Goal: Task Accomplishment & Management: Use online tool/utility

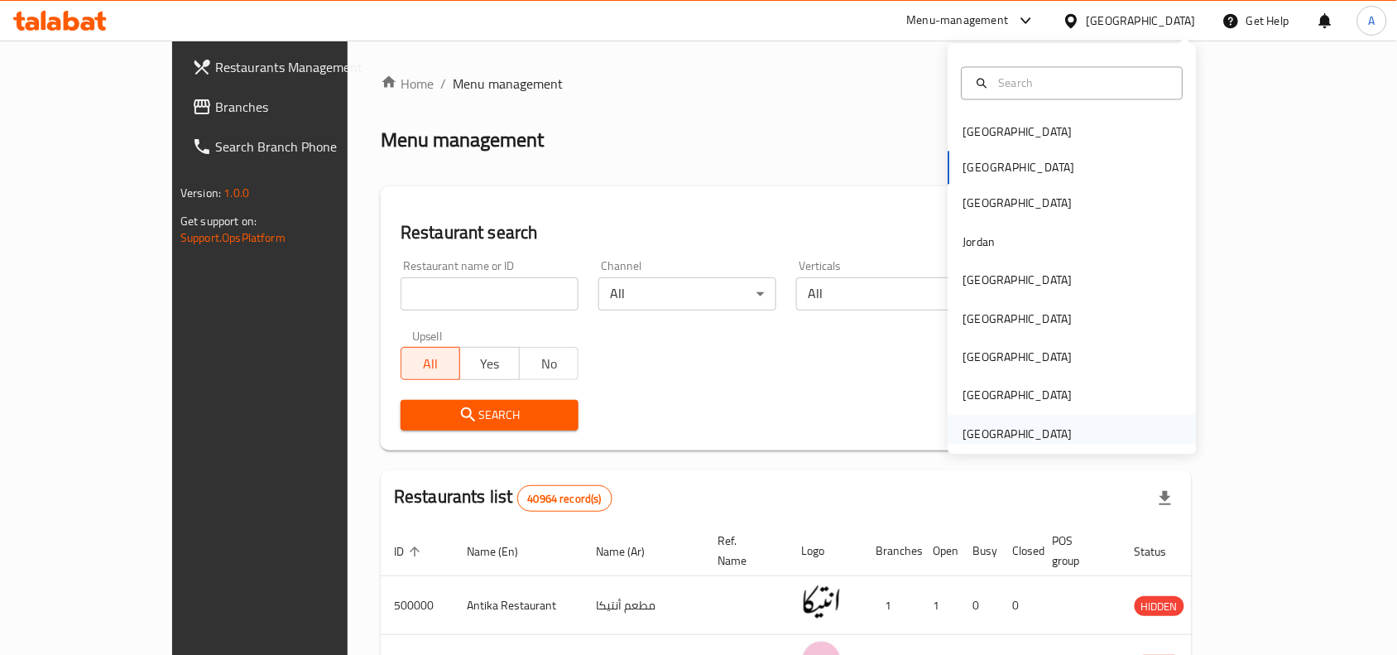
click at [1000, 434] on div "[GEOGRAPHIC_DATA]" at bounding box center [1017, 434] width 109 height 18
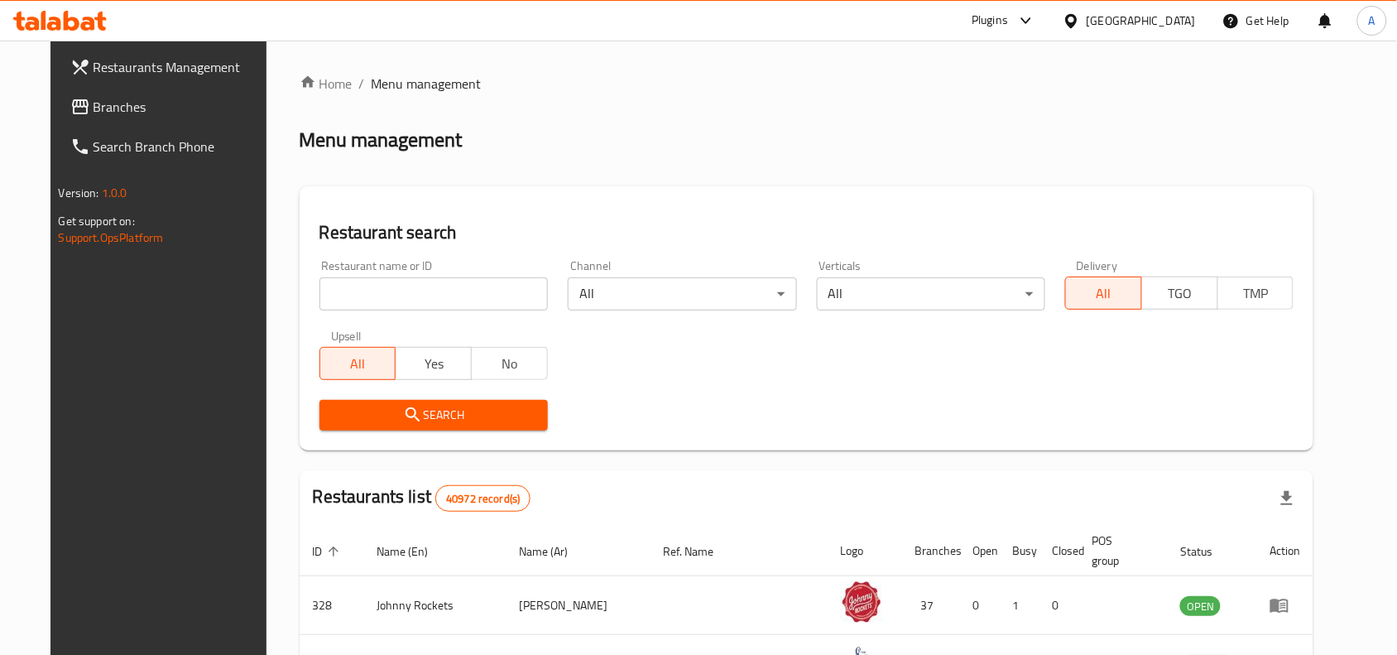
click at [94, 105] on span "Branches" at bounding box center [182, 107] width 177 height 20
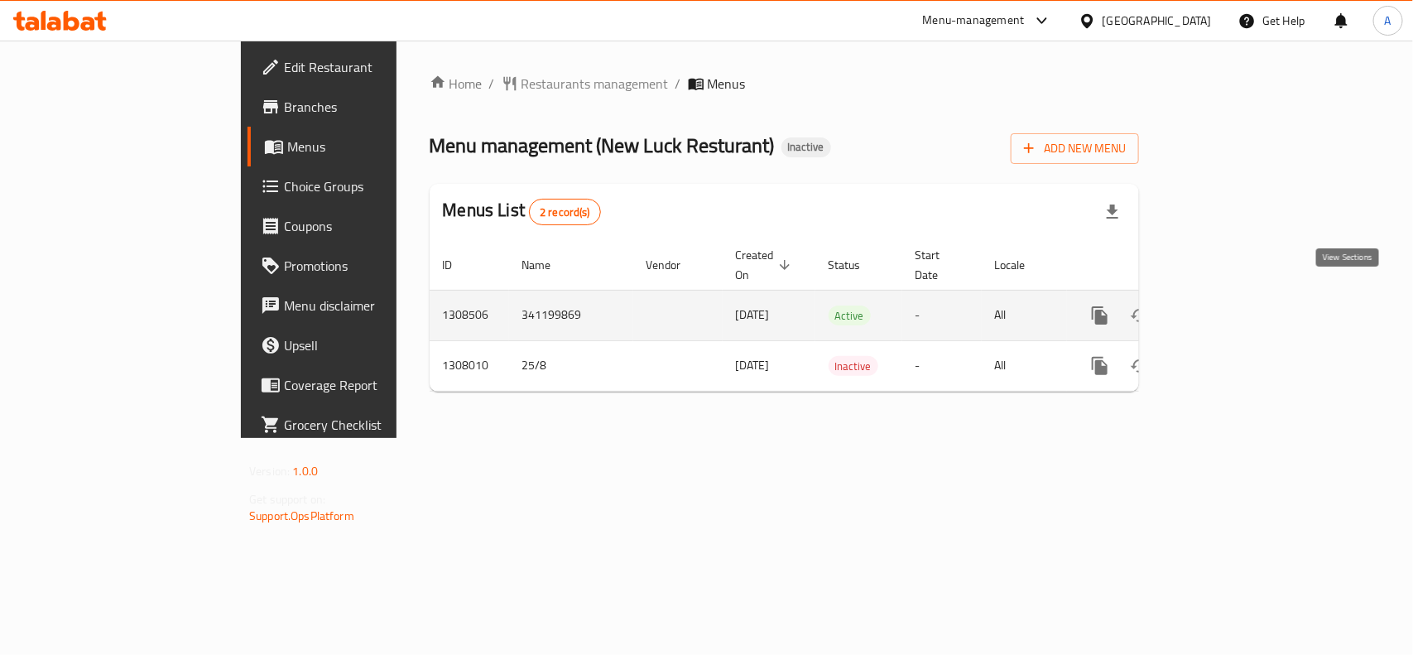
click at [1229, 305] on icon "enhanced table" at bounding box center [1219, 315] width 20 height 20
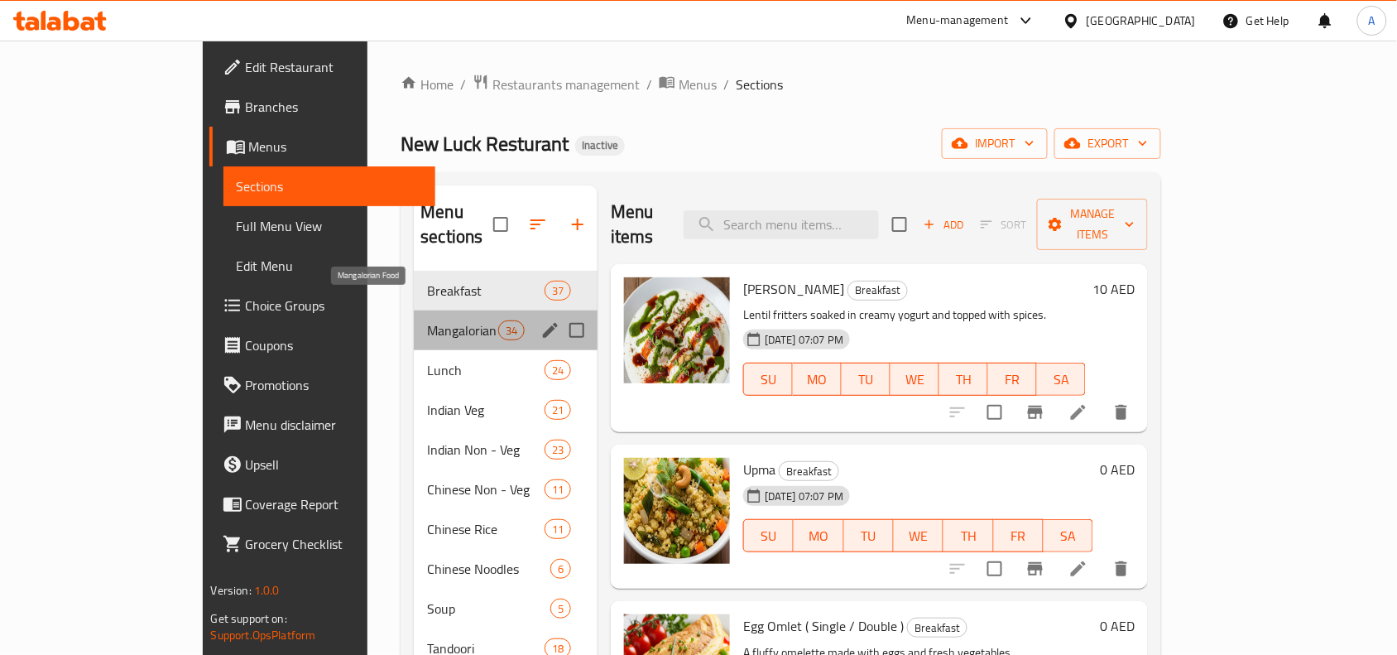
click at [427, 320] on span "Mangalorian Food" at bounding box center [462, 330] width 70 height 20
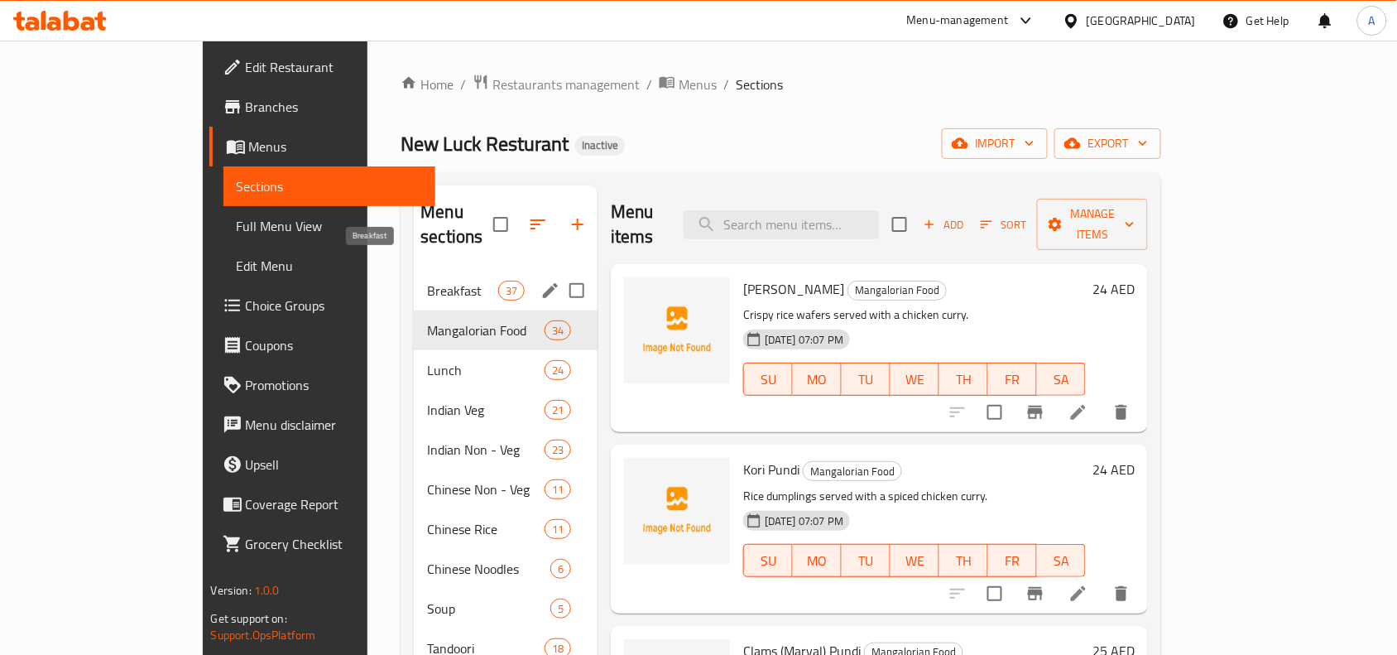
click at [427, 281] on span "Breakfast" at bounding box center [462, 291] width 70 height 20
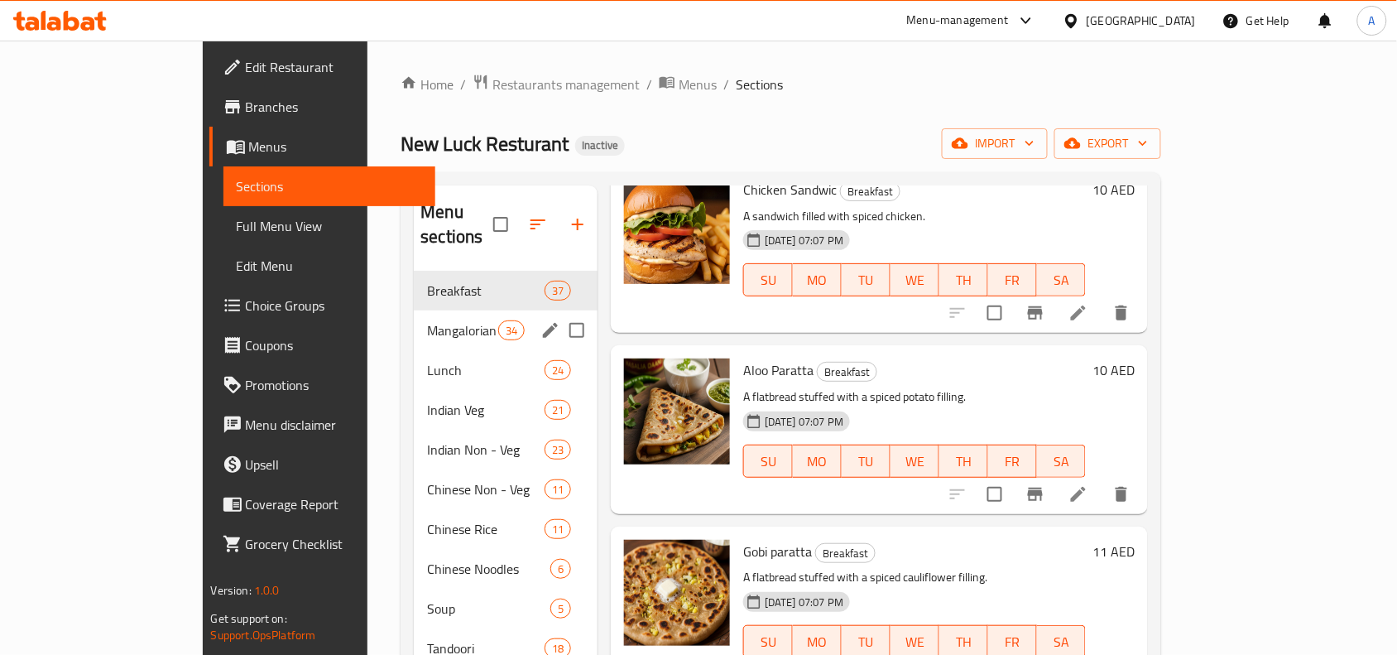
click at [427, 320] on span "Mangalorian Food" at bounding box center [462, 330] width 70 height 20
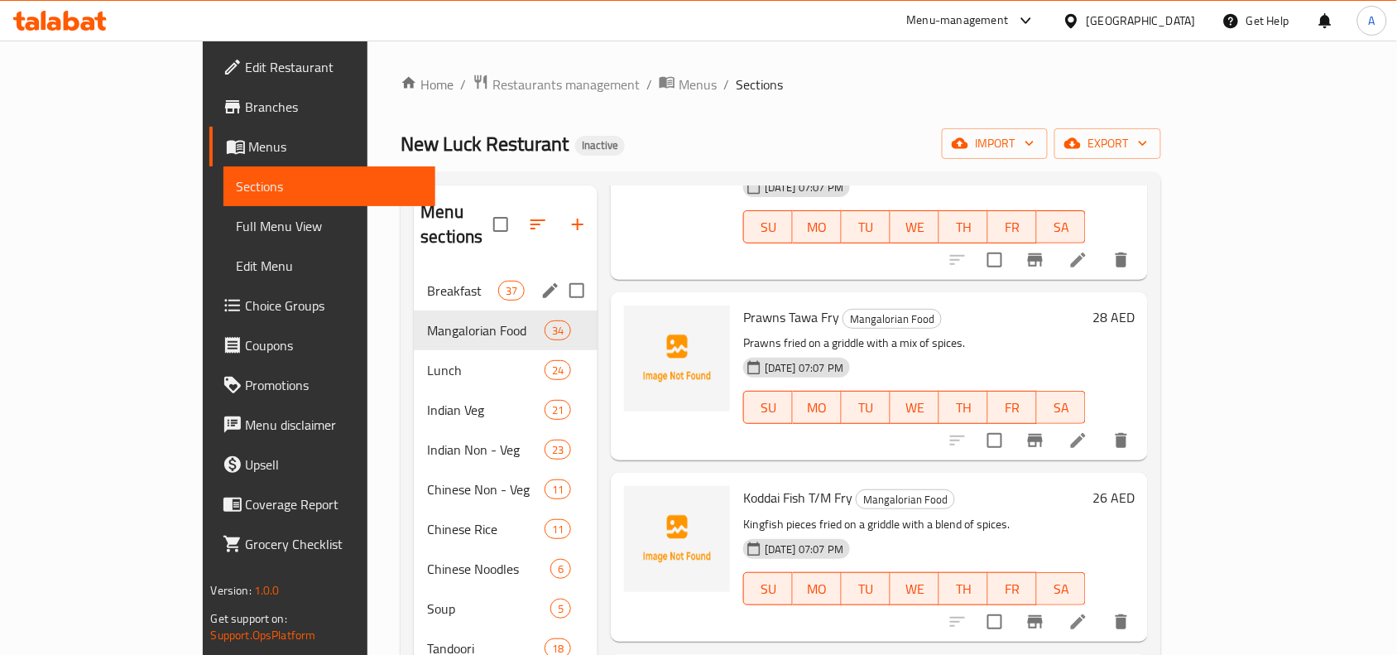
click at [427, 281] on span "Breakfast" at bounding box center [462, 291] width 70 height 20
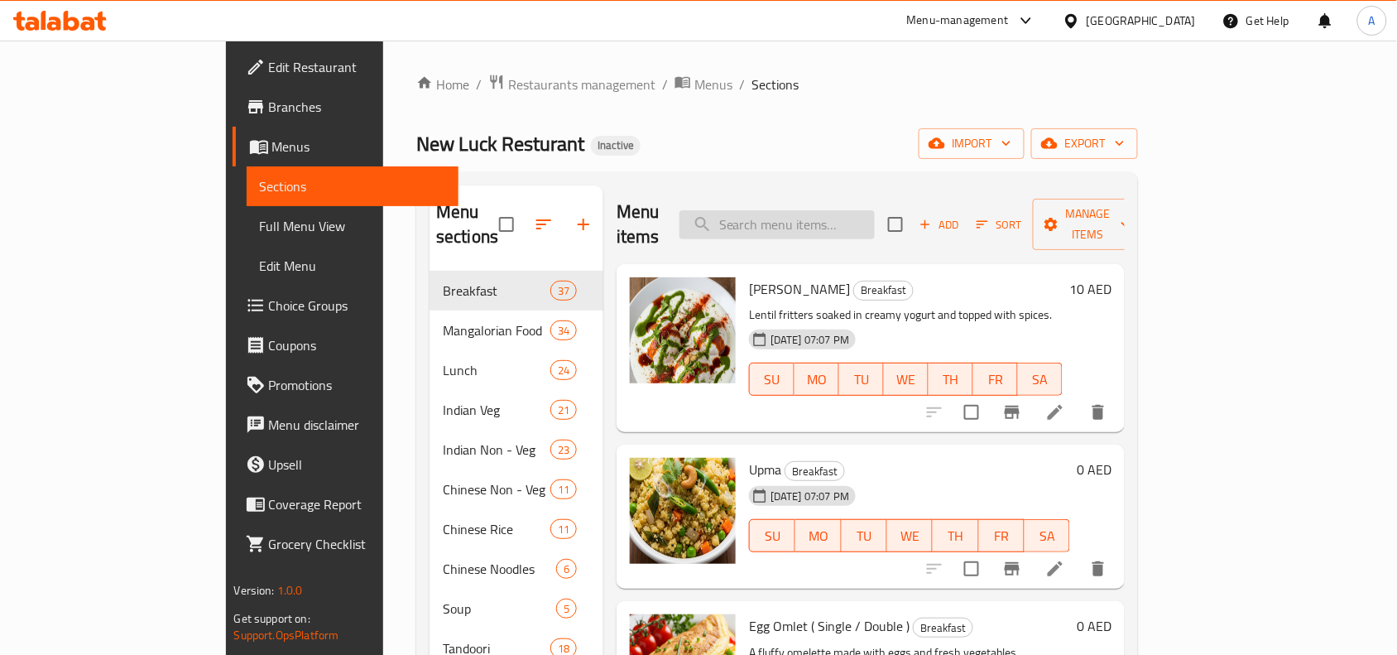
click at [833, 216] on input "search" at bounding box center [776, 224] width 195 height 29
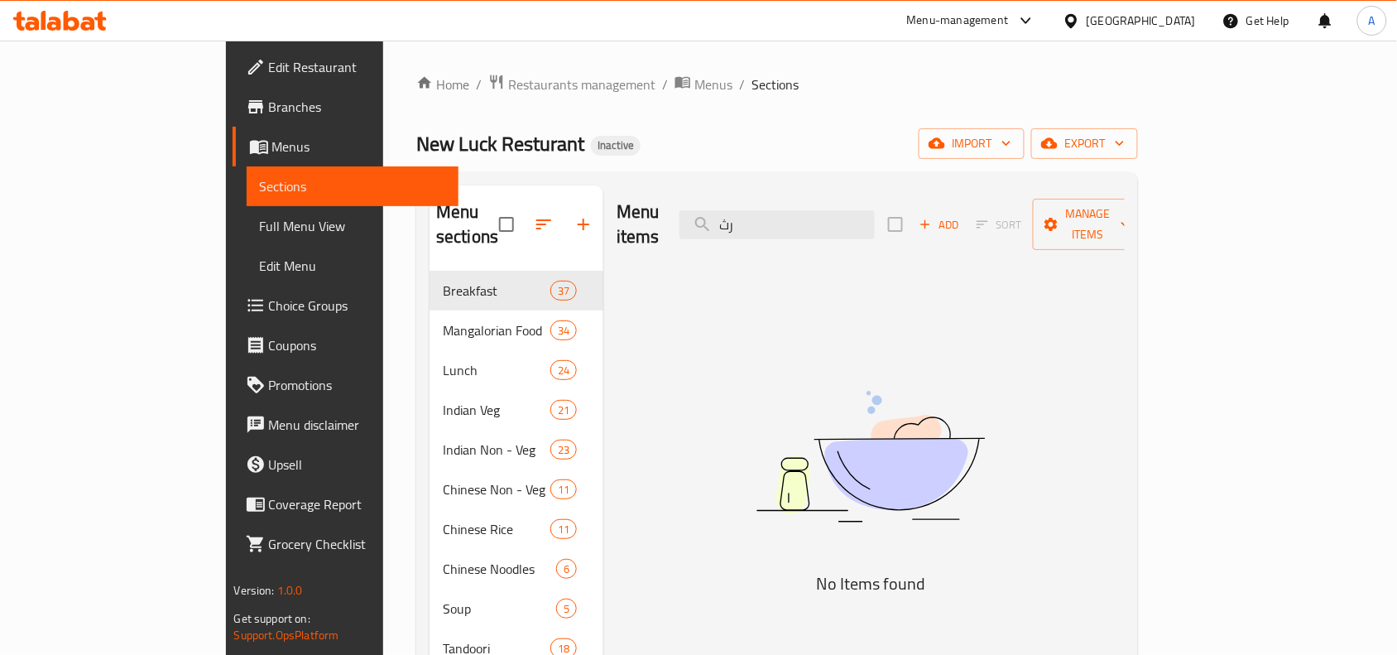
type input "ر"
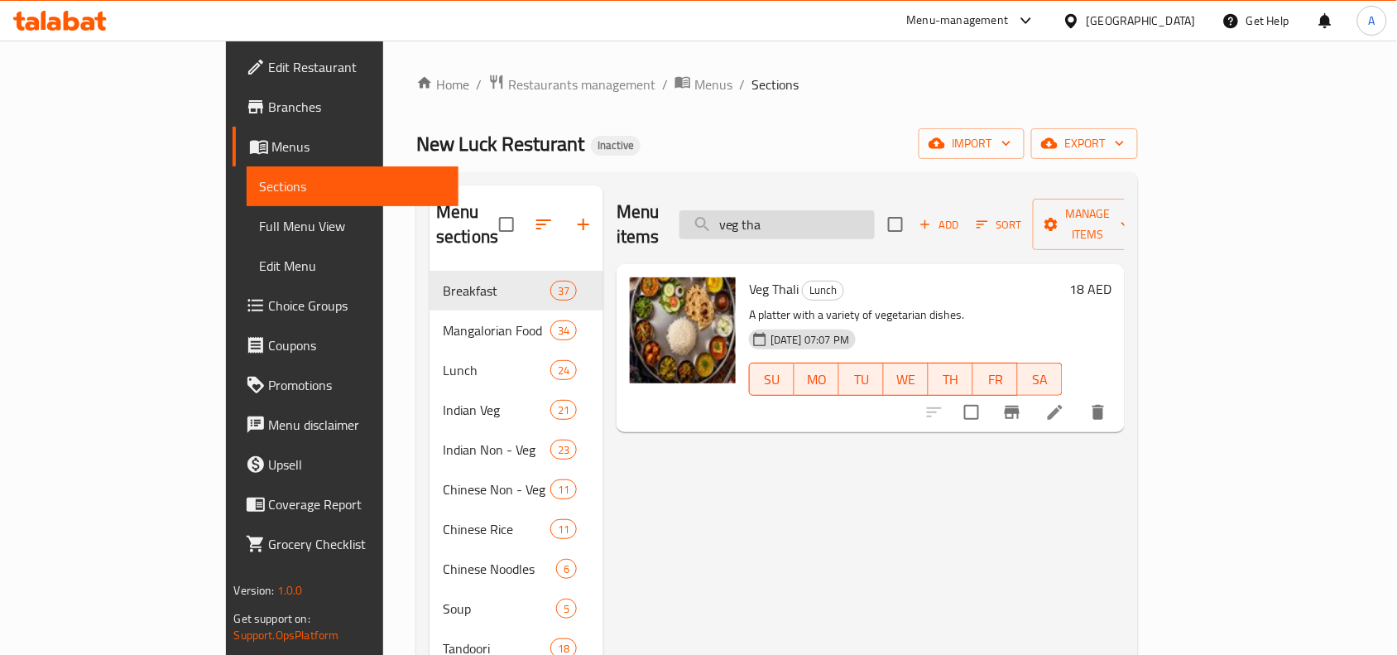
click at [862, 218] on input "veg tha" at bounding box center [776, 224] width 195 height 29
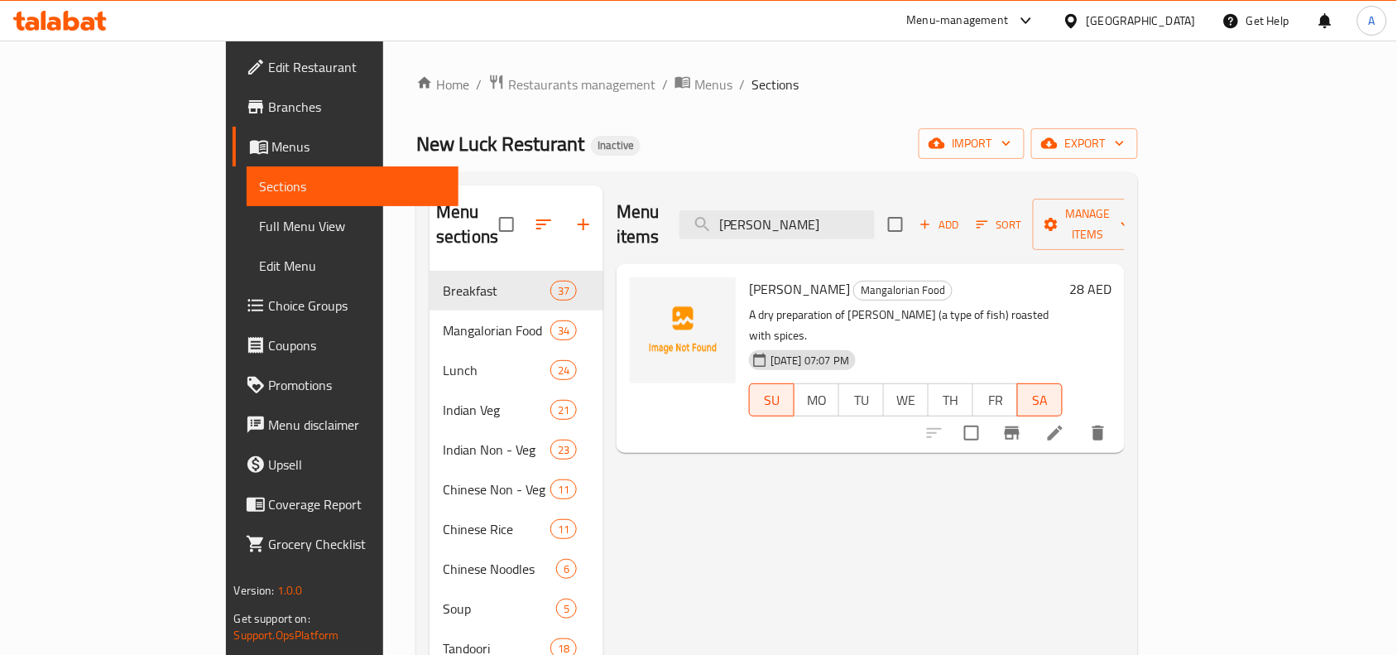
click at [713, 453] on div "Menu items tyson Add Sort Manage items [PERSON_NAME] Sukka [PERSON_NAME] Food A…" at bounding box center [863, 529] width 521 height 688
click at [722, 517] on div "Menu items tyson Add Sort Manage items [PERSON_NAME] Sukka [PERSON_NAME] Food A…" at bounding box center [863, 529] width 521 height 688
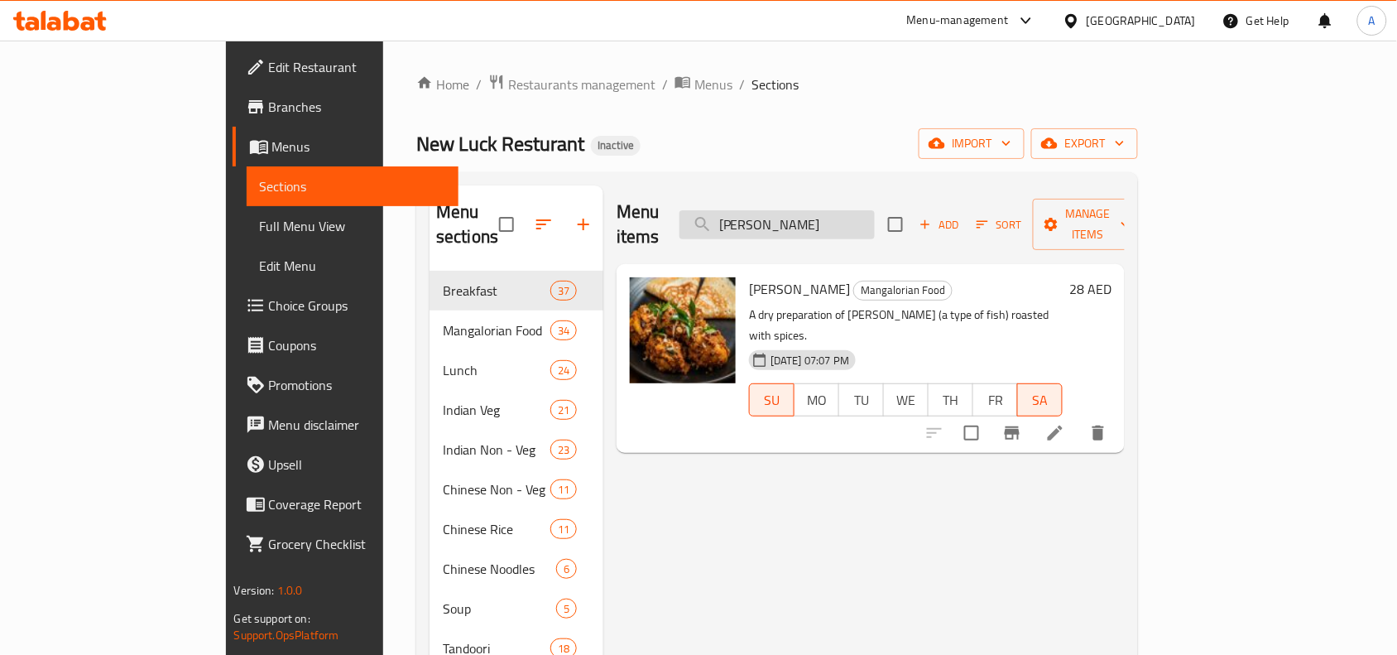
click at [850, 214] on input "[PERSON_NAME]" at bounding box center [776, 224] width 195 height 29
type input "q"
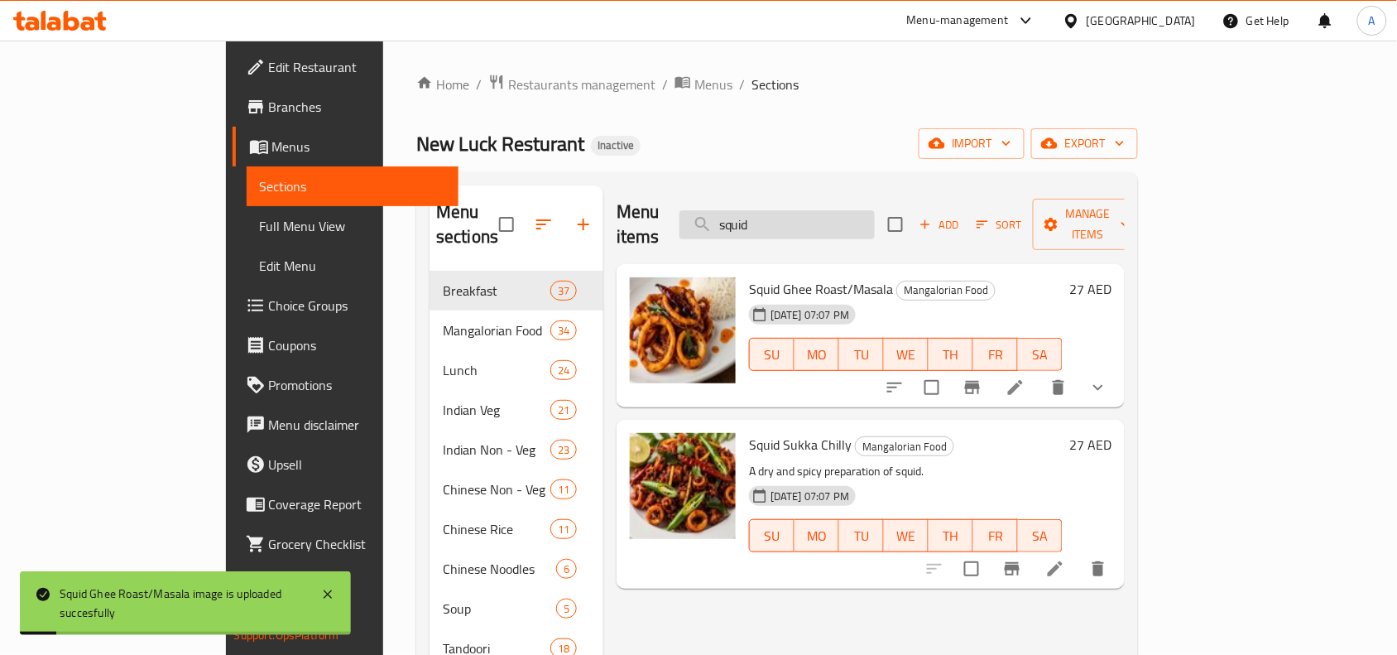
click at [817, 221] on input "squid" at bounding box center [776, 224] width 195 height 29
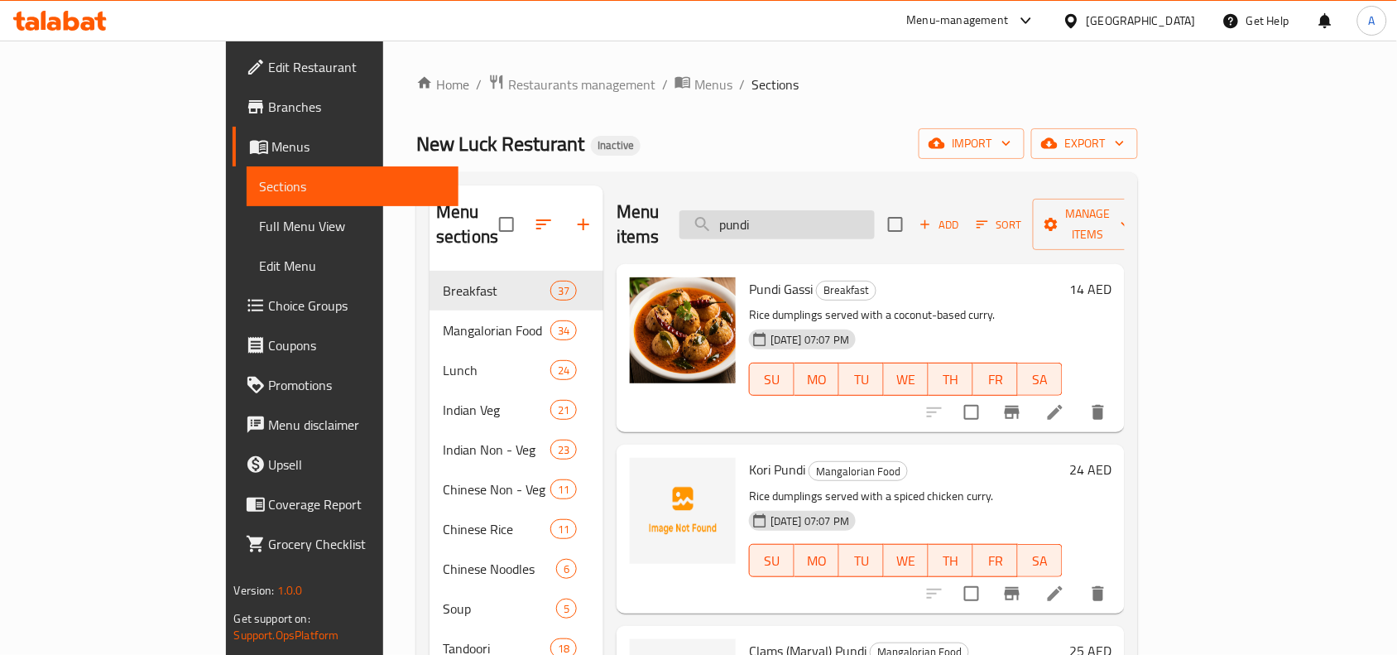
click at [825, 223] on input "pundi" at bounding box center [776, 224] width 195 height 29
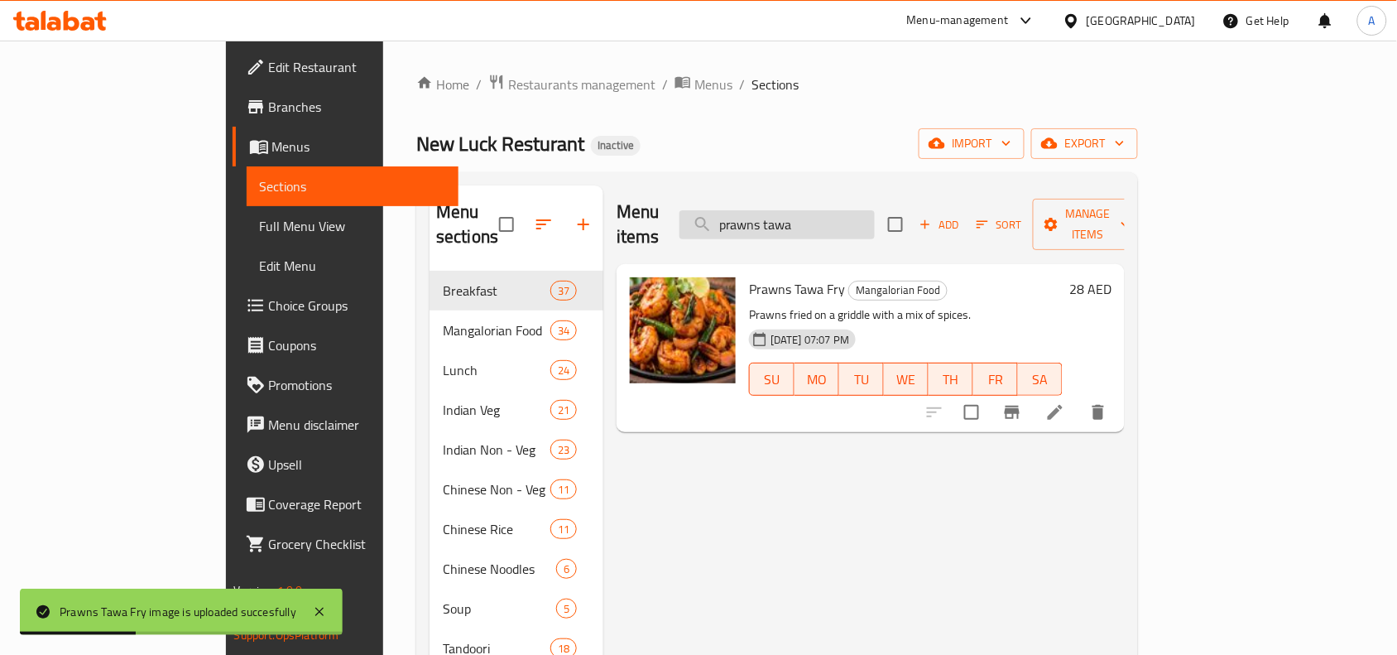
click at [863, 217] on input "prawns tawa" at bounding box center [776, 224] width 195 height 29
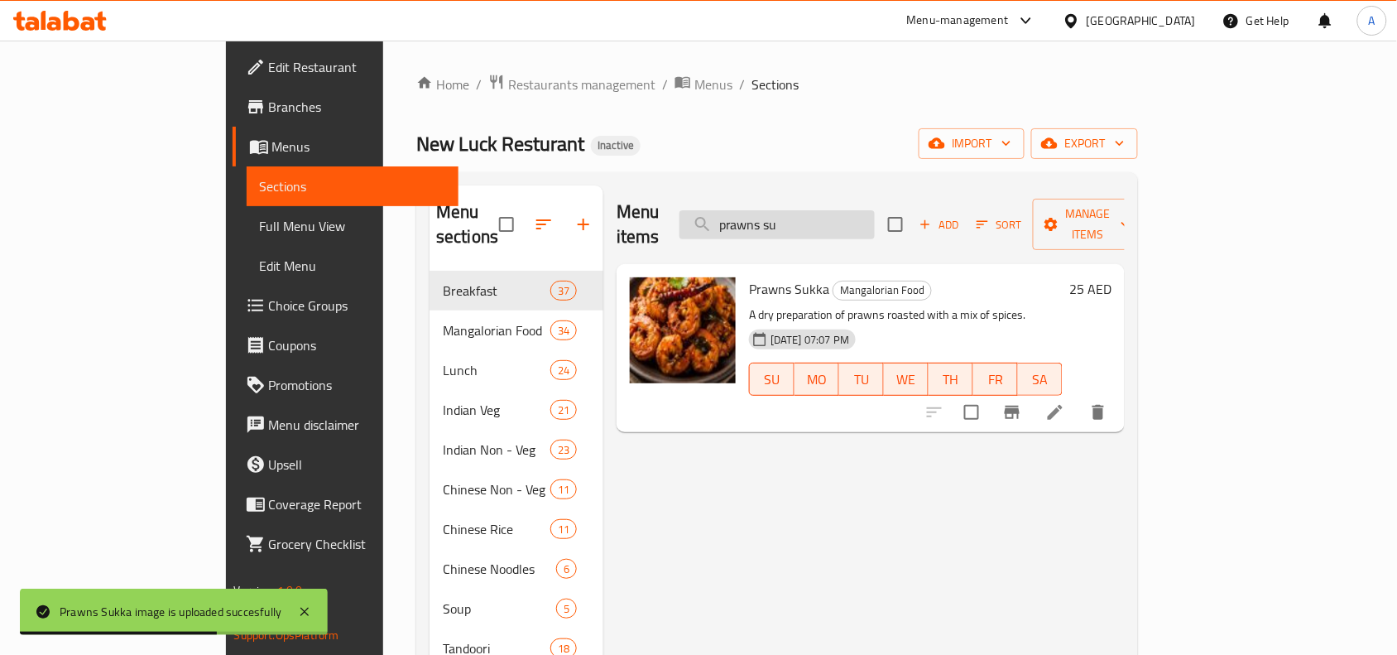
click at [875, 210] on input "prawns su" at bounding box center [776, 224] width 195 height 29
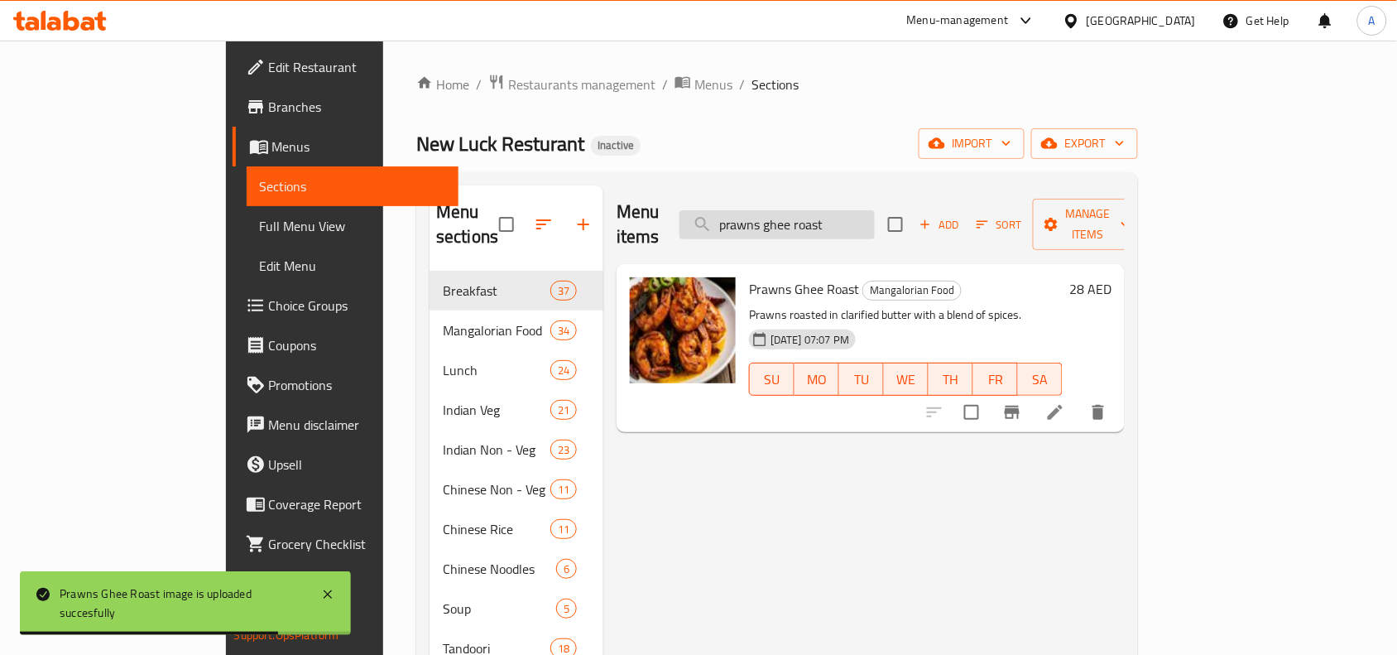
click at [838, 210] on input "prawns ghee roast" at bounding box center [776, 224] width 195 height 29
click at [848, 214] on input "prawns ghee roast" at bounding box center [776, 224] width 195 height 29
click at [849, 215] on input "prawns ghee roast" at bounding box center [776, 224] width 195 height 29
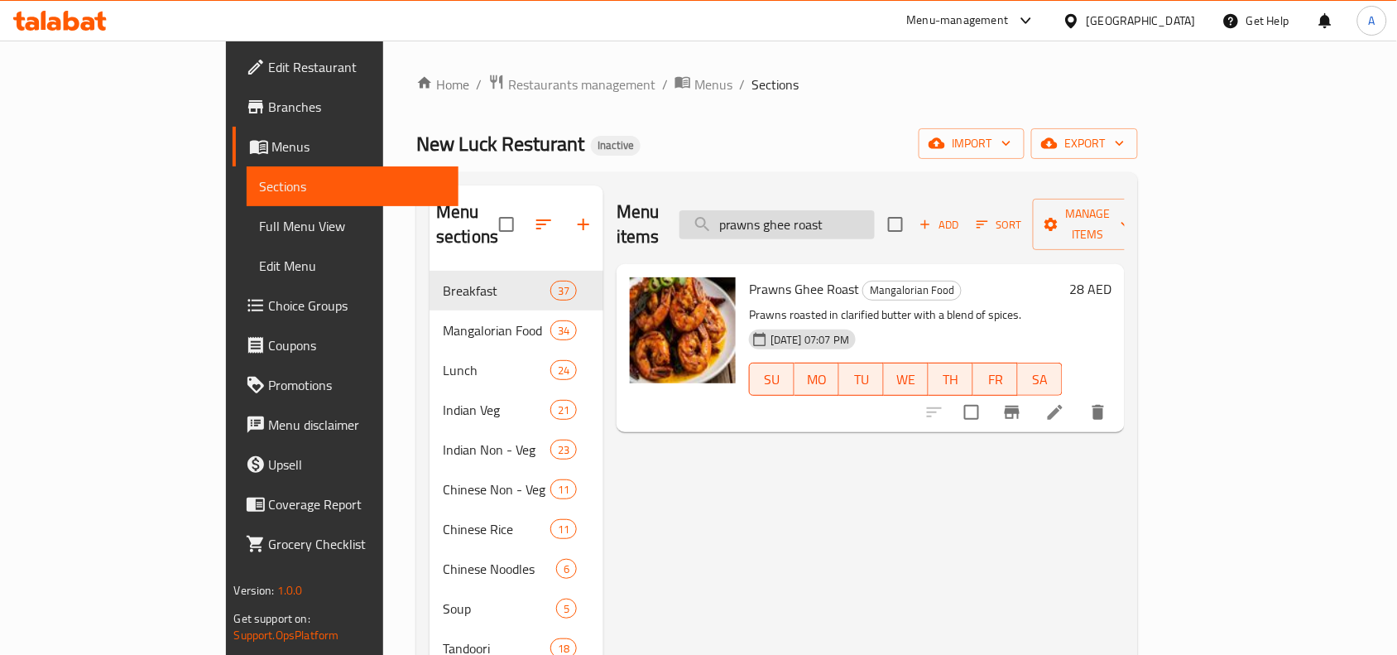
drag, startPoint x: 908, startPoint y: 219, endPoint x: 848, endPoint y: 226, distance: 60.0
click at [848, 226] on input "prawns ghee roast" at bounding box center [776, 224] width 195 height 29
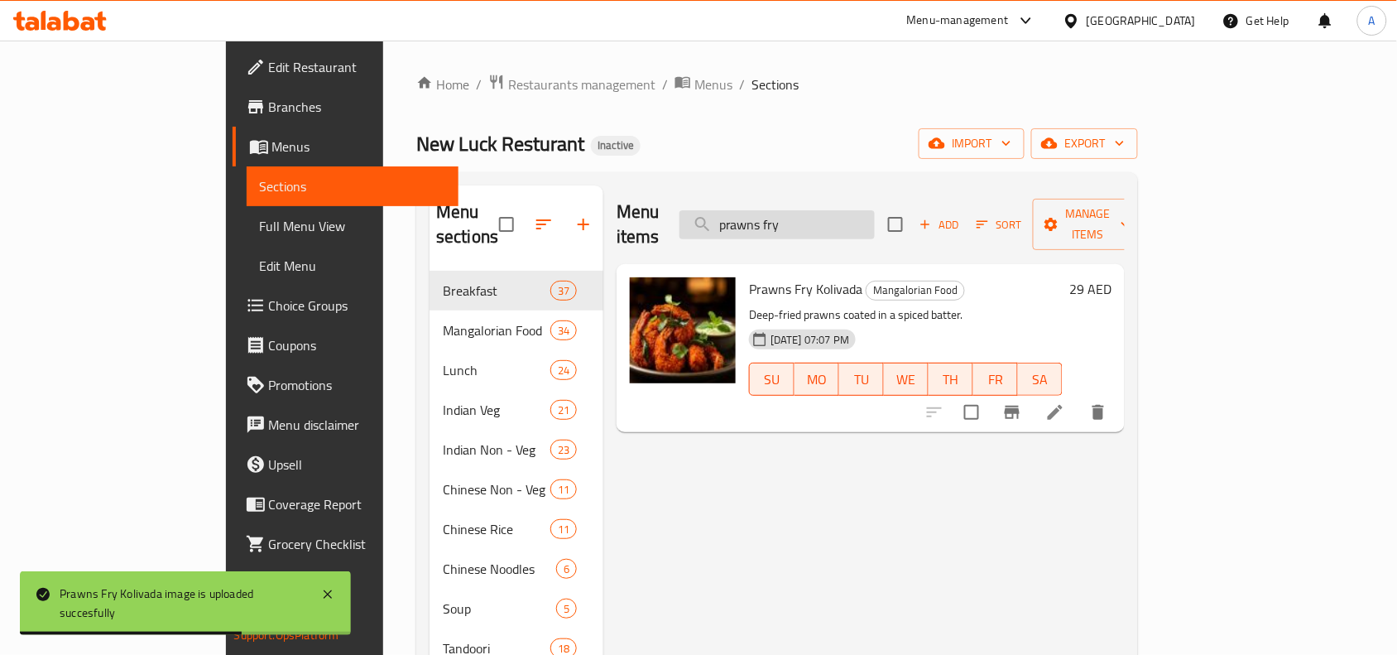
click at [873, 218] on input "prawns fry" at bounding box center [776, 224] width 195 height 29
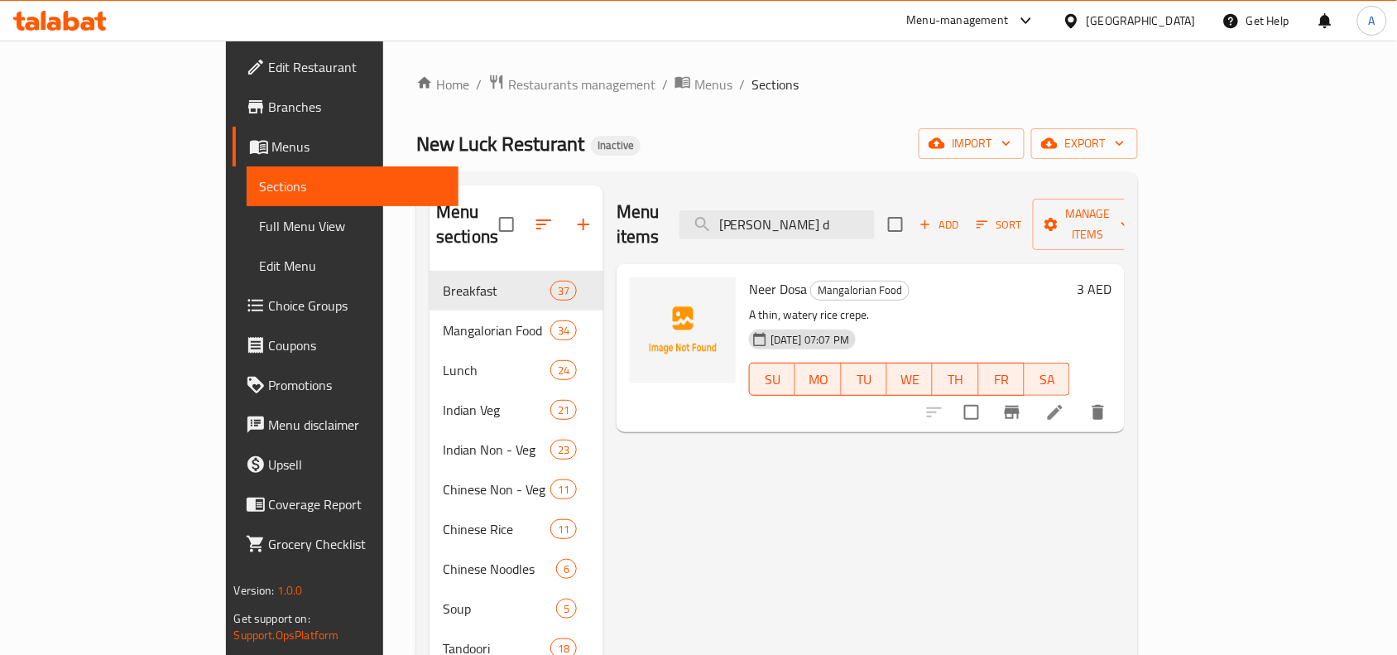
click at [832, 538] on div "Menu items [PERSON_NAME] d Add Sort Manage items [PERSON_NAME] Dosa Mangalorian…" at bounding box center [863, 529] width 521 height 688
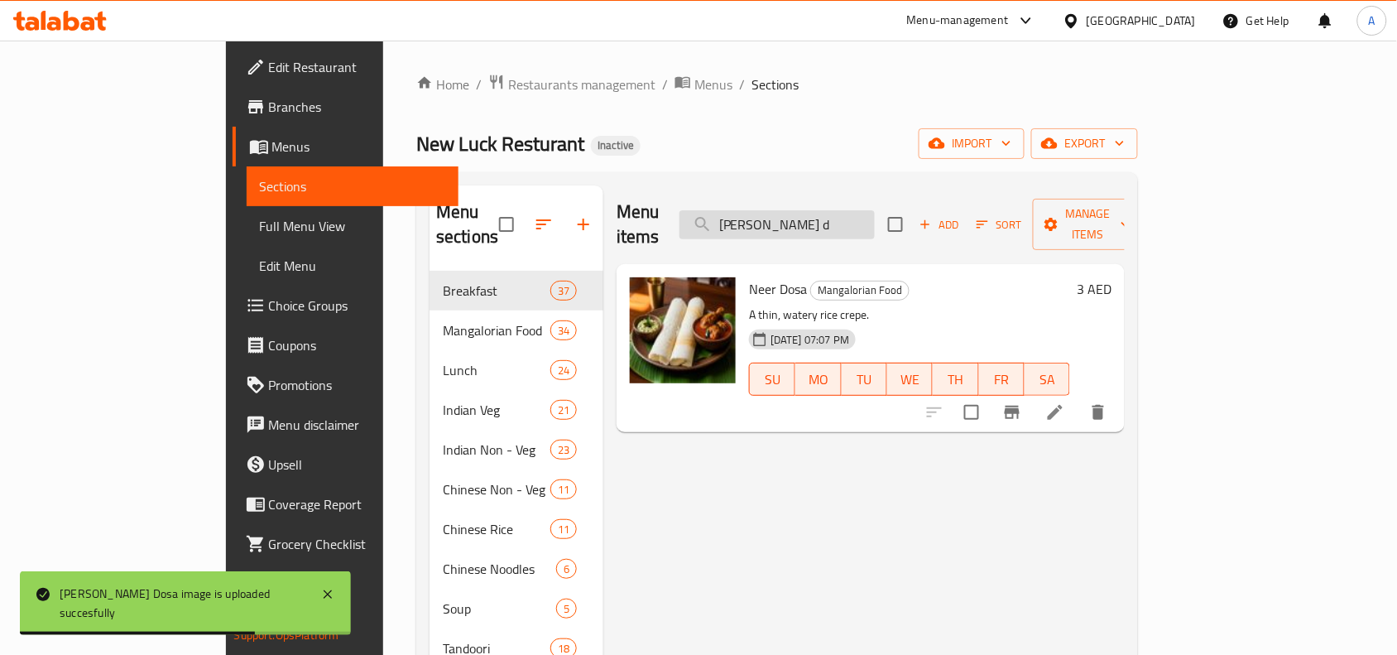
click at [867, 210] on input "[PERSON_NAME] d" at bounding box center [776, 224] width 195 height 29
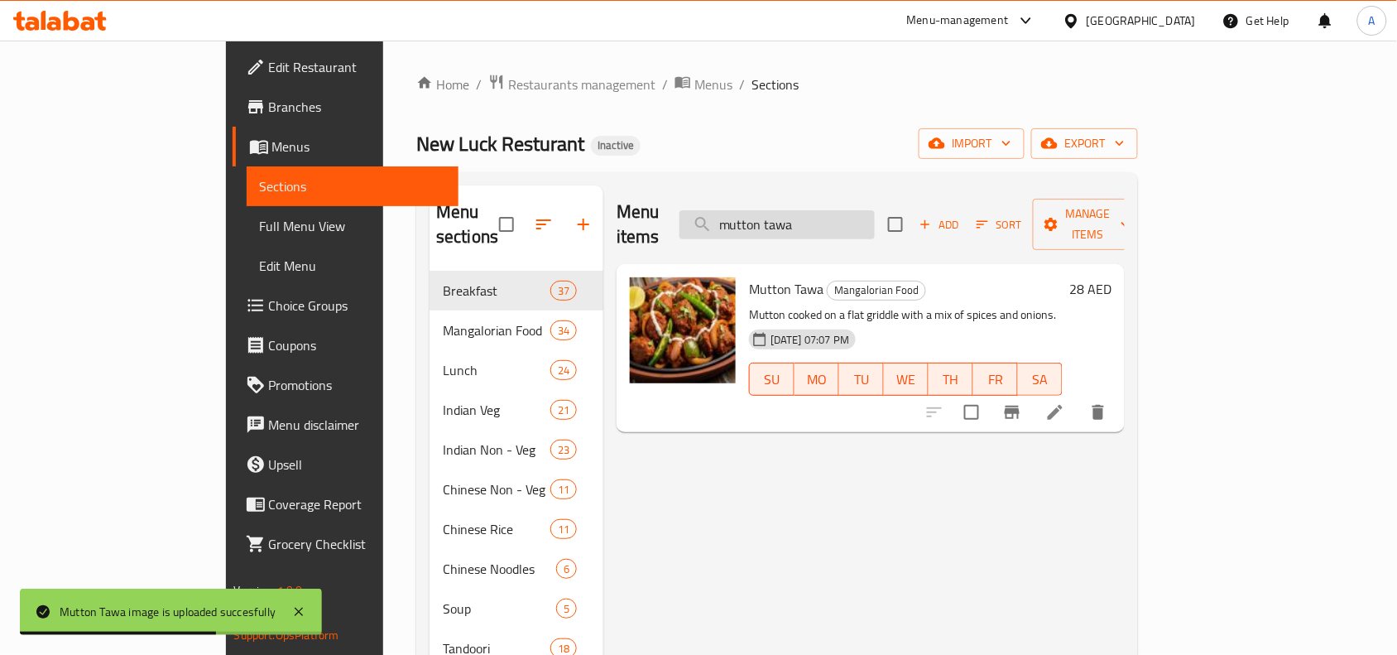
click at [863, 215] on input "mutton tawa" at bounding box center [776, 224] width 195 height 29
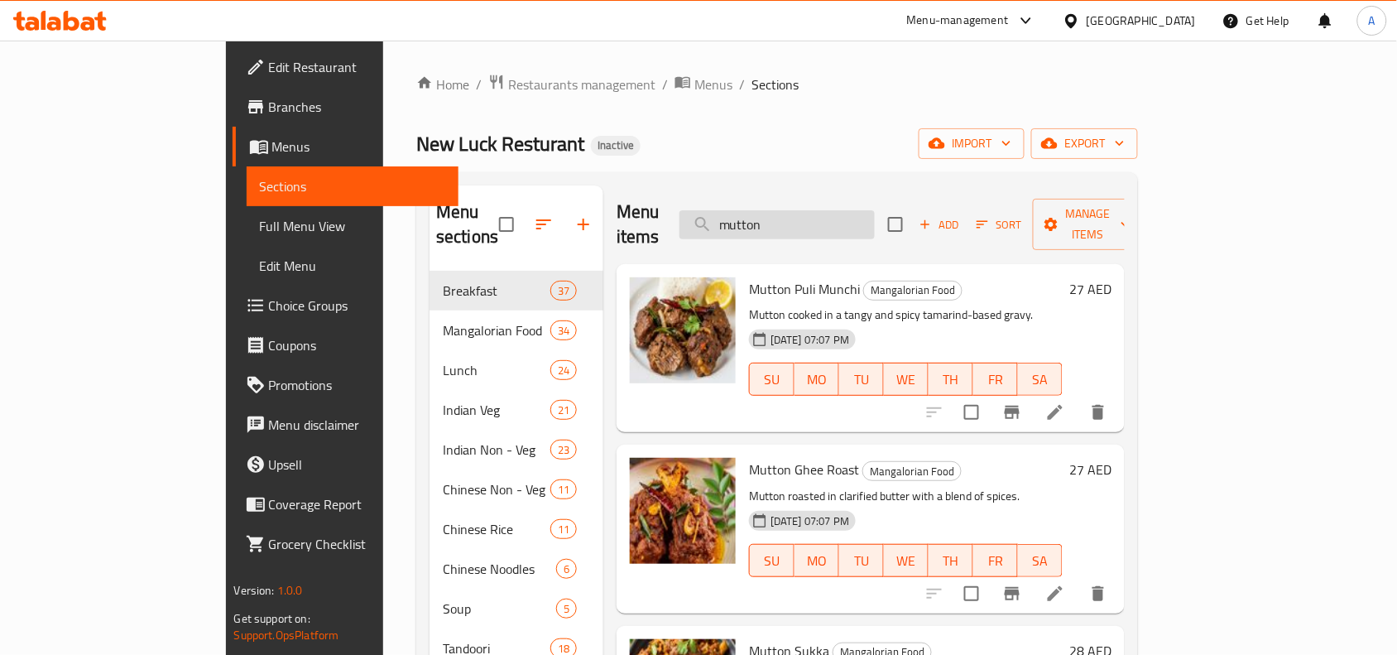
click at [838, 210] on input "mutton" at bounding box center [776, 224] width 195 height 29
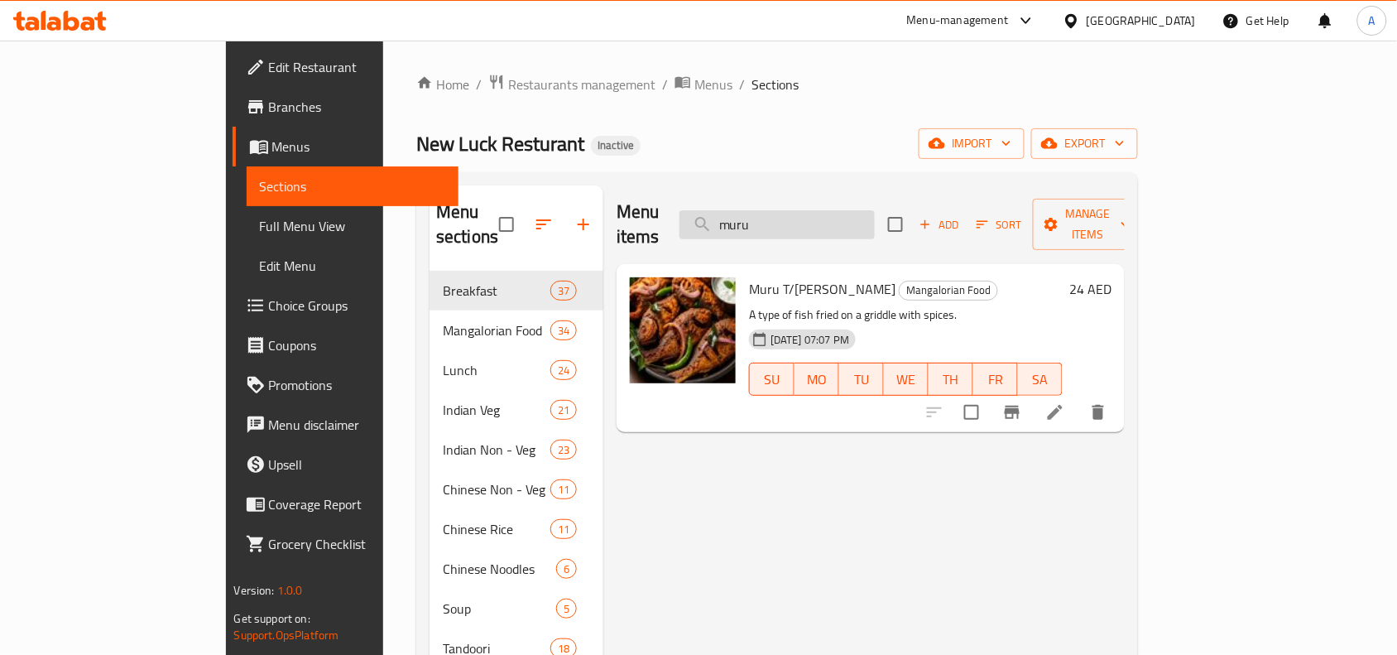
click at [833, 215] on input "muru" at bounding box center [776, 224] width 195 height 29
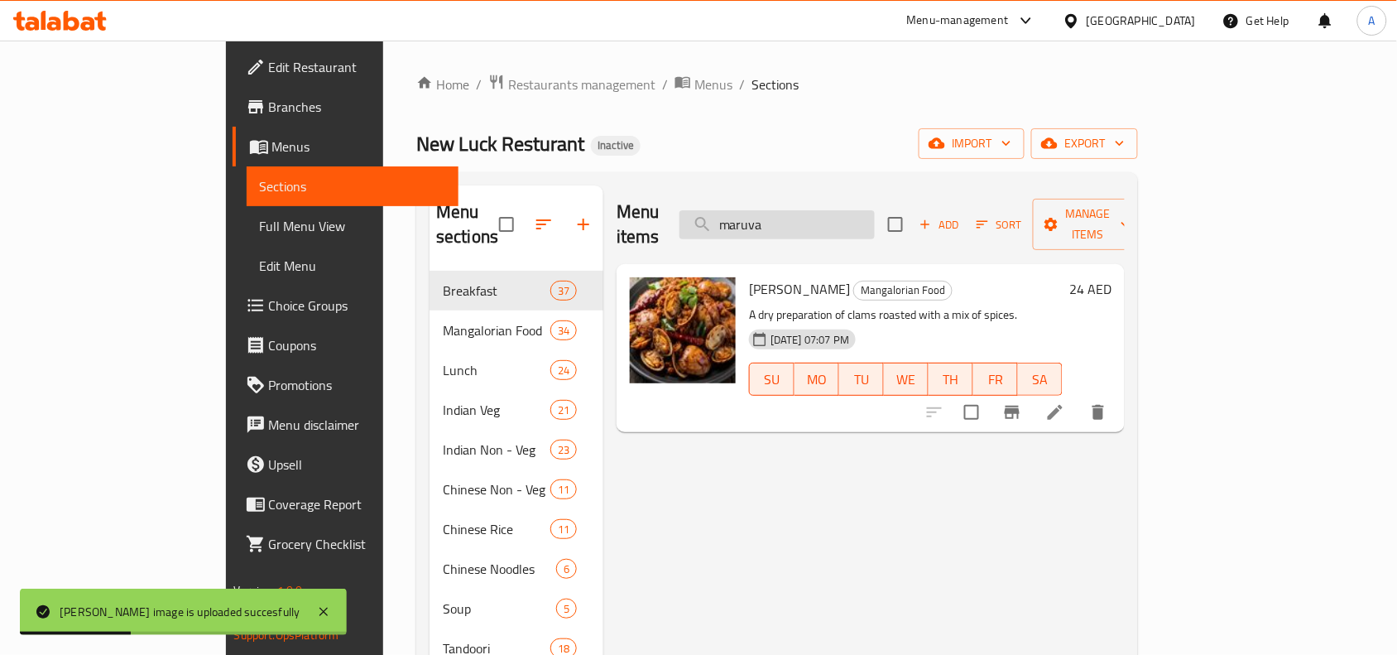
click at [837, 216] on input "maruva" at bounding box center [776, 224] width 195 height 29
type input "k"
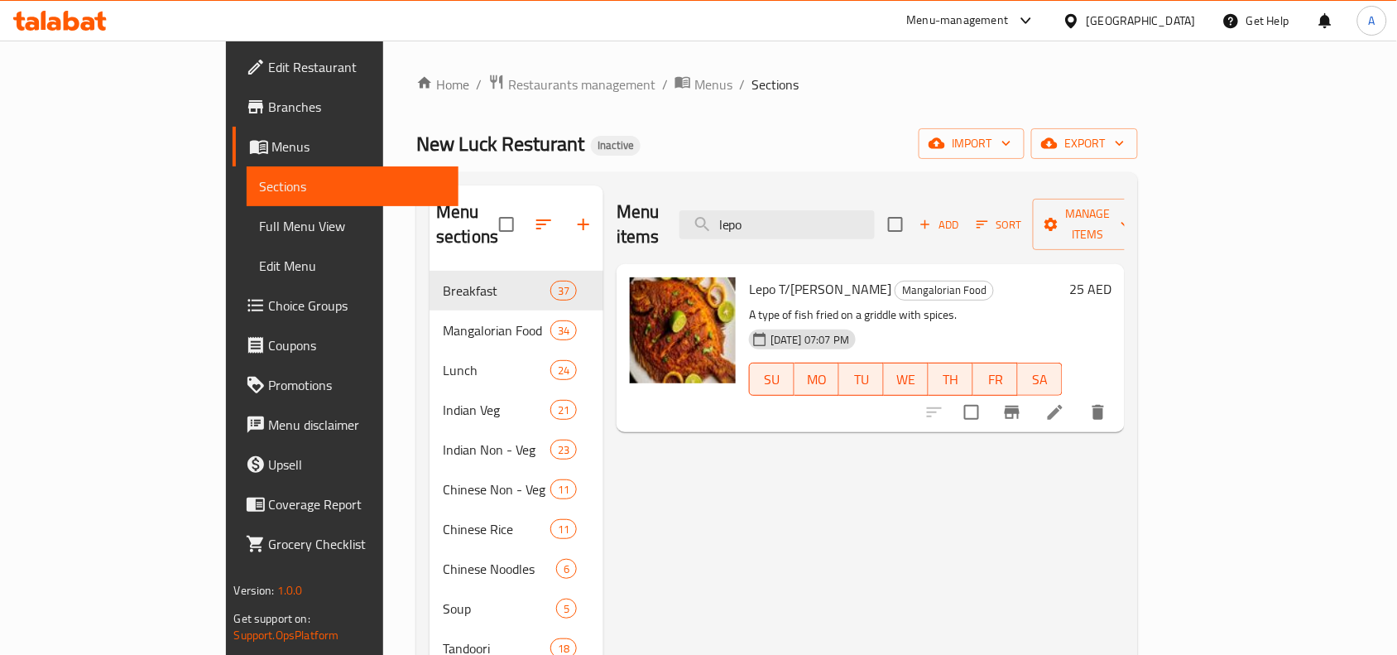
click at [840, 229] on div "Menu items lepo Add Sort Manage items" at bounding box center [871, 224] width 508 height 79
click at [841, 225] on input "lepo" at bounding box center [776, 224] width 195 height 29
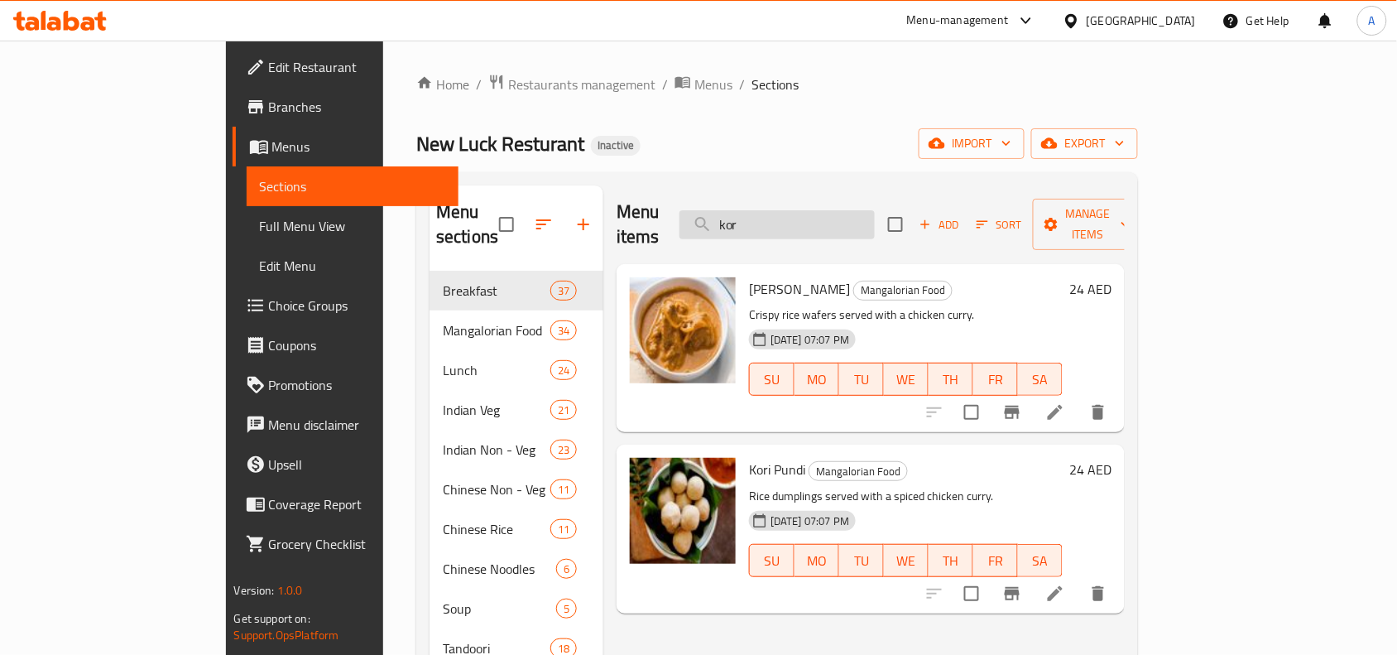
click at [849, 221] on input "kor" at bounding box center [776, 224] width 195 height 29
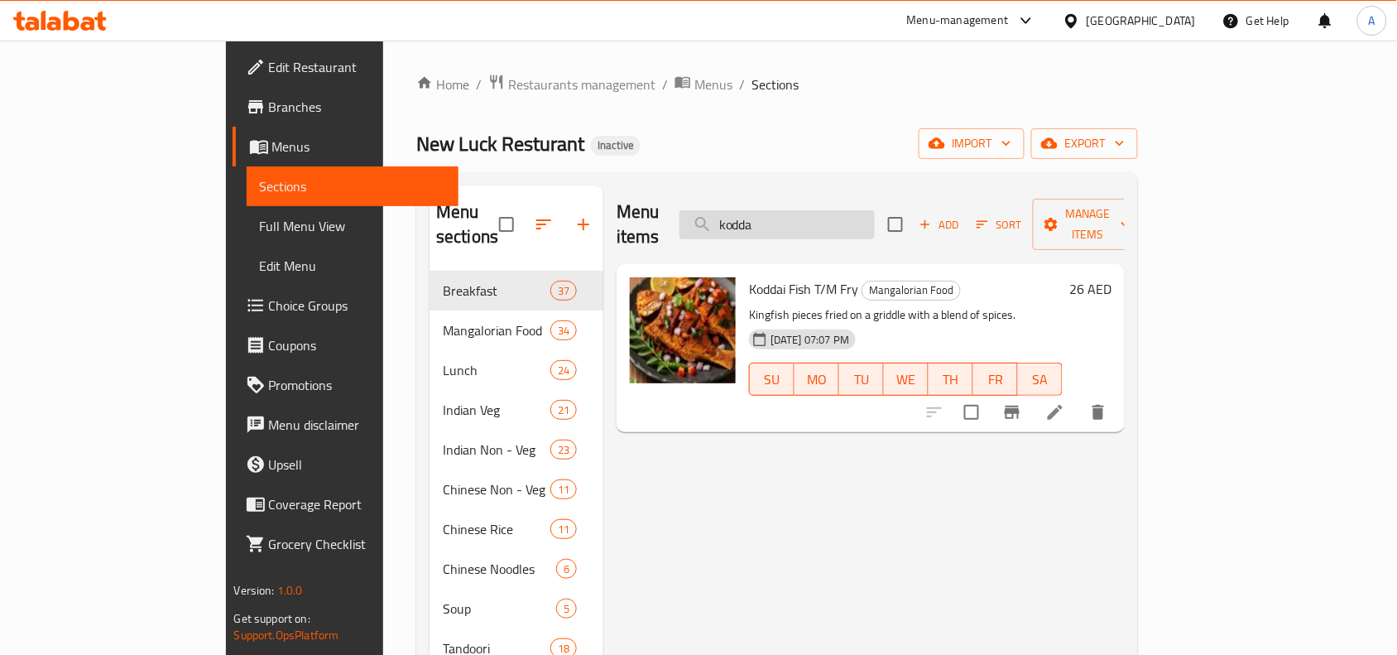
click at [822, 212] on input "kodda" at bounding box center [776, 224] width 195 height 29
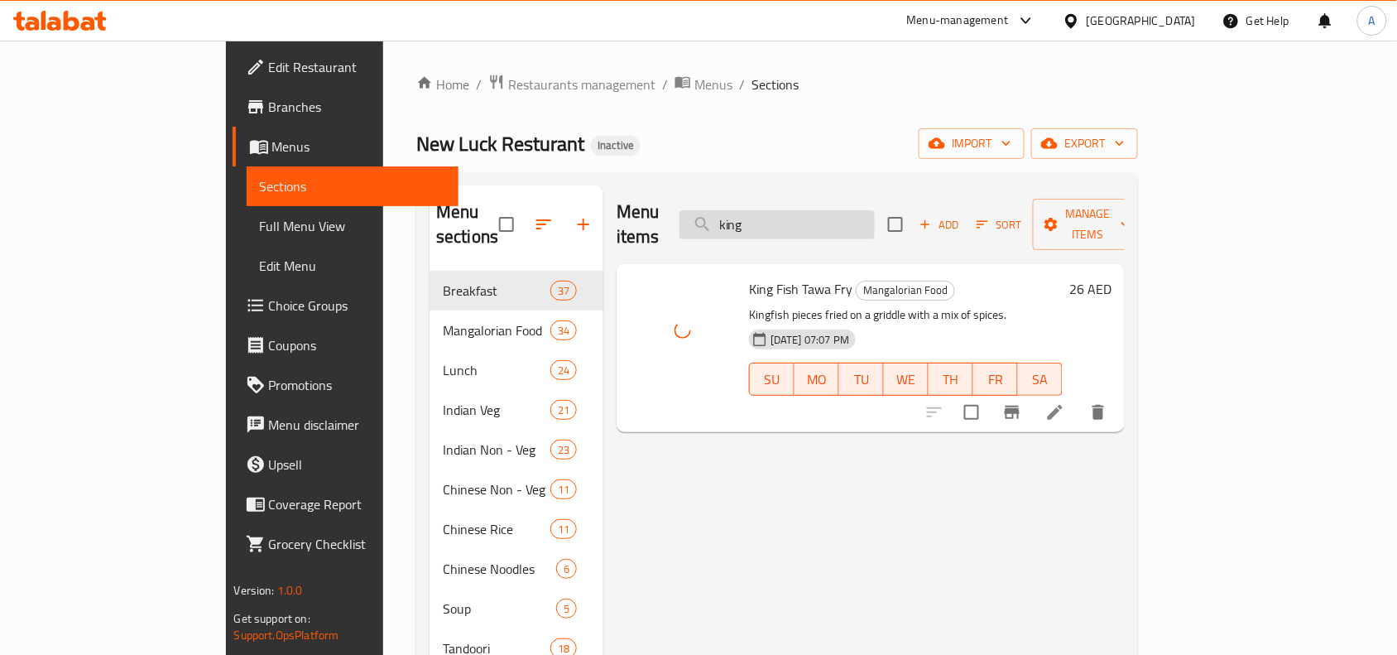
click at [811, 224] on input "king" at bounding box center [776, 224] width 195 height 29
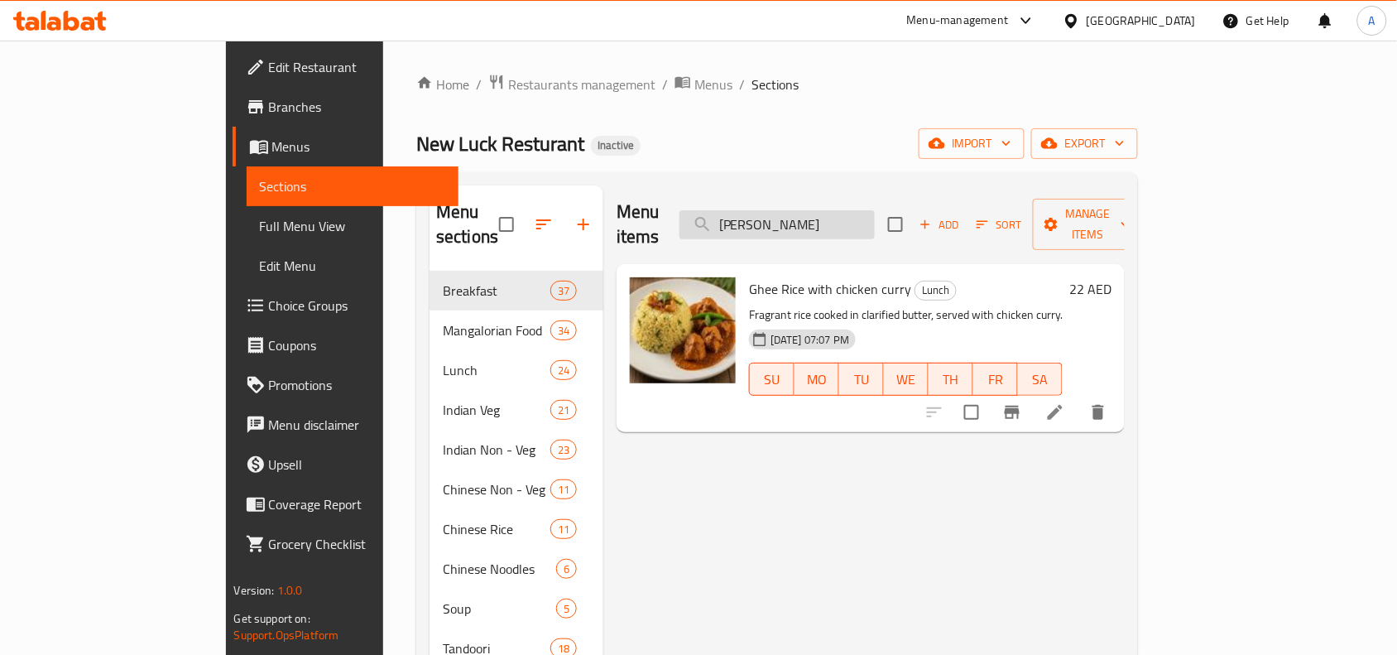
click at [850, 210] on input "[PERSON_NAME]" at bounding box center [776, 224] width 195 height 29
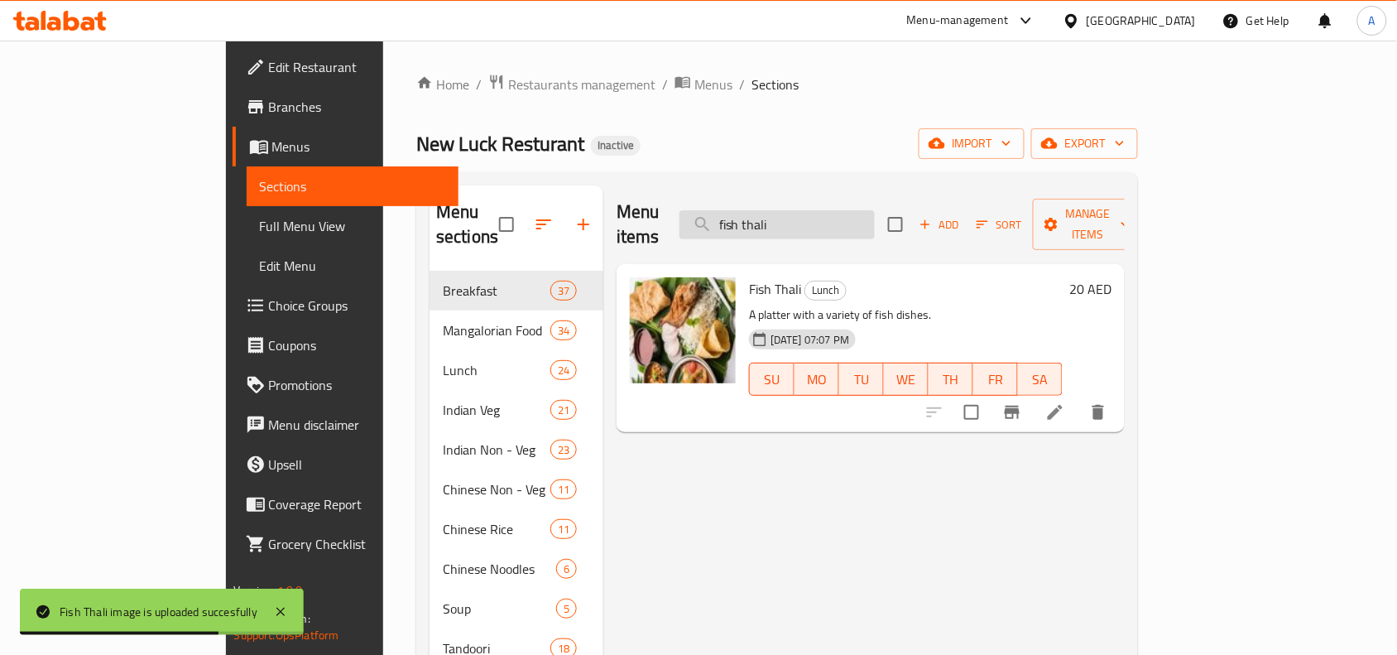
click at [844, 215] on input "fish thali" at bounding box center [776, 224] width 195 height 29
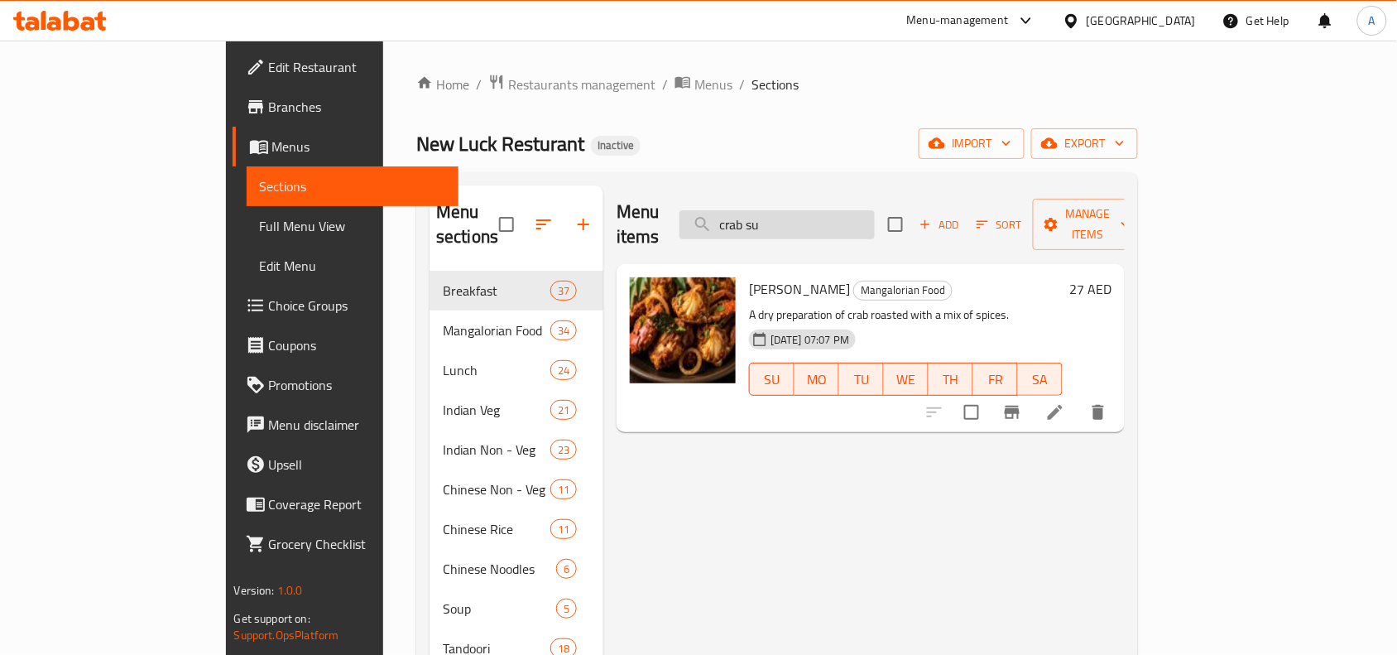
click at [857, 213] on input "crab su" at bounding box center [776, 224] width 195 height 29
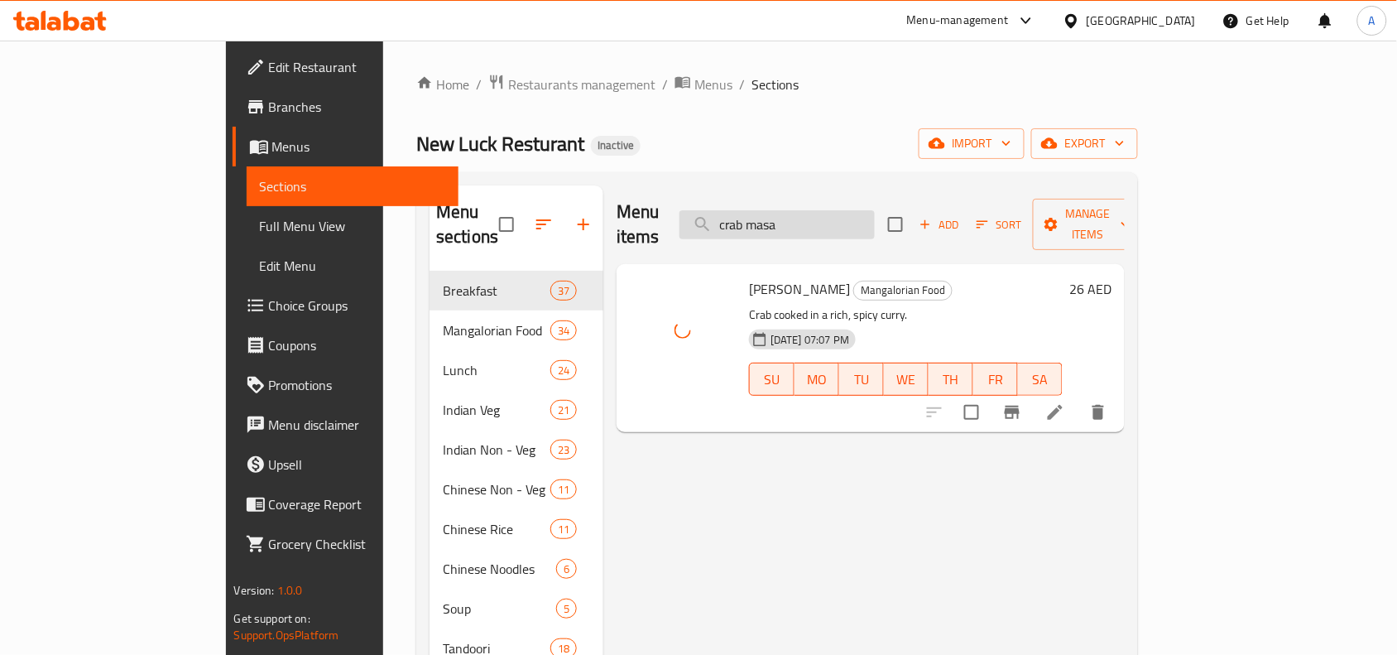
click at [842, 216] on input "crab masa" at bounding box center [776, 224] width 195 height 29
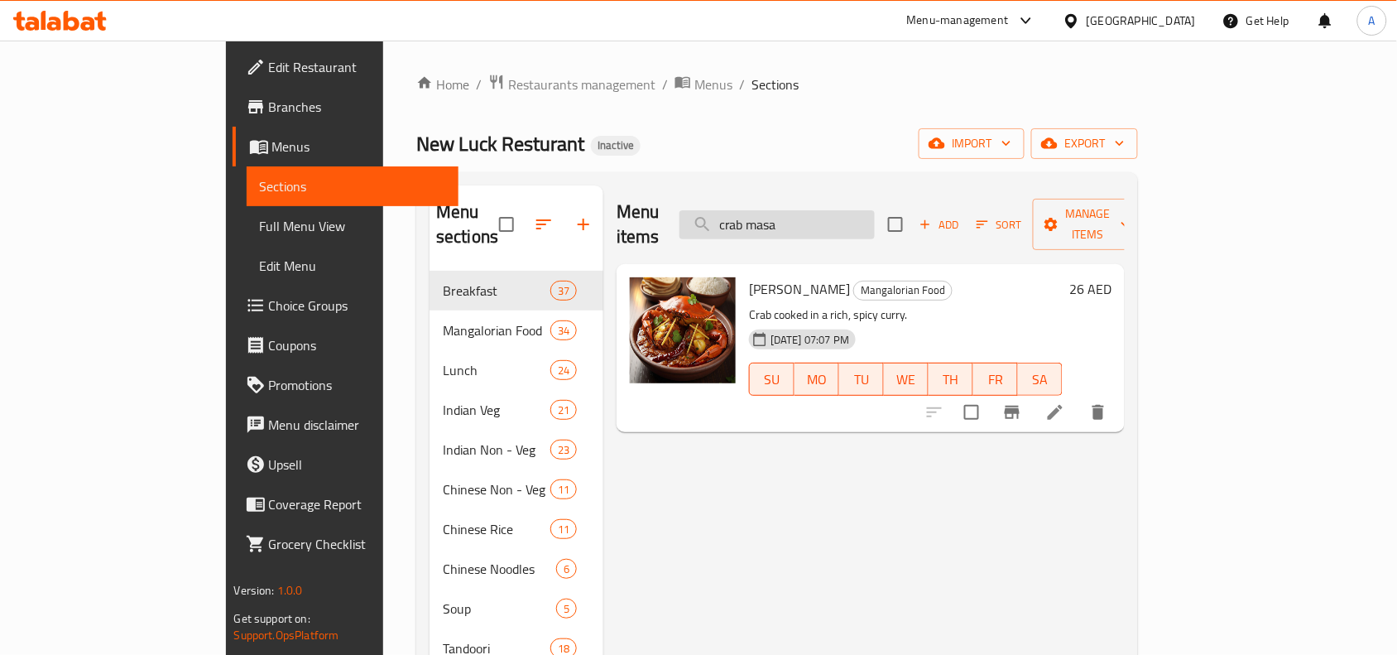
click at [823, 220] on input "crab masa" at bounding box center [776, 224] width 195 height 29
click at [824, 220] on input "crab masa" at bounding box center [776, 224] width 195 height 29
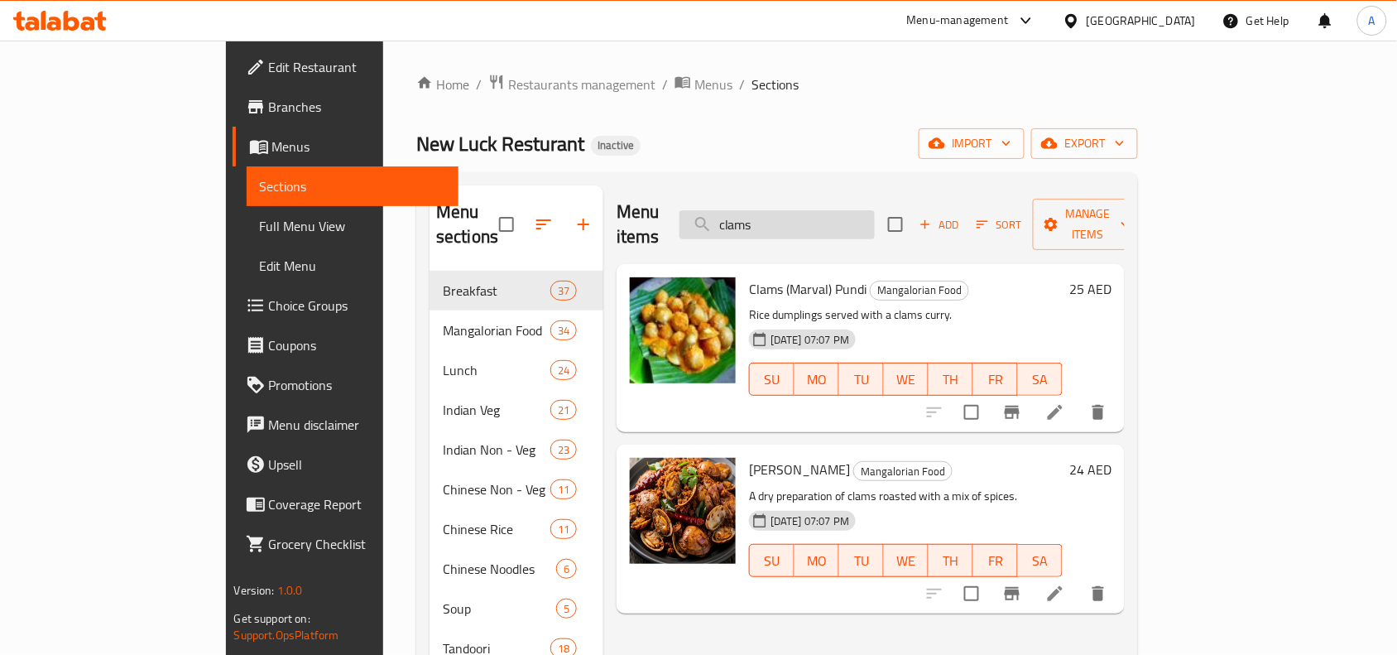
click at [840, 210] on input "clams" at bounding box center [776, 224] width 195 height 29
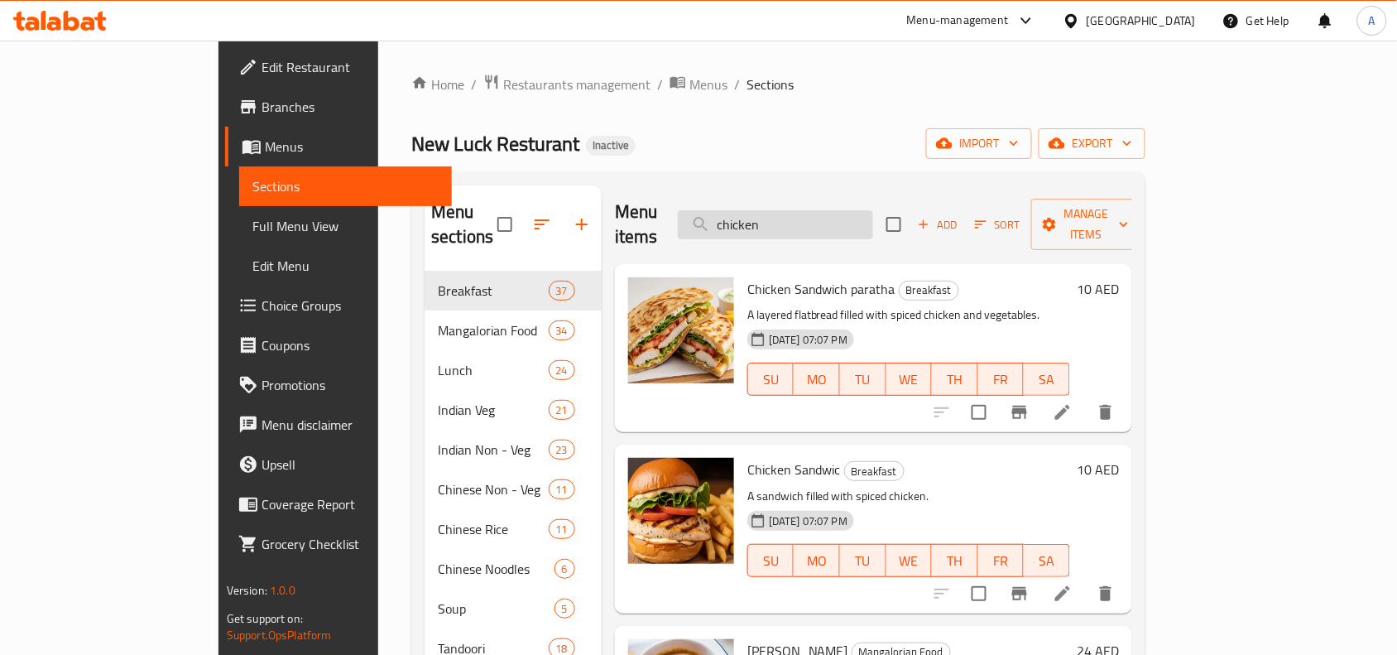
click at [854, 210] on input "chicken" at bounding box center [775, 224] width 195 height 29
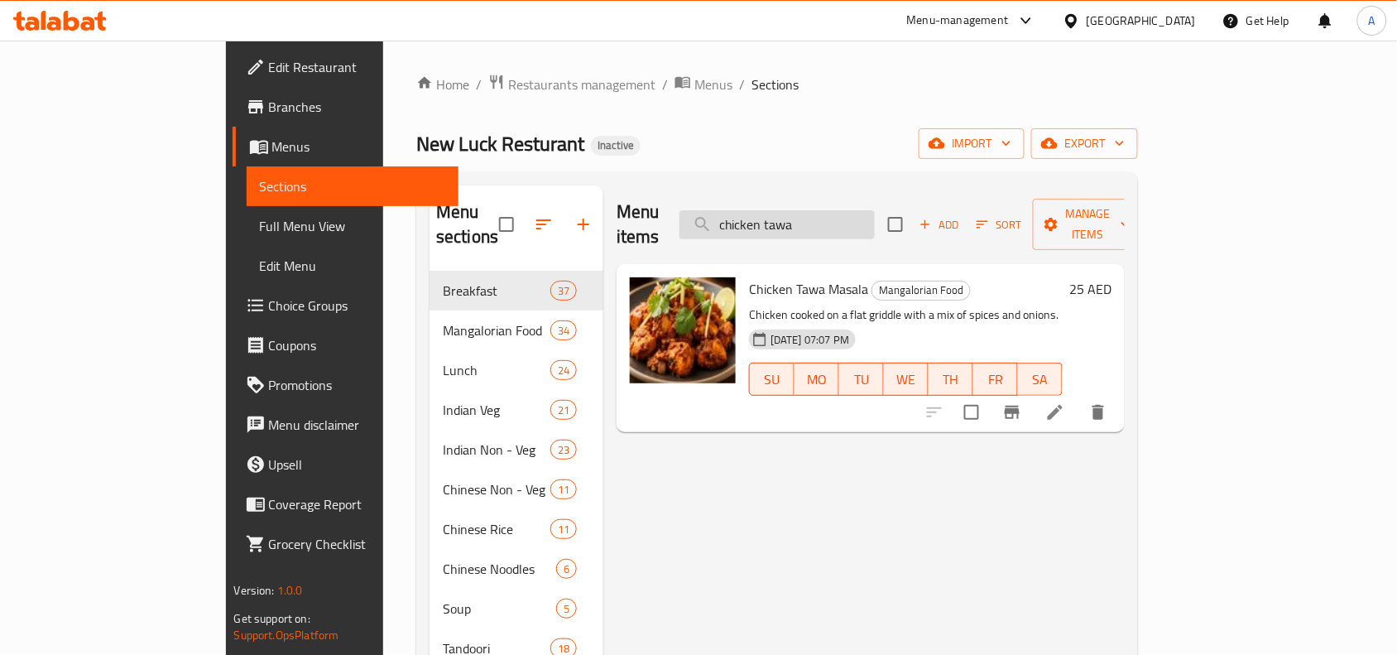
click at [857, 219] on input "chicken tawa" at bounding box center [776, 224] width 195 height 29
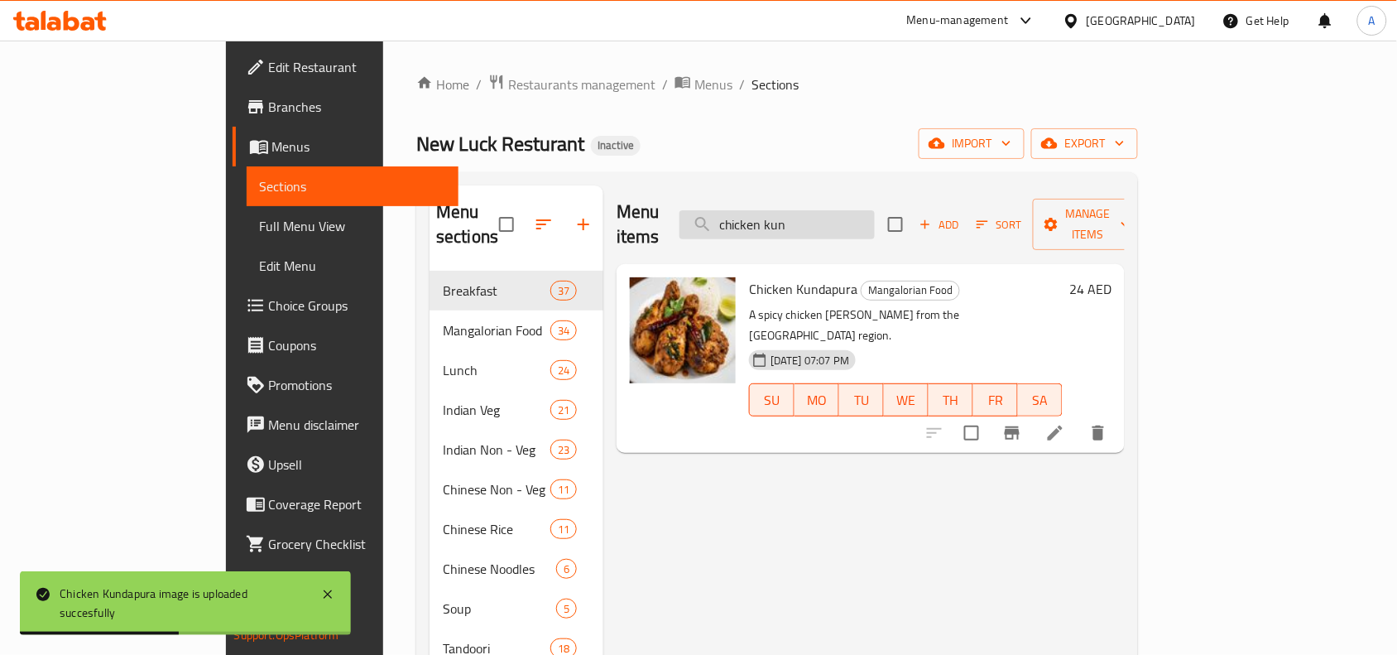
click at [875, 210] on input "chicken kun" at bounding box center [776, 224] width 195 height 29
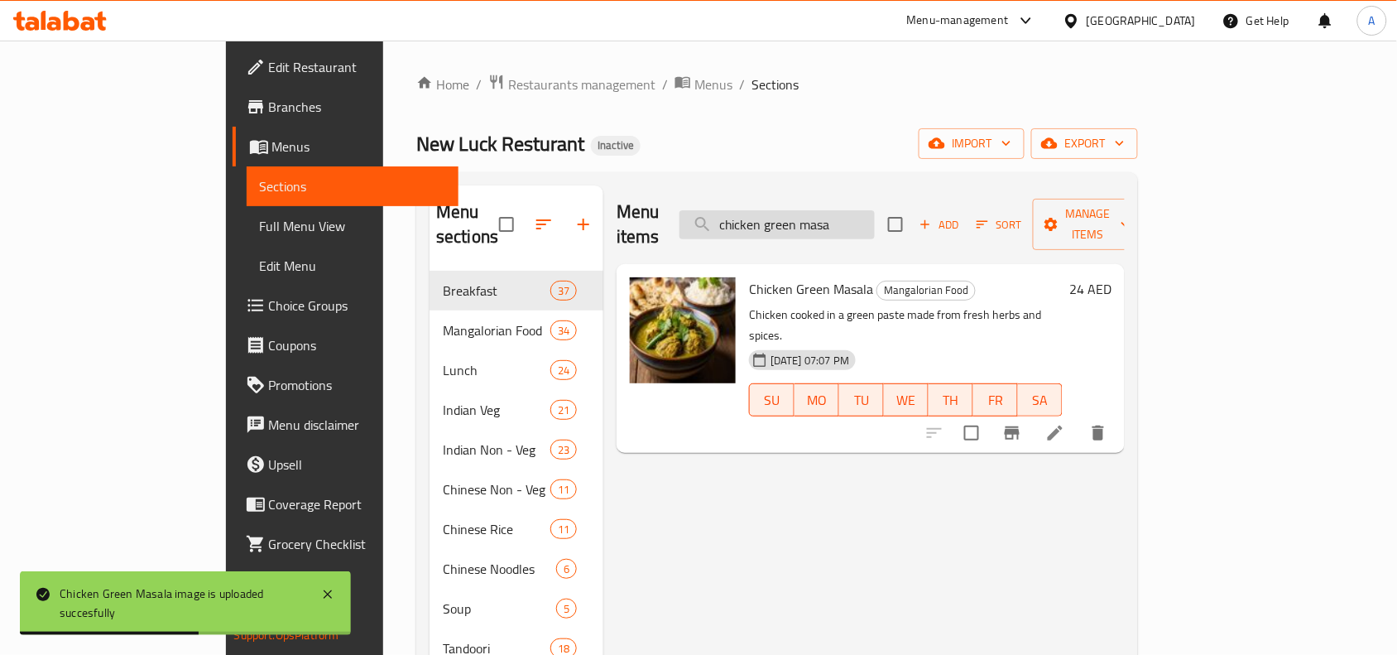
click at [861, 216] on input "chicken green masa" at bounding box center [776, 224] width 195 height 29
click at [875, 212] on input "chicken green masa" at bounding box center [776, 224] width 195 height 29
click at [875, 216] on input "chicken green masa" at bounding box center [776, 224] width 195 height 29
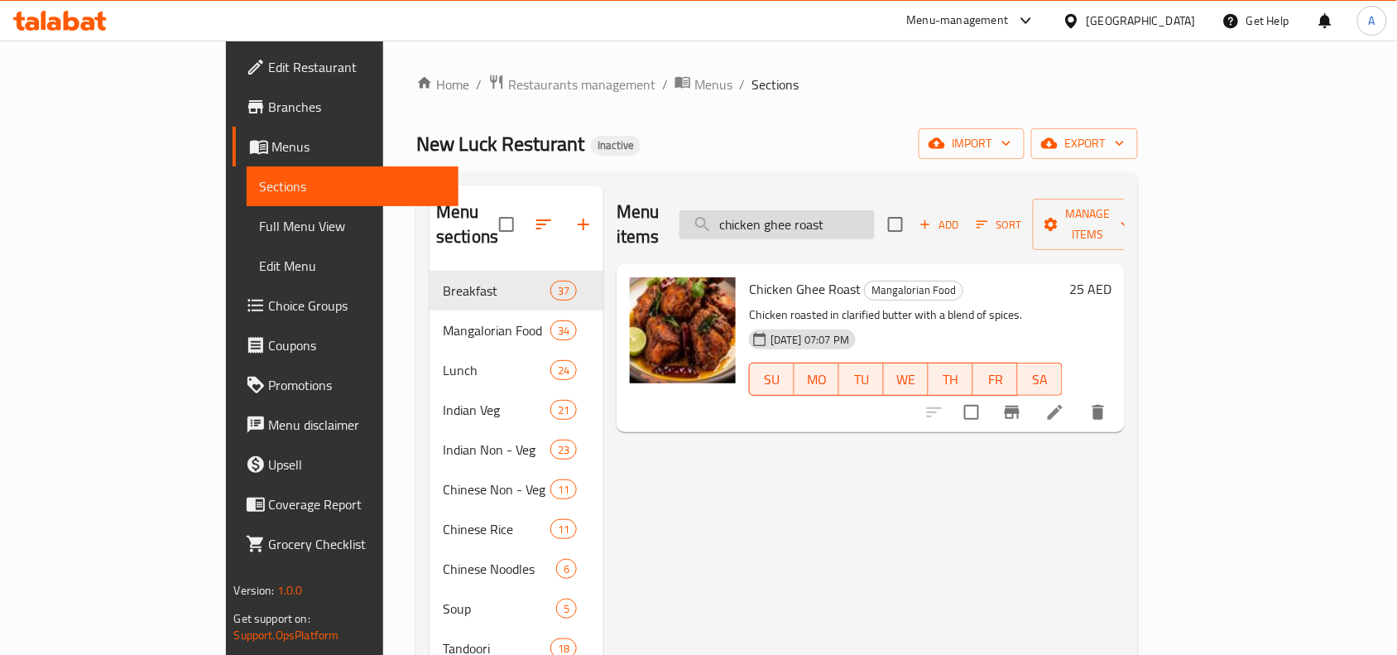
click at [847, 212] on input "chicken ghee roast" at bounding box center [776, 224] width 195 height 29
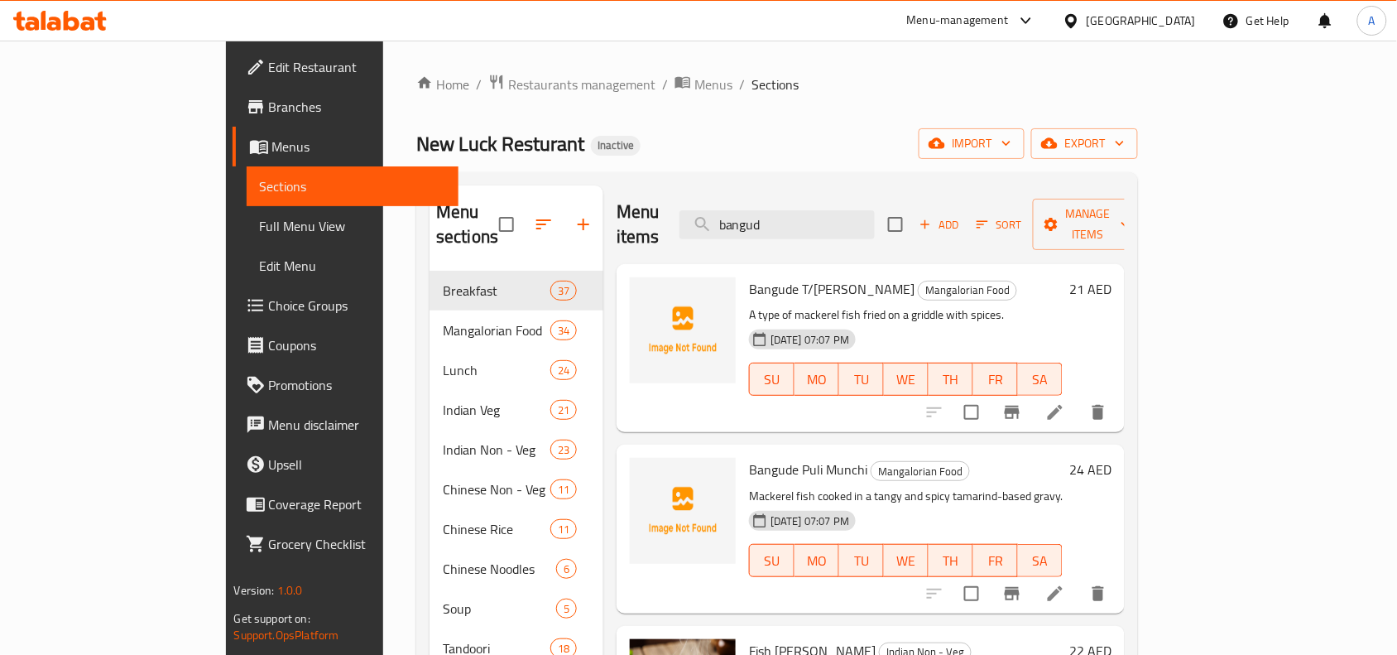
type input "bangud"
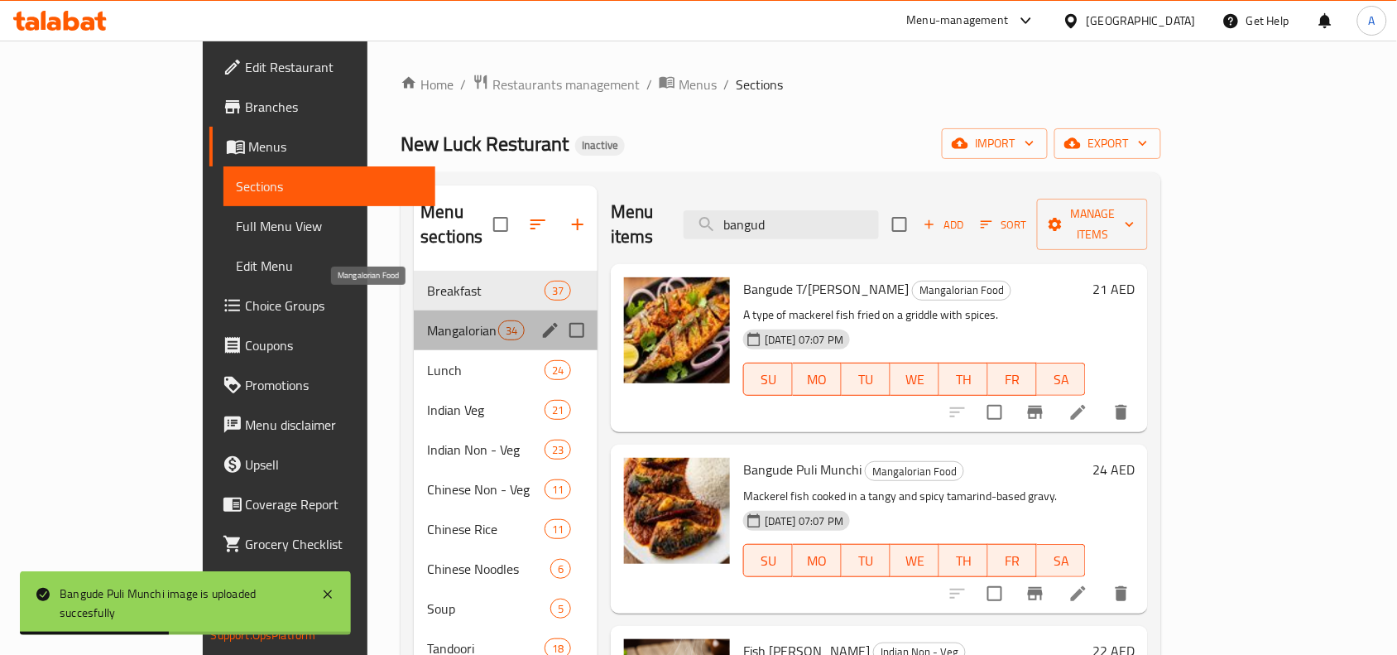
click at [434, 320] on span "Mangalorian Food" at bounding box center [462, 330] width 70 height 20
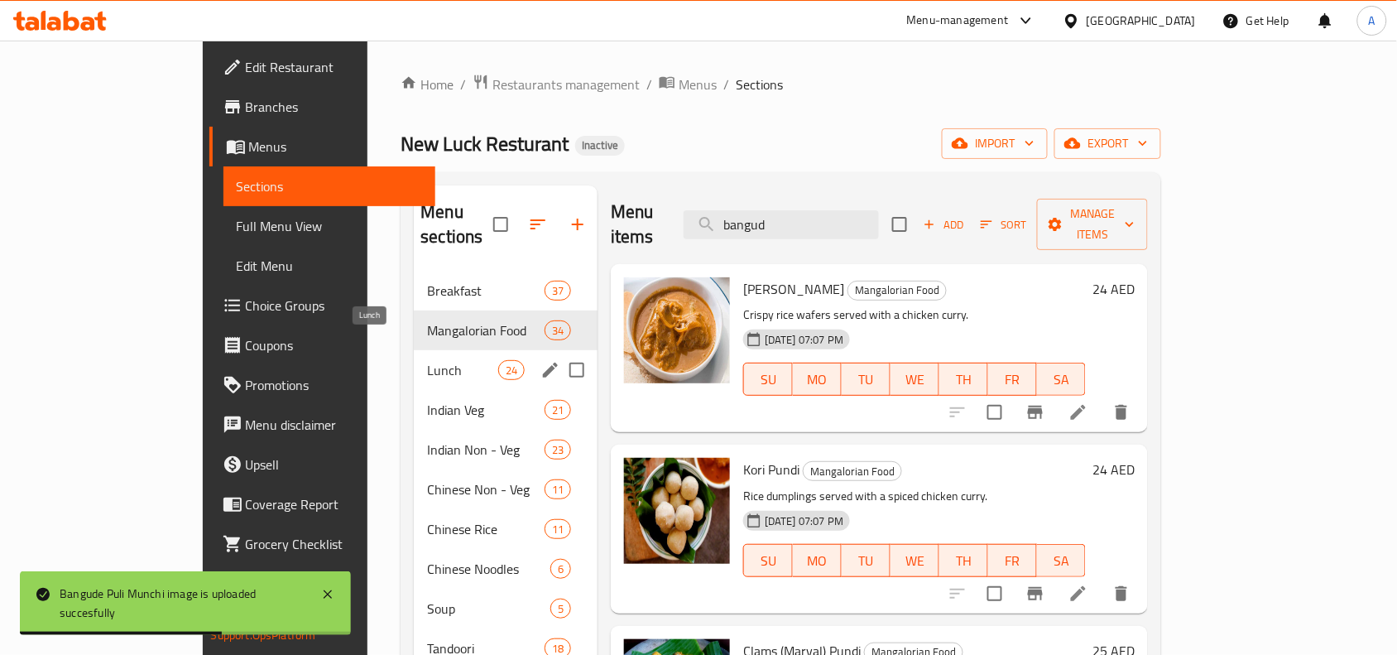
click at [427, 360] on span "Lunch" at bounding box center [462, 370] width 70 height 20
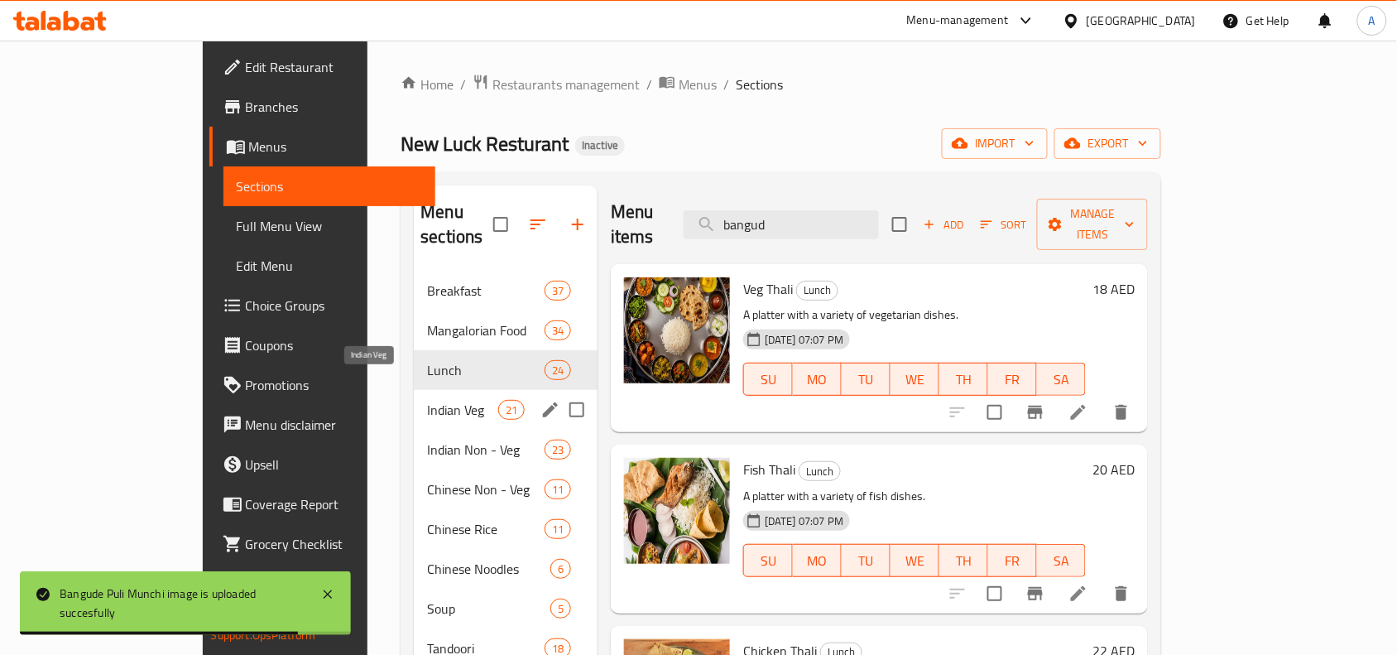
click at [427, 400] on span "Indian Veg" at bounding box center [462, 410] width 70 height 20
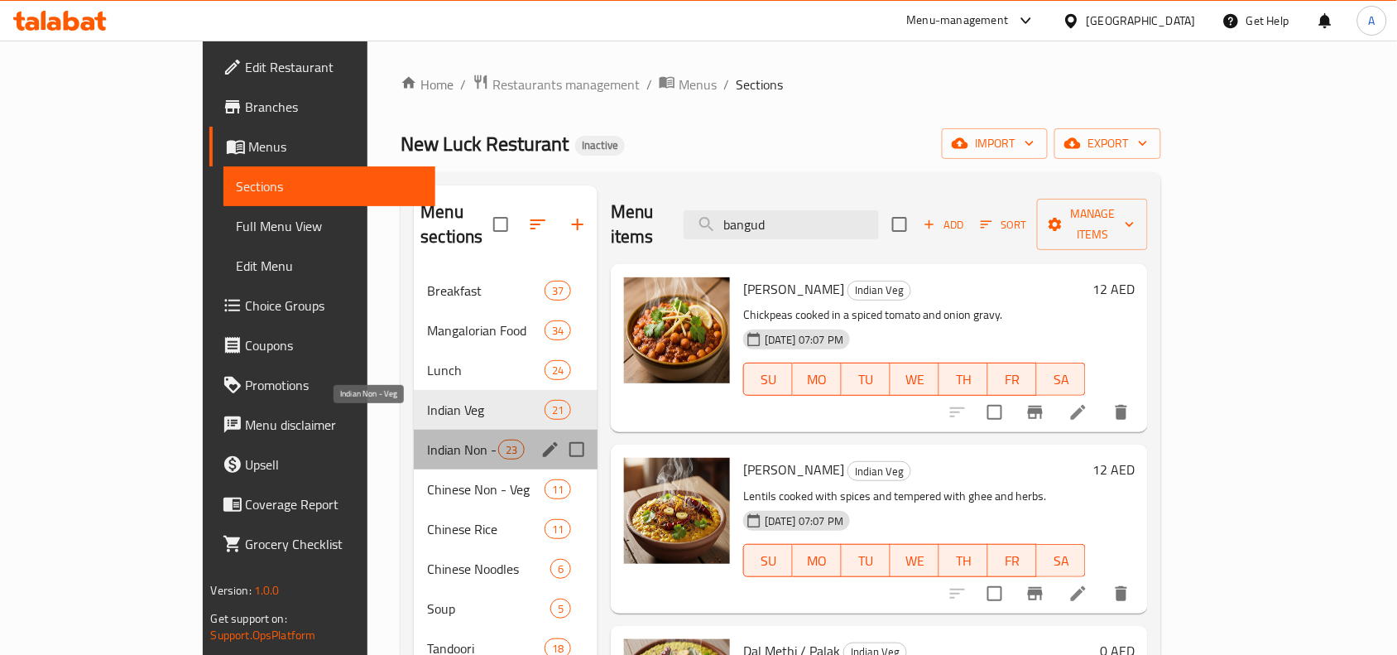
click at [427, 439] on span "Indian Non - Veg" at bounding box center [462, 449] width 70 height 20
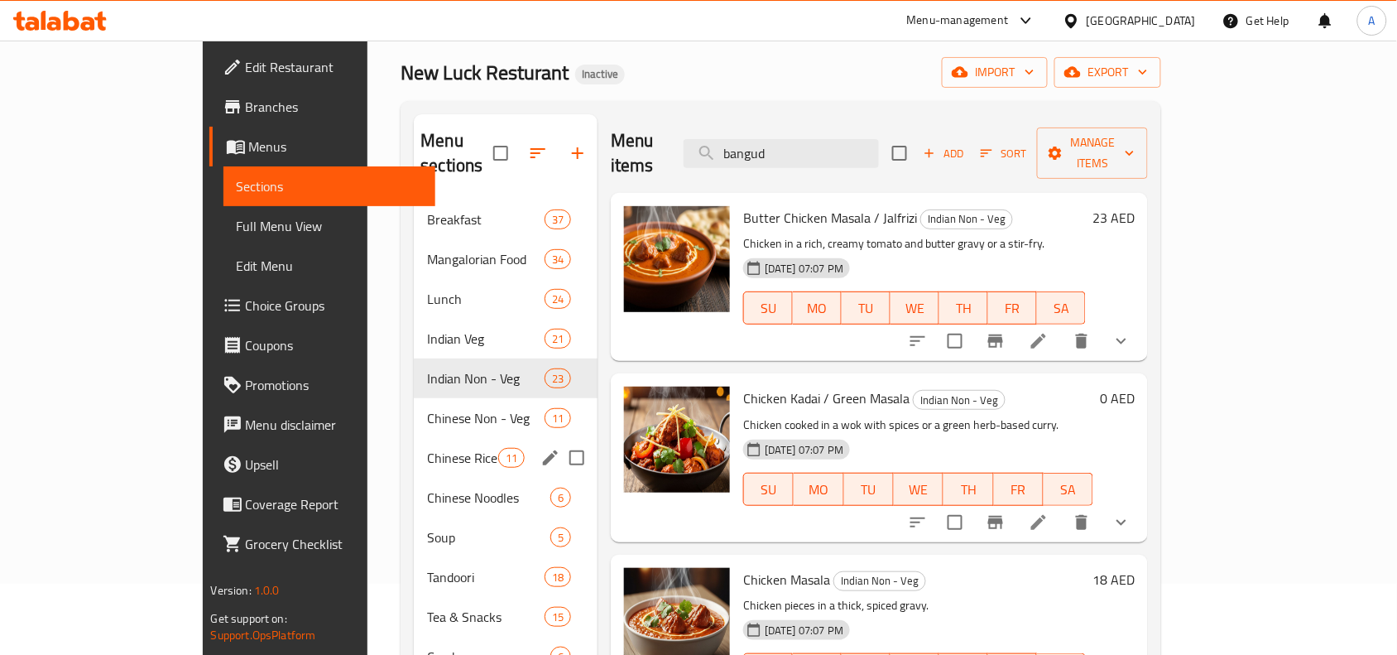
scroll to position [103, 0]
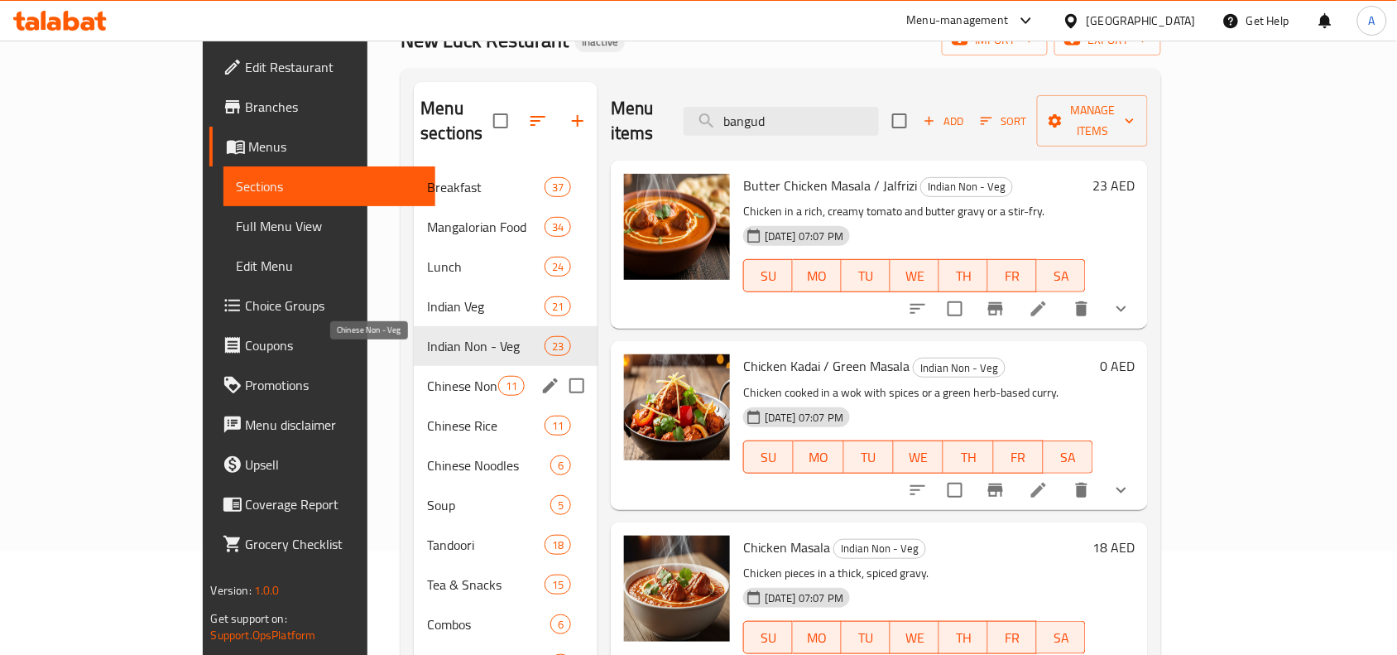
click at [427, 376] on span "Chinese Non - Veg" at bounding box center [462, 386] width 70 height 20
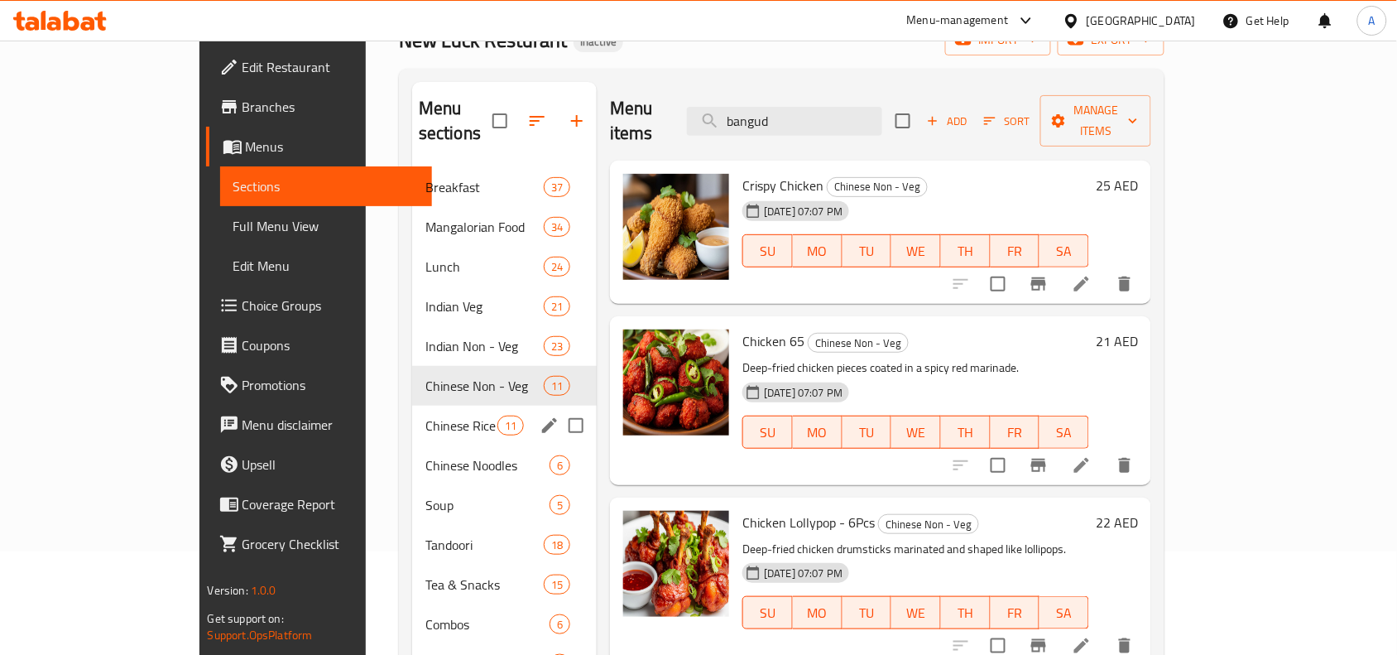
scroll to position [207, 0]
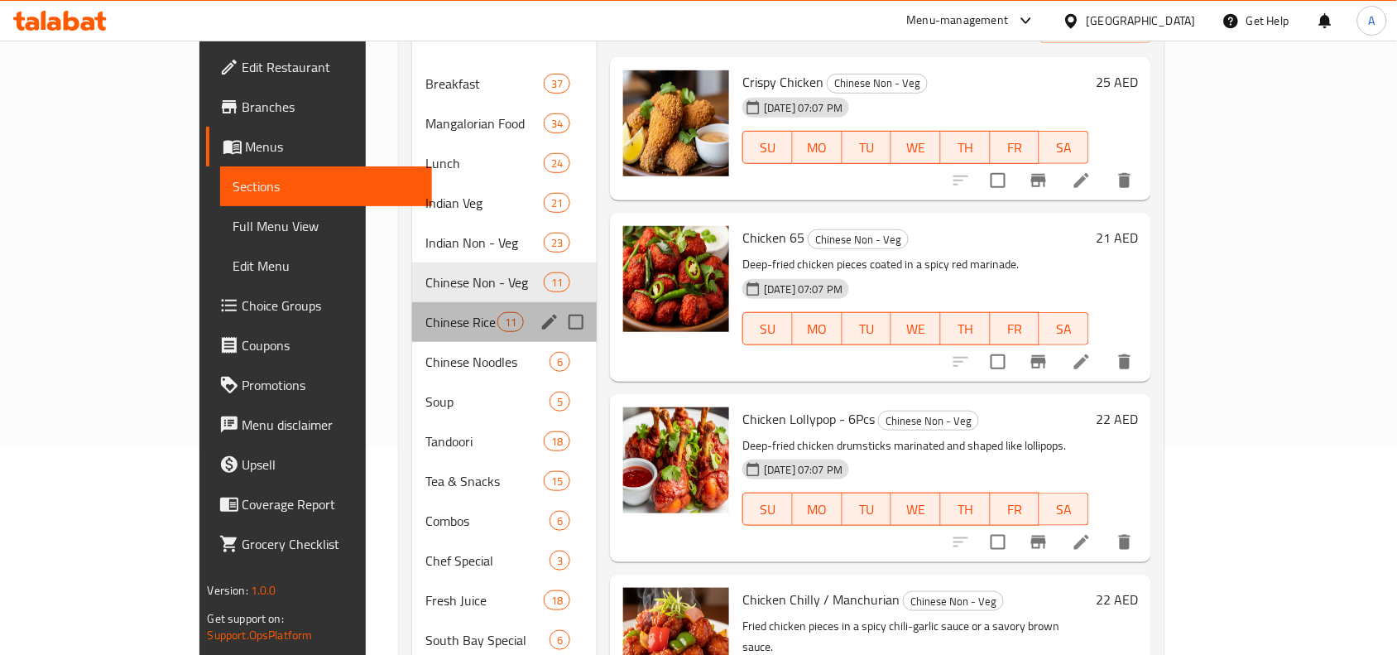
click at [412, 309] on div "Chinese Rice 11" at bounding box center [504, 322] width 185 height 40
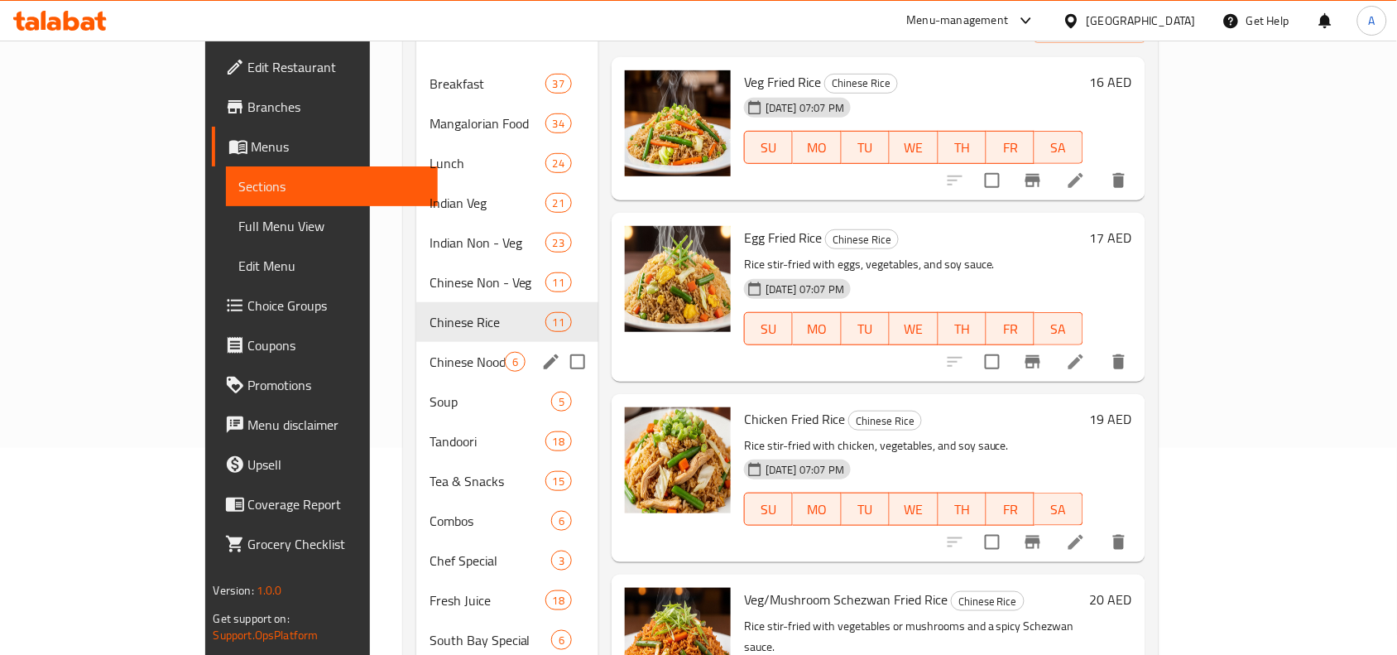
click at [429, 352] on span "Chinese Noodles" at bounding box center [466, 362] width 75 height 20
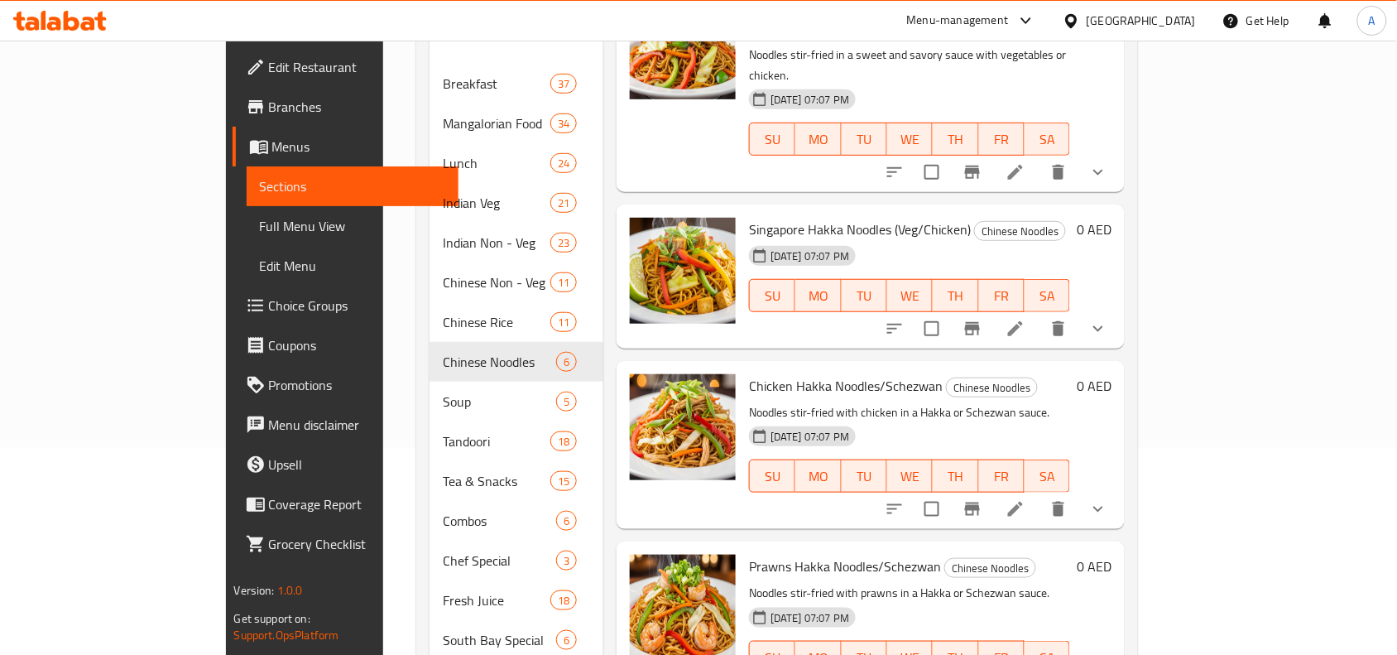
scroll to position [240, 0]
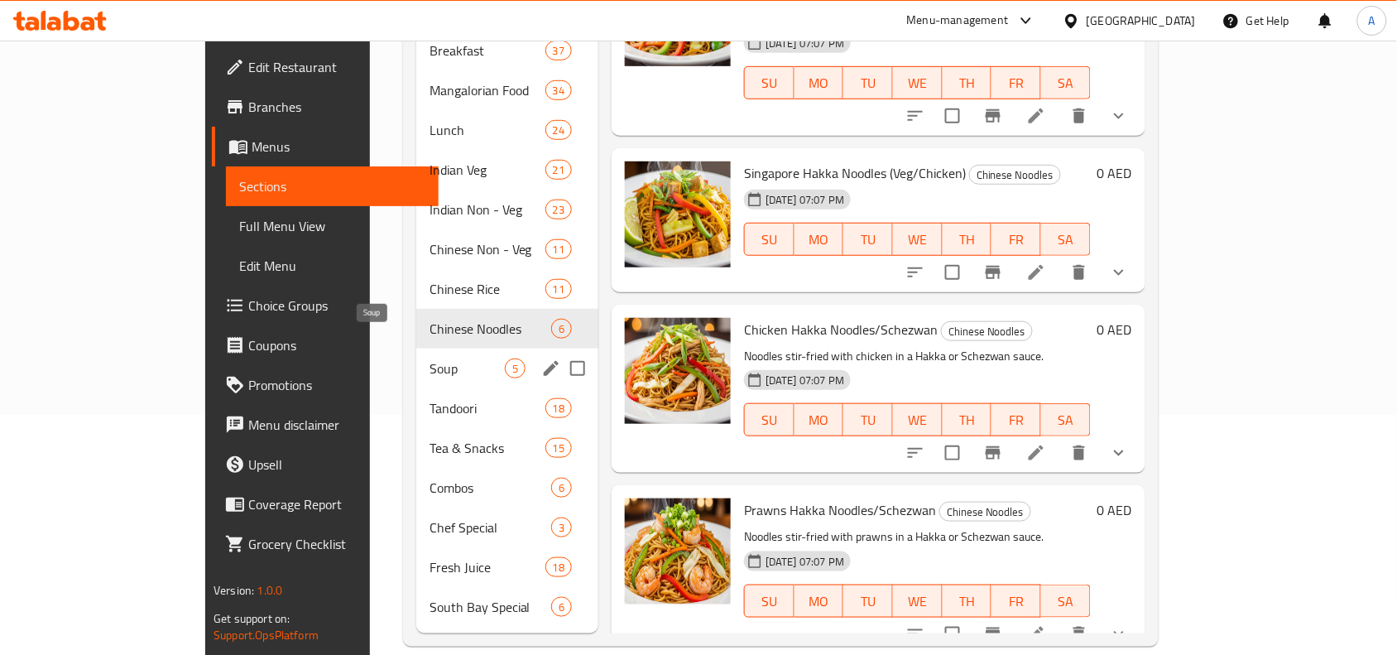
click at [429, 358] on span "Soup" at bounding box center [466, 368] width 75 height 20
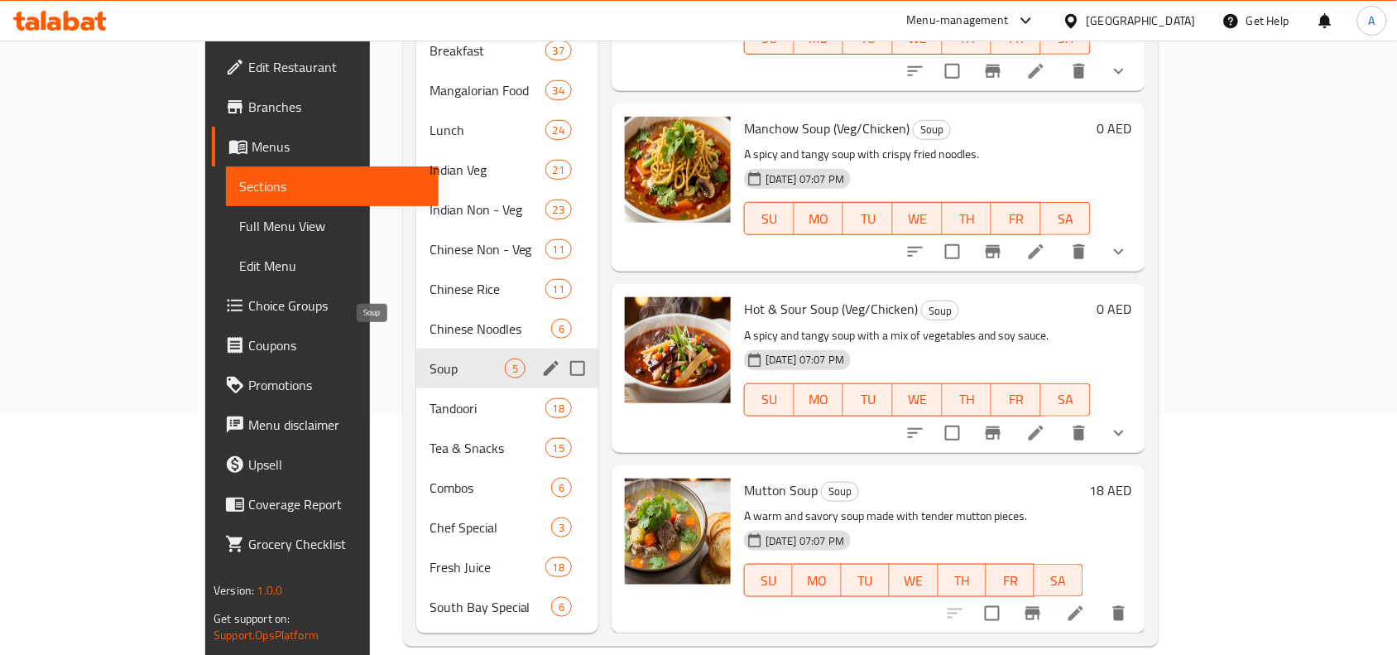
scroll to position [282, 0]
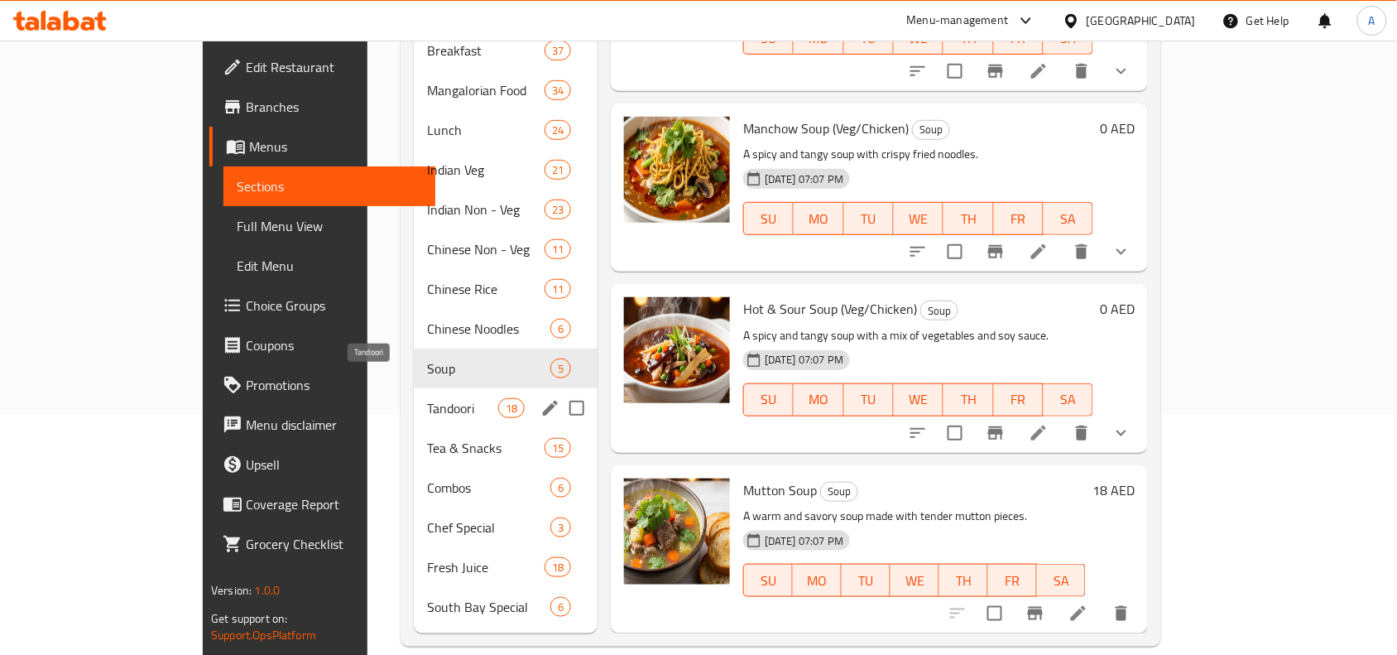
click at [427, 398] on span "Tandoori" at bounding box center [462, 408] width 70 height 20
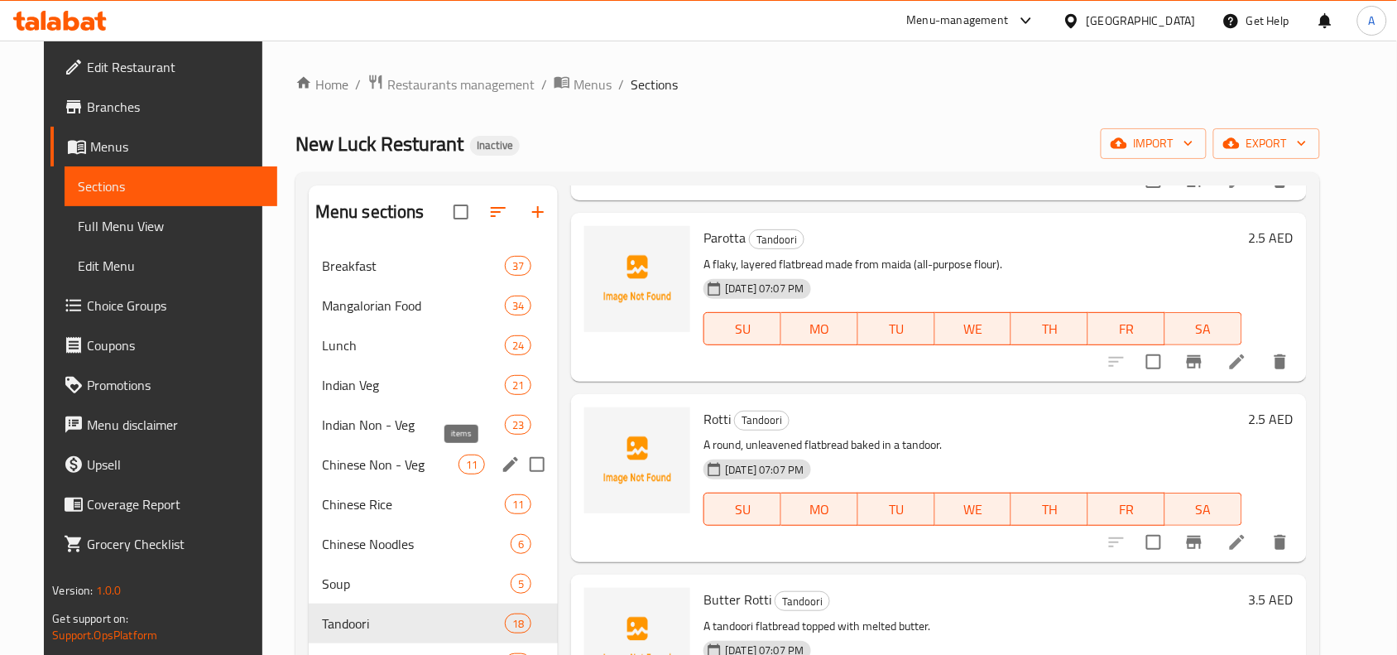
scroll to position [240, 0]
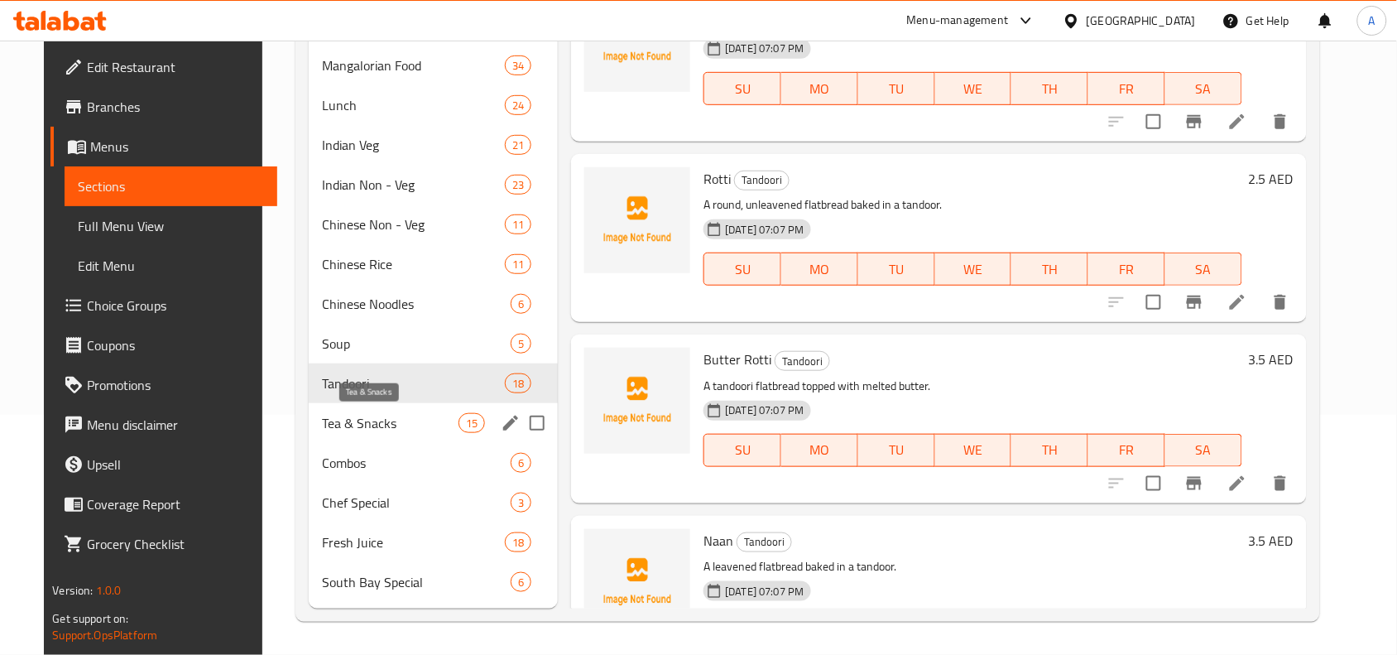
click at [403, 420] on span "Tea & Snacks" at bounding box center [390, 423] width 137 height 20
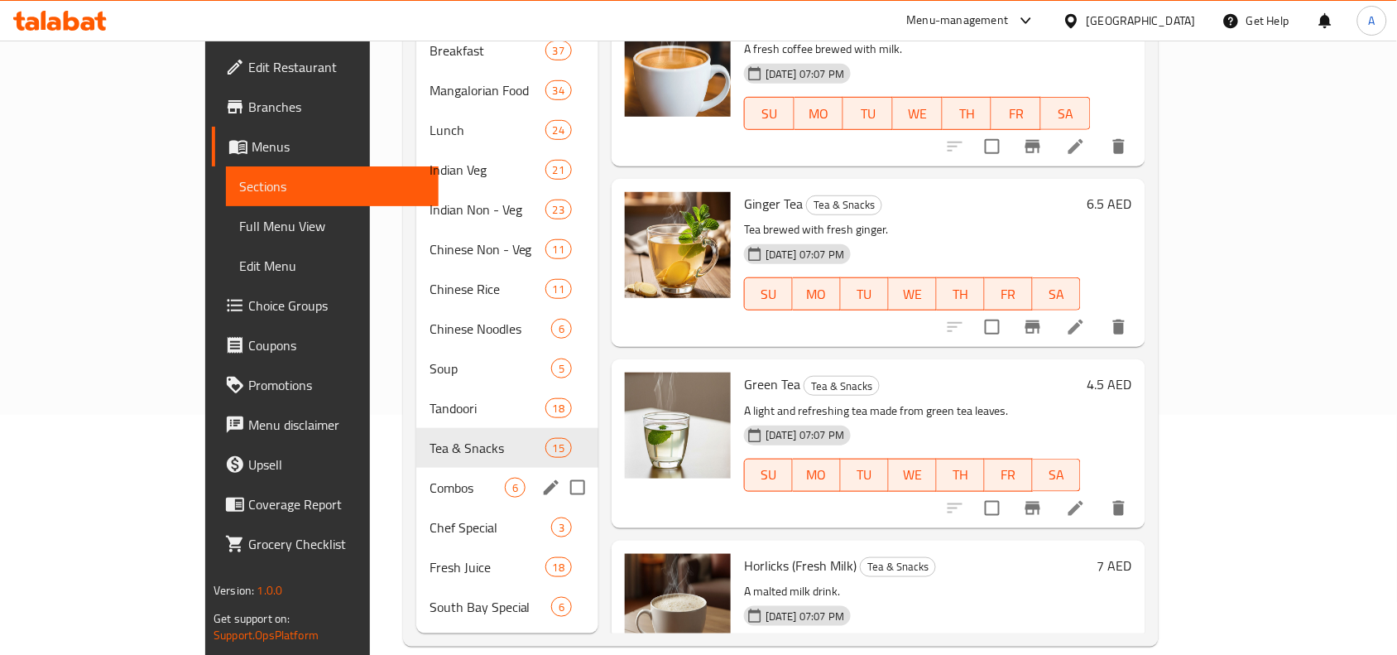
click at [416, 468] on div "Combos 6" at bounding box center [507, 488] width 182 height 40
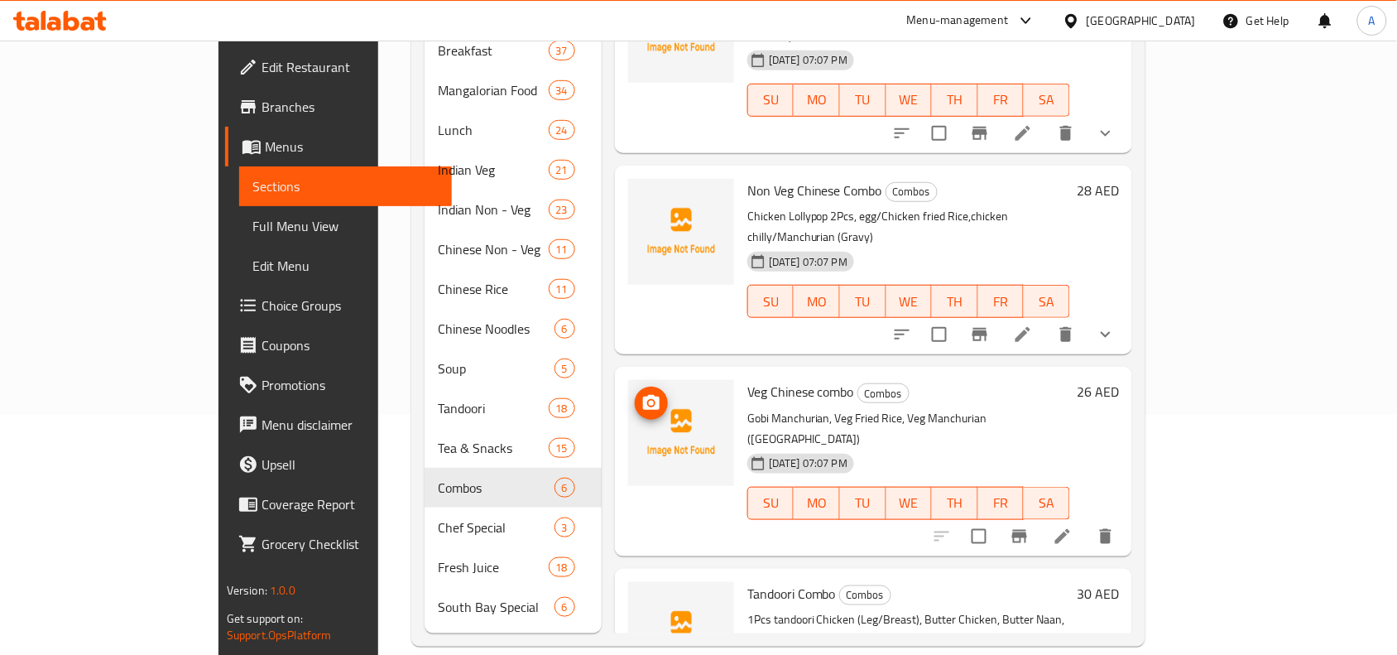
scroll to position [463, 0]
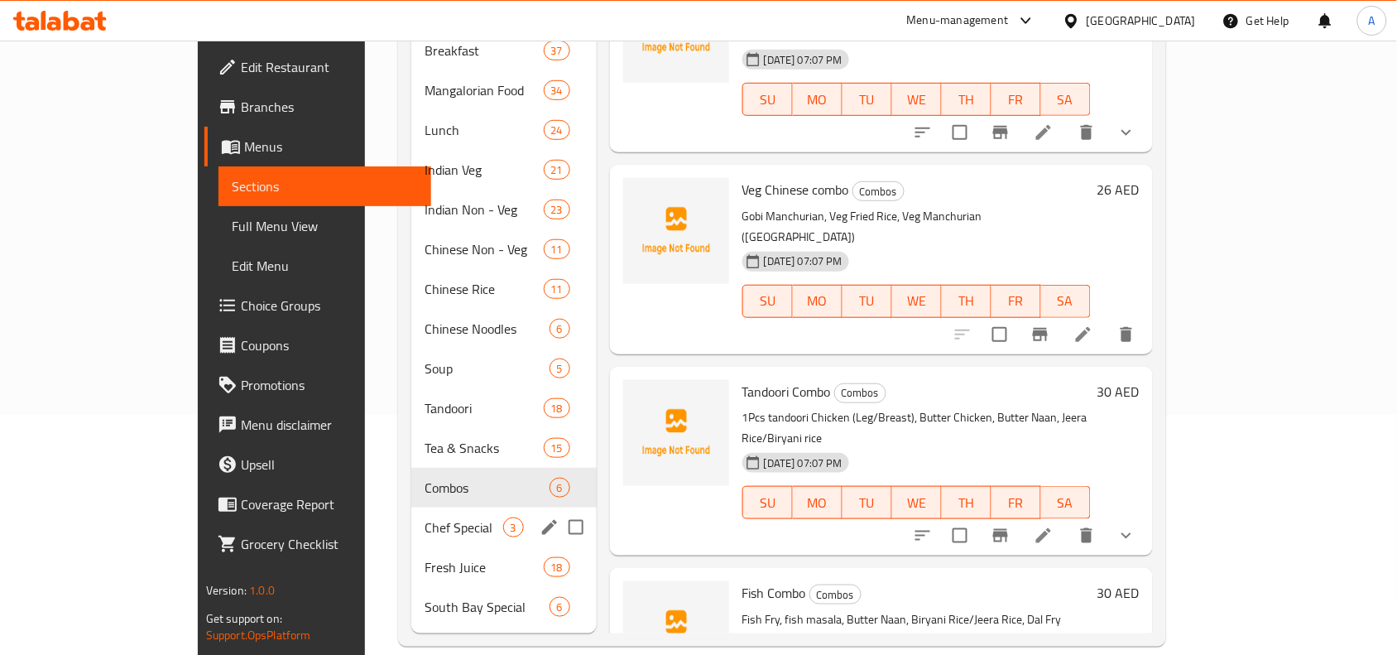
click at [425, 517] on span "Chef Special" at bounding box center [464, 527] width 79 height 20
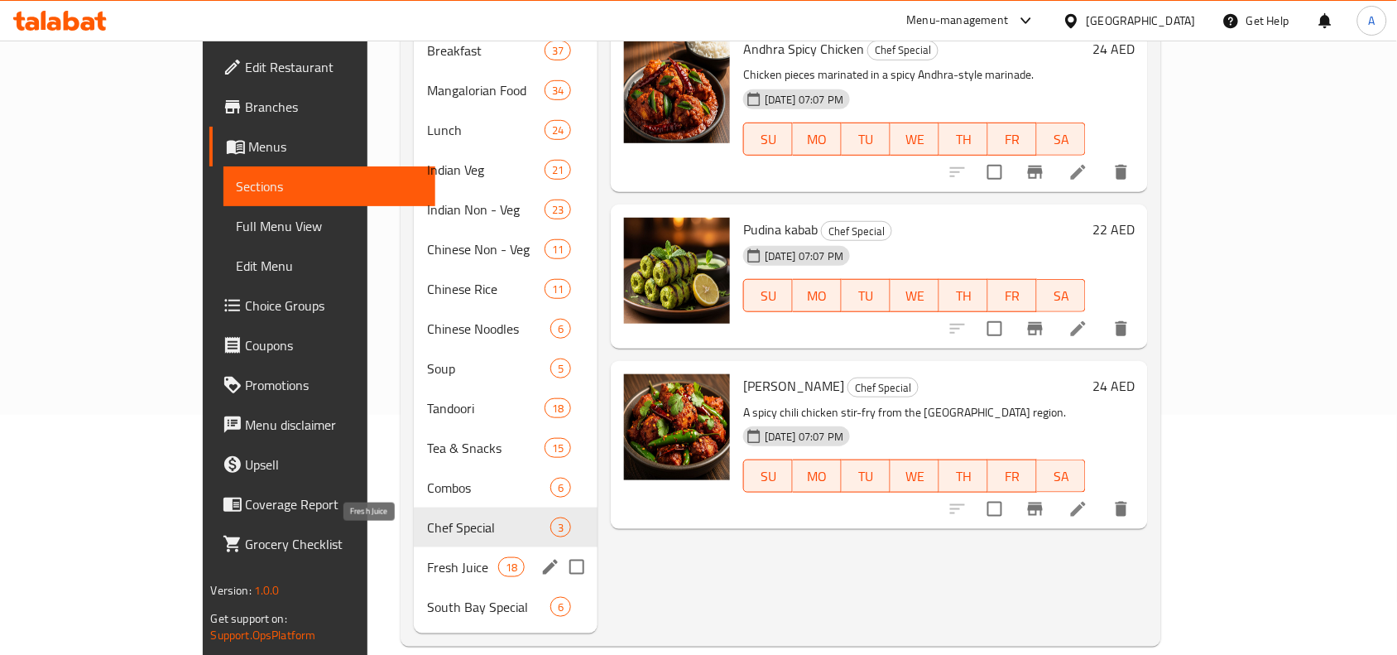
click at [427, 557] on span "Fresh Juice" at bounding box center [462, 567] width 70 height 20
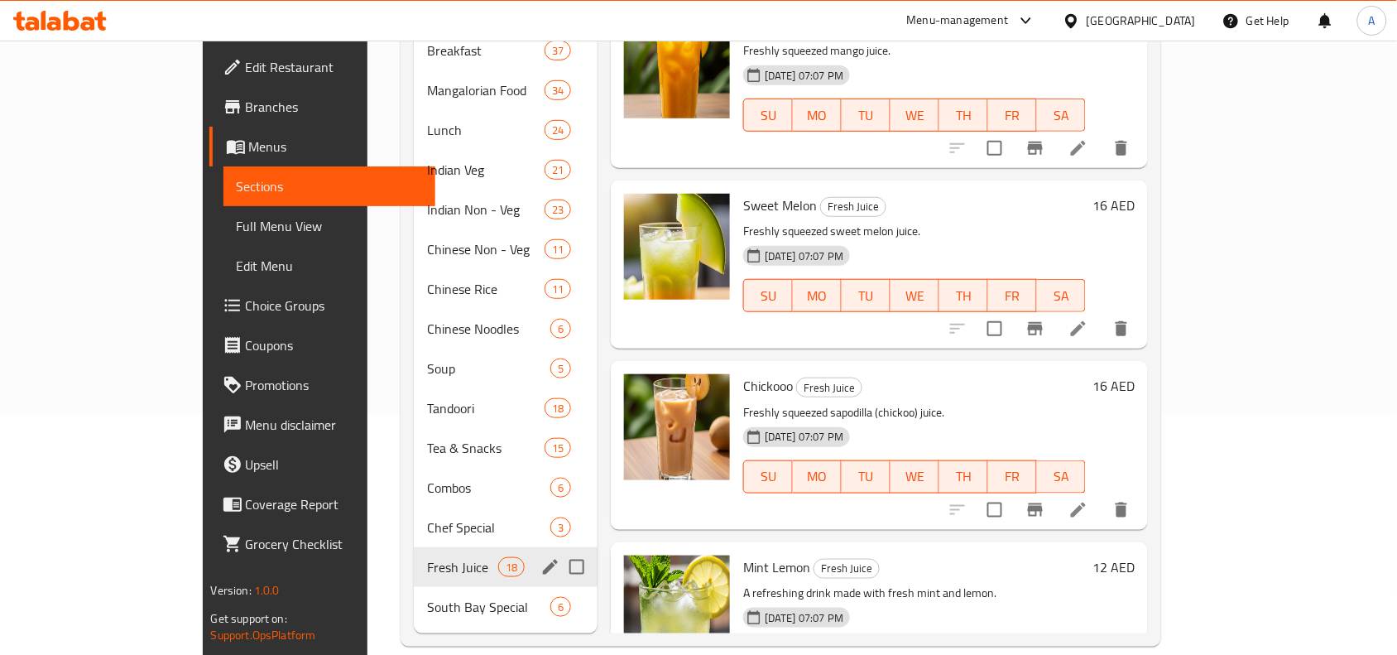
scroll to position [207, 0]
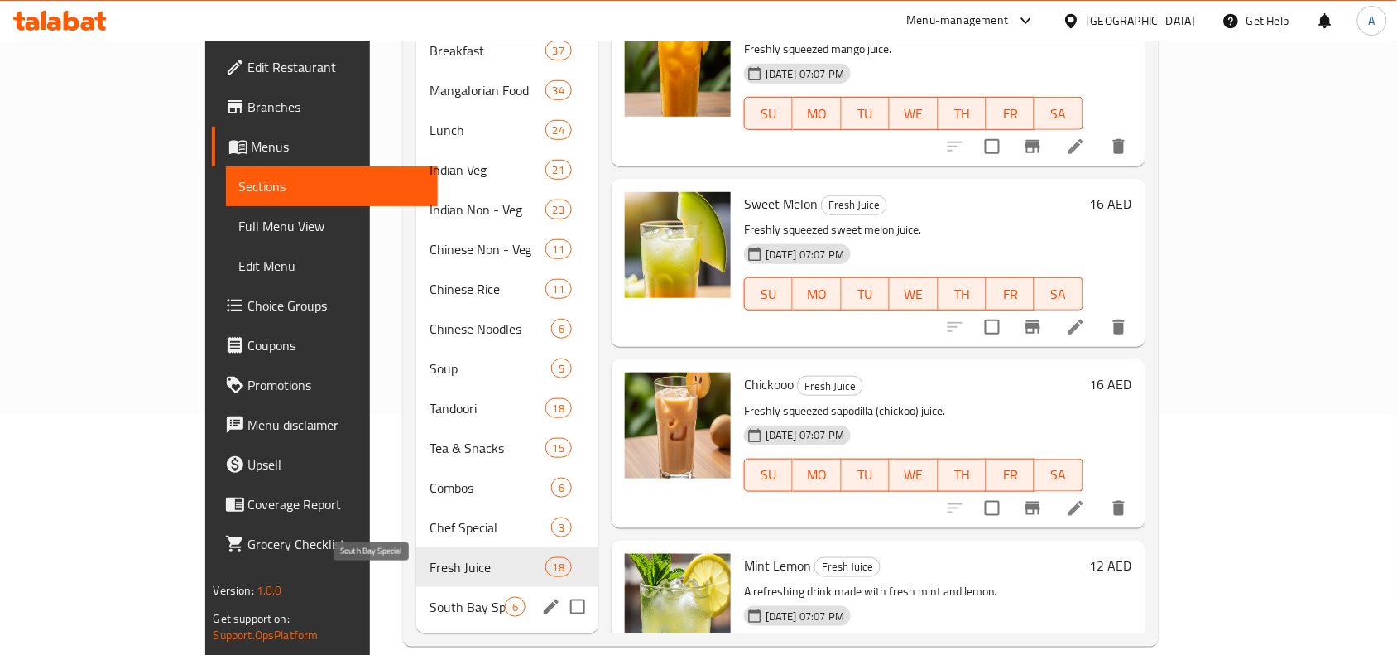
click at [429, 597] on span "South Bay Special" at bounding box center [466, 607] width 75 height 20
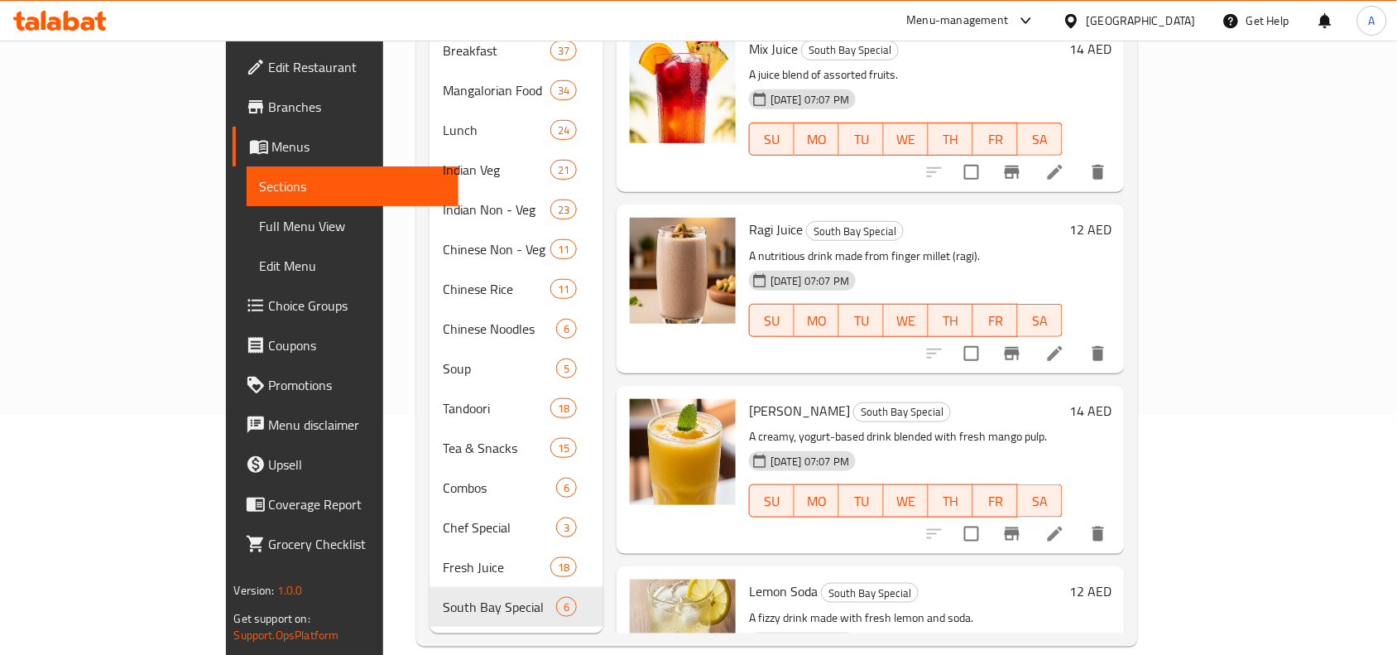
drag, startPoint x: 950, startPoint y: 63, endPoint x: 938, endPoint y: 64, distance: 12.4
click at [950, 83] on div "[DATE] 07:07 PM SU MO TU WE TH FR SA" at bounding box center [905, 127] width 327 height 89
drag, startPoint x: 87, startPoint y: 223, endPoint x: 102, endPoint y: 2, distance: 222.3
click at [260, 223] on span "Full Menu View" at bounding box center [353, 226] width 186 height 20
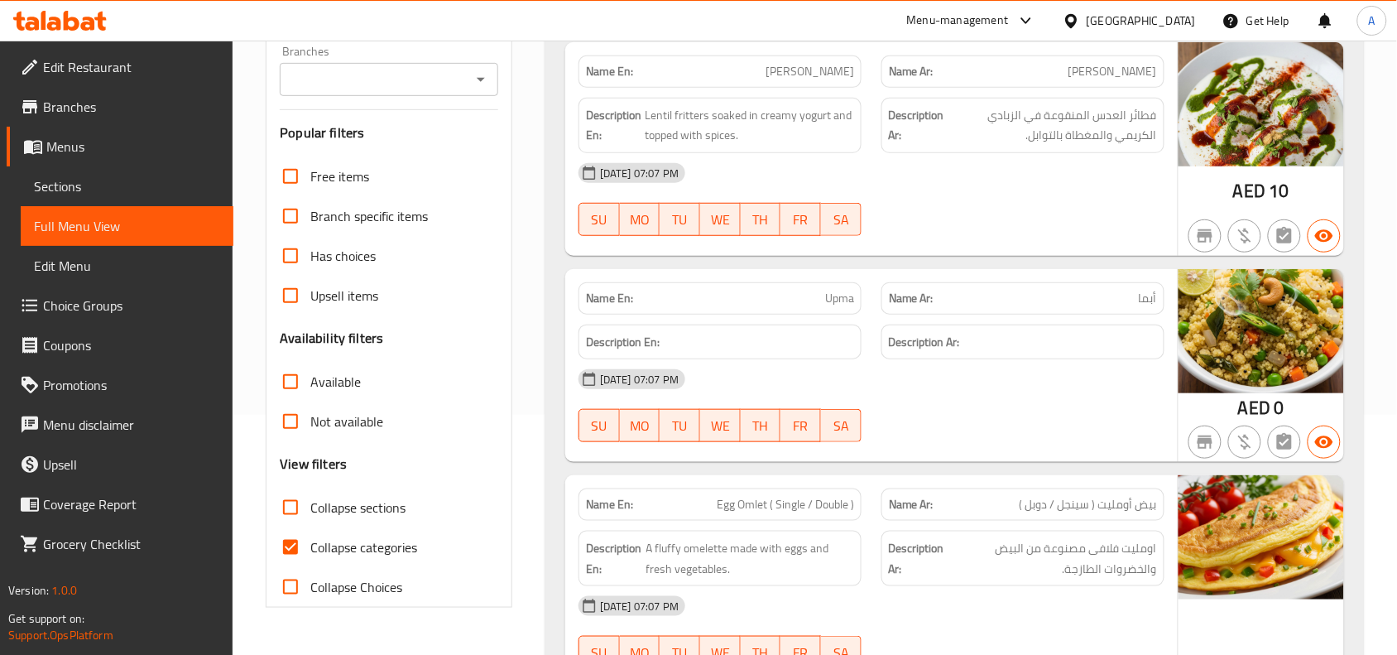
click at [468, 81] on div "Branches" at bounding box center [389, 79] width 218 height 33
click at [463, 89] on input "Branches" at bounding box center [375, 79] width 181 height 23
click at [745, 270] on div "Name En: Upma Name Ar: أبما Description En: Description Ar: [DATE] 07:07 PM SU …" at bounding box center [871, 366] width 612 height 194
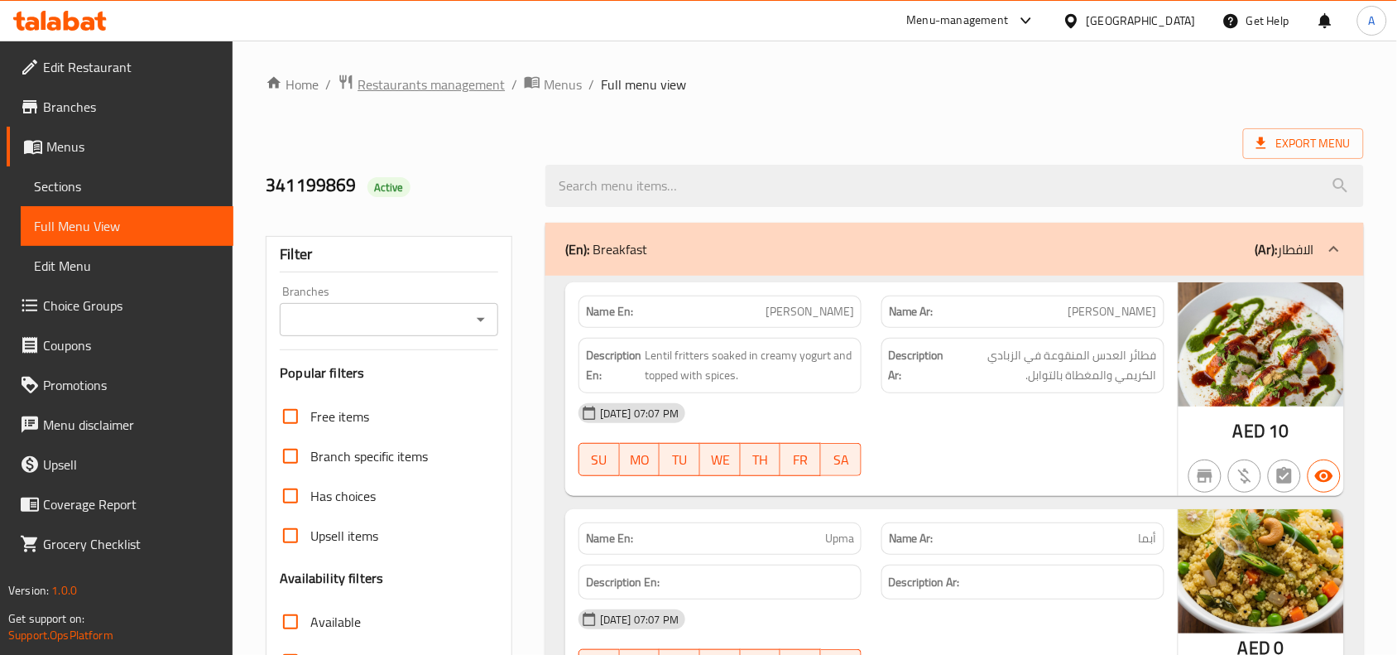
click at [449, 85] on span "Restaurants management" at bounding box center [431, 84] width 147 height 20
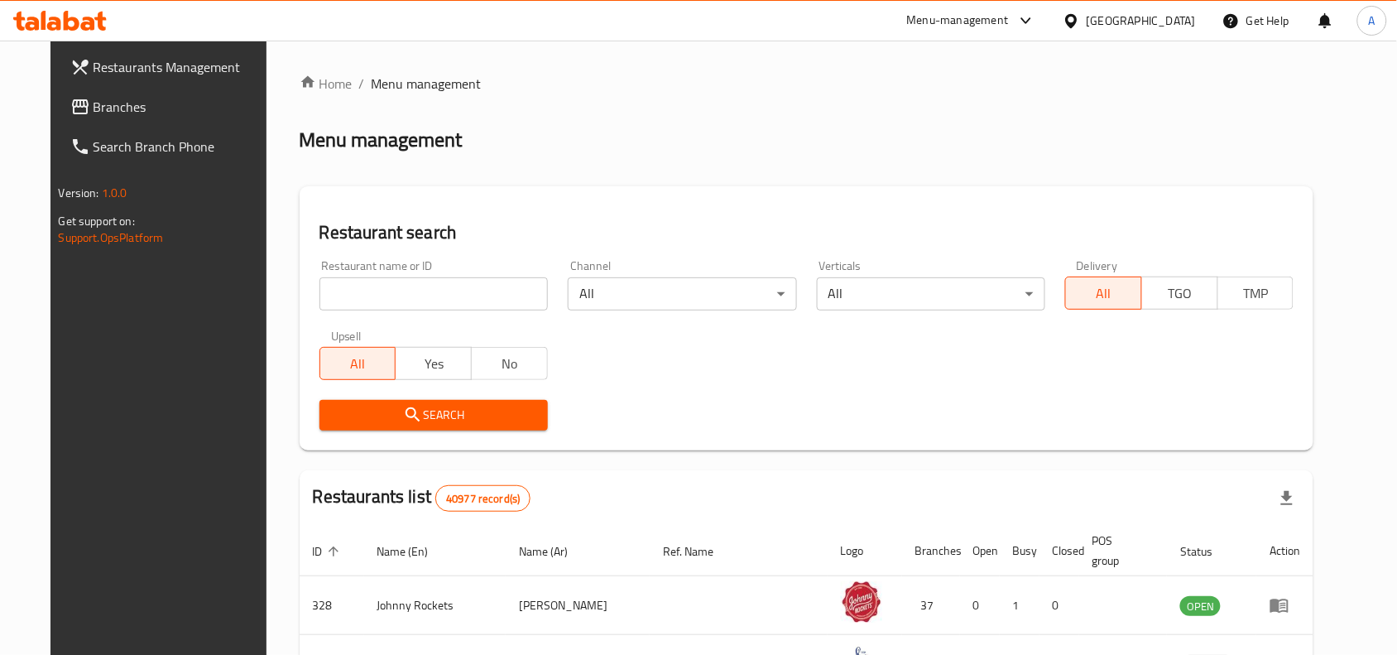
click at [977, 26] on div "Menu-management" at bounding box center [958, 21] width 102 height 20
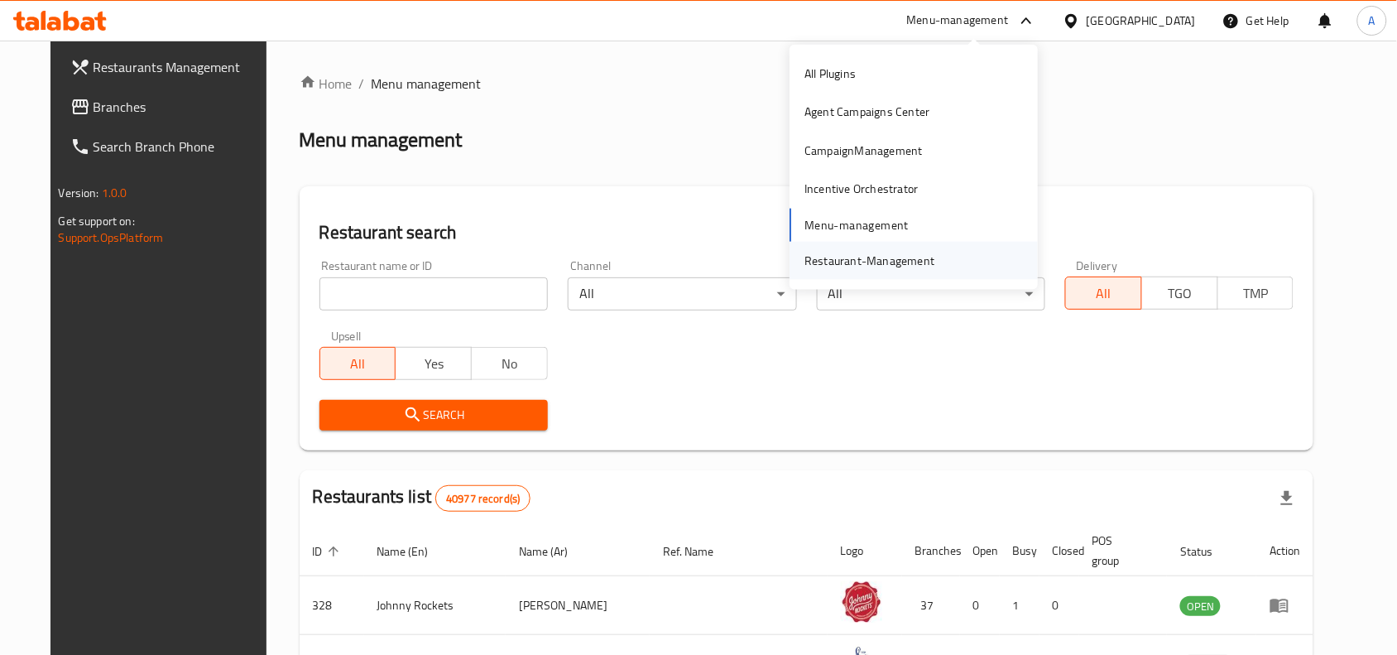
click at [857, 251] on div "Restaurant-Management" at bounding box center [869, 260] width 130 height 18
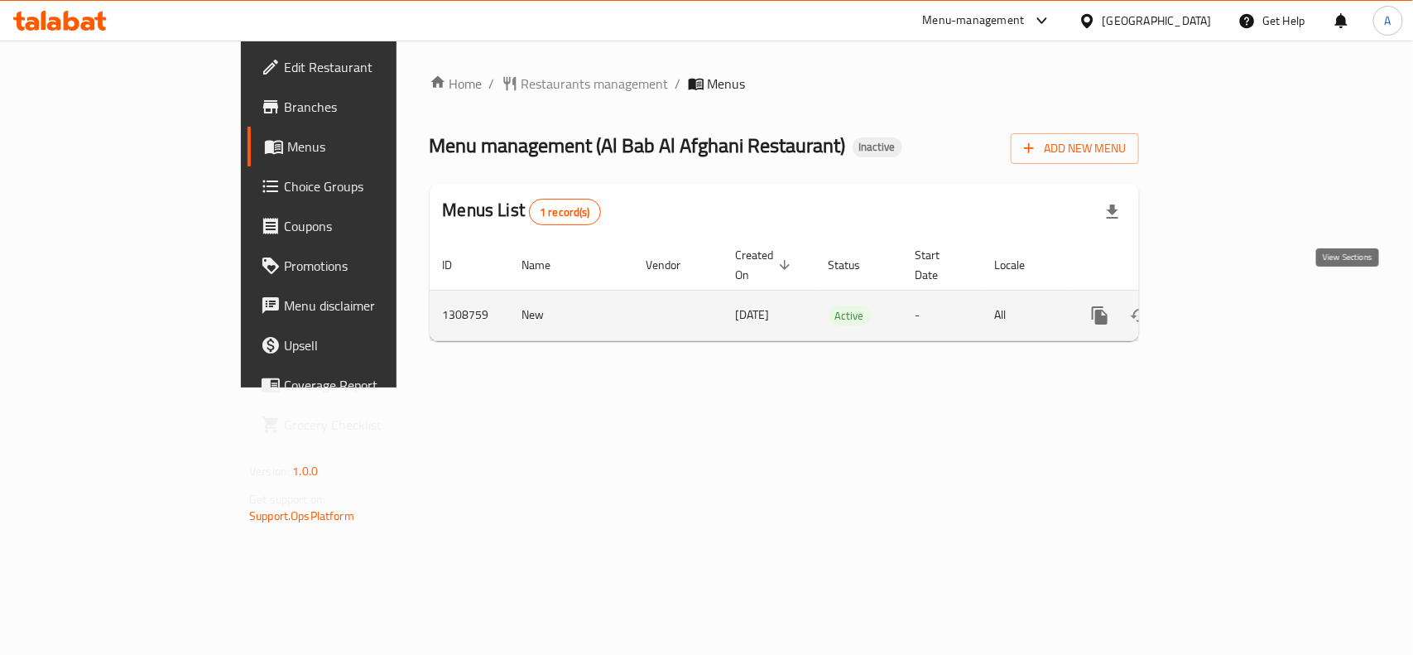
click at [1226, 308] on icon "enhanced table" at bounding box center [1219, 315] width 15 height 15
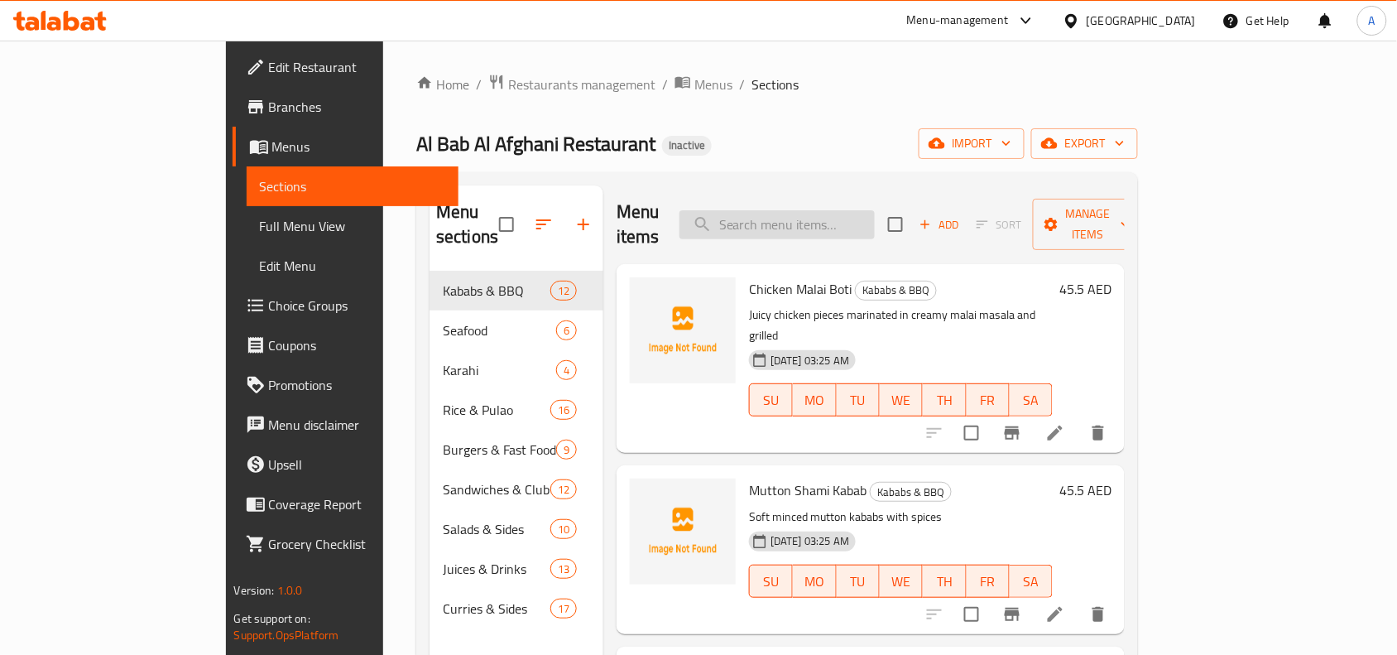
click at [846, 218] on input "search" at bounding box center [776, 224] width 195 height 29
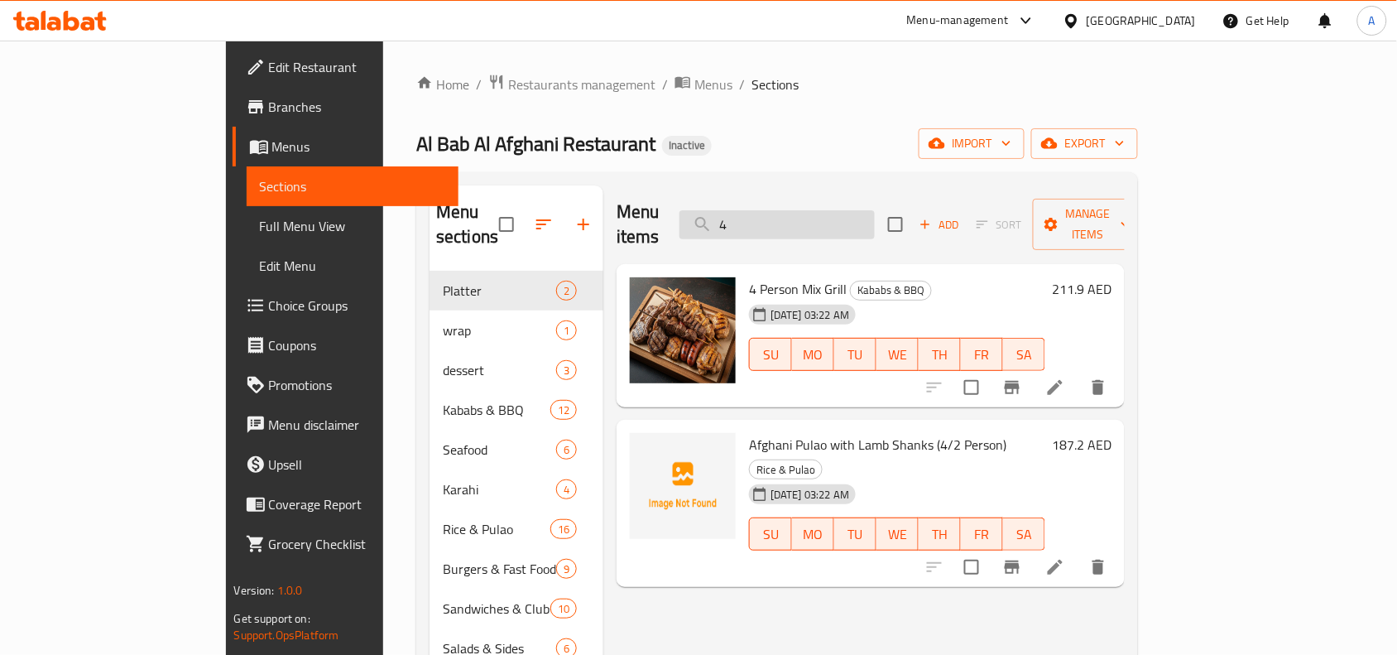
click at [834, 220] on input "4" at bounding box center [776, 224] width 195 height 29
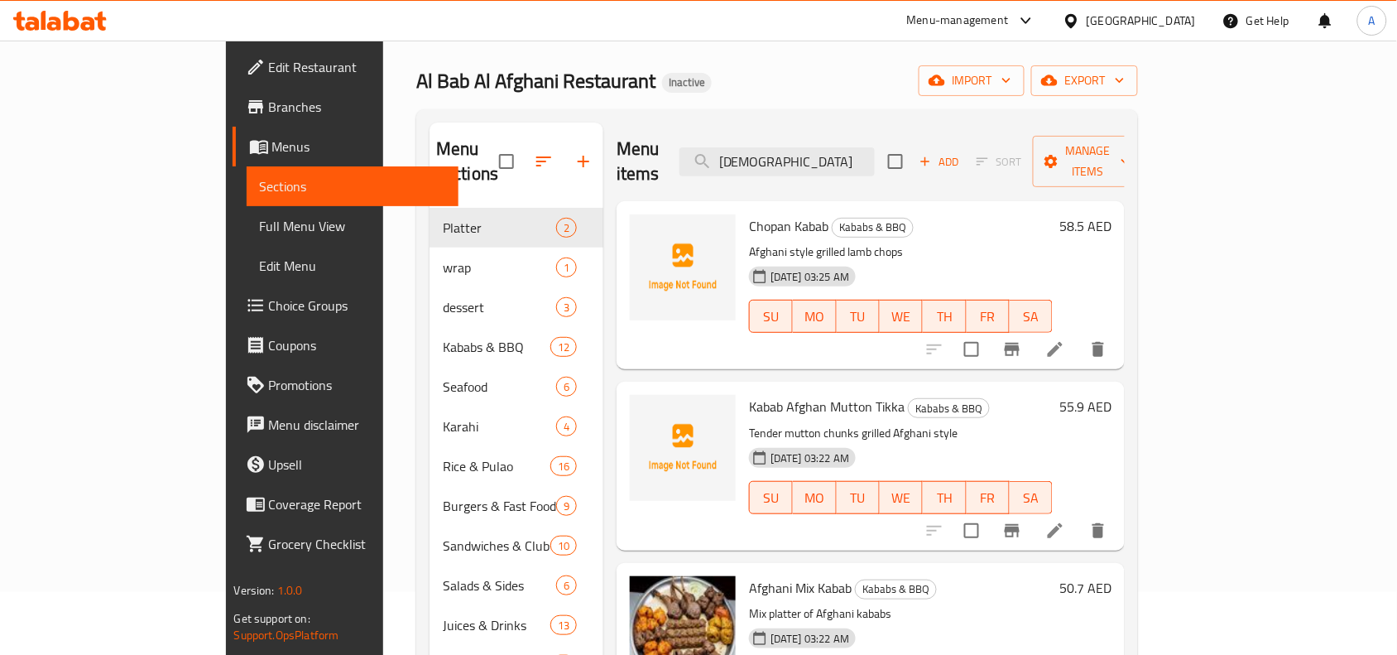
scroll to position [26, 0]
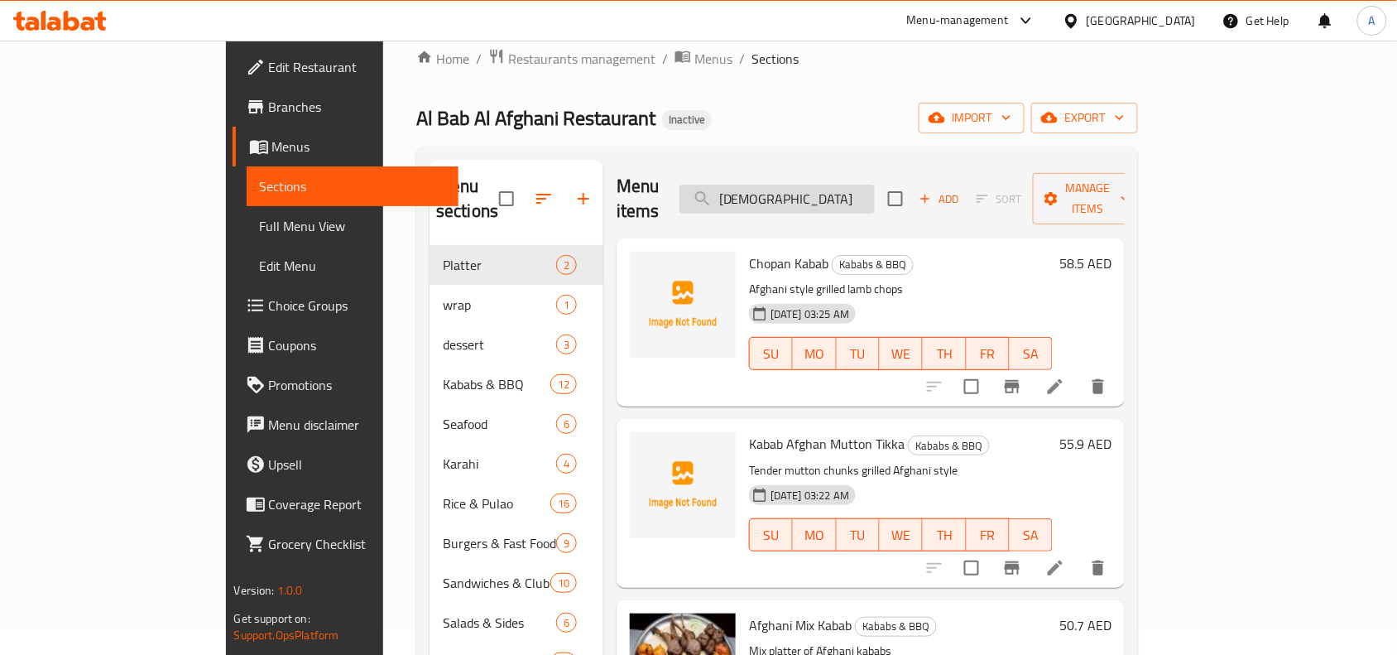
click at [840, 199] on input "afghani" at bounding box center [776, 199] width 195 height 29
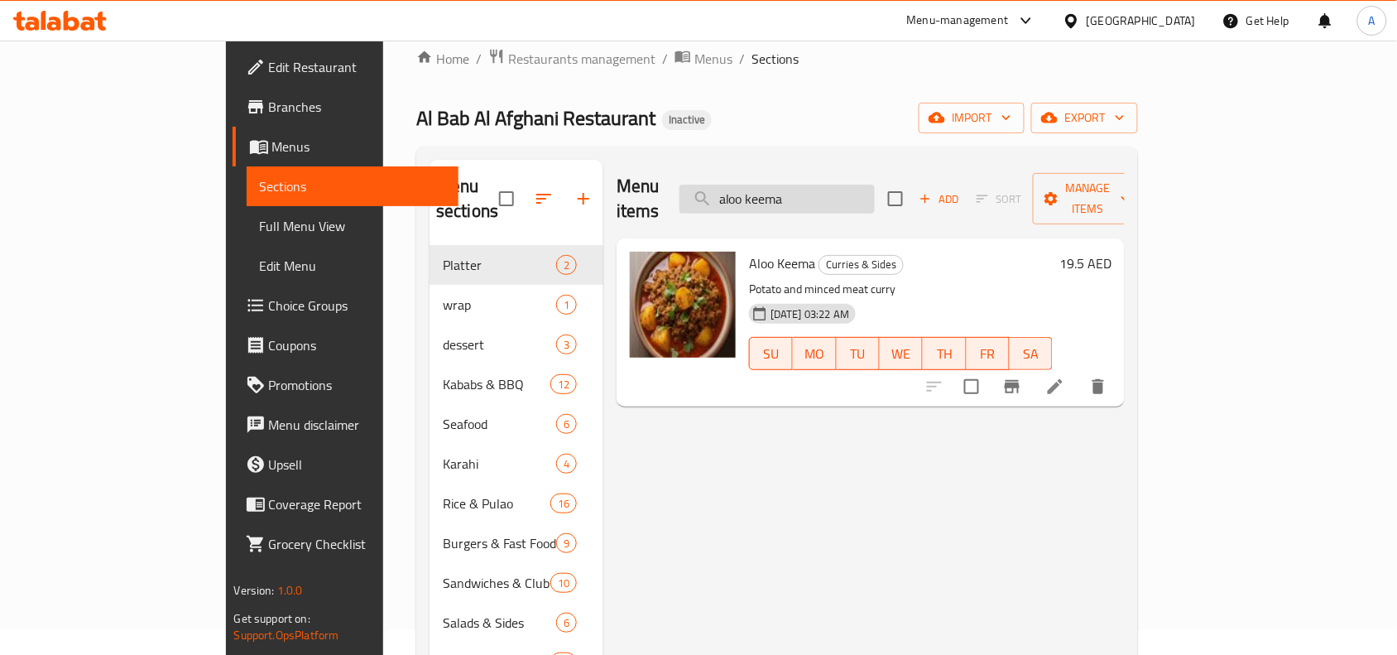
click at [857, 191] on input "aloo keema" at bounding box center [776, 199] width 195 height 29
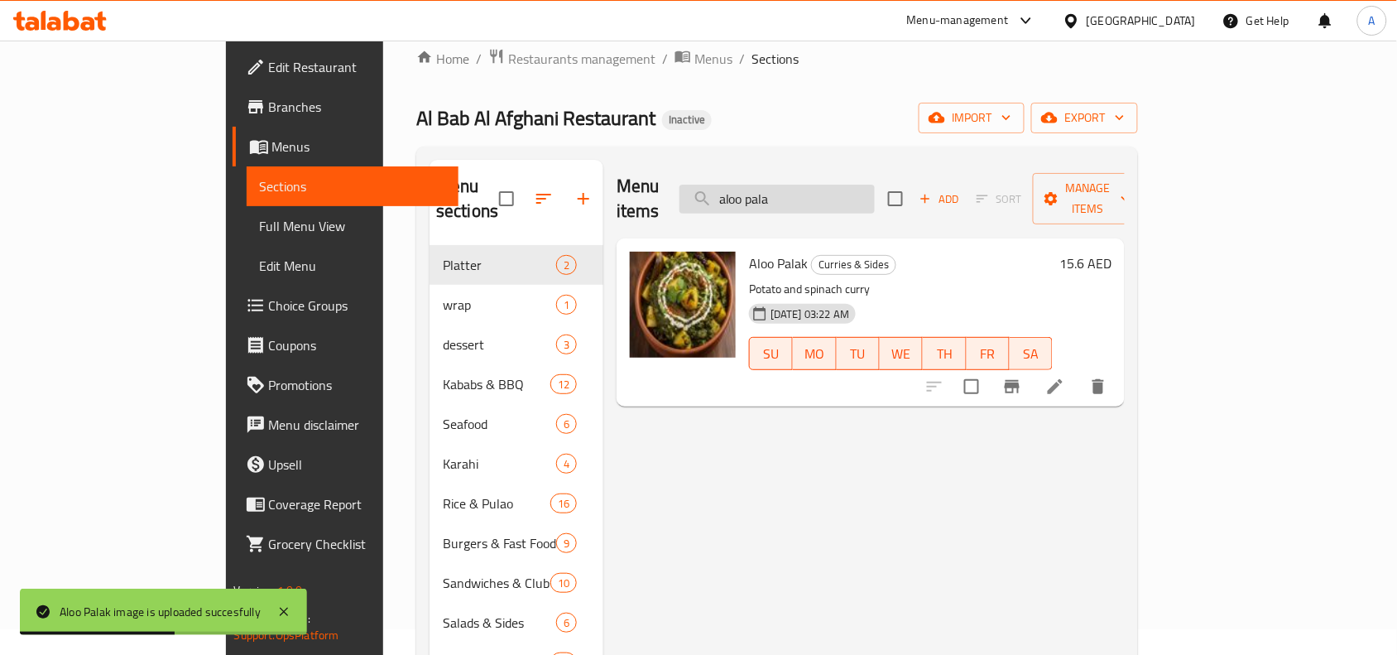
click at [819, 192] on input "aloo pala" at bounding box center [776, 199] width 195 height 29
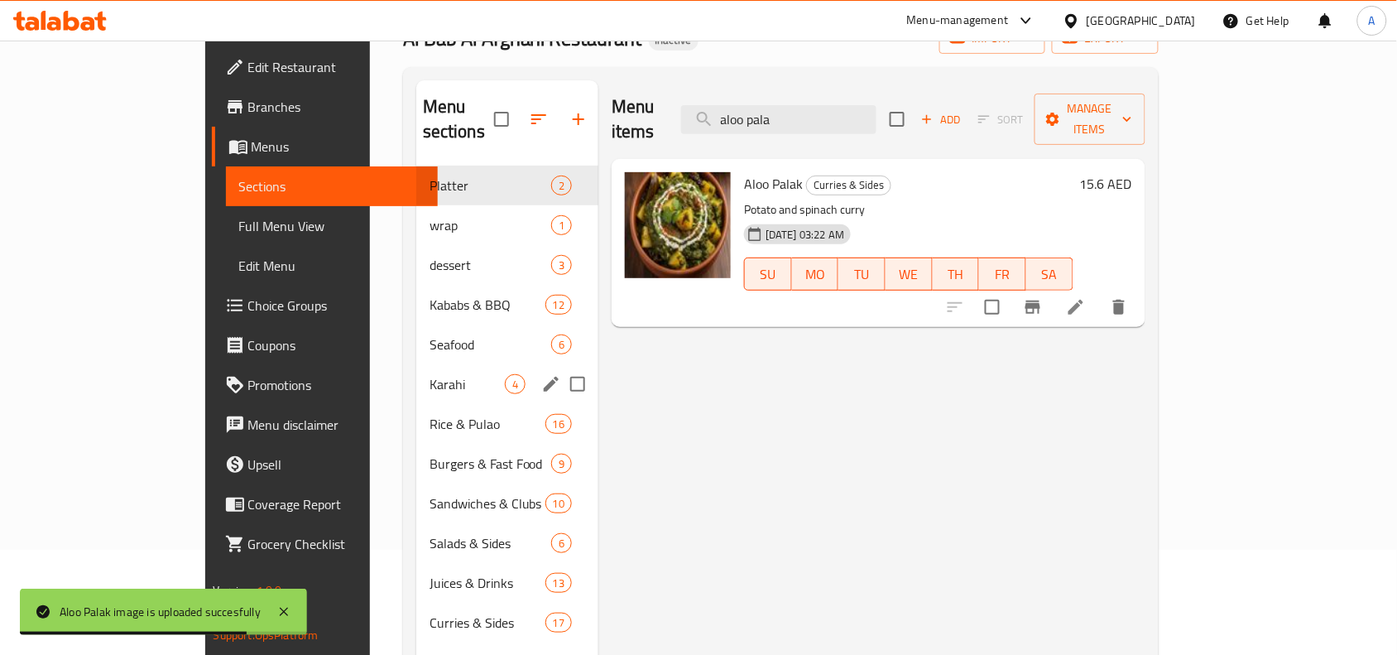
scroll to position [129, 0]
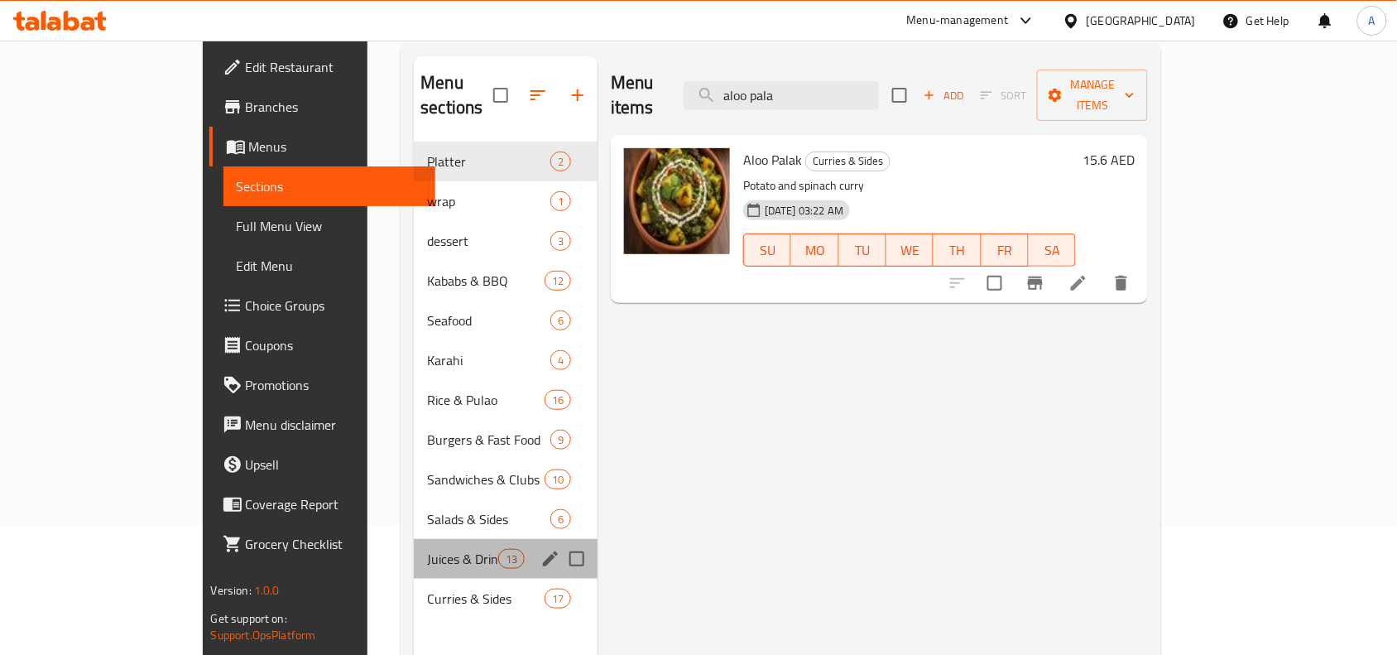
click at [414, 547] on div "Juices & Drinks 13" at bounding box center [506, 559] width 184 height 40
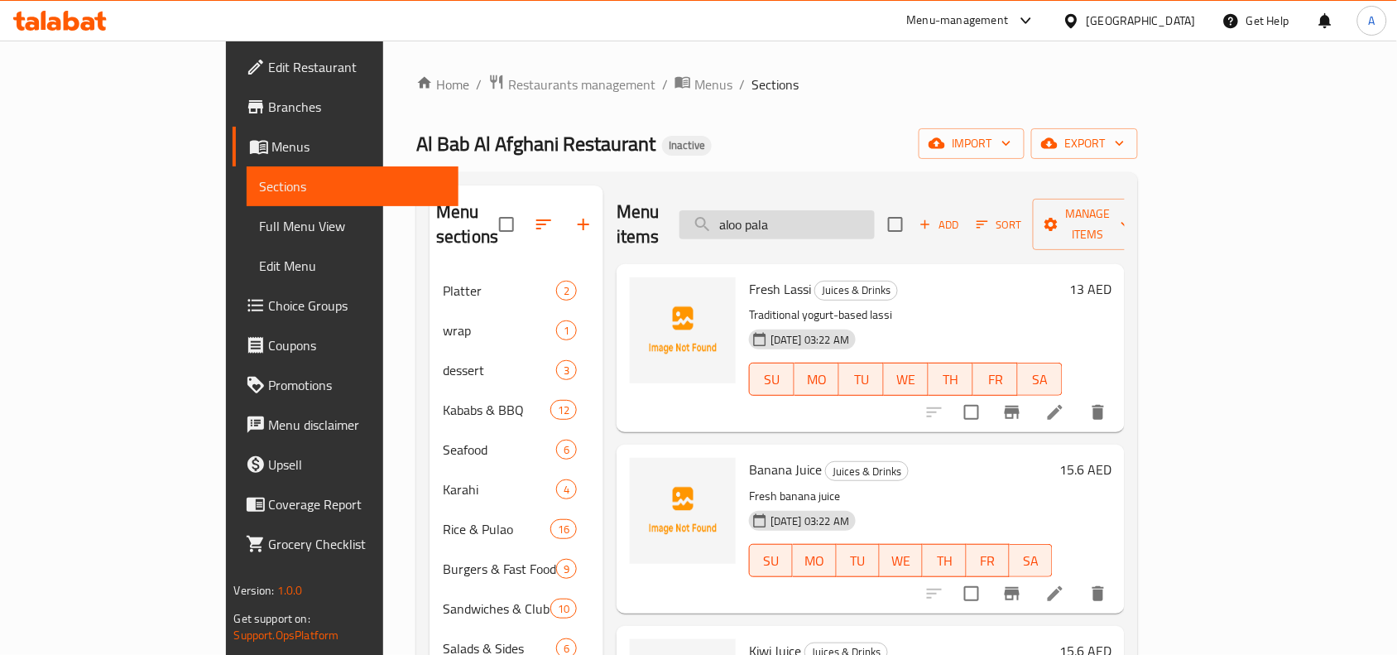
click at [824, 210] on input "aloo pala" at bounding box center [776, 224] width 195 height 29
click at [825, 210] on input "aloo pala" at bounding box center [776, 224] width 195 height 29
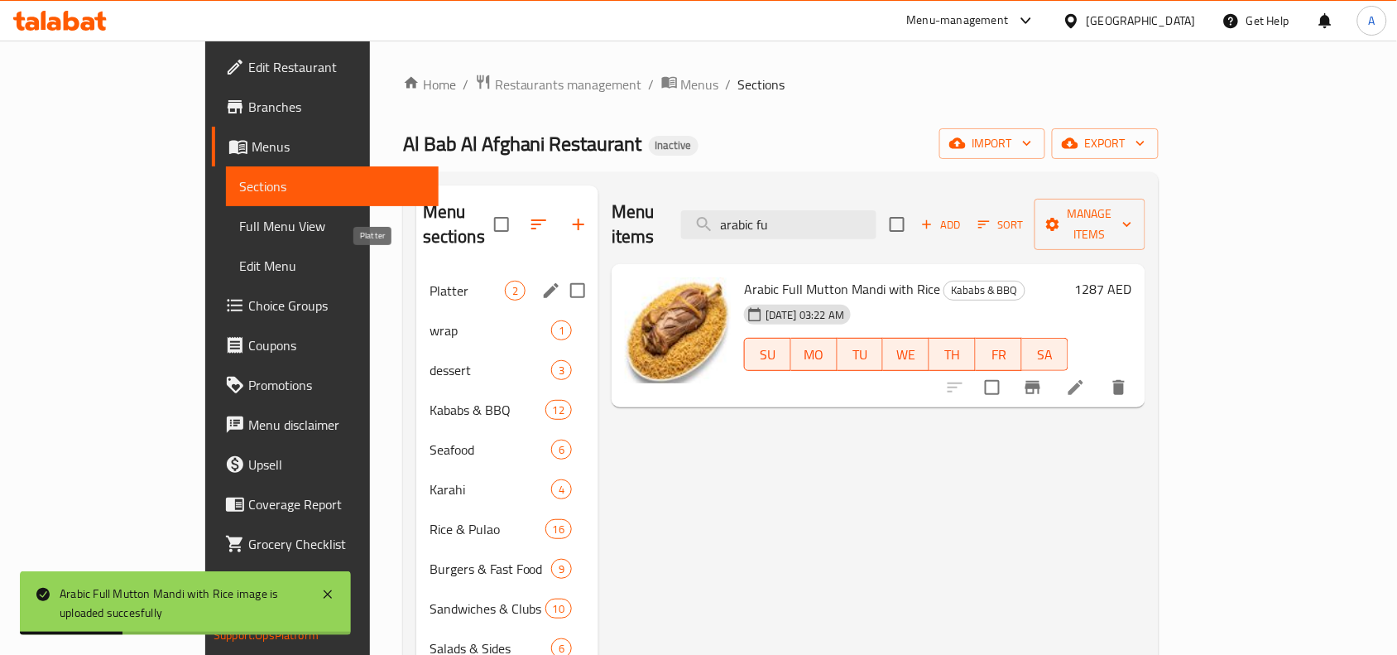
click at [429, 281] on span "Platter" at bounding box center [466, 291] width 75 height 20
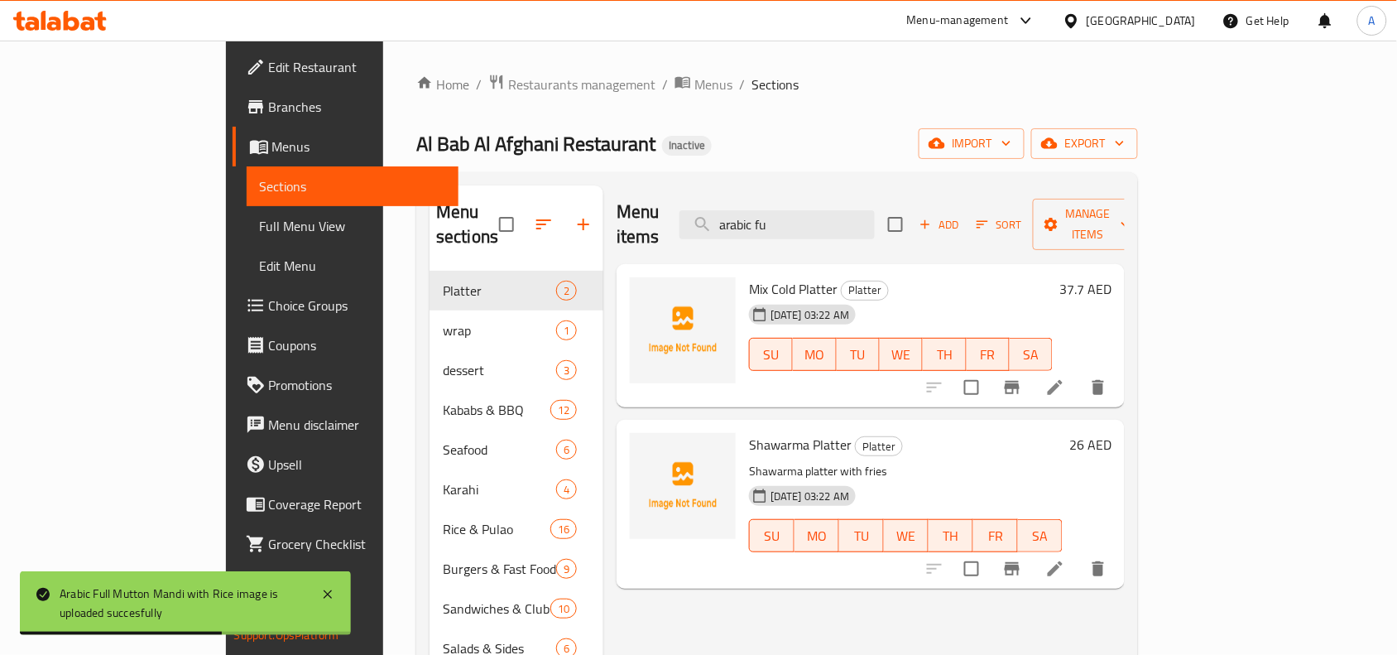
click at [749, 276] on span "Mix Cold Platter" at bounding box center [793, 288] width 89 height 25
copy h6 "Mix Cold Platter"
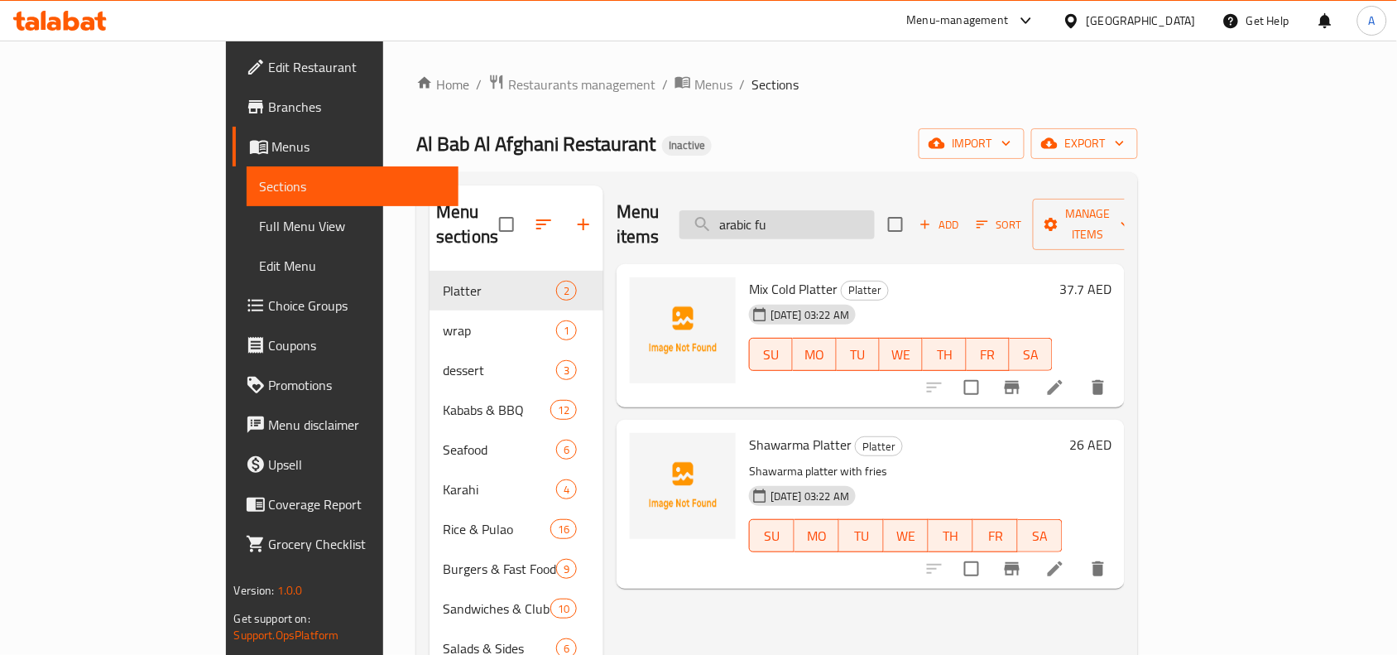
click at [855, 218] on input "arabic fu" at bounding box center [776, 224] width 195 height 29
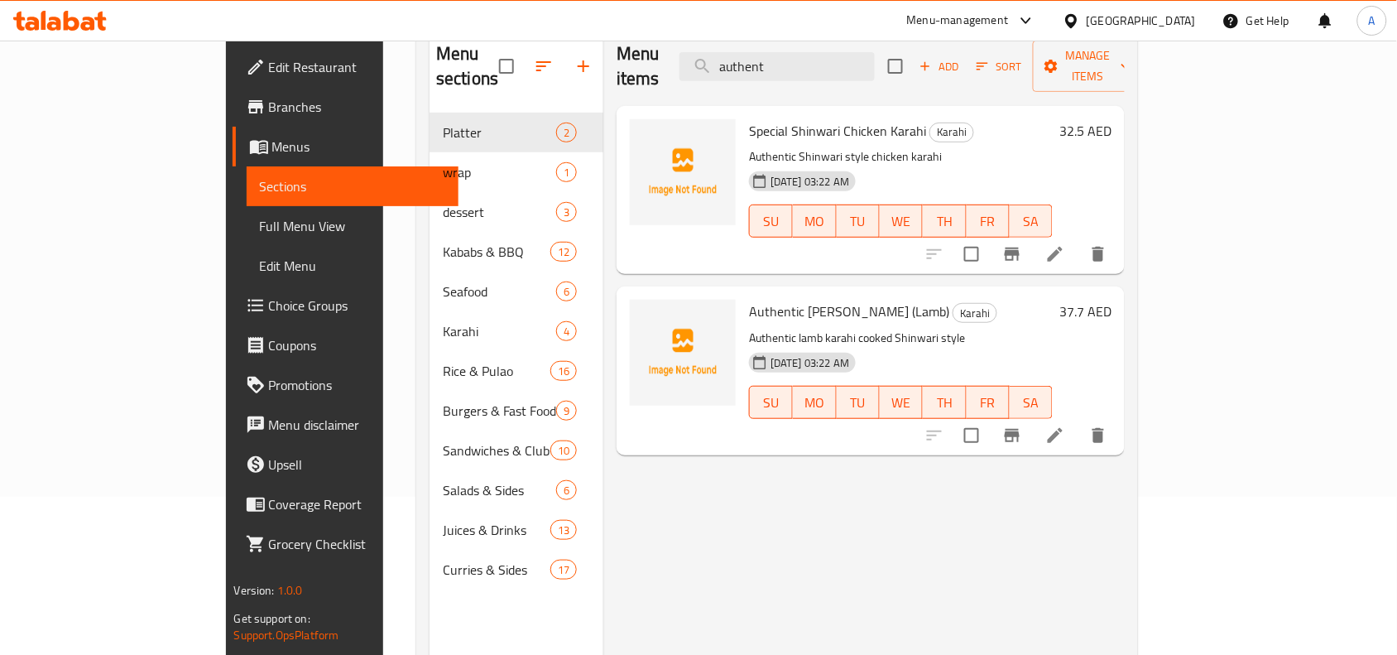
scroll to position [207, 0]
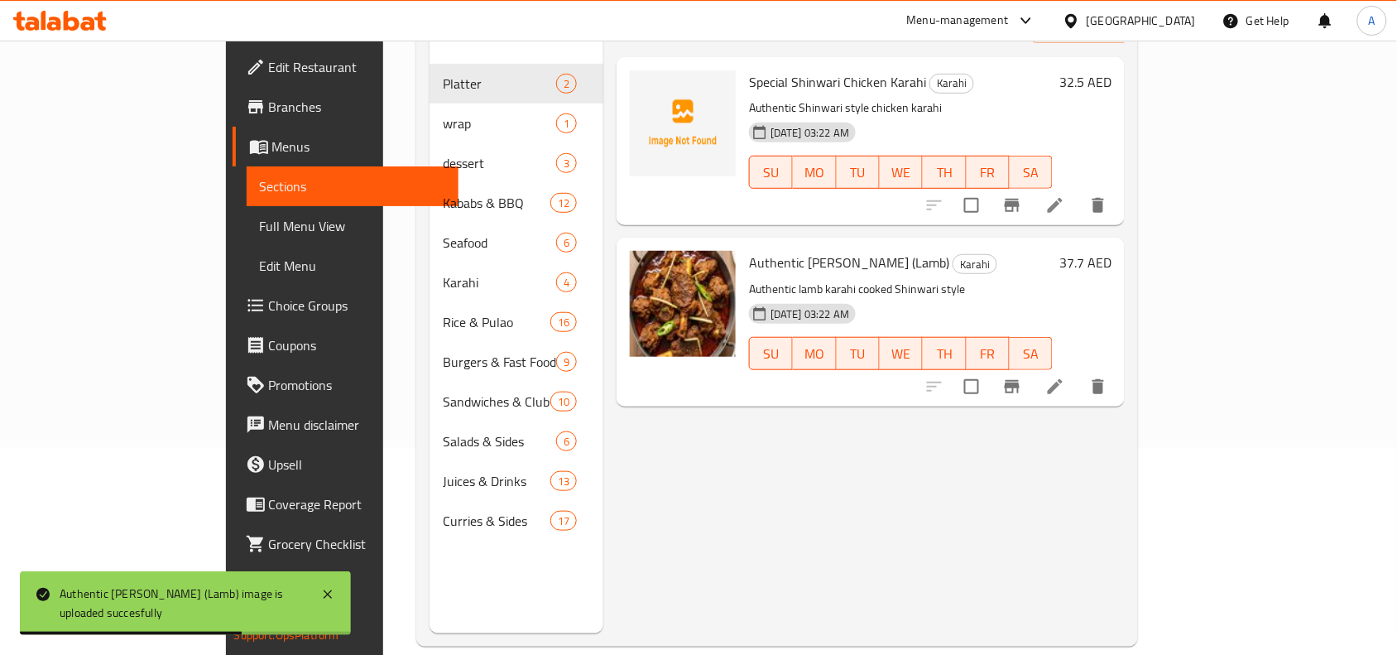
click at [730, 434] on div "Menu items authent Add Sort Manage items Special Shinwari Chicken Karahi Karahi…" at bounding box center [863, 305] width 521 height 655
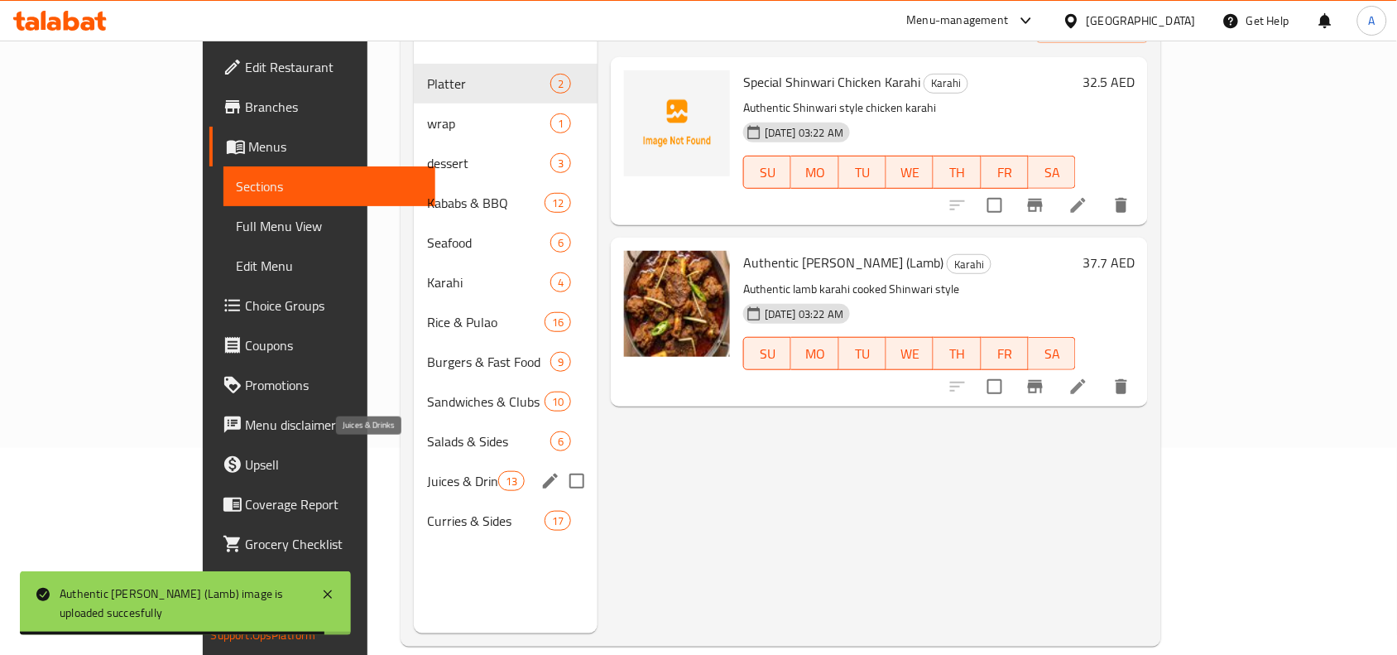
click at [427, 471] on span "Juices & Drinks" at bounding box center [462, 481] width 70 height 20
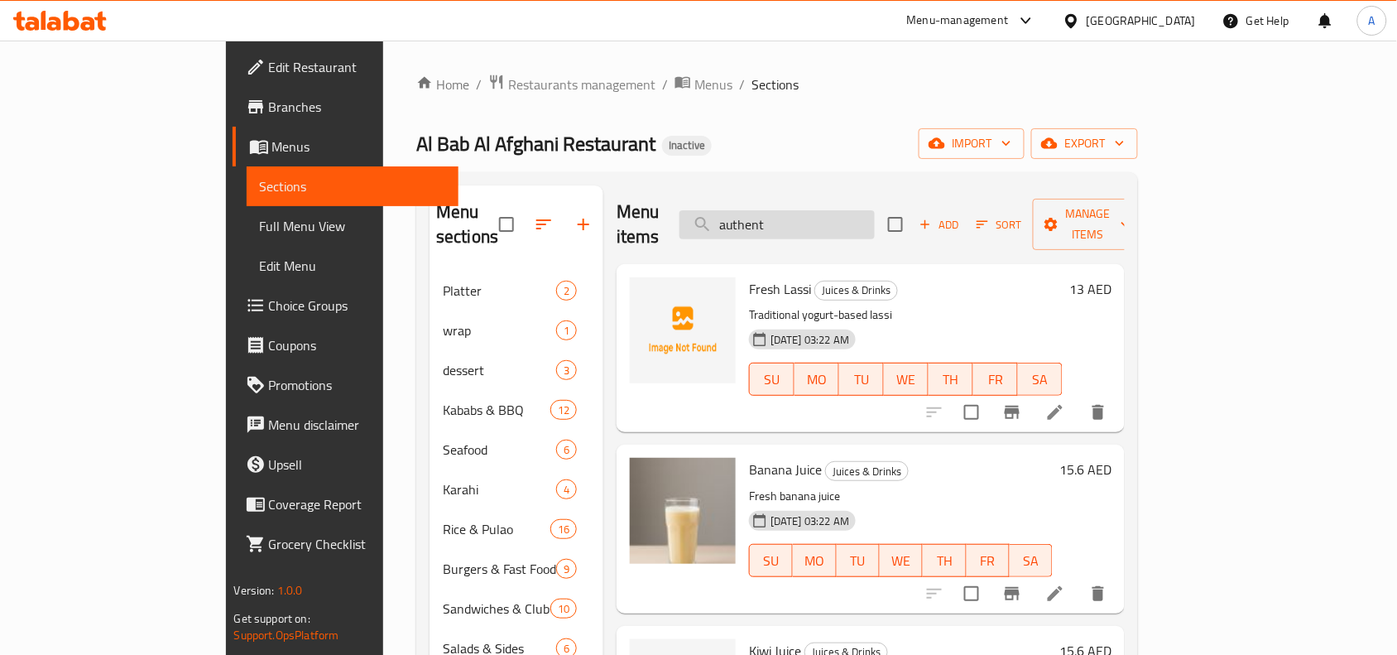
click at [807, 215] on input "authent" at bounding box center [776, 224] width 195 height 29
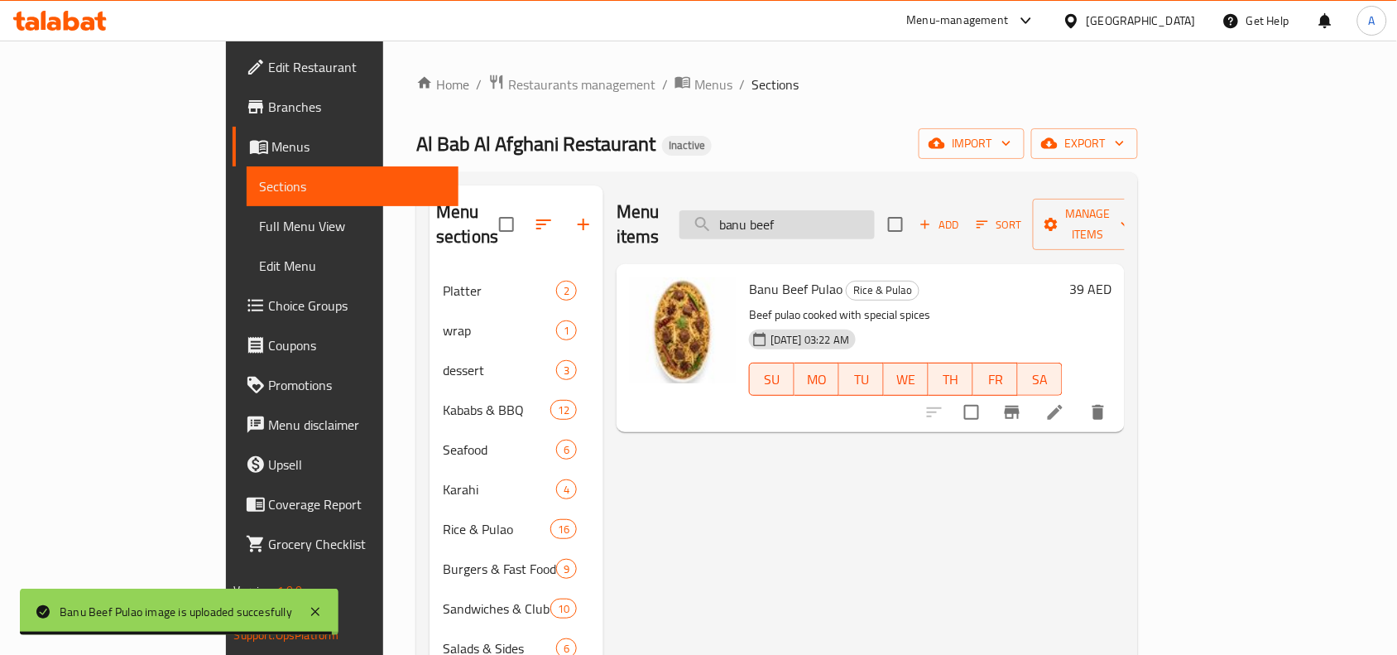
click at [803, 221] on input "banu beef" at bounding box center [776, 224] width 195 height 29
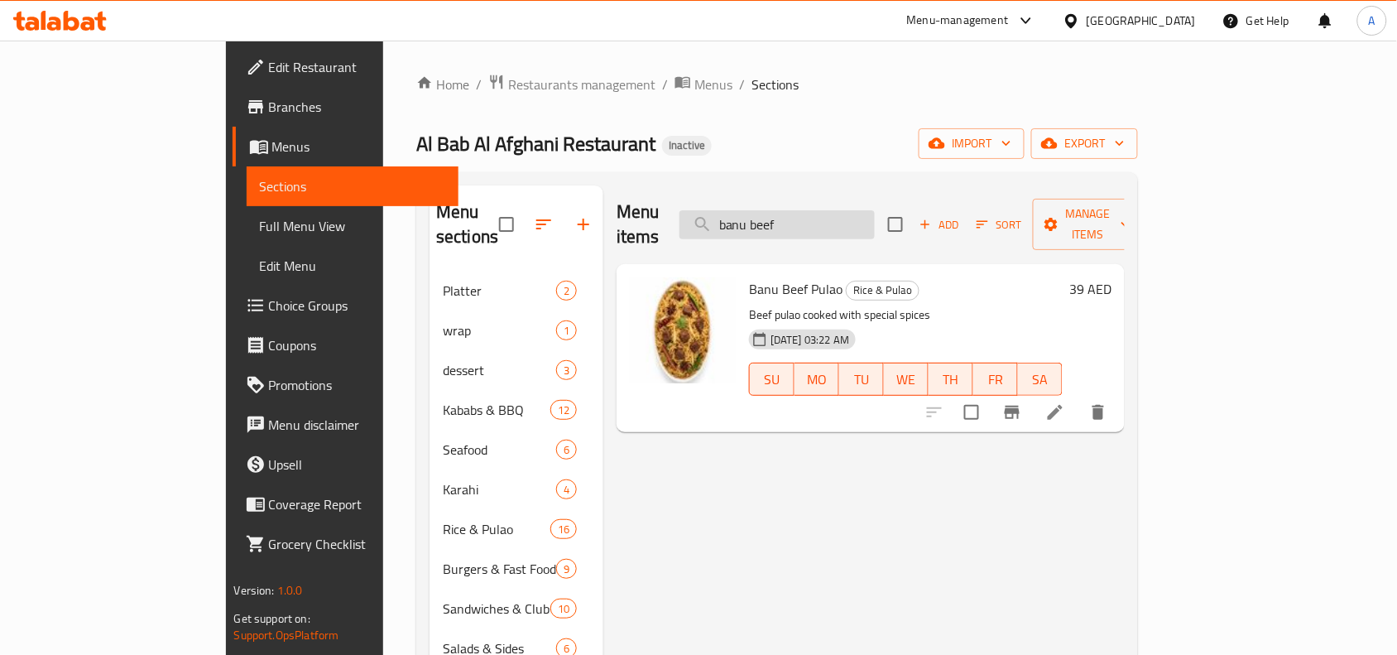
click at [803, 221] on input "banu beef" at bounding box center [776, 224] width 195 height 29
type input "b"
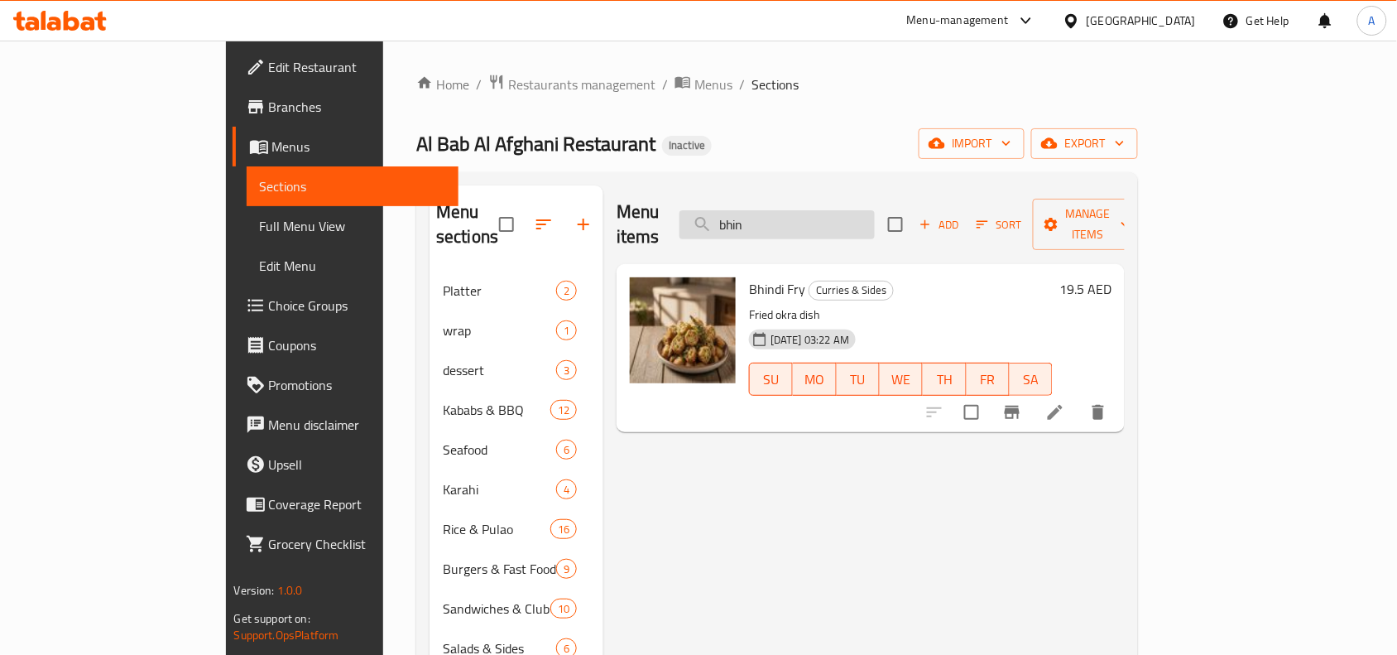
click at [824, 213] on input "bhin" at bounding box center [776, 224] width 195 height 29
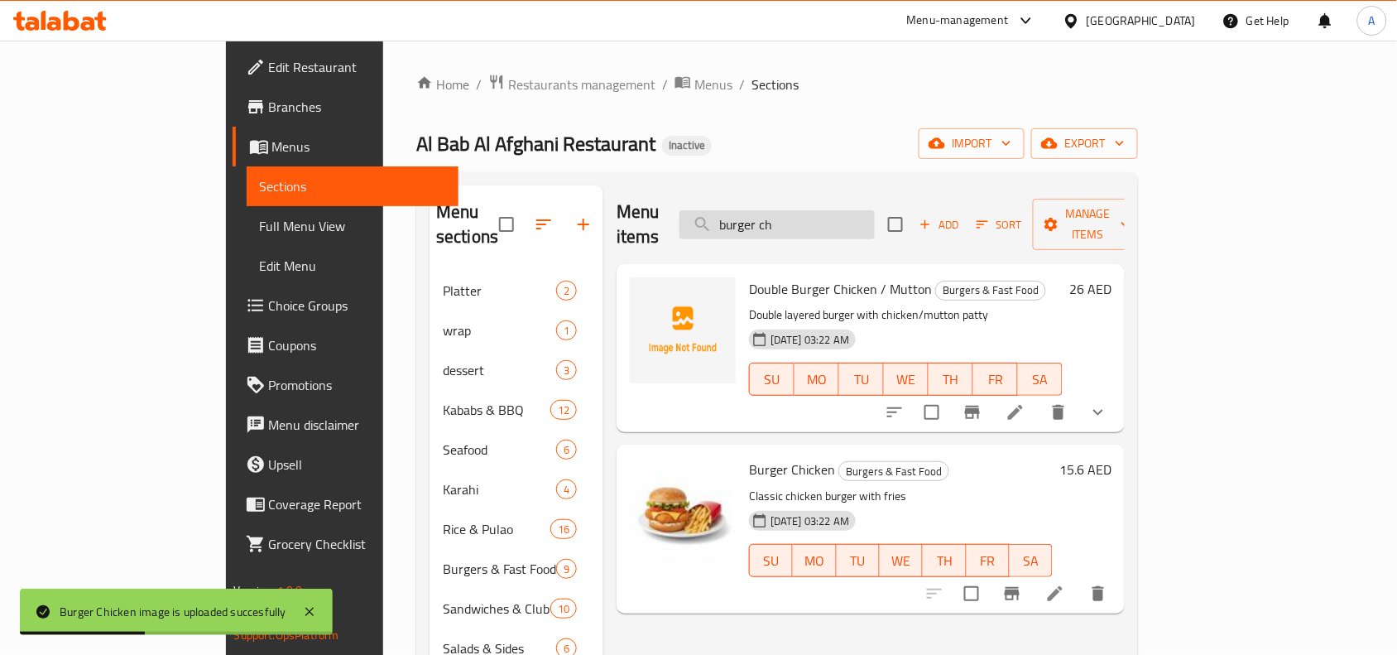
click at [815, 222] on input "burger ch" at bounding box center [776, 224] width 195 height 29
click at [816, 221] on input "burger ch" at bounding box center [776, 224] width 195 height 29
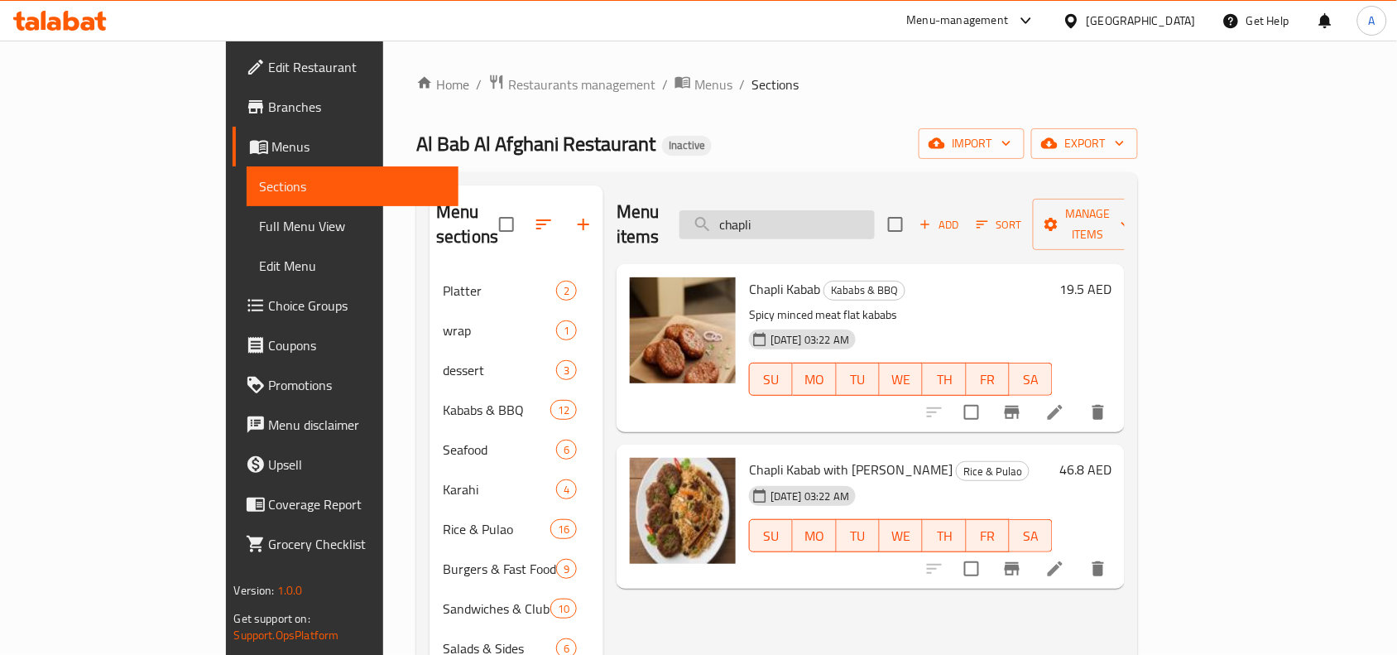
click at [842, 216] on input "chapli" at bounding box center [776, 224] width 195 height 29
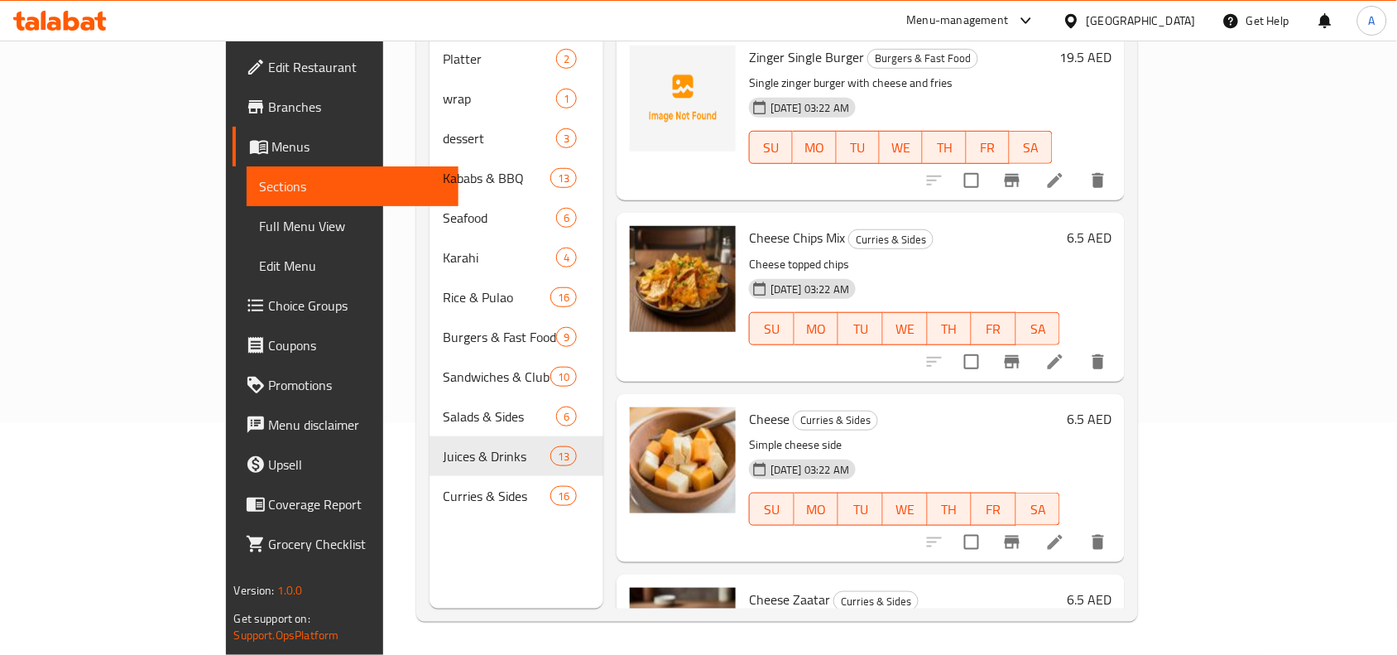
scroll to position [26, 0]
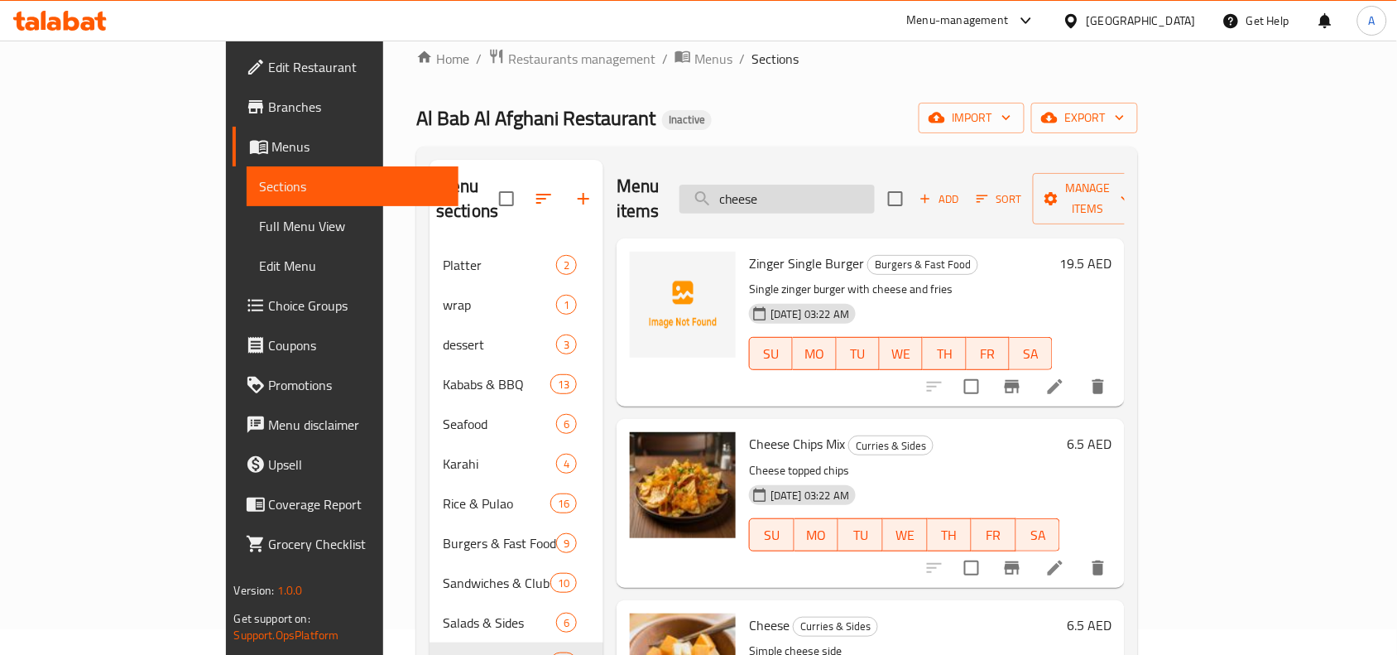
click at [830, 199] on input "cheese" at bounding box center [776, 199] width 195 height 29
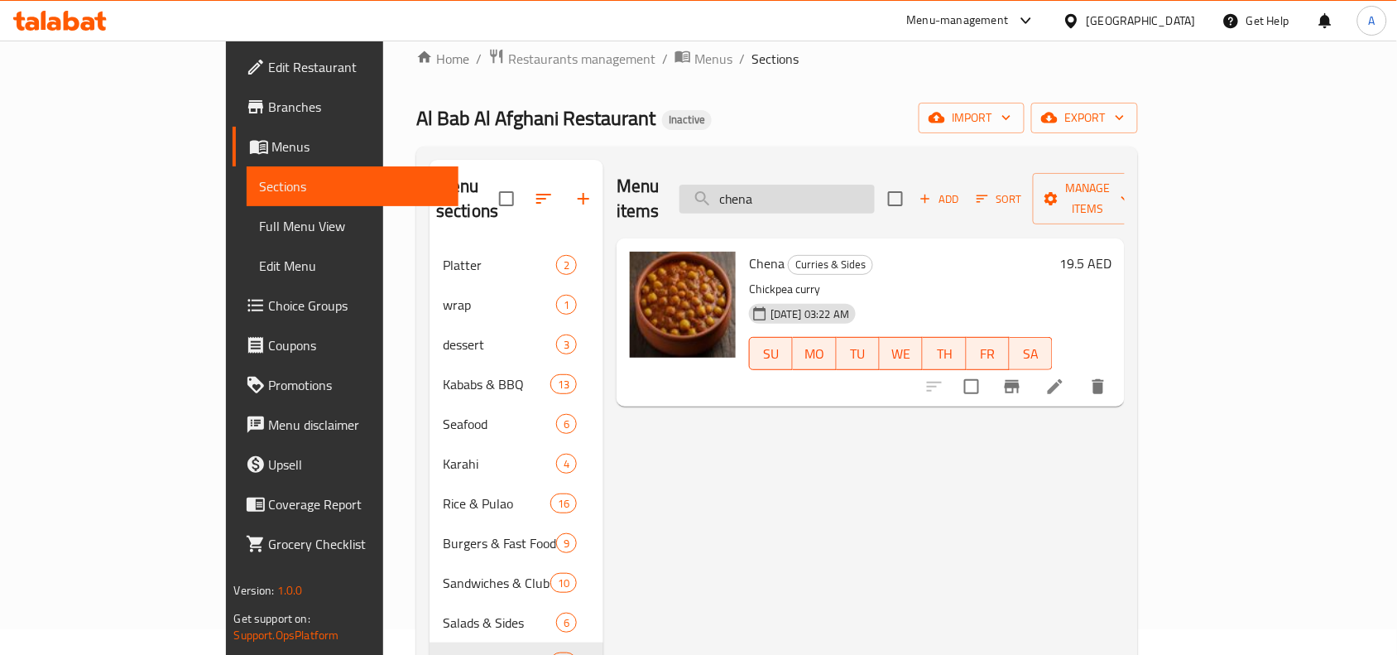
click at [845, 191] on input "chena" at bounding box center [776, 199] width 195 height 29
type input "h"
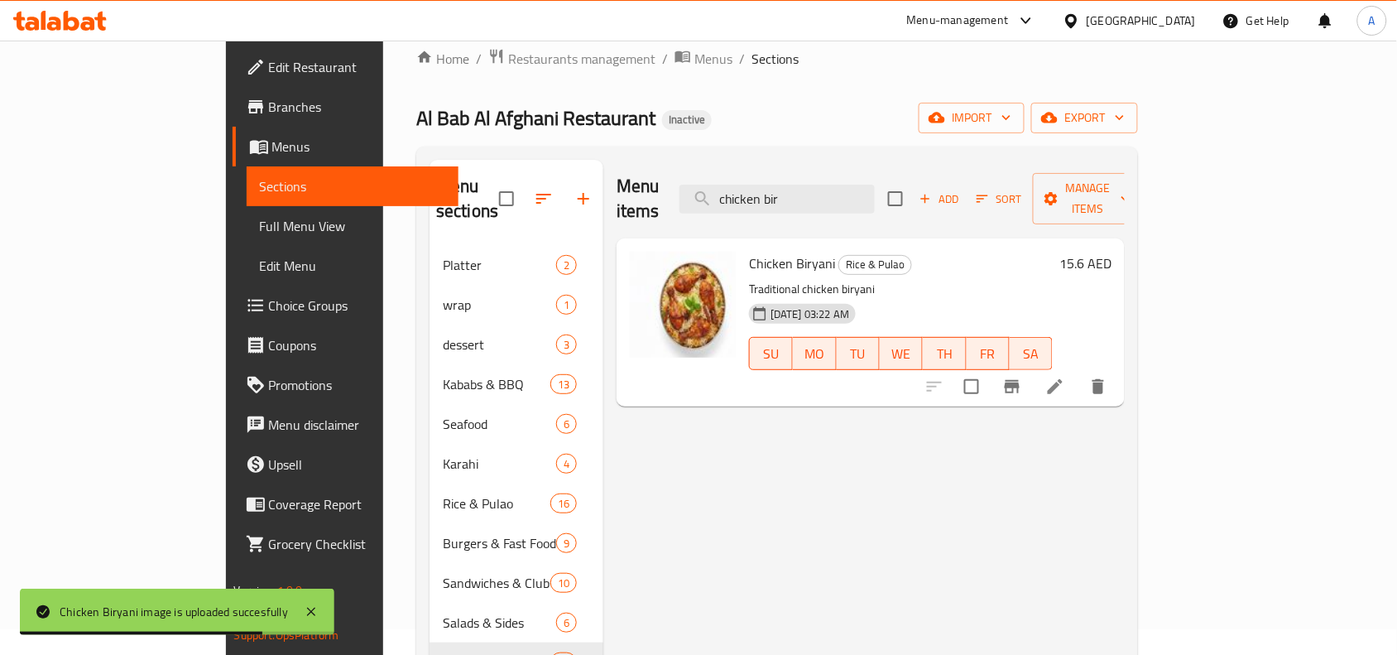
drag, startPoint x: 863, startPoint y: 186, endPoint x: 863, endPoint y: 233, distance: 47.2
click at [863, 190] on input "chicken bir" at bounding box center [776, 199] width 195 height 29
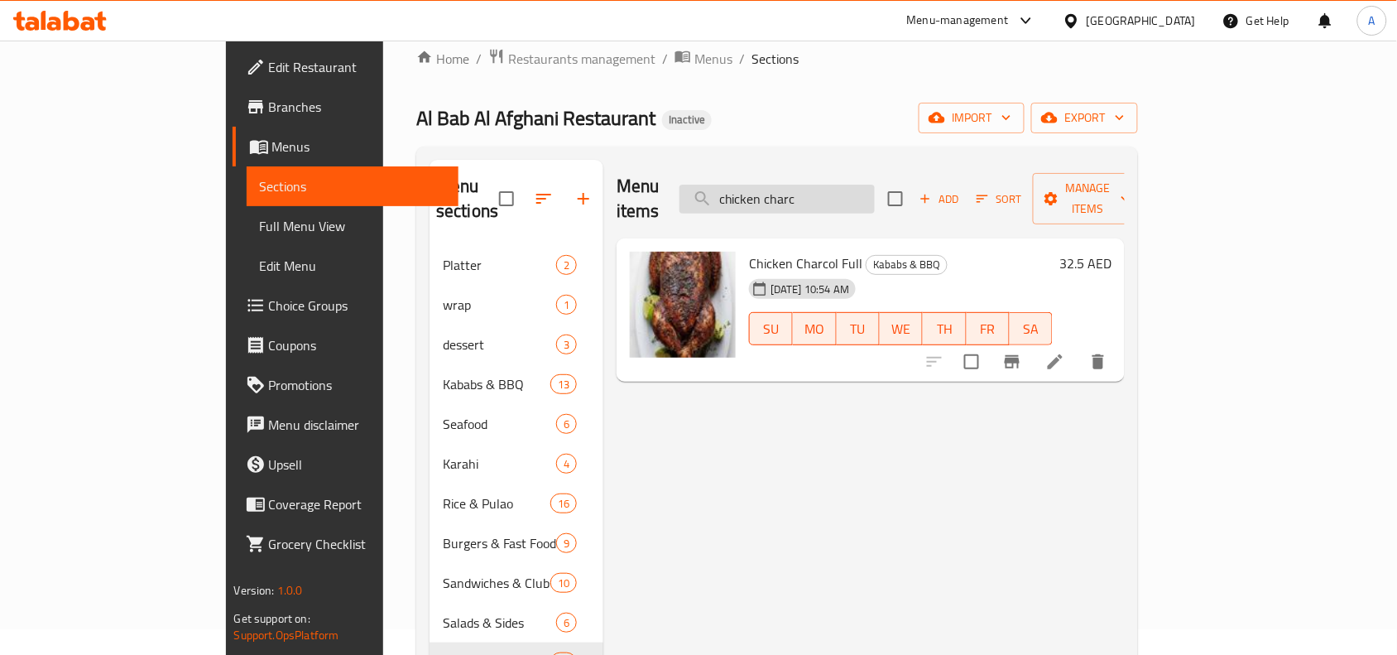
click at [875, 190] on input "chicken charc" at bounding box center [776, 199] width 195 height 29
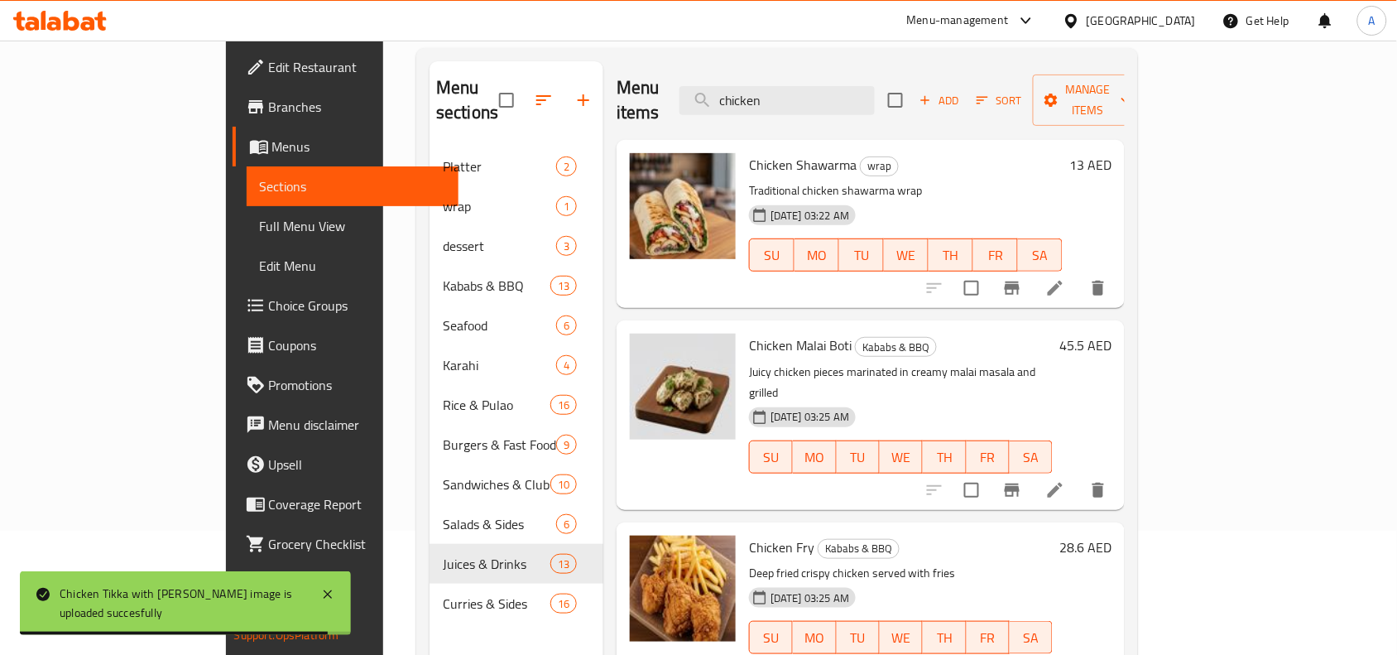
scroll to position [0, 0]
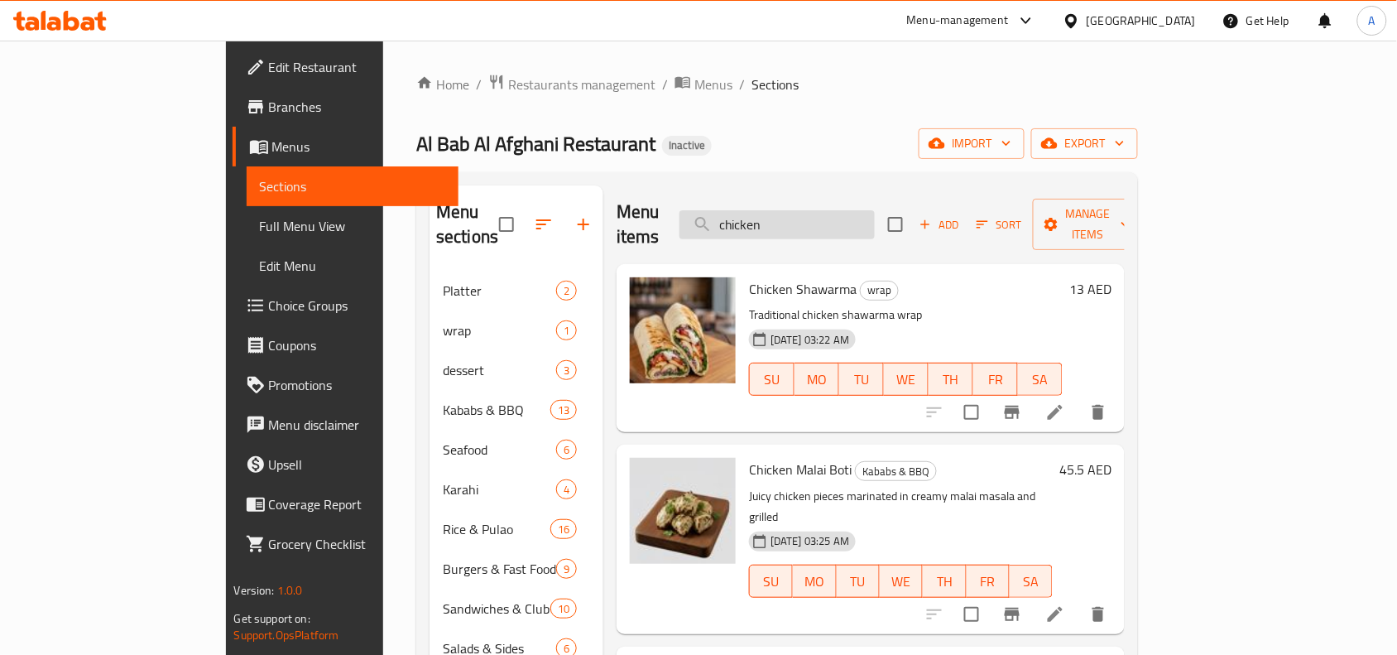
click at [811, 216] on input "chicken" at bounding box center [776, 224] width 195 height 29
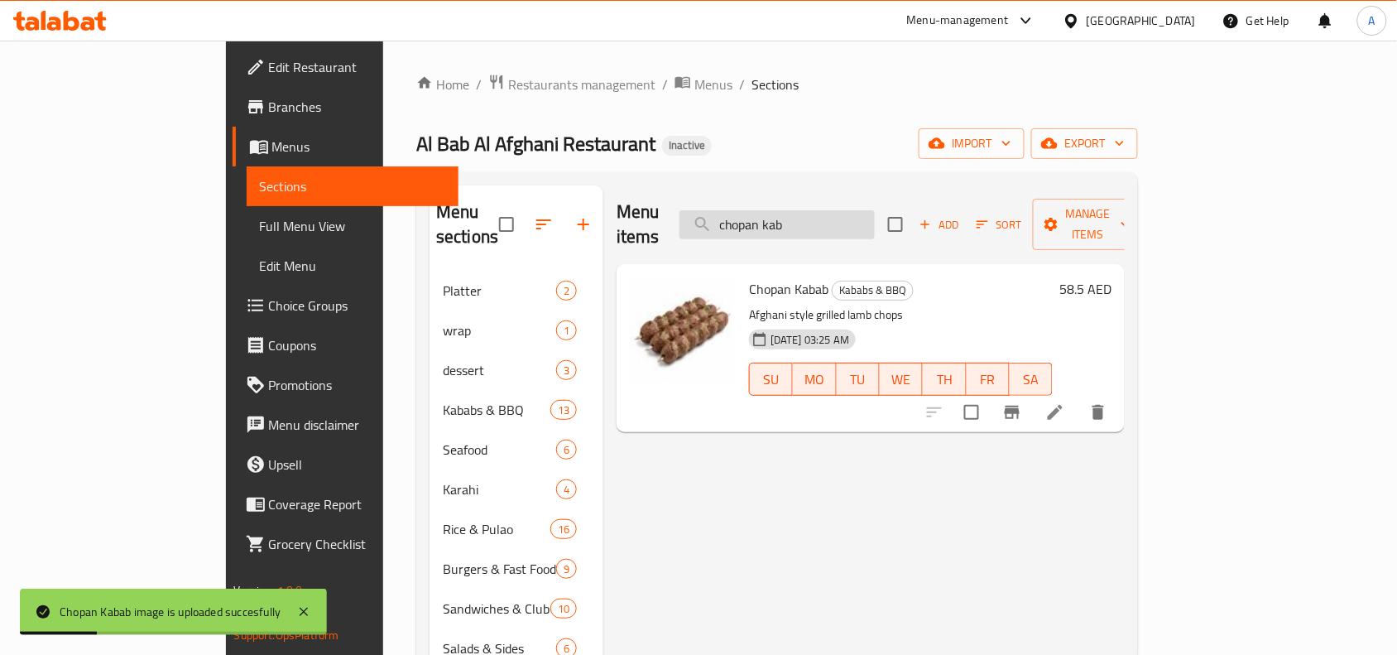
click at [815, 210] on input "chopan kab" at bounding box center [776, 224] width 195 height 29
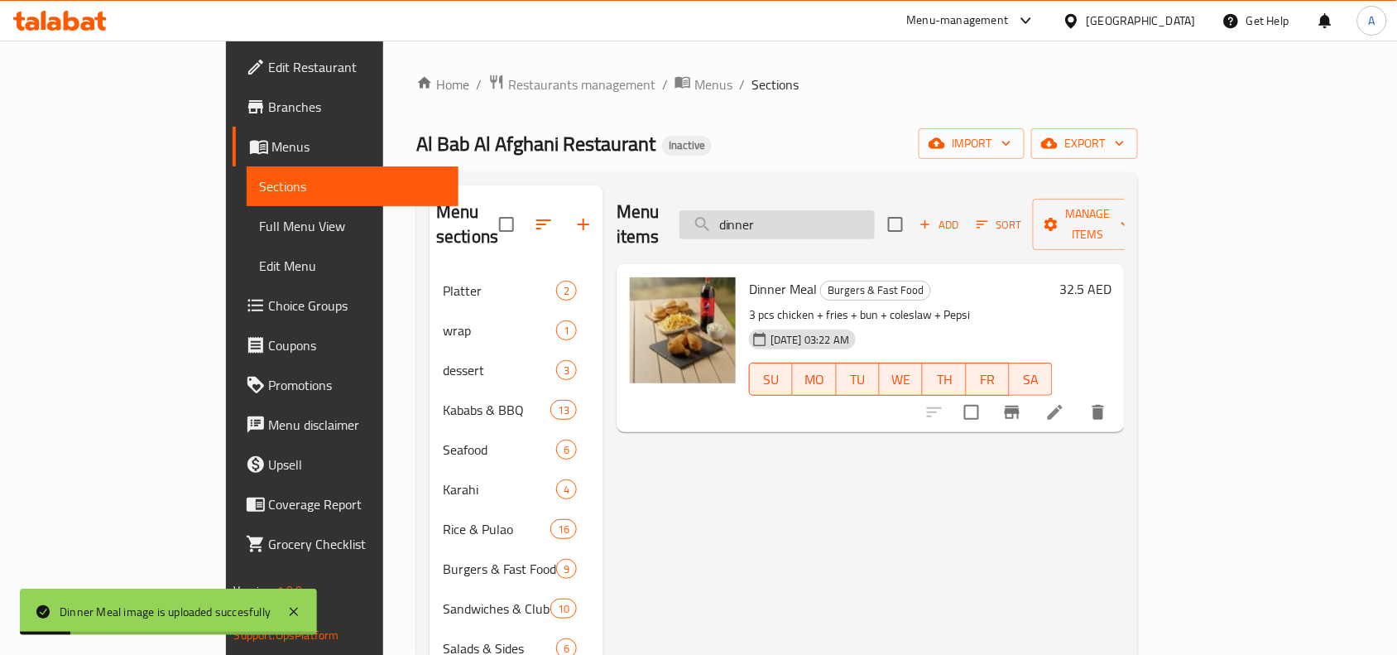
click at [826, 210] on input "dinner" at bounding box center [776, 224] width 195 height 29
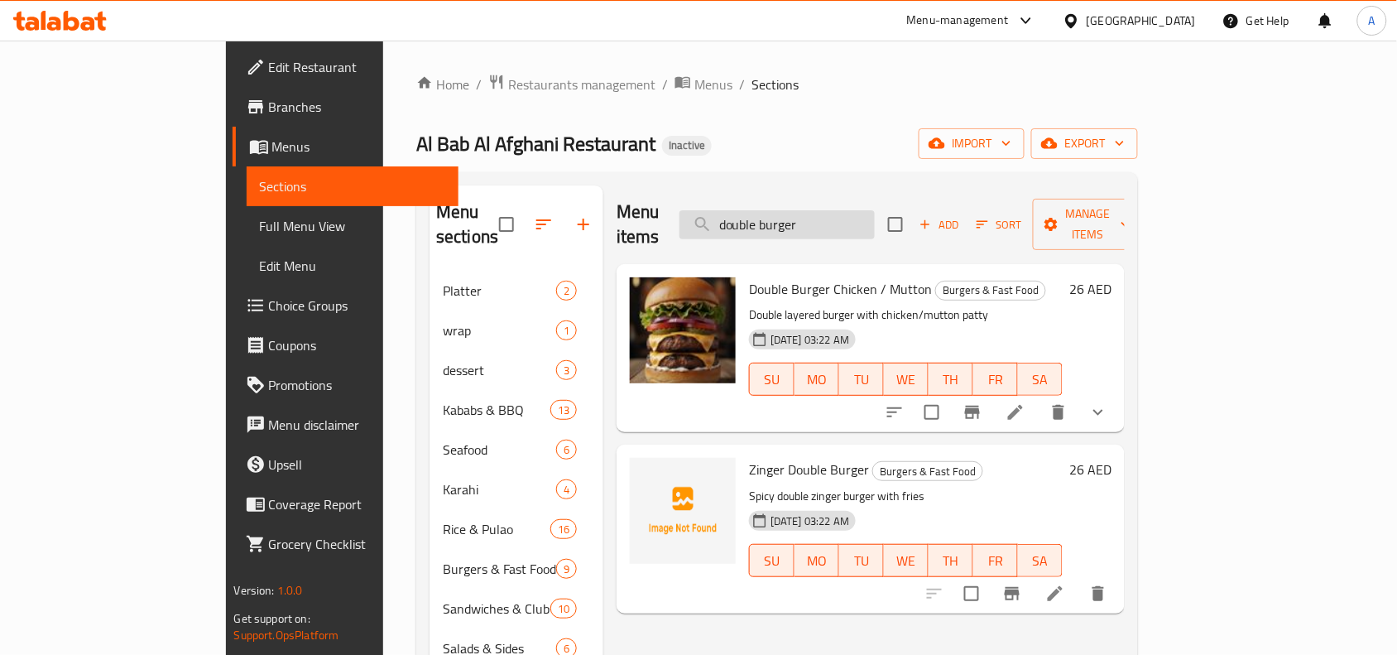
click at [842, 213] on input "double burger" at bounding box center [776, 224] width 195 height 29
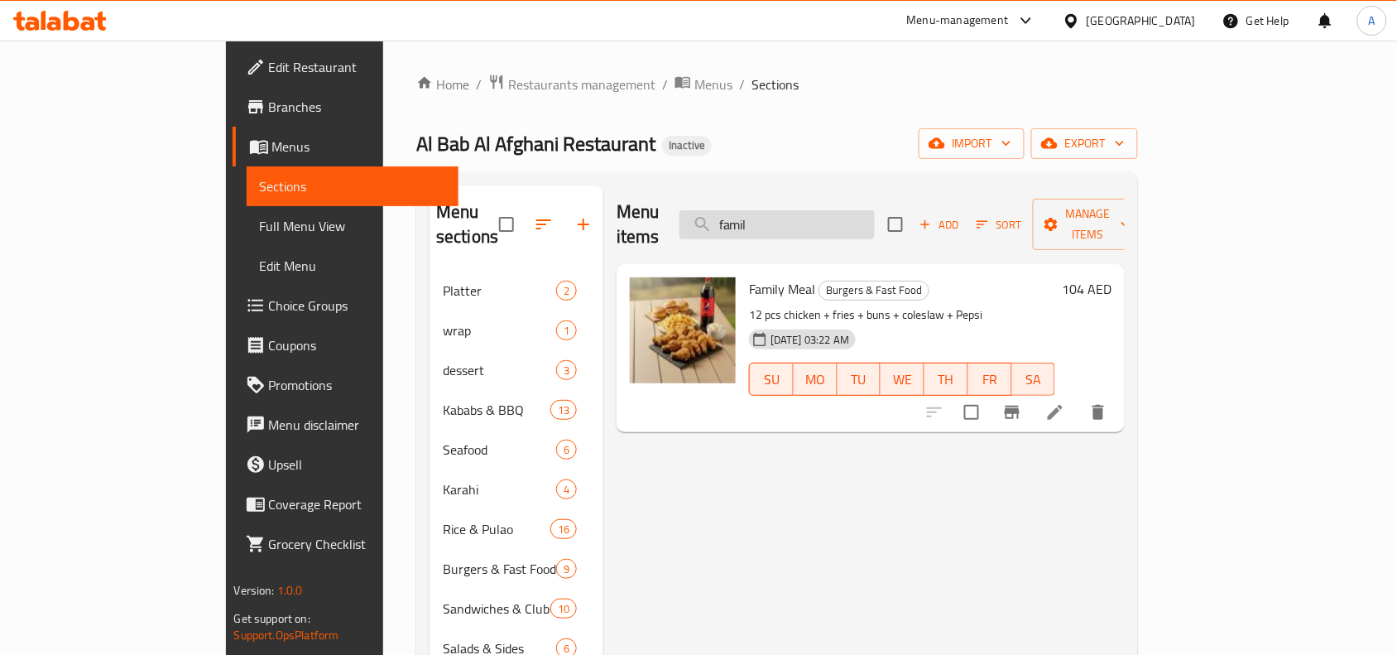
click at [832, 220] on input "famil" at bounding box center [776, 224] width 195 height 29
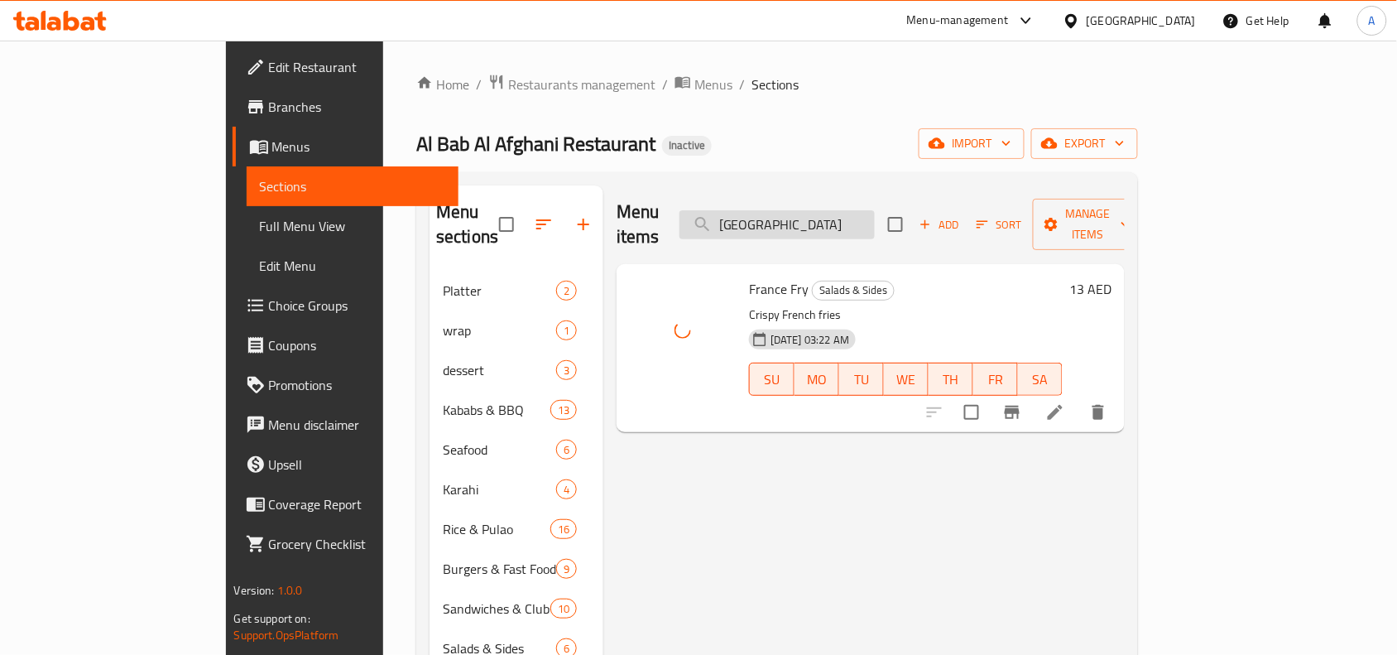
click at [813, 214] on input "france" at bounding box center [776, 224] width 195 height 29
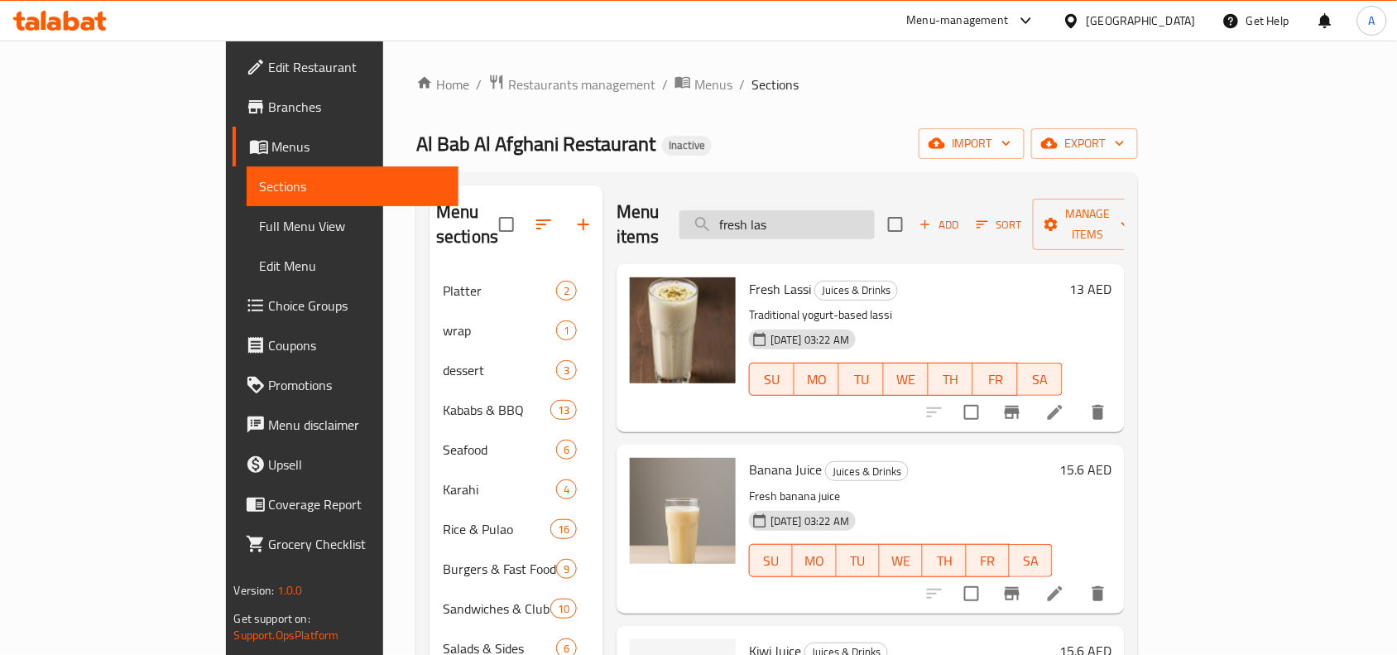
click at [857, 211] on input "fresh las" at bounding box center [776, 224] width 195 height 29
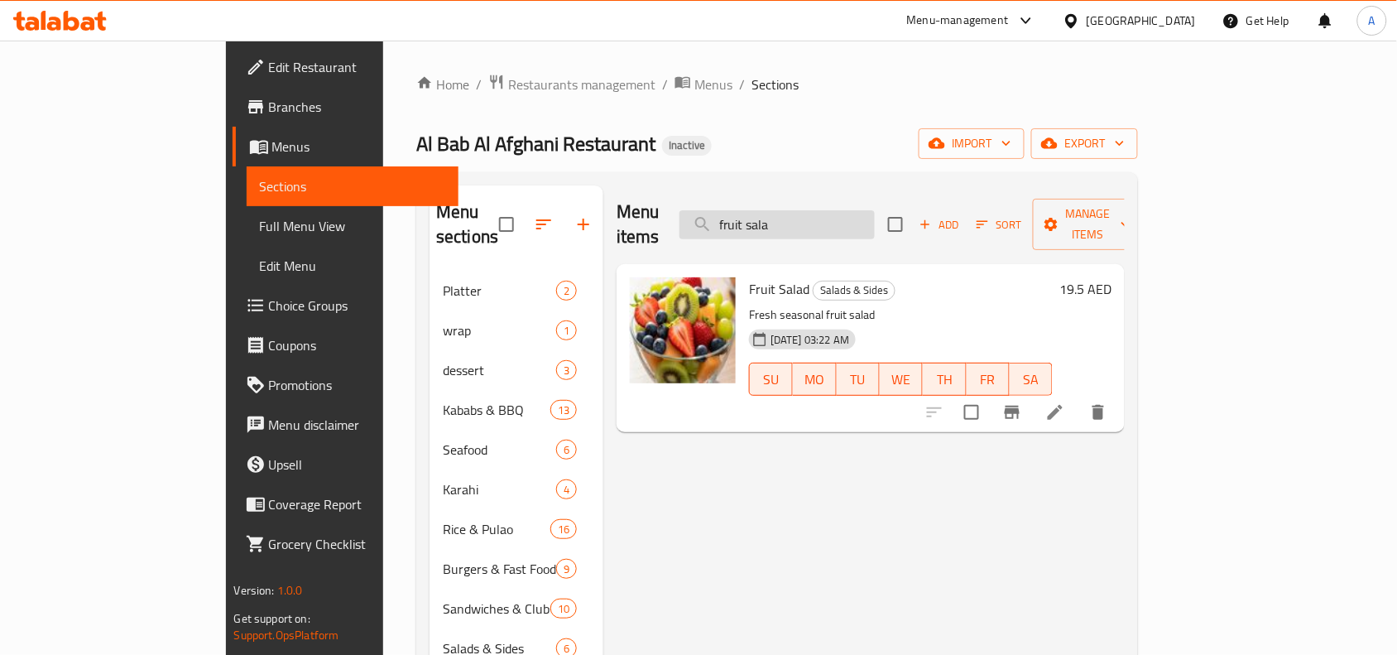
click at [823, 216] on input "fruit sala" at bounding box center [776, 224] width 195 height 29
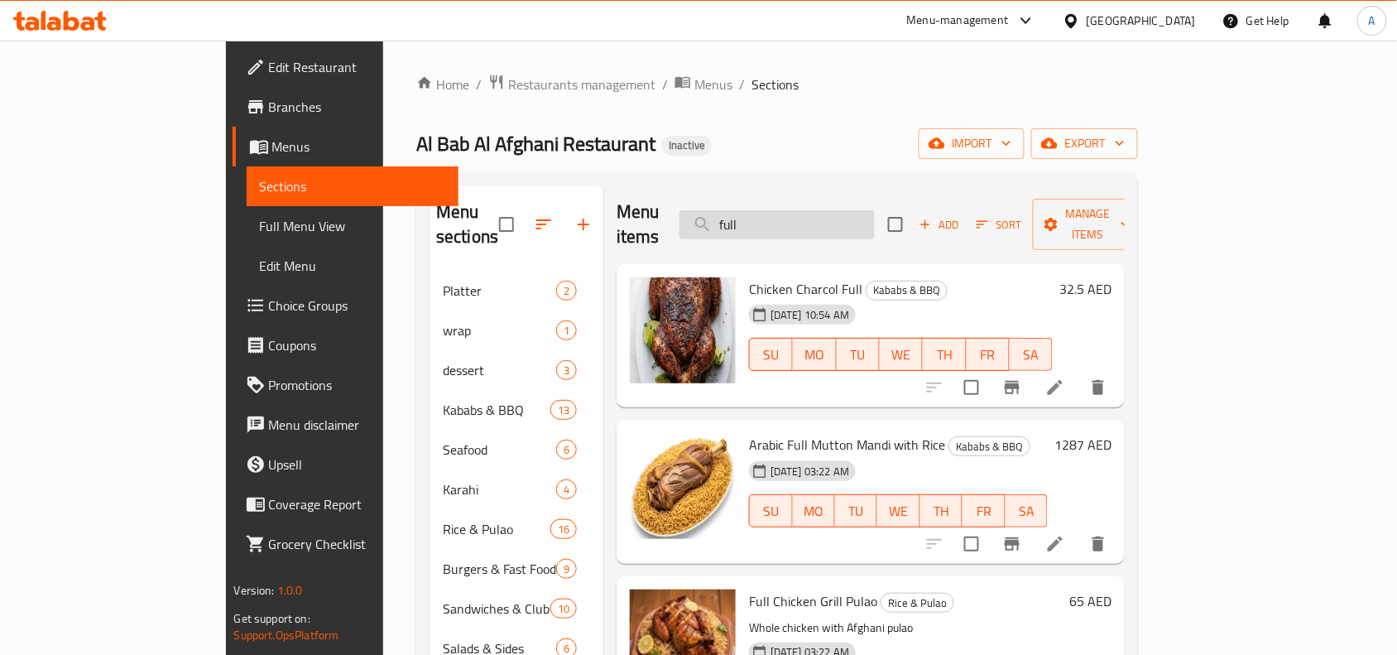
click at [820, 226] on input "full" at bounding box center [776, 224] width 195 height 29
type input "ل"
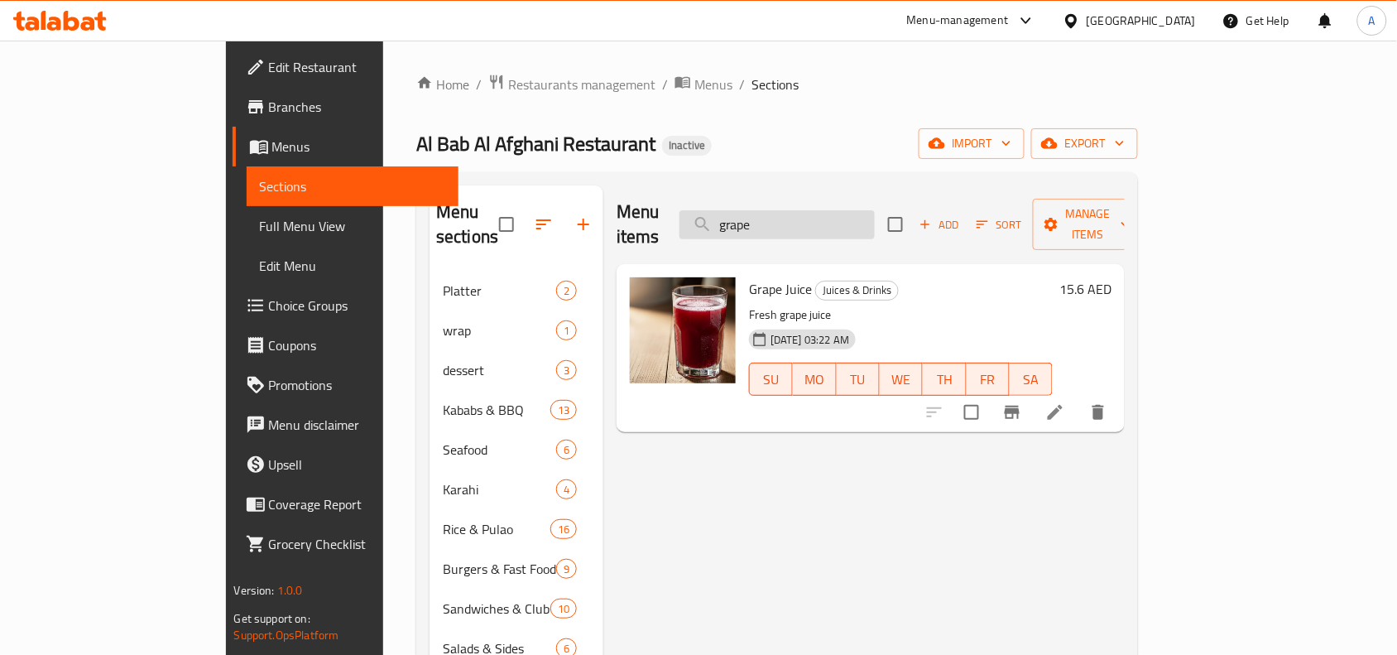
click at [861, 214] on input "grape" at bounding box center [776, 224] width 195 height 29
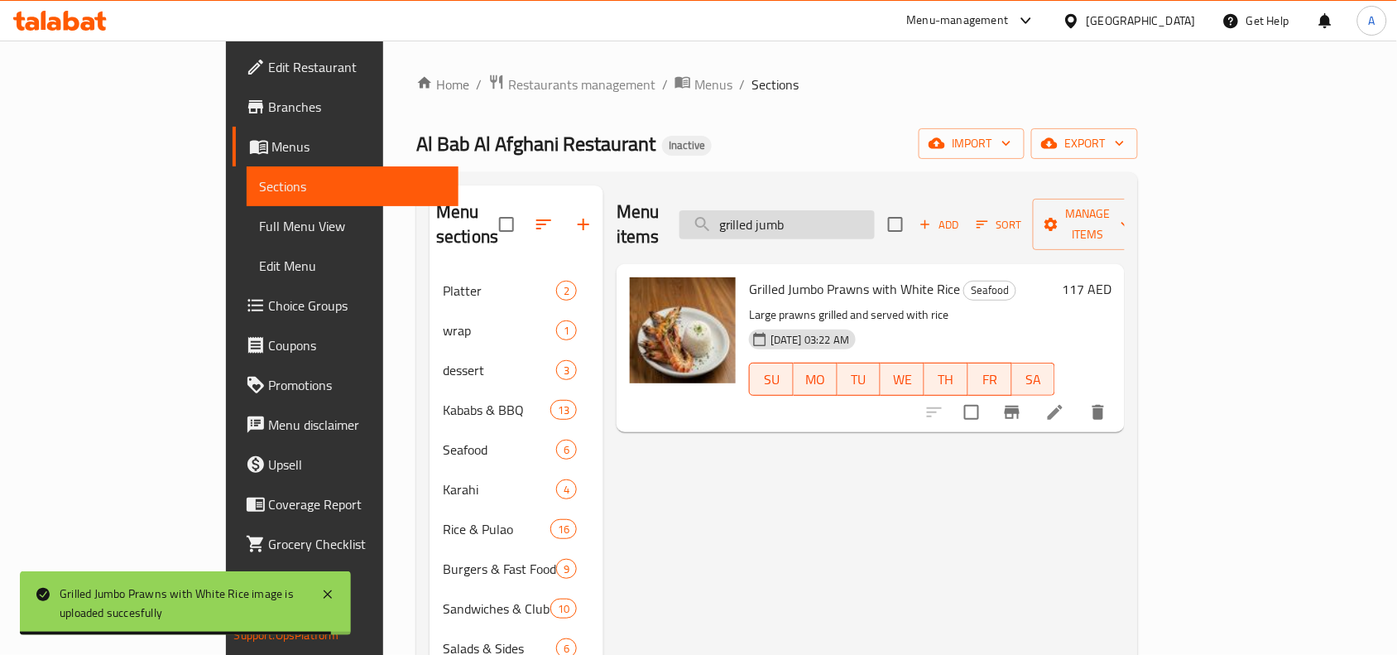
click at [846, 216] on input "grilled jumb" at bounding box center [776, 224] width 195 height 29
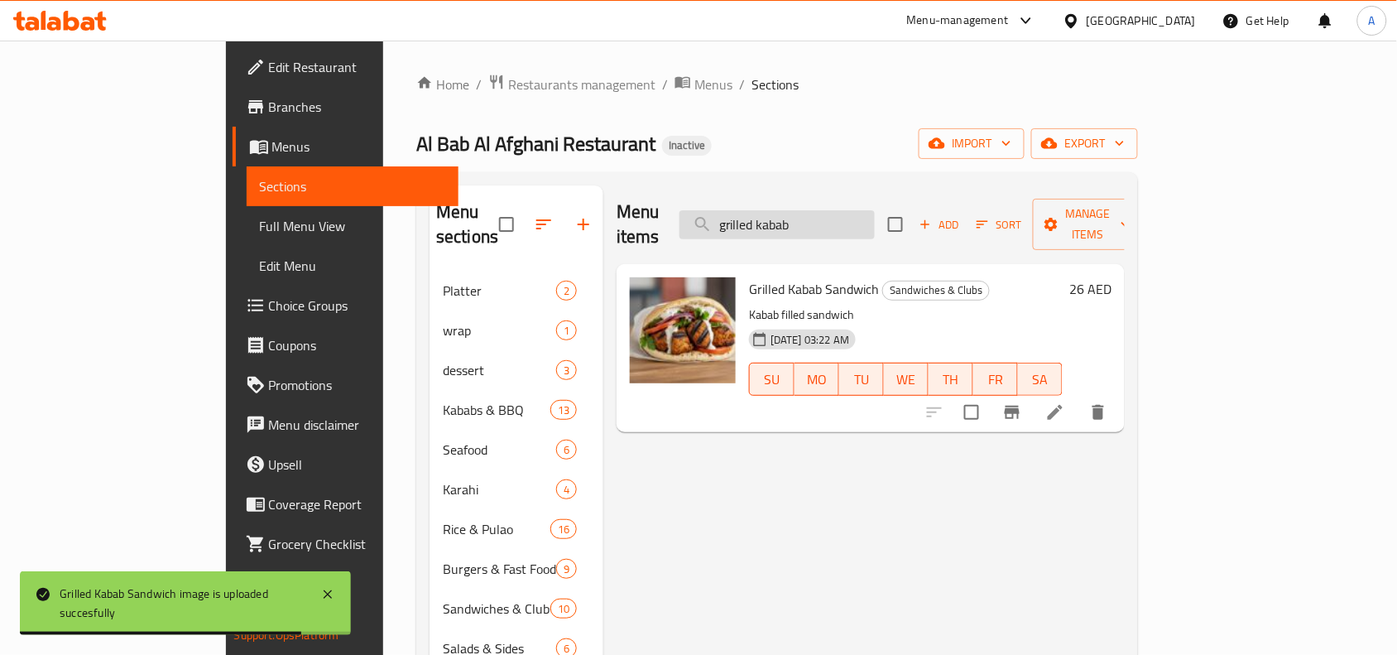
click at [825, 211] on input "grilled kabab" at bounding box center [776, 224] width 195 height 29
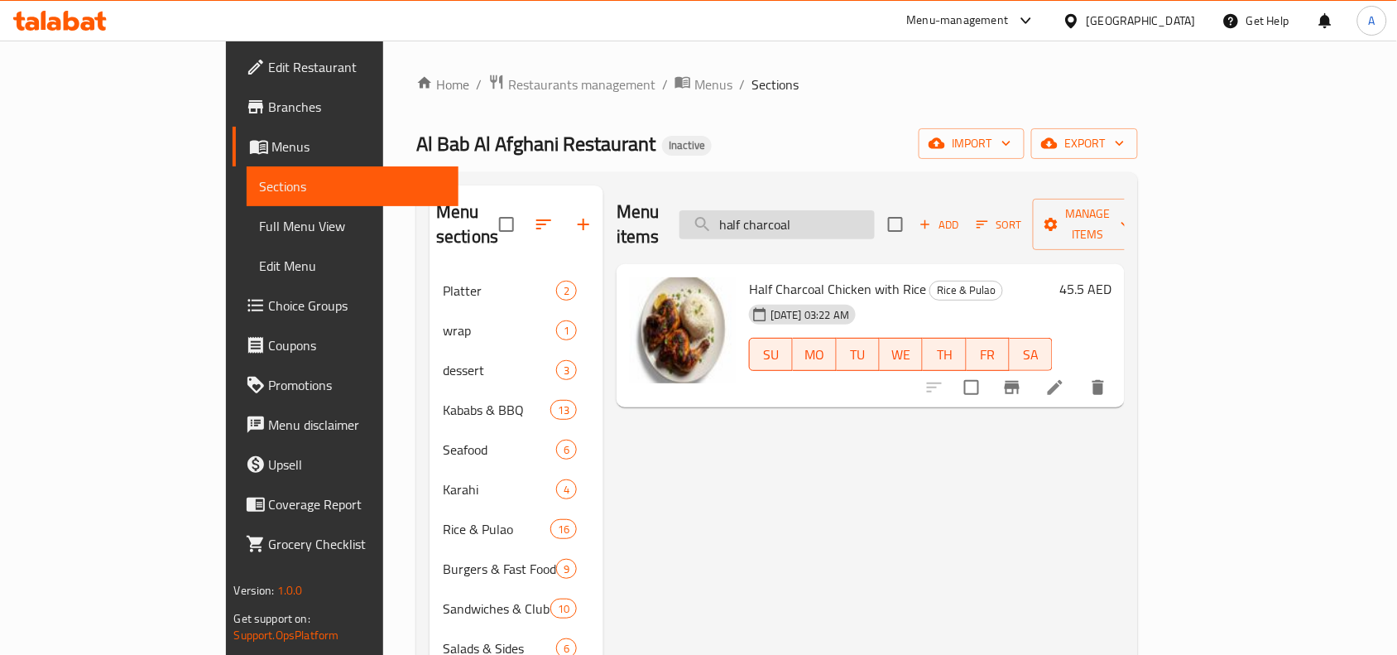
click at [858, 217] on input "half charcoal" at bounding box center [776, 224] width 195 height 29
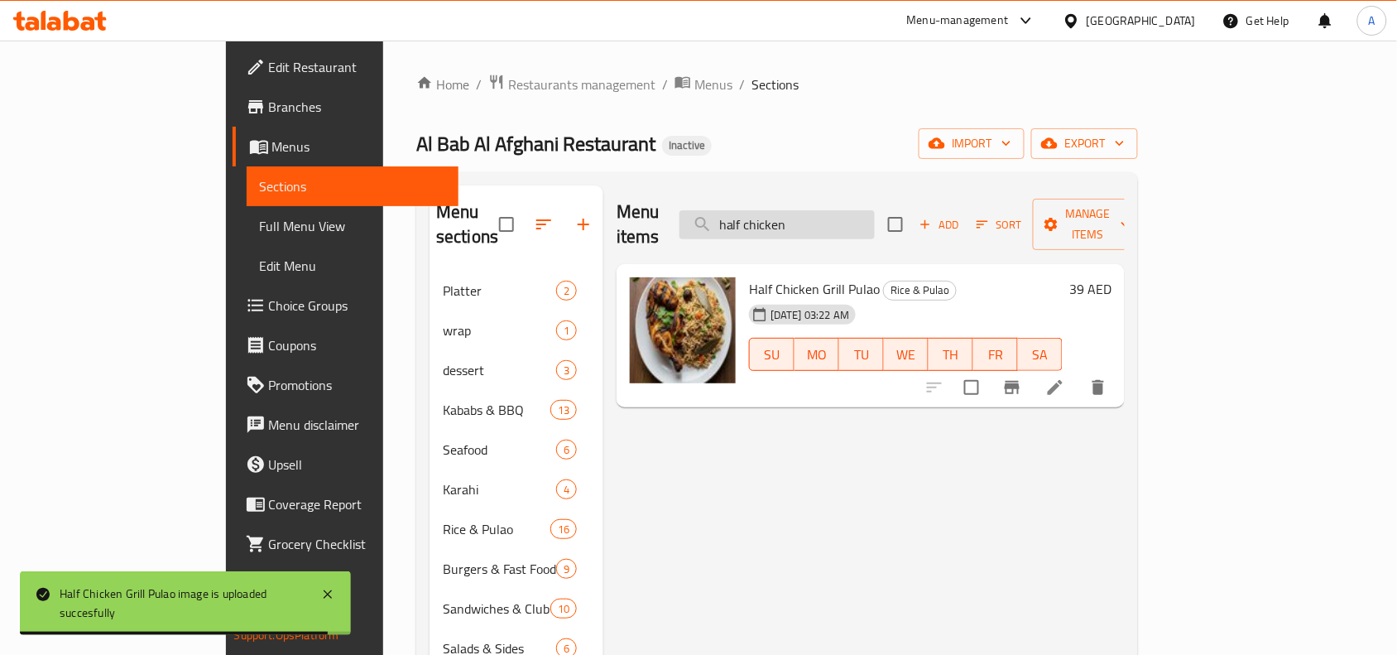
click at [837, 221] on input "half chicken" at bounding box center [776, 224] width 195 height 29
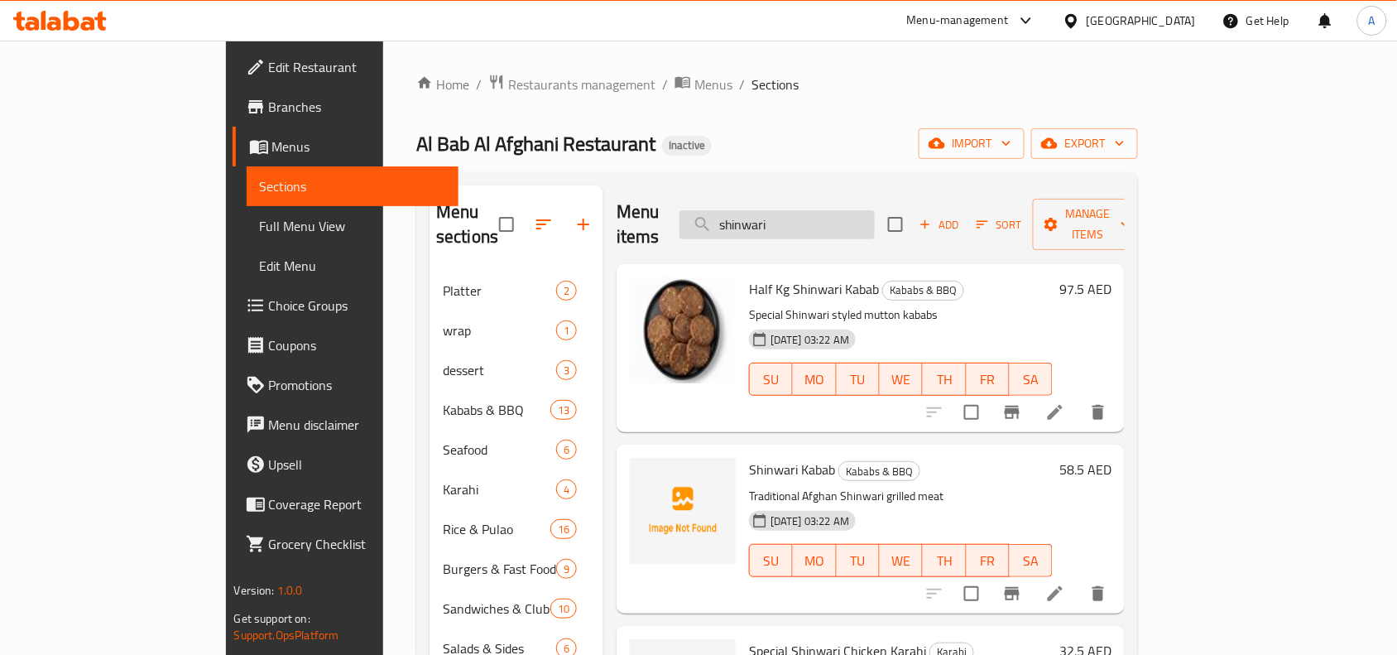
click at [809, 218] on input "shinwari" at bounding box center [776, 224] width 195 height 29
type input "c"
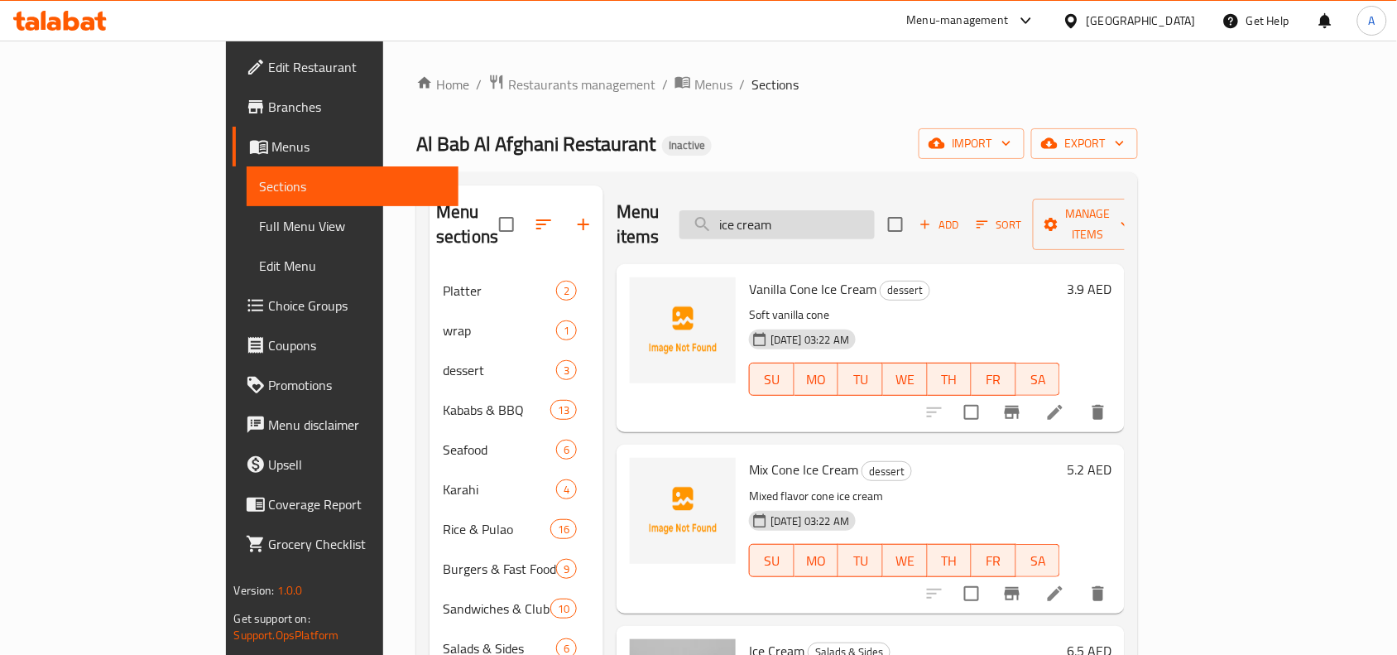
click at [858, 224] on input "ice cream" at bounding box center [776, 224] width 195 height 29
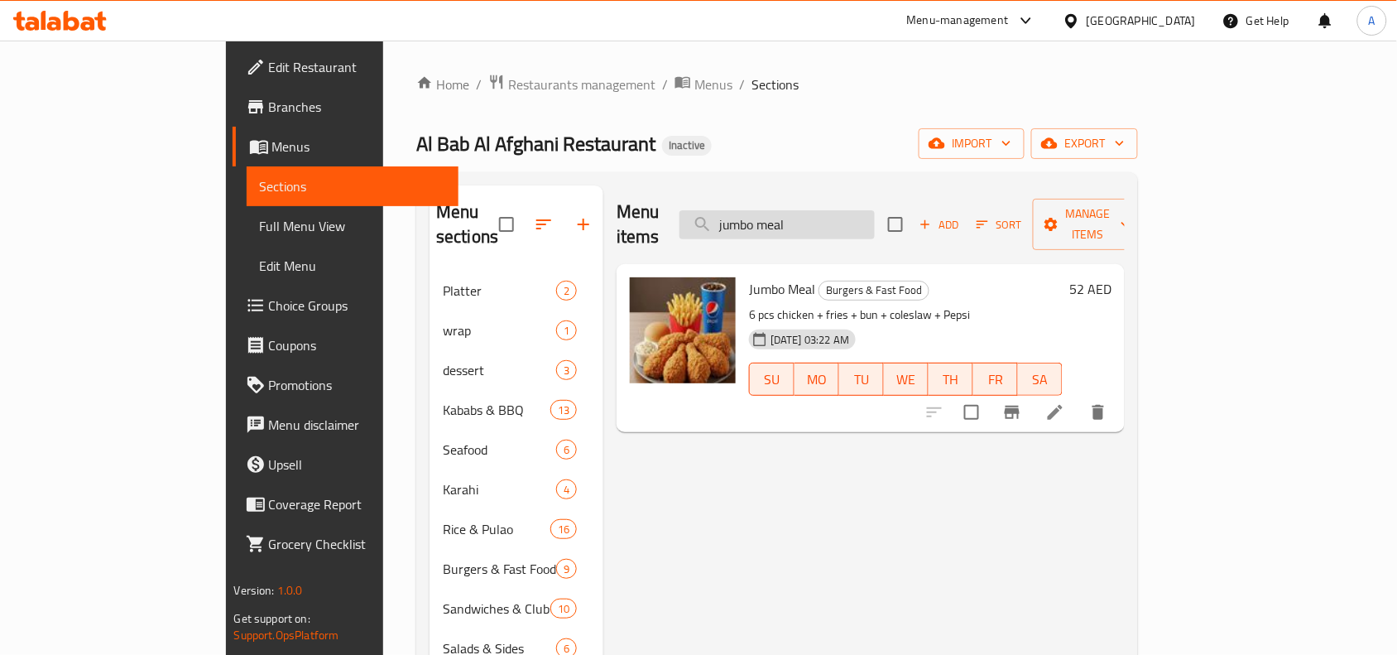
click at [854, 211] on input "jumbo meal" at bounding box center [776, 224] width 195 height 29
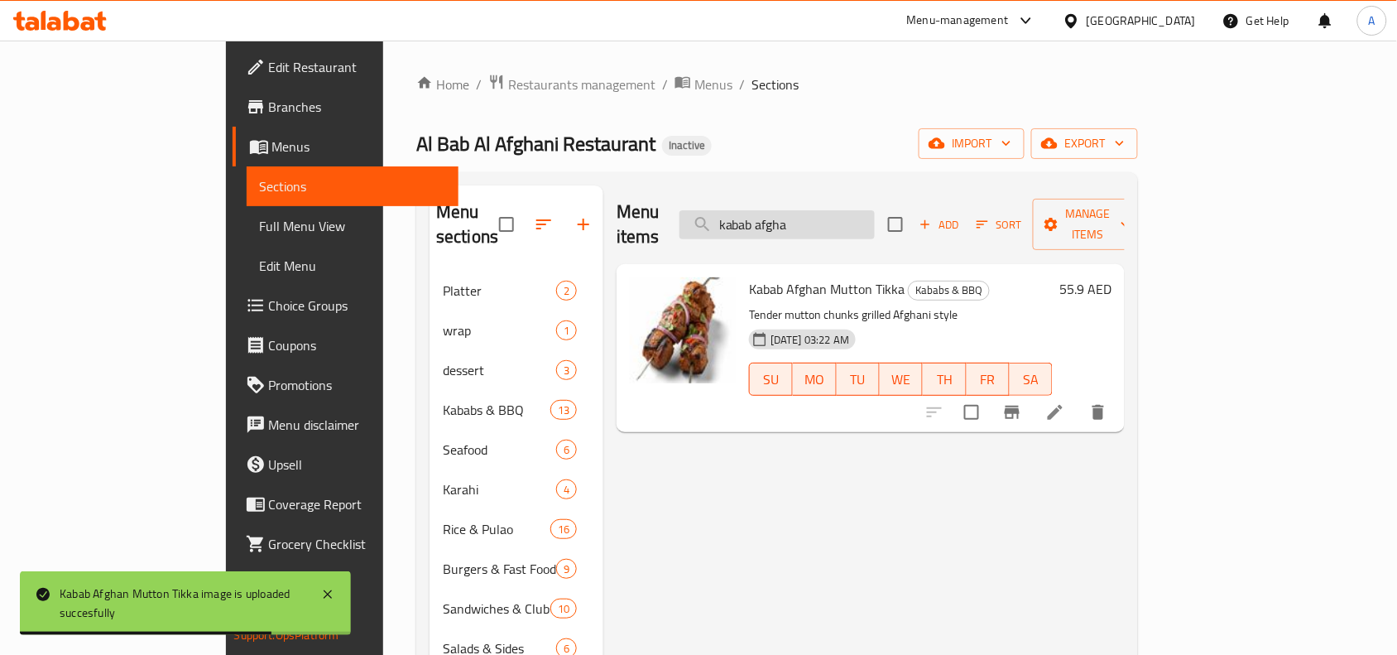
click at [834, 211] on input "kabab afgha" at bounding box center [776, 224] width 195 height 29
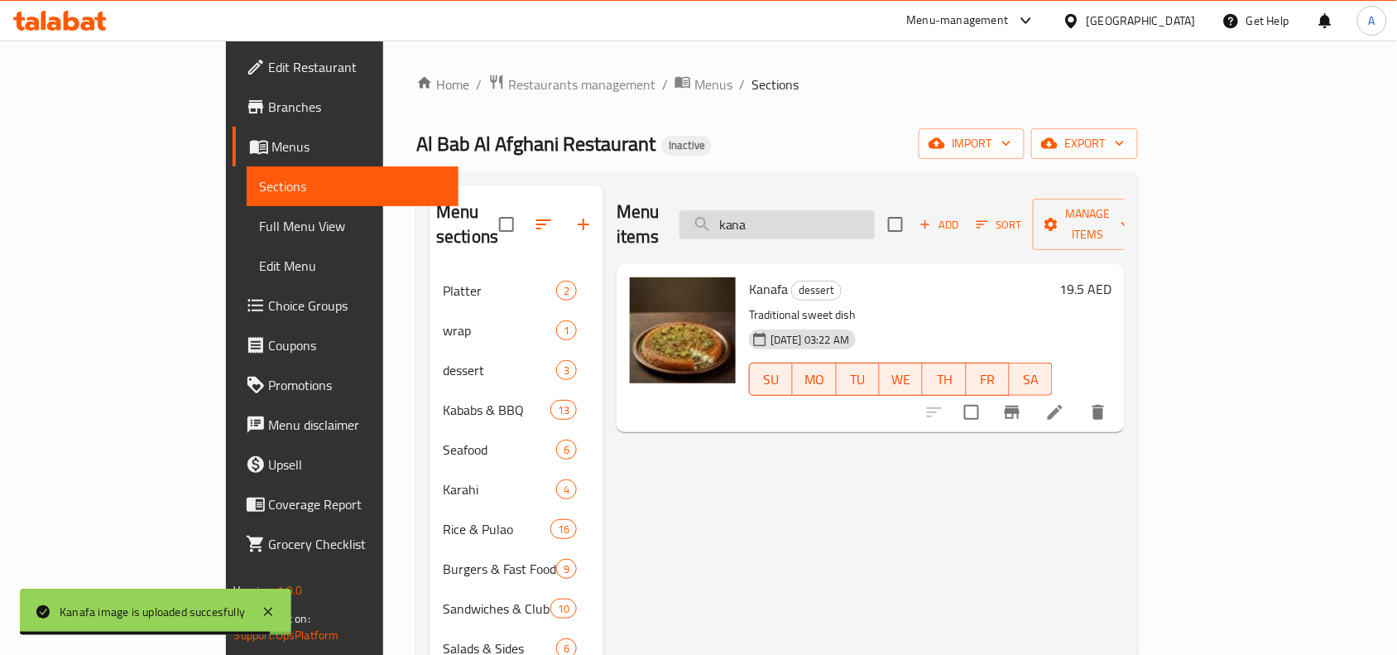
click at [837, 221] on input "kana" at bounding box center [776, 224] width 195 height 29
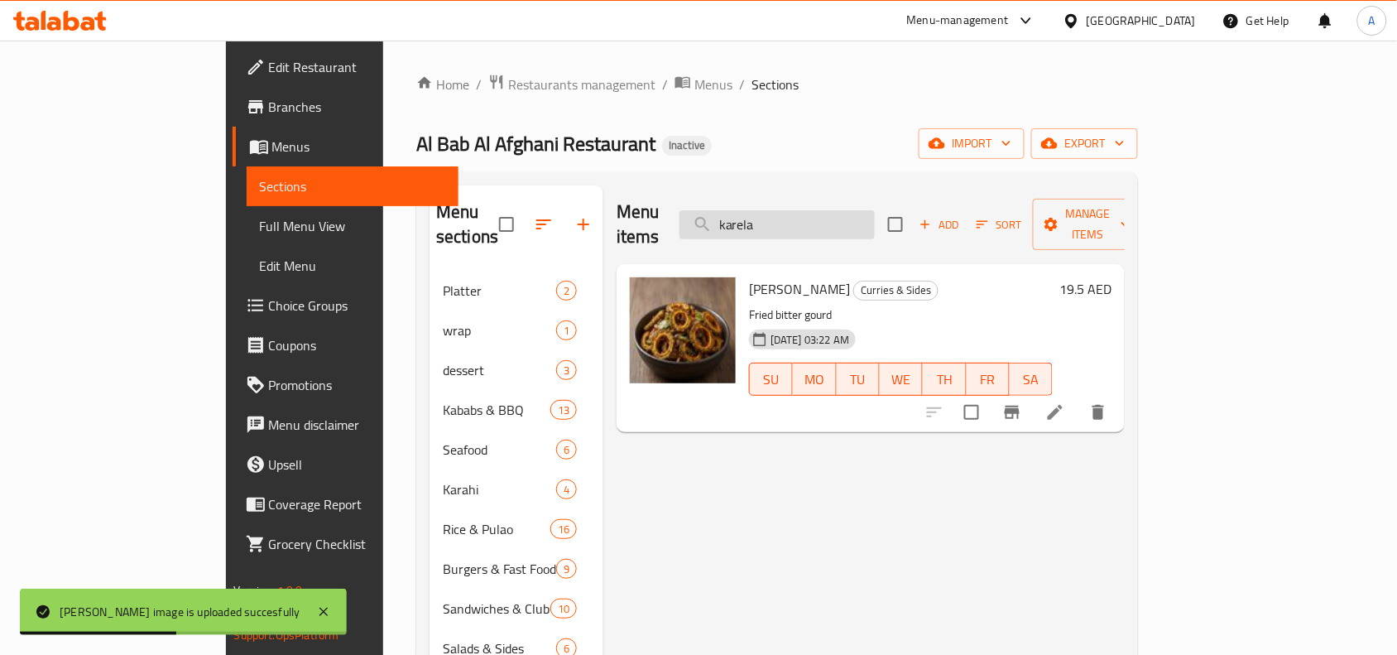
click at [853, 213] on input "karela" at bounding box center [776, 224] width 195 height 29
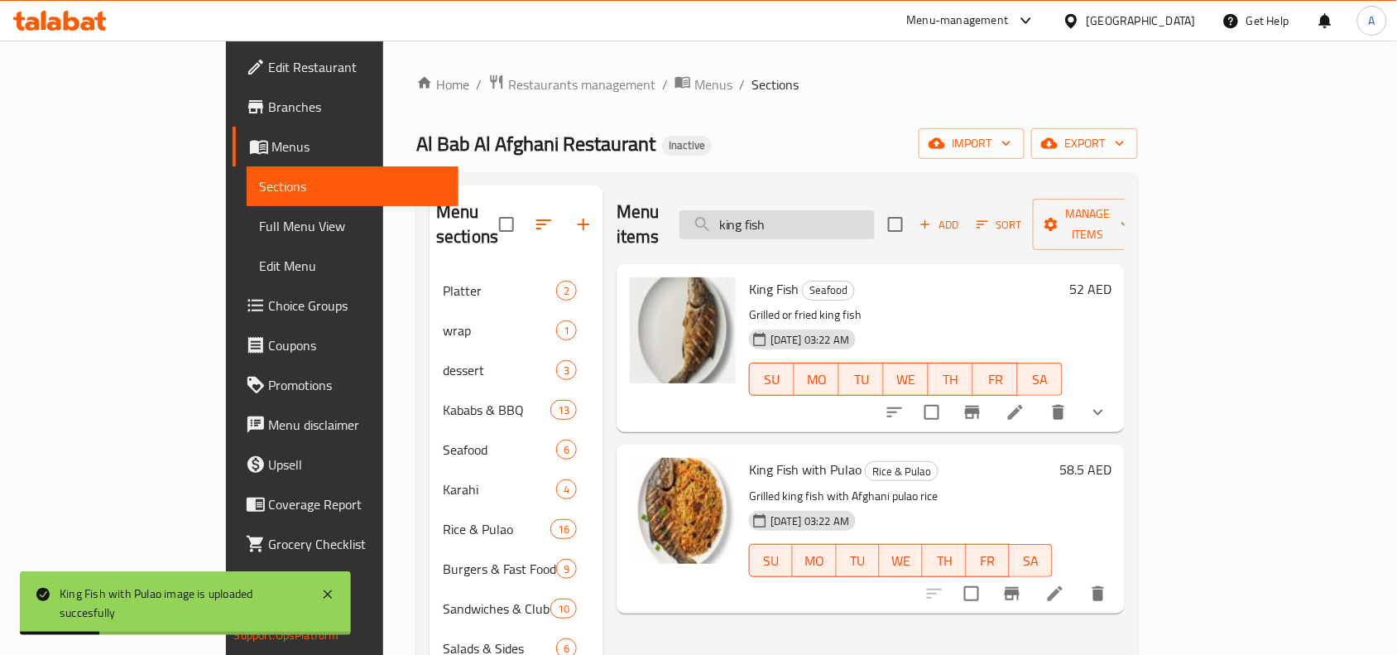
click at [818, 210] on input "king fish" at bounding box center [776, 224] width 195 height 29
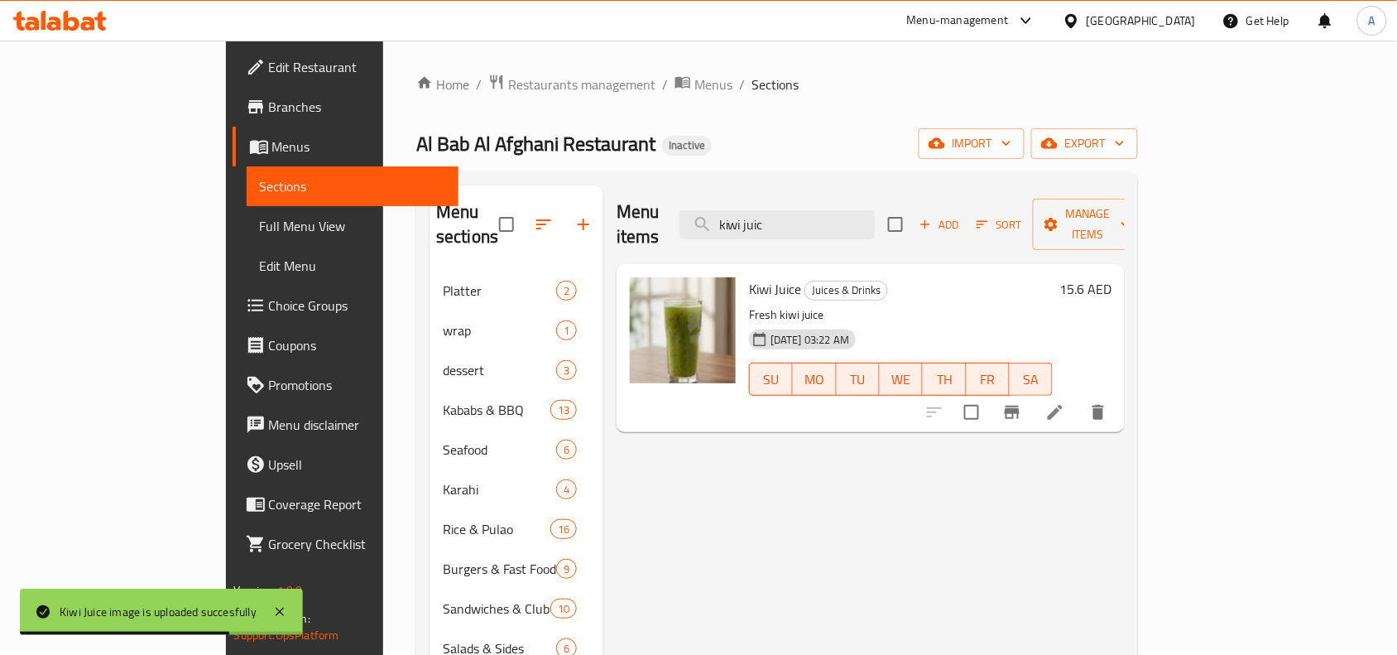
click at [708, 477] on div "Menu items kiwi juic Add Sort Manage items Kiwi Juice Juices & Drinks Fresh kiw…" at bounding box center [863, 512] width 521 height 655
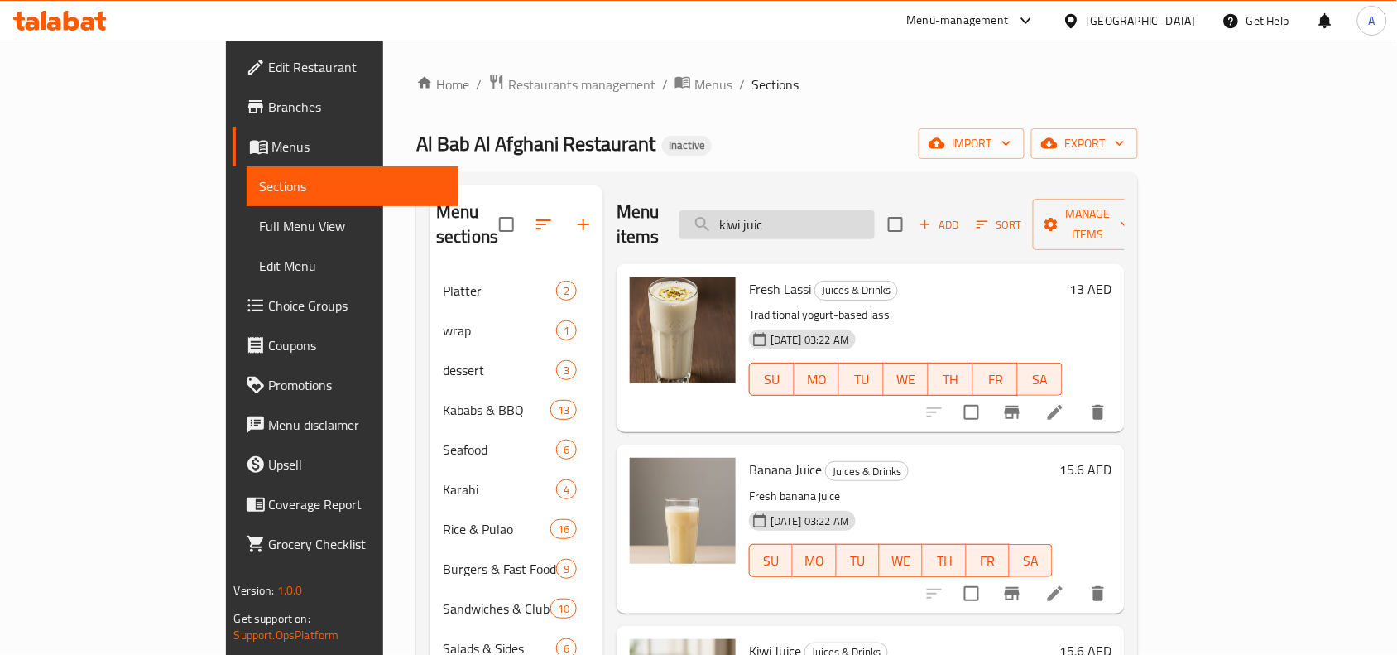
click at [808, 222] on input "kiwi juic" at bounding box center [776, 224] width 195 height 29
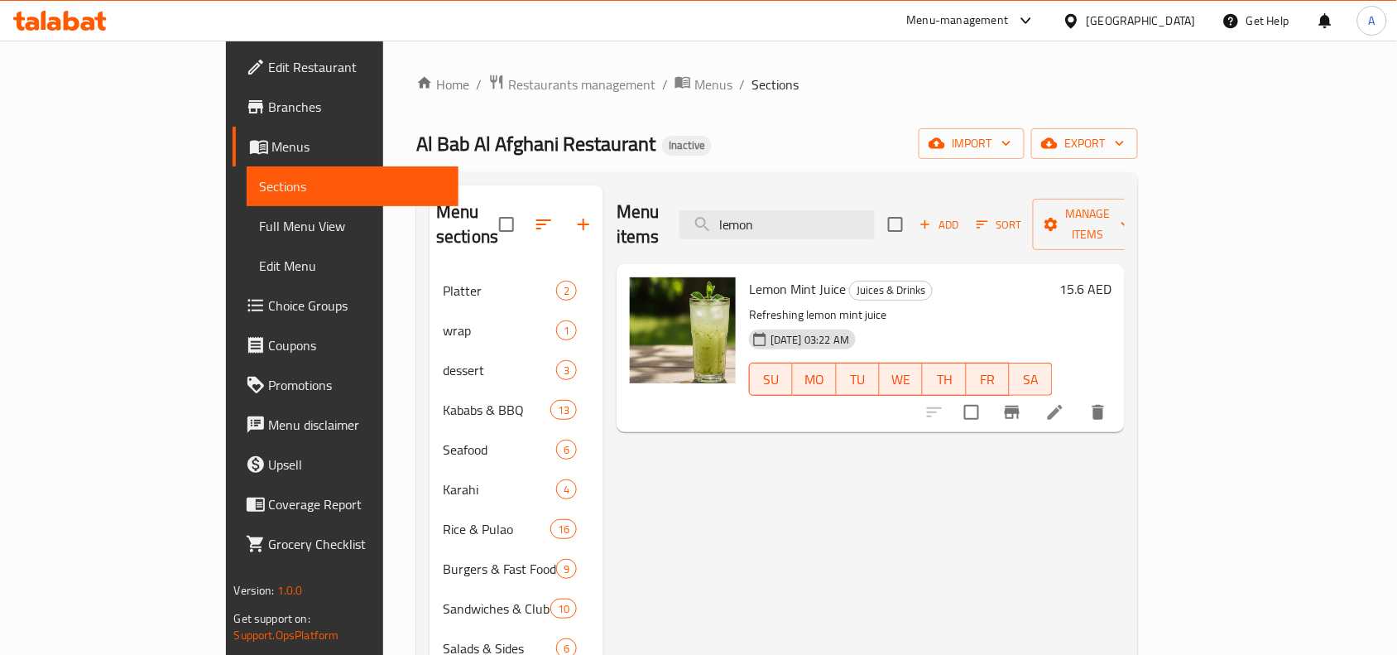
click at [869, 228] on div "Menu items lemon Add Sort Manage items" at bounding box center [871, 224] width 508 height 79
click at [869, 226] on div "Menu items lemon Add Sort Manage items" at bounding box center [871, 224] width 508 height 79
click at [867, 226] on input "lemon" at bounding box center [776, 224] width 195 height 29
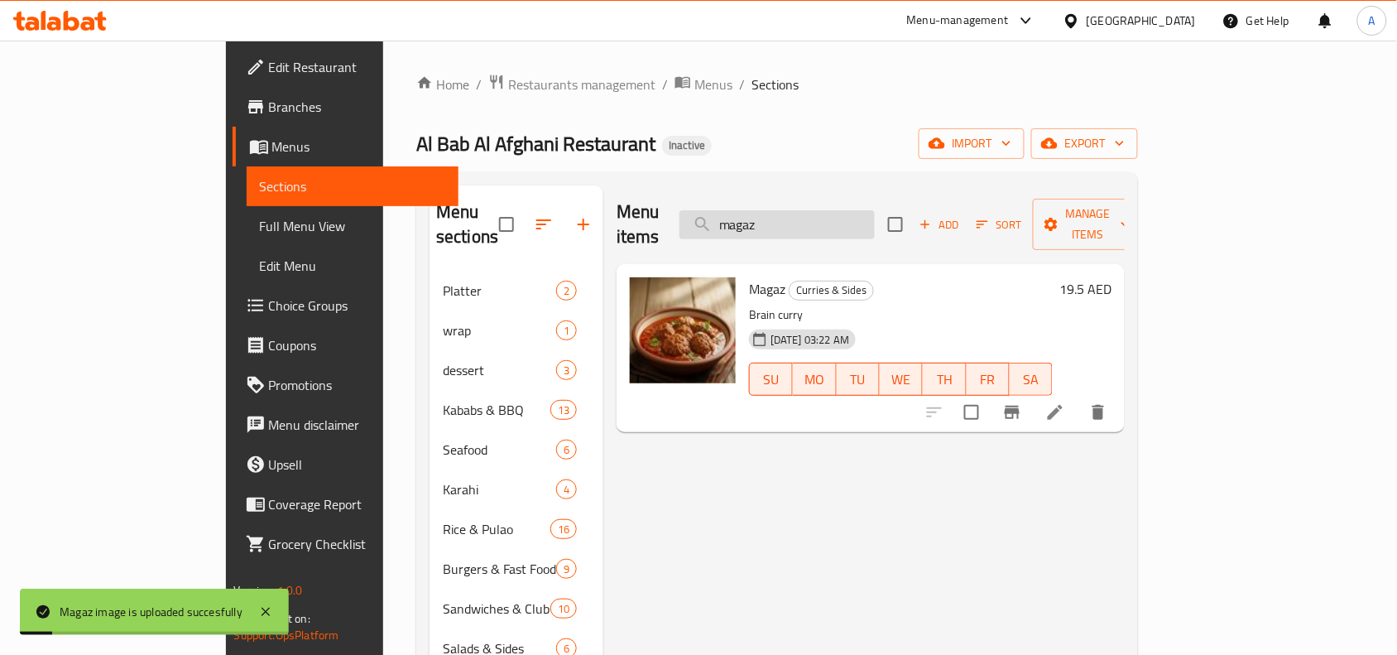
click at [858, 212] on input "magaz" at bounding box center [776, 224] width 195 height 29
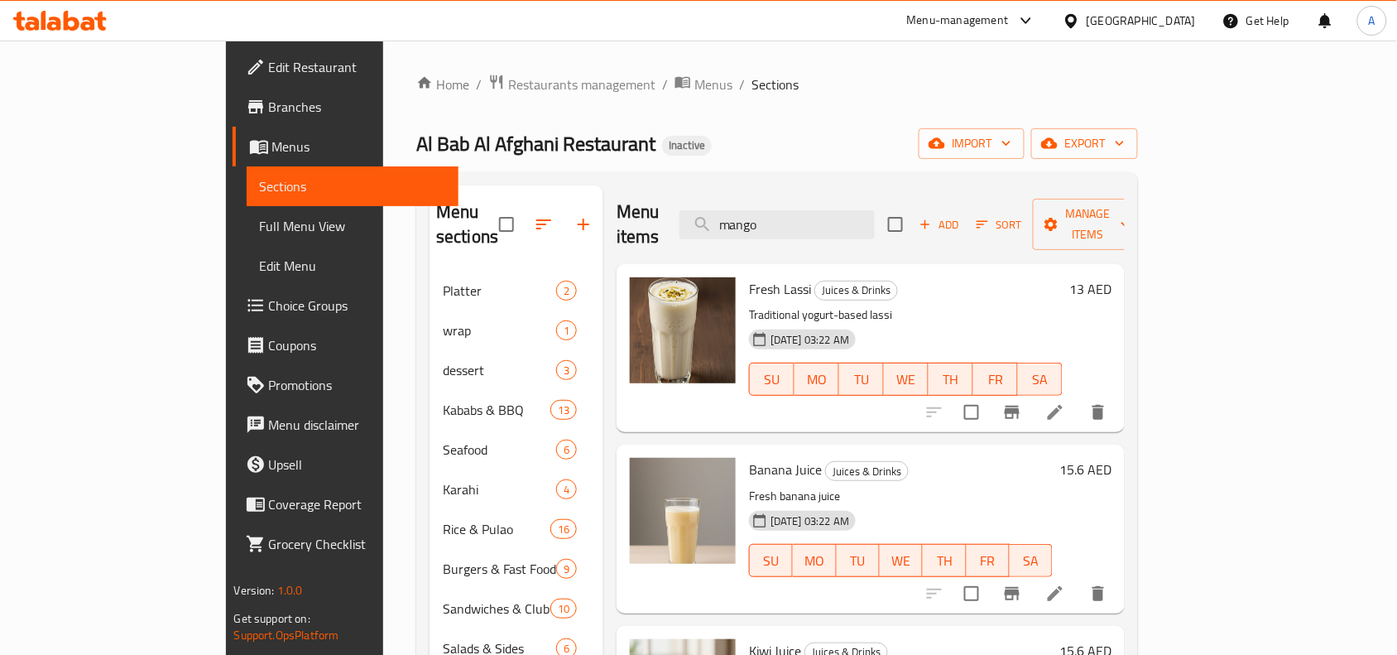
click at [863, 232] on div "Menu items mango Add Sort Manage items" at bounding box center [871, 224] width 508 height 79
click at [863, 228] on div "Menu items mango Add Sort Manage items" at bounding box center [871, 224] width 508 height 79
click at [863, 222] on input "mango" at bounding box center [776, 224] width 195 height 29
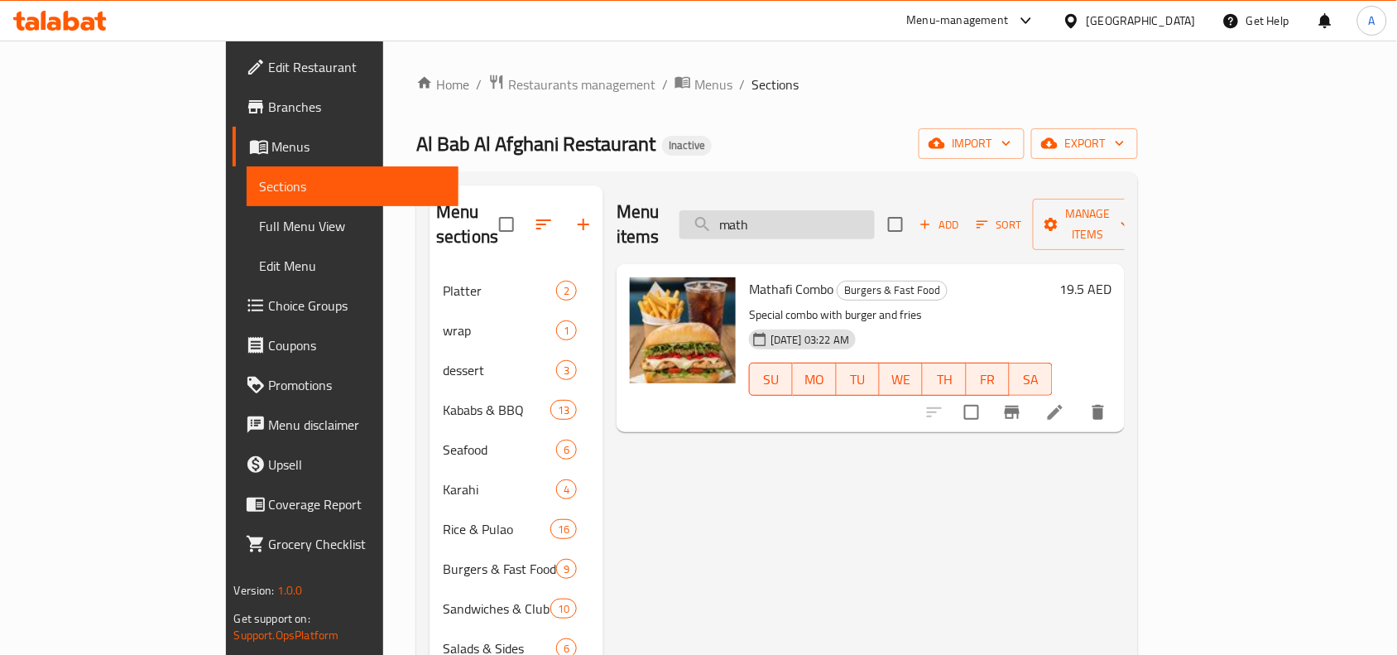
click at [861, 210] on input "math" at bounding box center [776, 224] width 195 height 29
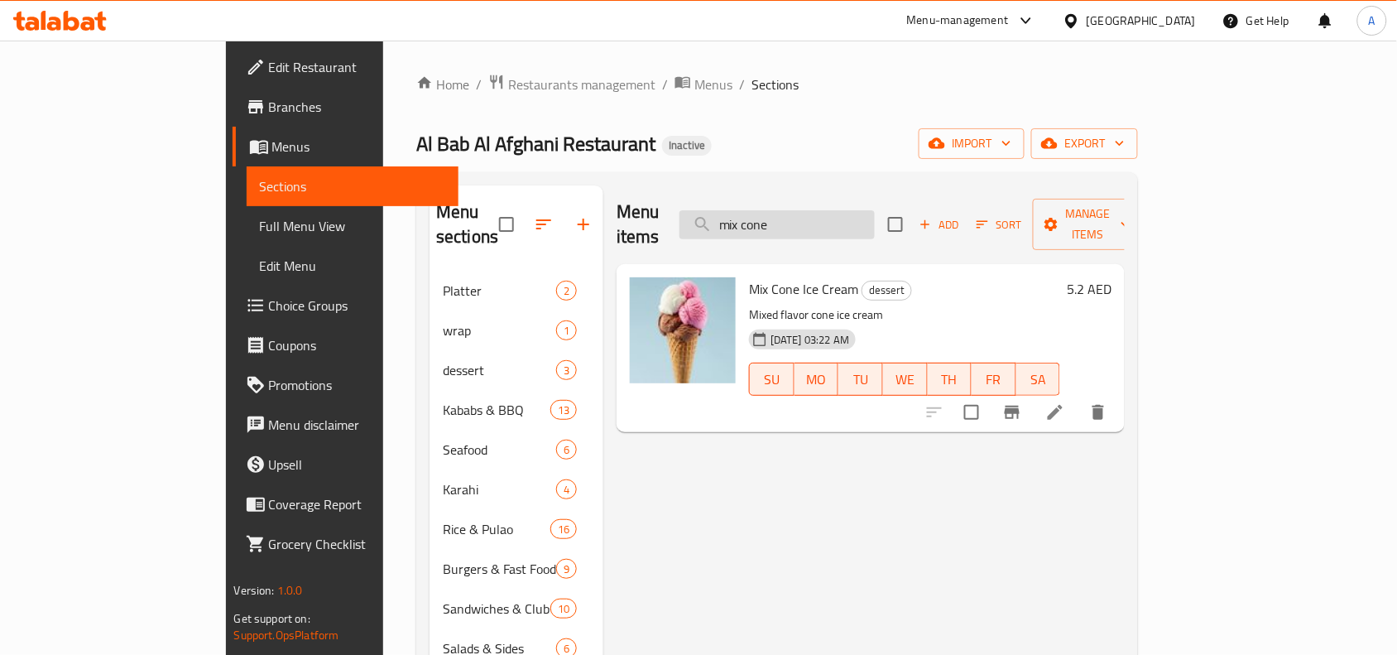
click at [859, 217] on input "mix cone" at bounding box center [776, 224] width 195 height 29
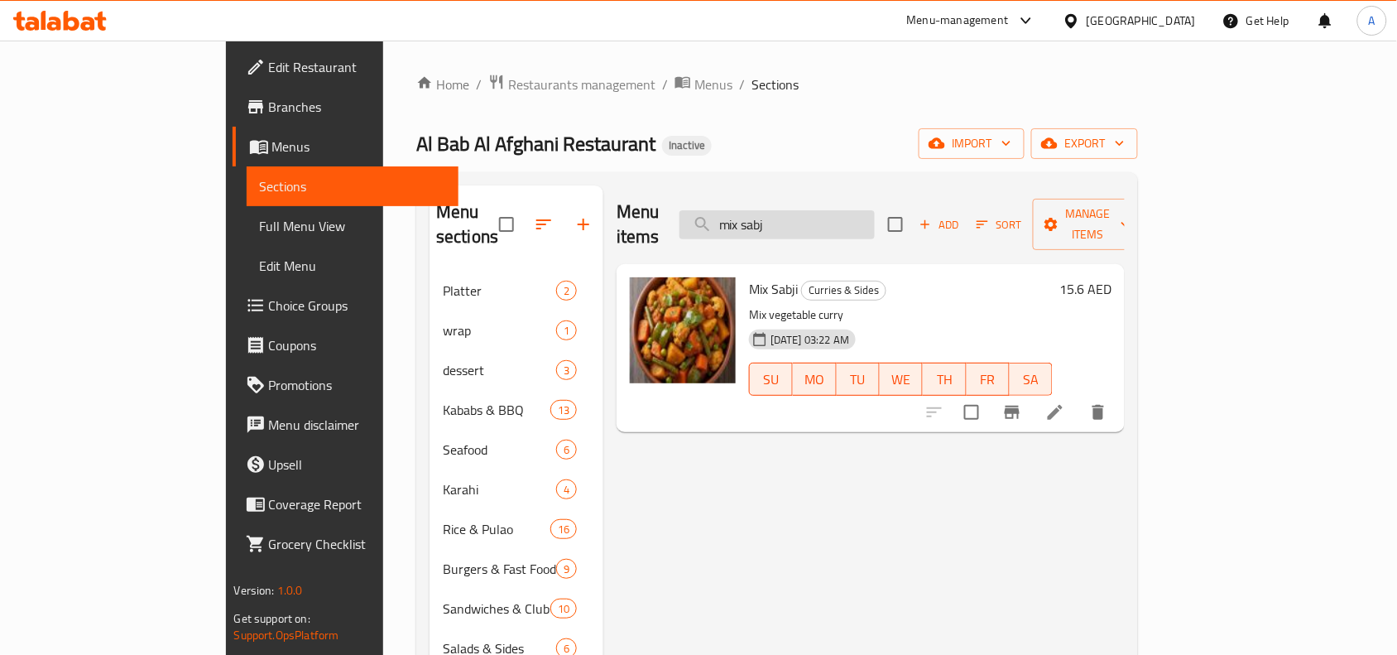
click at [854, 211] on input "mix sabj" at bounding box center [776, 224] width 195 height 29
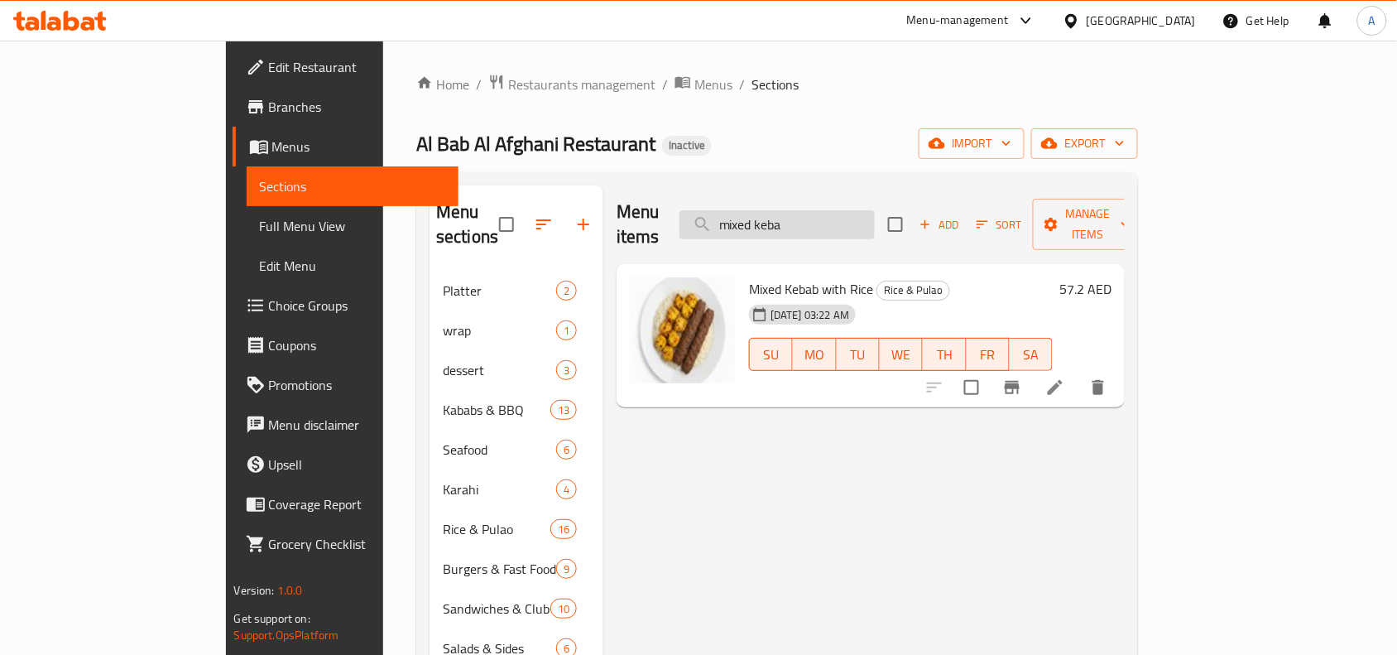
click at [853, 210] on input "mixed keba" at bounding box center [776, 224] width 195 height 29
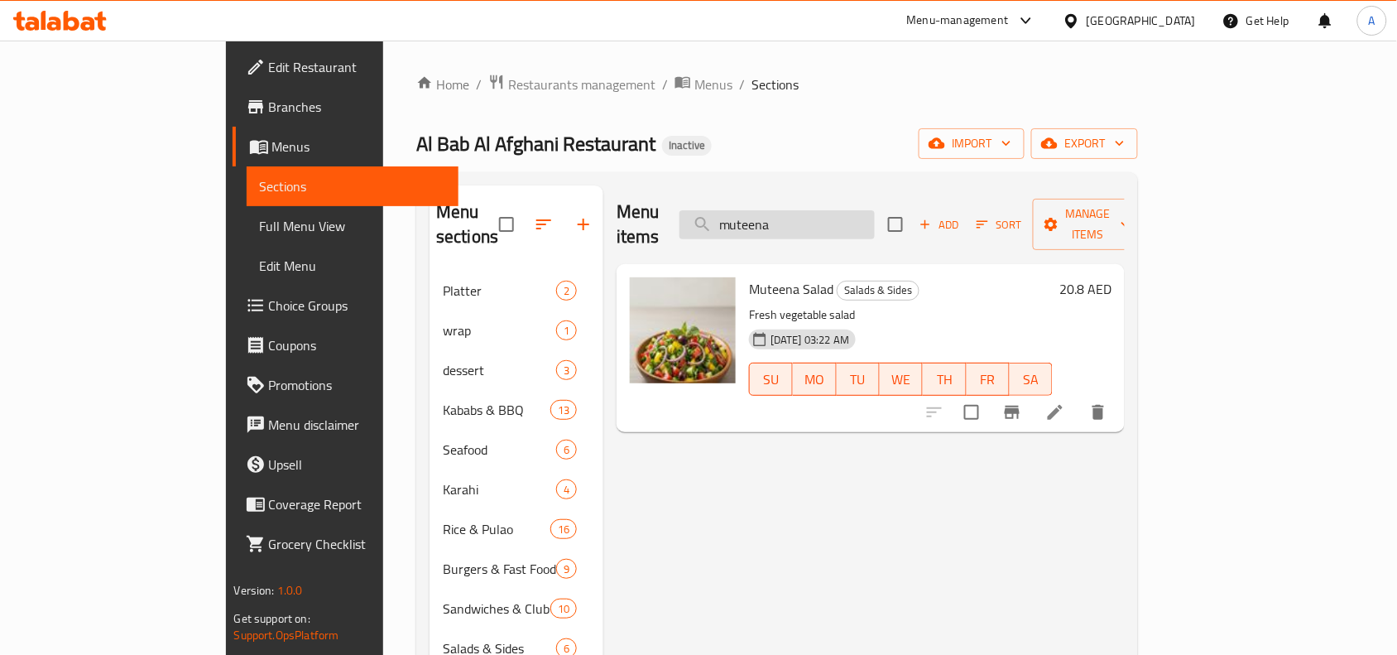
click at [875, 217] on input "muteena" at bounding box center [776, 224] width 195 height 29
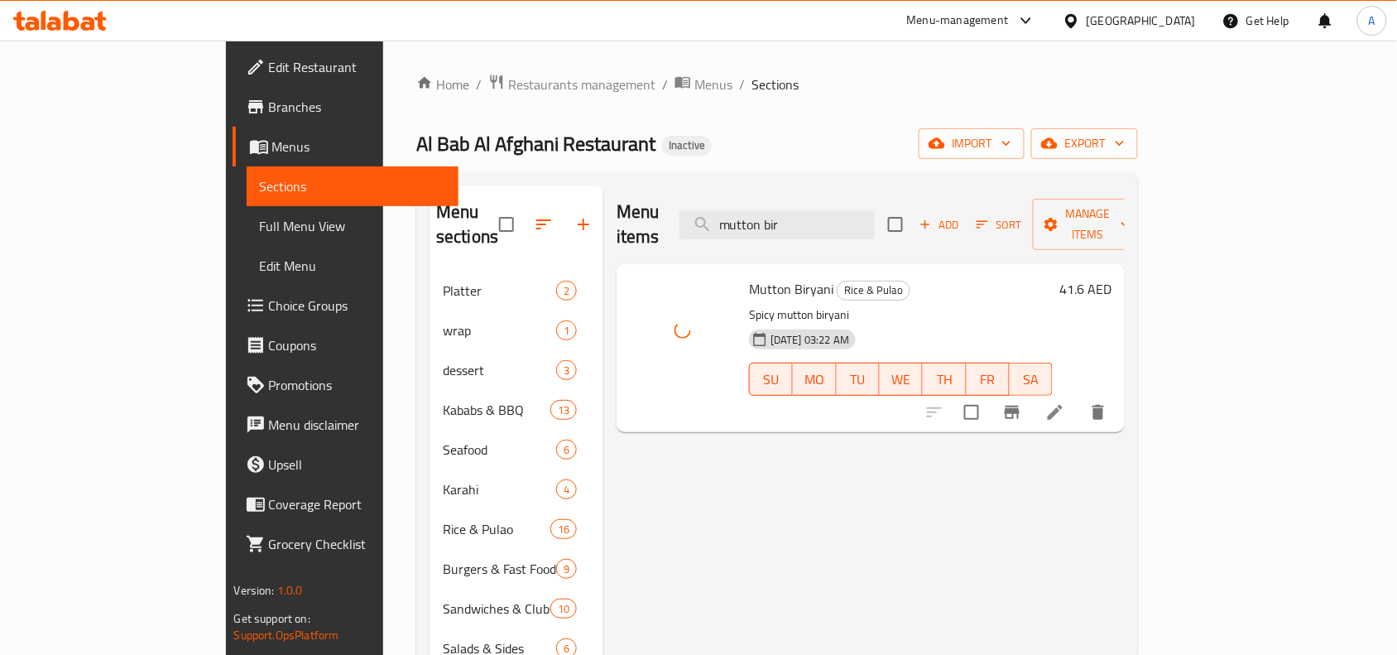
click at [749, 276] on span "Mutton Biryani" at bounding box center [791, 288] width 84 height 25
copy span "Mutton"
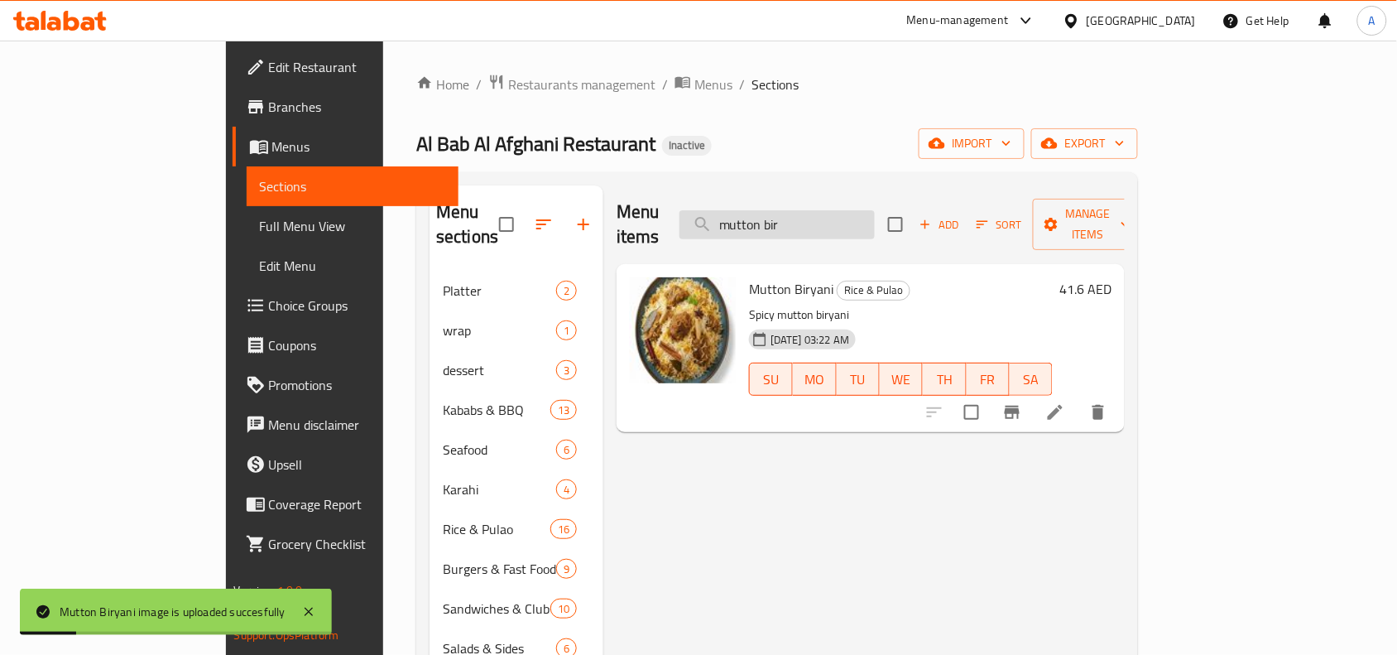
click at [813, 214] on input "mutton bir" at bounding box center [776, 224] width 195 height 29
paste input "Mutton"
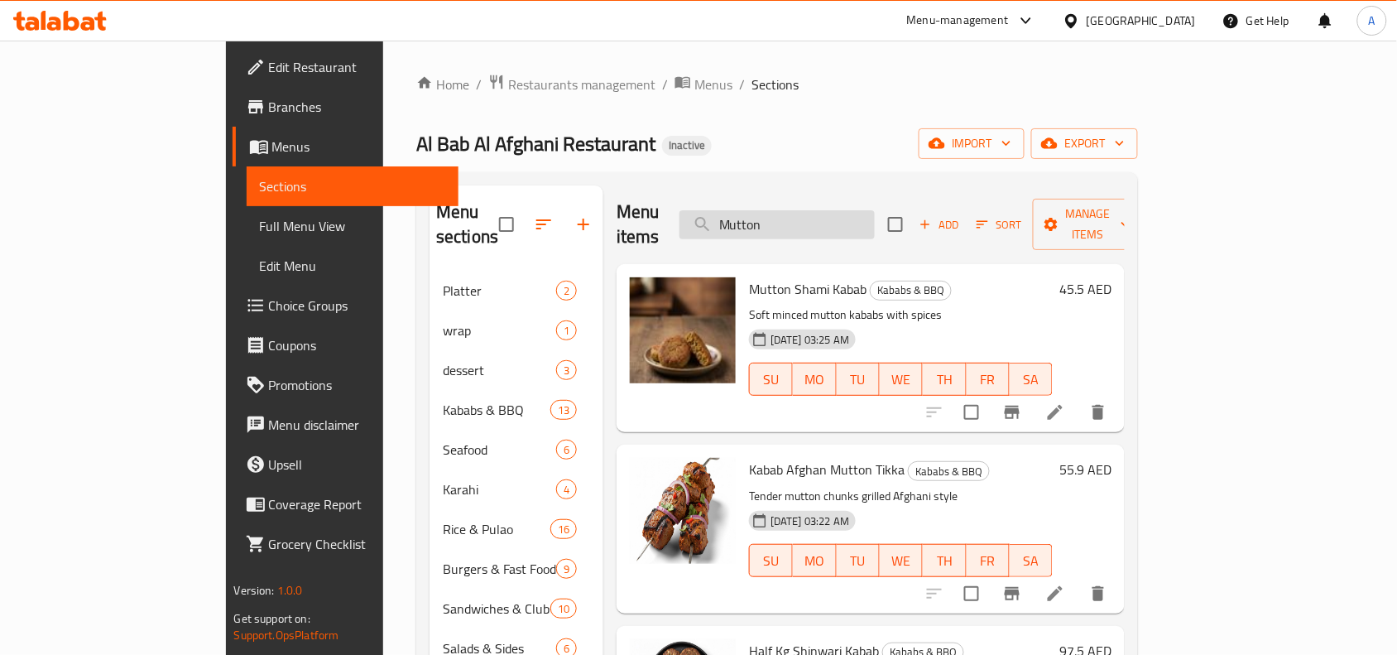
click at [828, 213] on input "Mutton" at bounding box center [776, 224] width 195 height 29
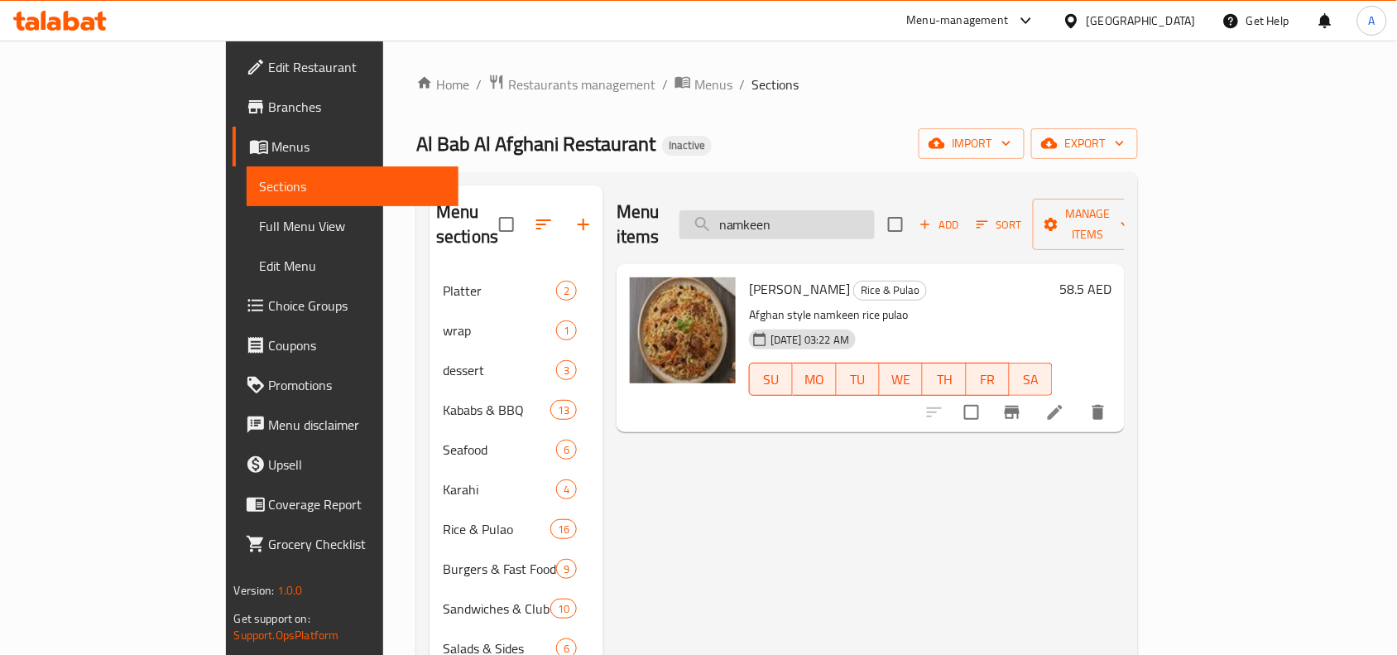
click at [875, 210] on input "namkeen" at bounding box center [776, 224] width 195 height 29
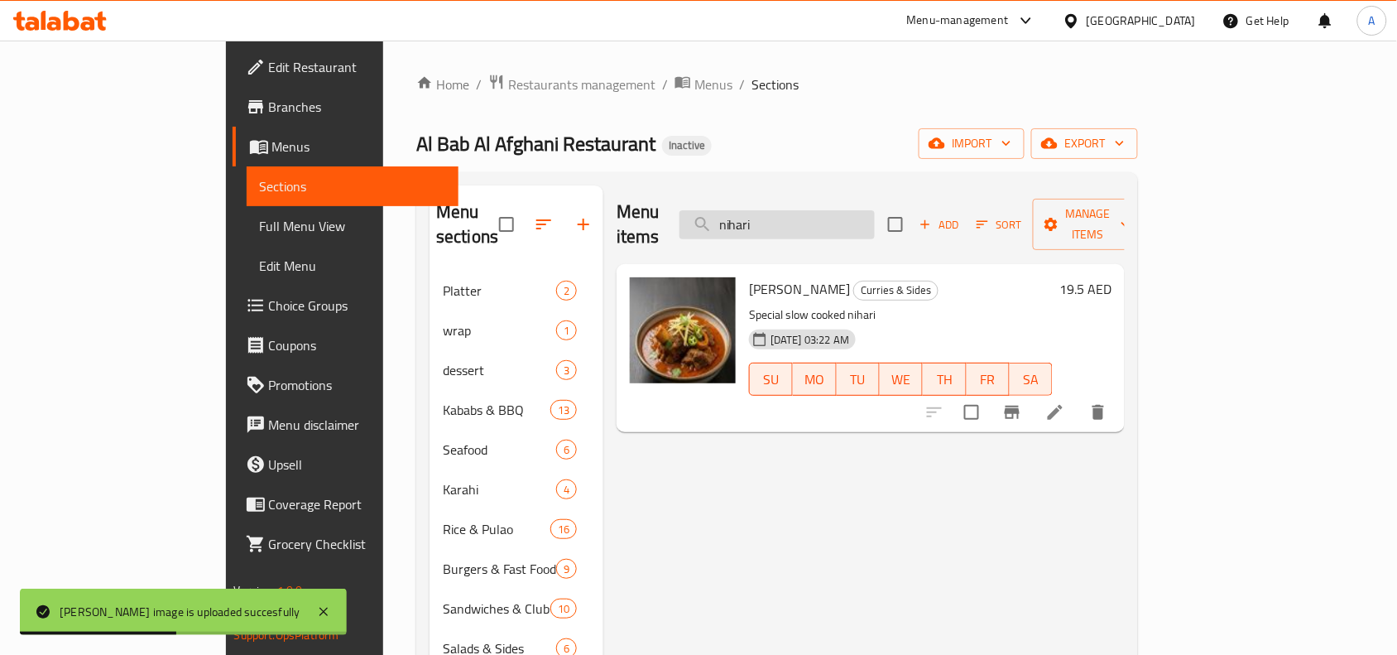
click at [875, 210] on input "nihari" at bounding box center [776, 224] width 195 height 29
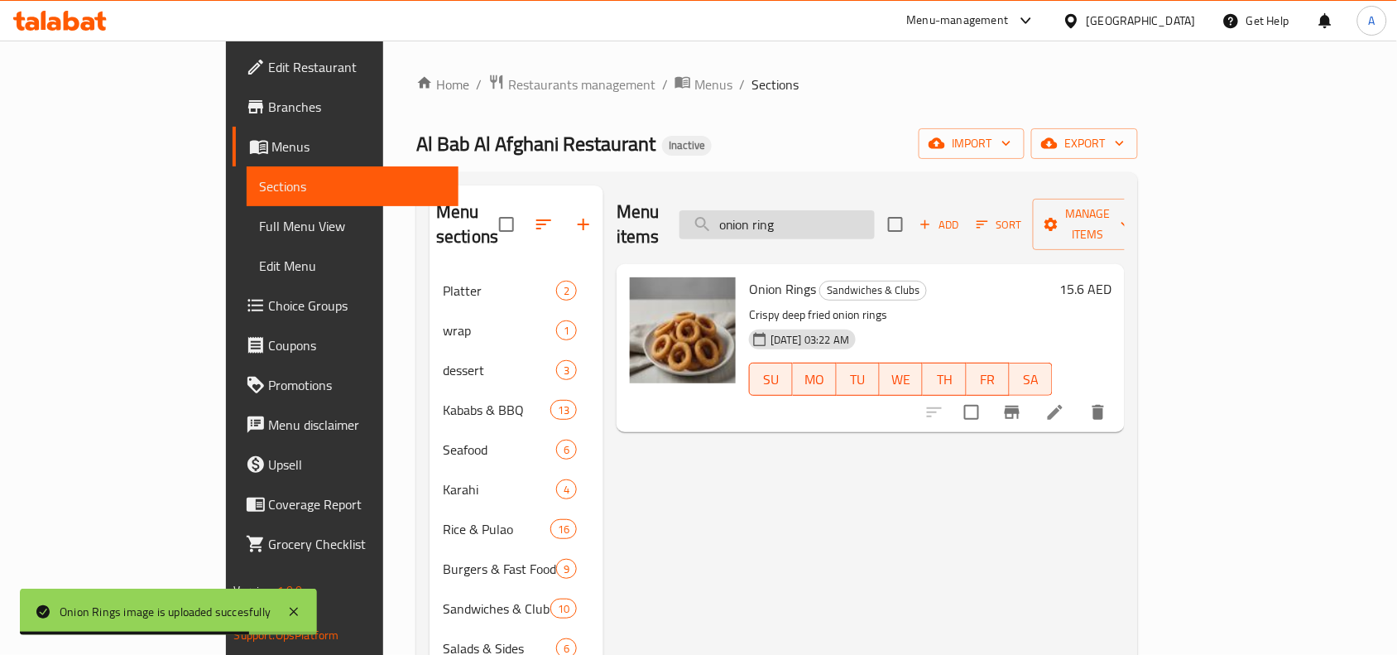
click at [822, 219] on input "onion ring" at bounding box center [776, 224] width 195 height 29
click at [823, 219] on input "onion ring" at bounding box center [776, 224] width 195 height 29
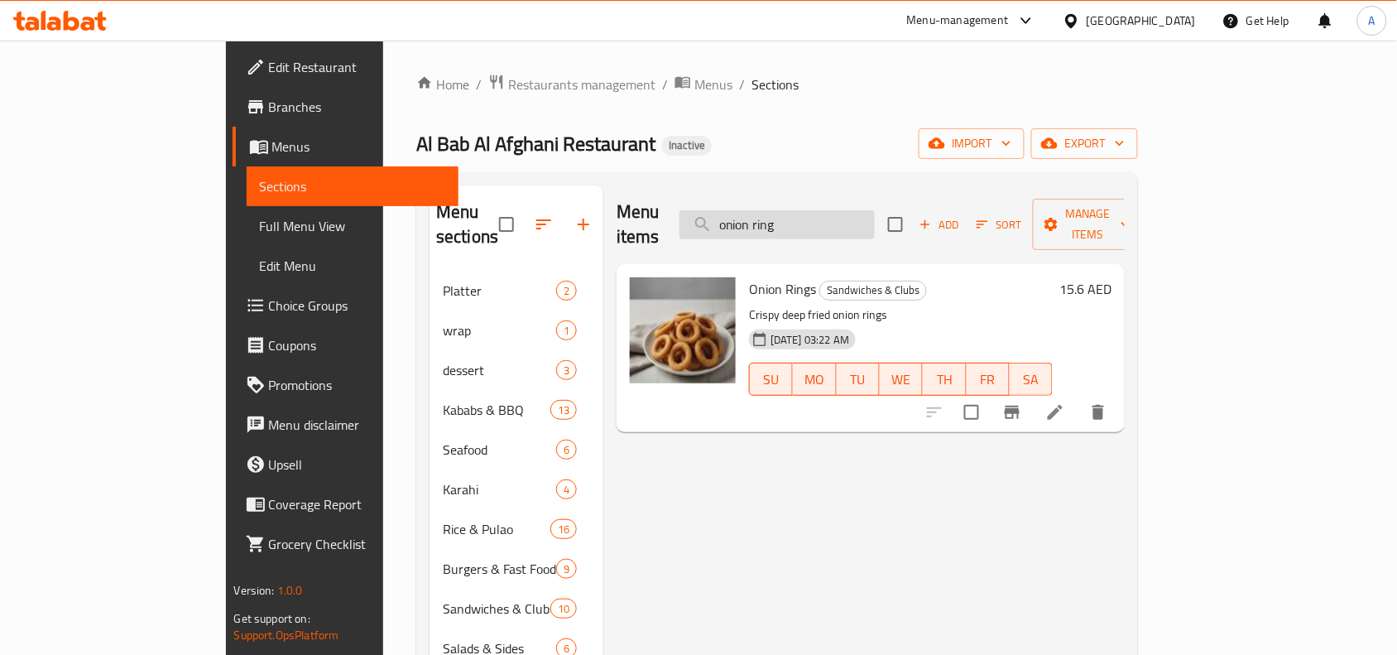
click at [813, 212] on input "onion ring" at bounding box center [776, 224] width 195 height 29
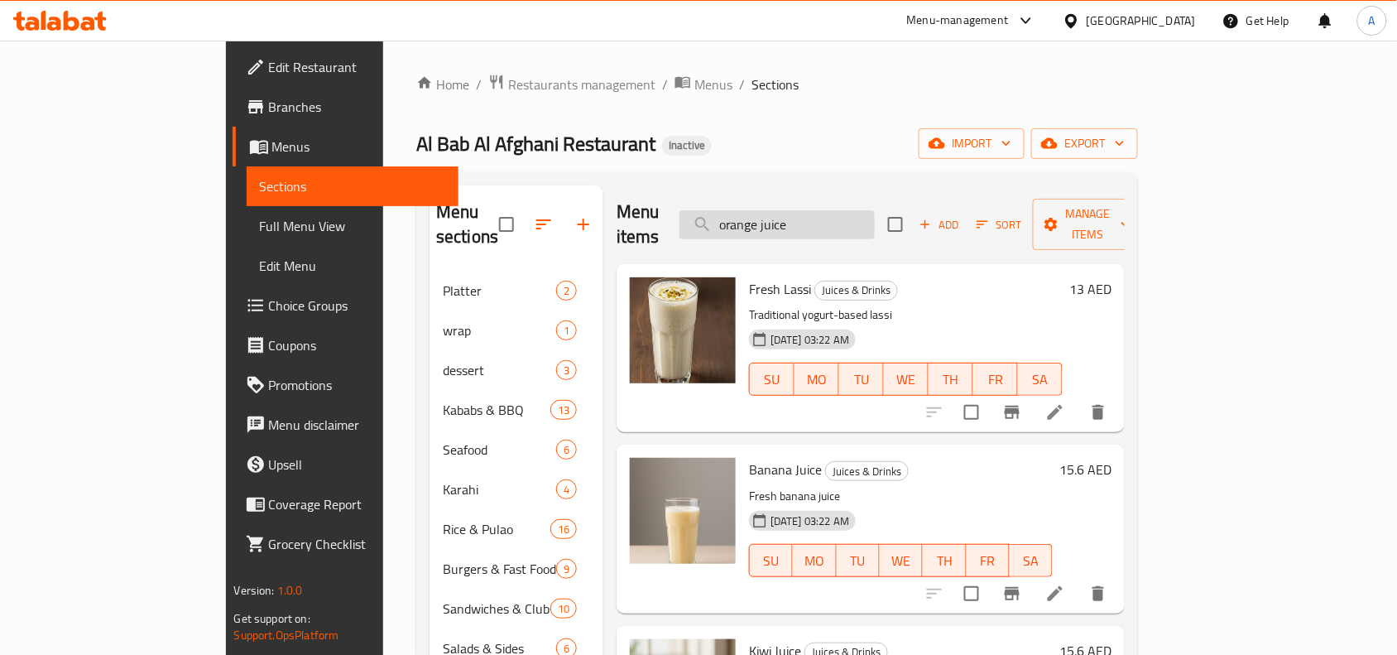
click at [833, 230] on div "Menu items orange juice Add Sort Manage items" at bounding box center [871, 224] width 508 height 79
click at [833, 225] on input "orange juice" at bounding box center [776, 224] width 195 height 29
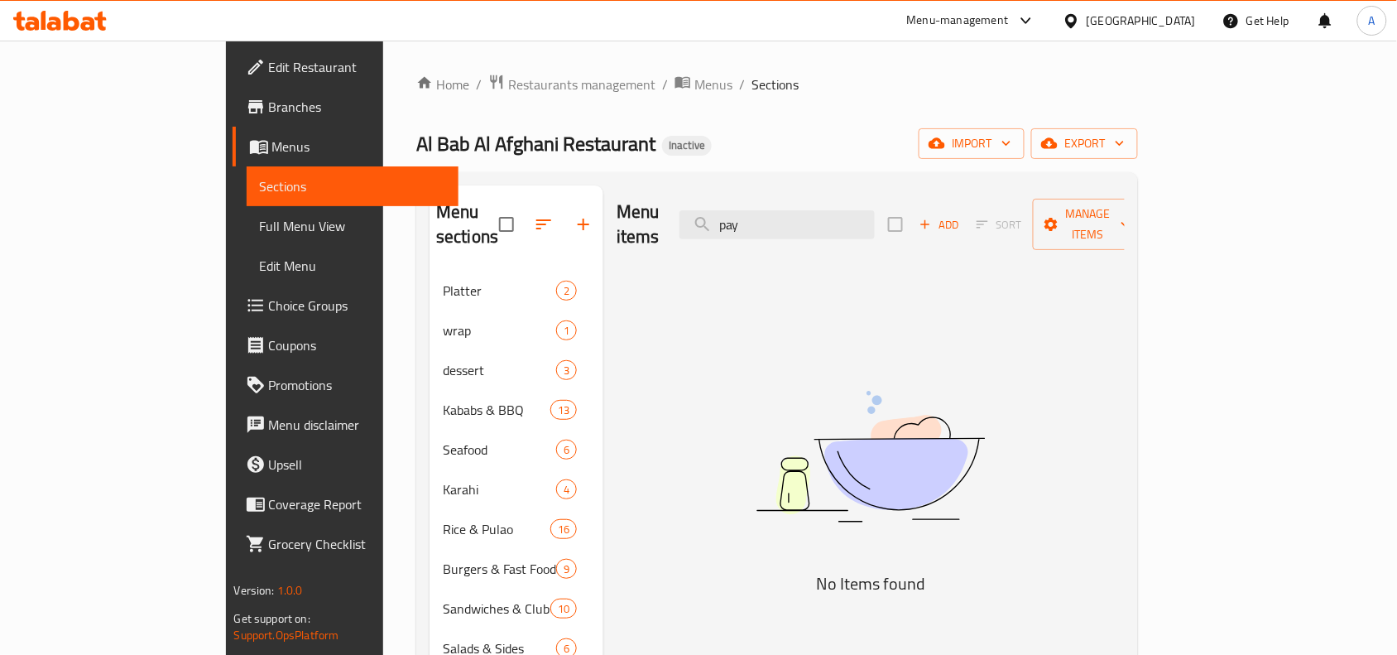
type input "pay"
click at [825, 210] on input "pay" at bounding box center [776, 224] width 195 height 29
type input "p"
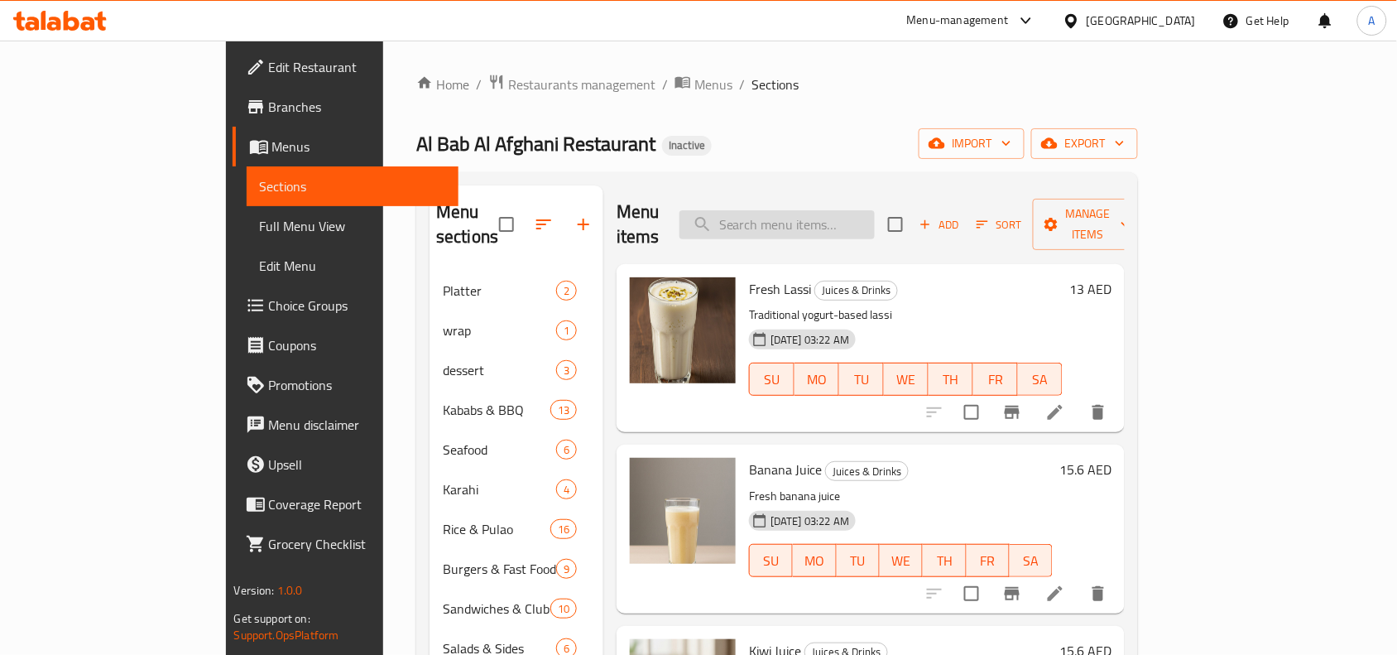
click at [840, 218] on input "search" at bounding box center [776, 224] width 195 height 29
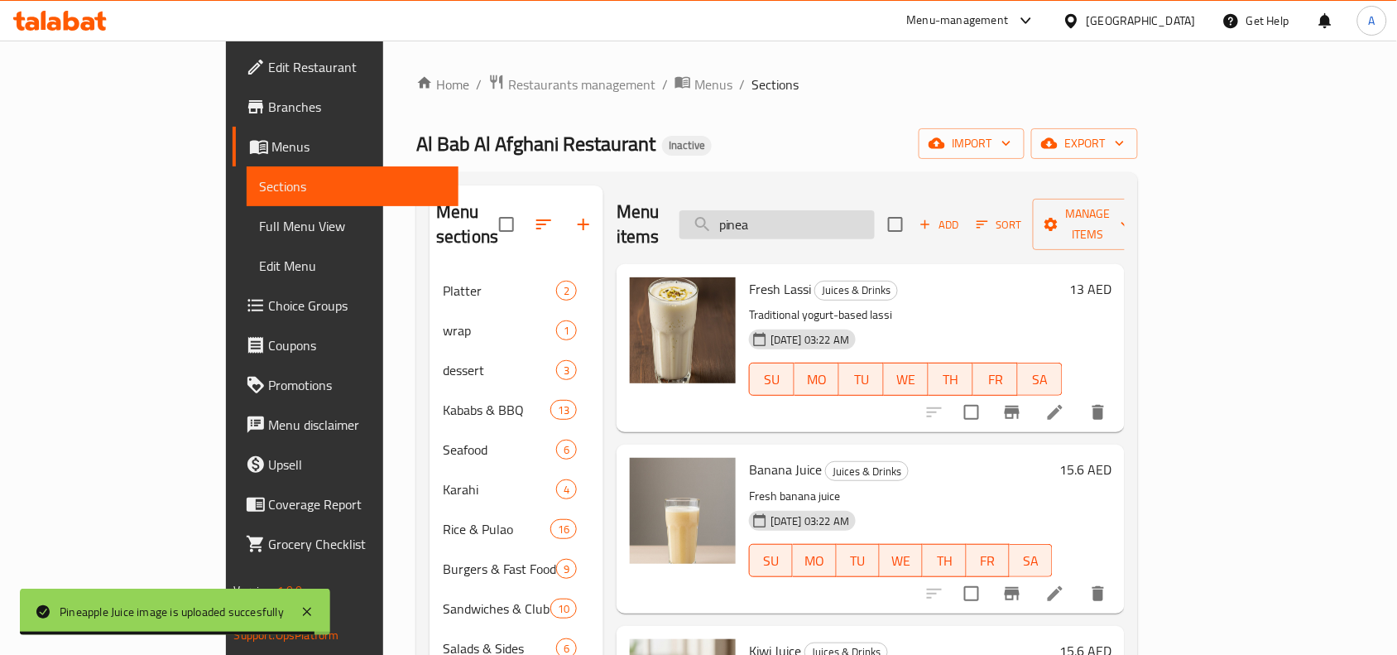
click at [855, 220] on input "pinea" at bounding box center [776, 224] width 195 height 29
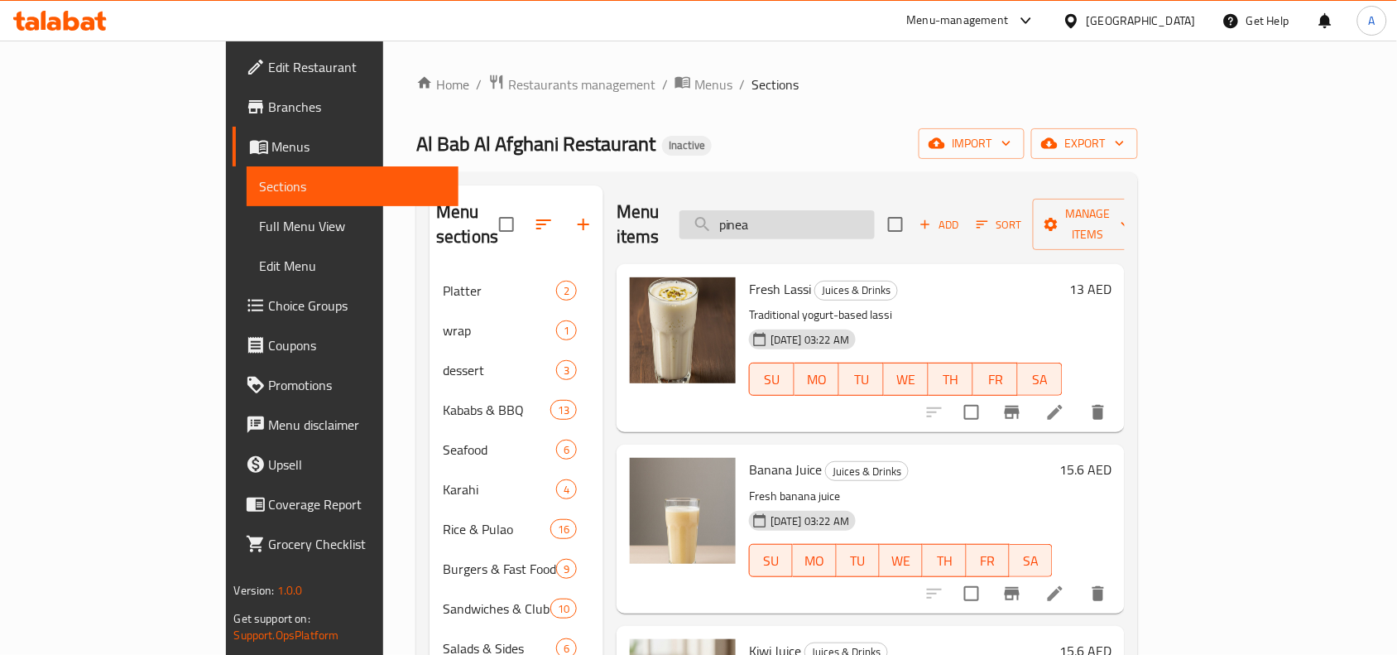
click at [855, 220] on input "pinea" at bounding box center [776, 224] width 195 height 29
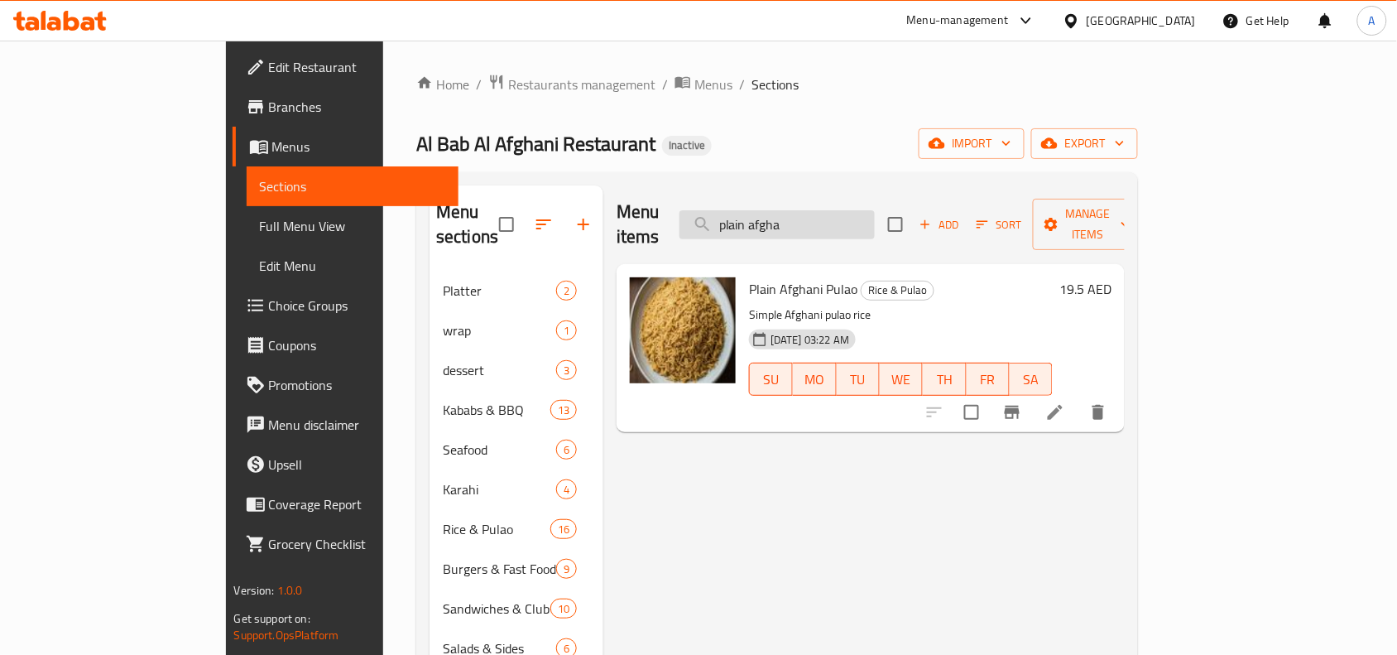
click at [855, 210] on input "plain afgha" at bounding box center [776, 224] width 195 height 29
click at [854, 210] on input "plain afgha" at bounding box center [776, 224] width 195 height 29
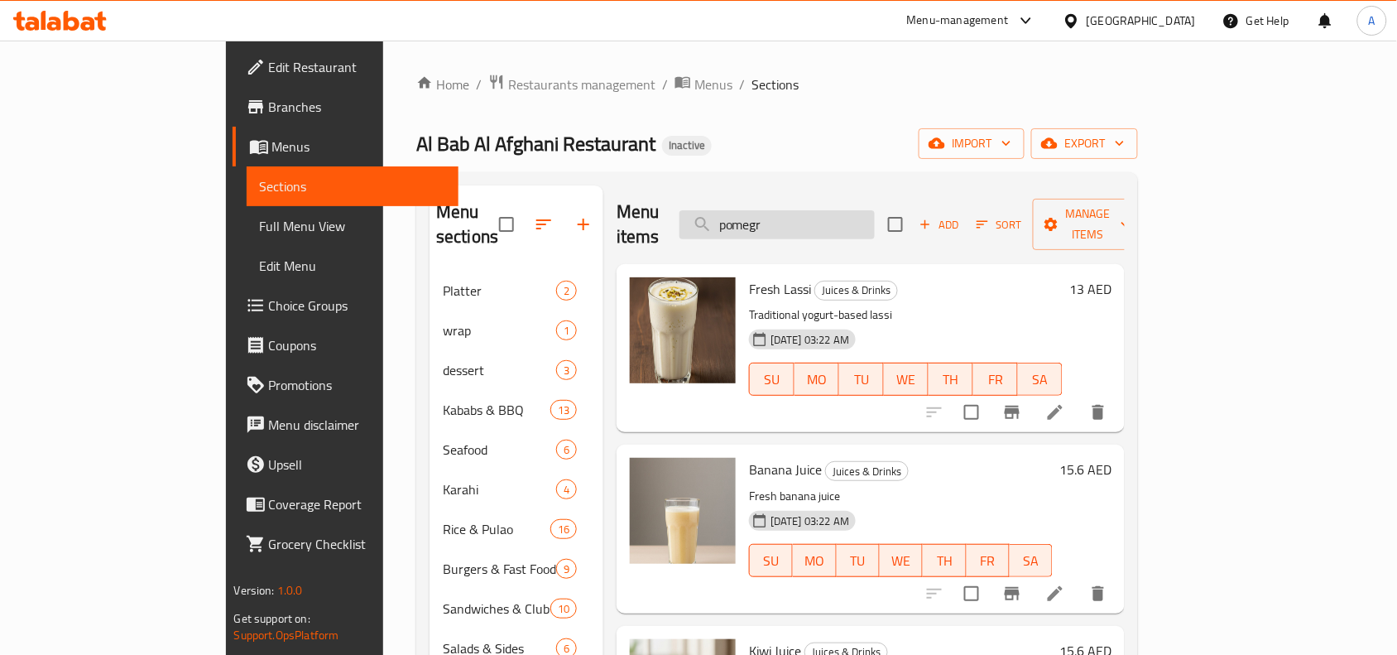
click at [857, 210] on input "pomegr" at bounding box center [776, 224] width 195 height 29
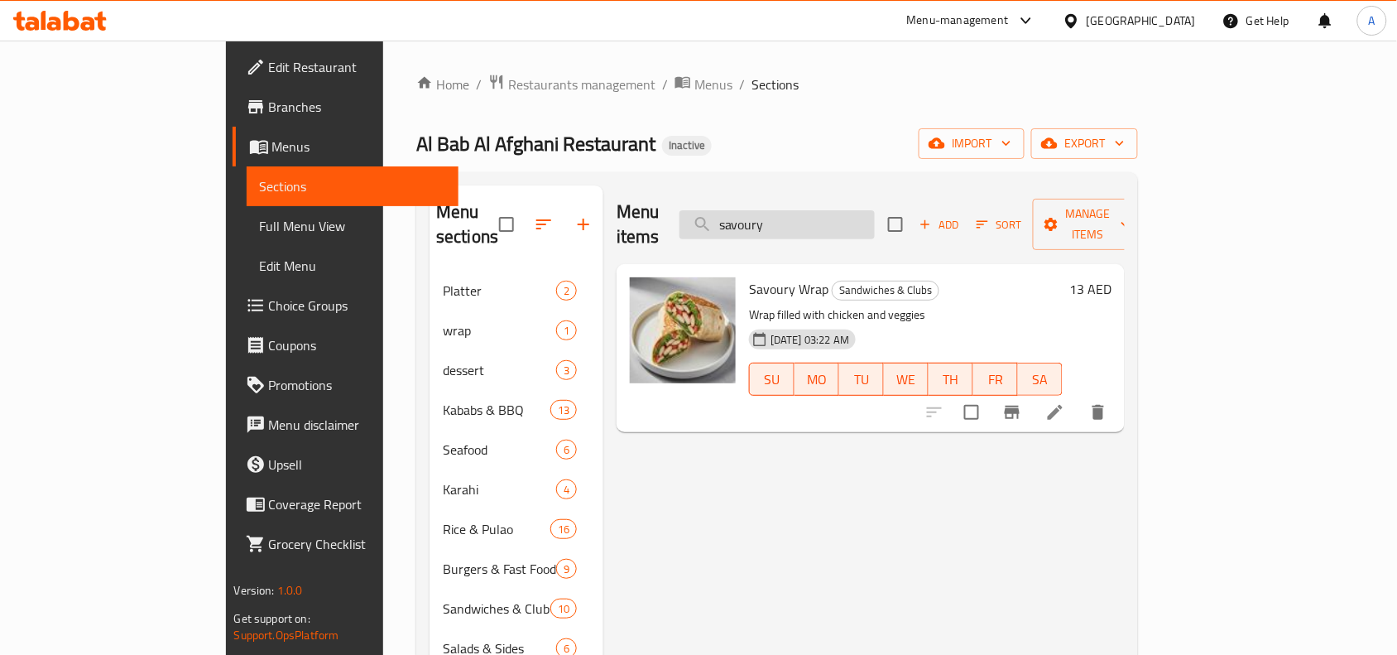
click at [849, 217] on input "savoury" at bounding box center [776, 224] width 195 height 29
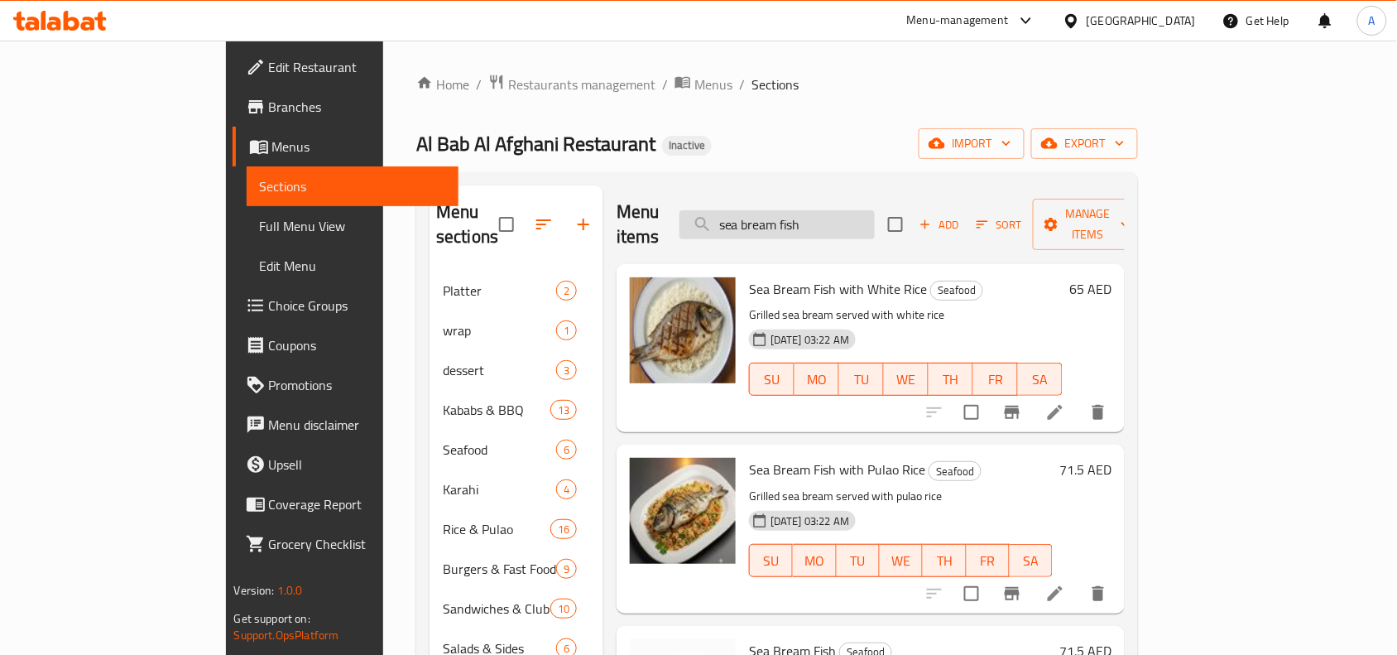
click at [875, 216] on input "sea bream fish" at bounding box center [776, 224] width 195 height 29
click at [875, 217] on input "sea bream fish" at bounding box center [776, 224] width 195 height 29
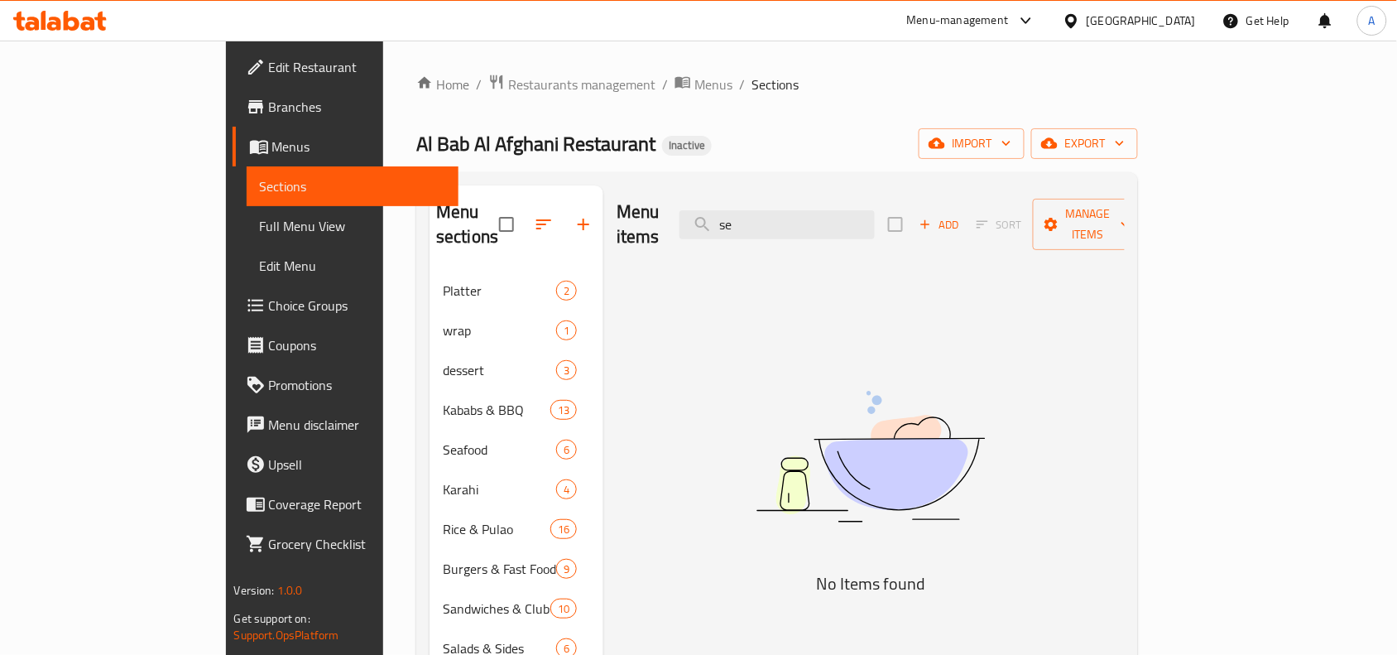
type input "s"
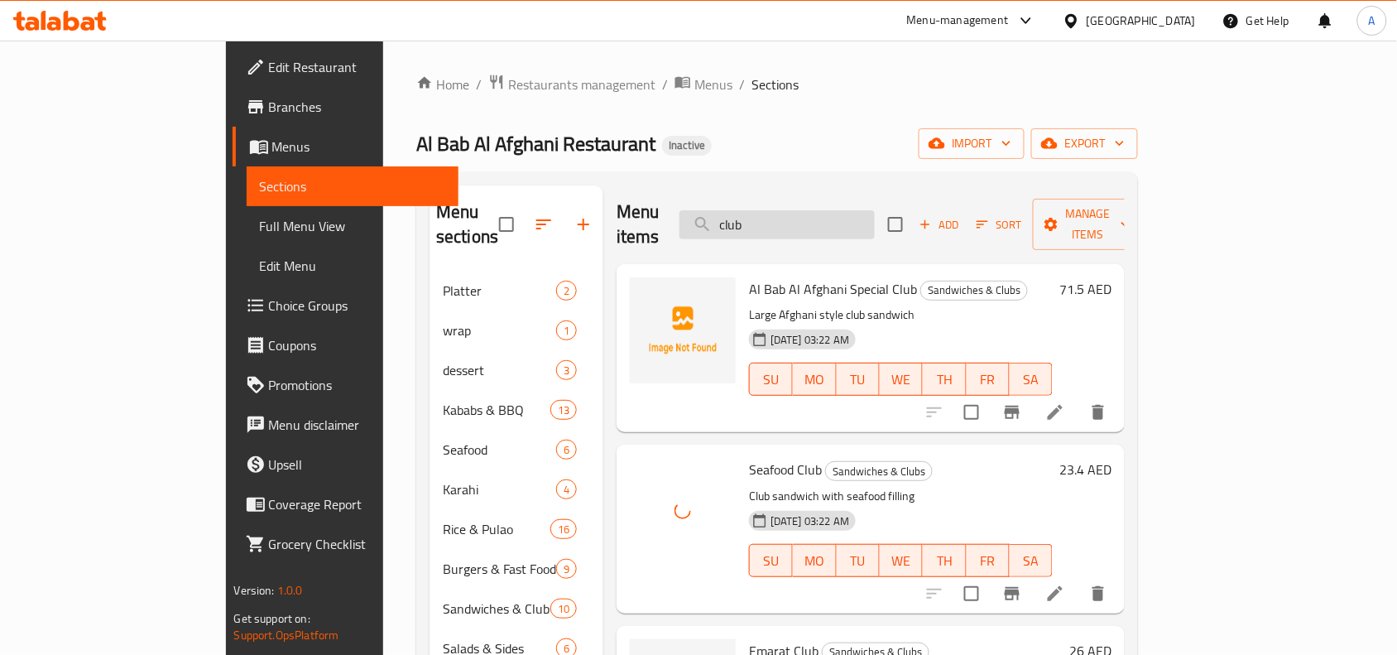
click at [833, 221] on input "club" at bounding box center [776, 224] width 195 height 29
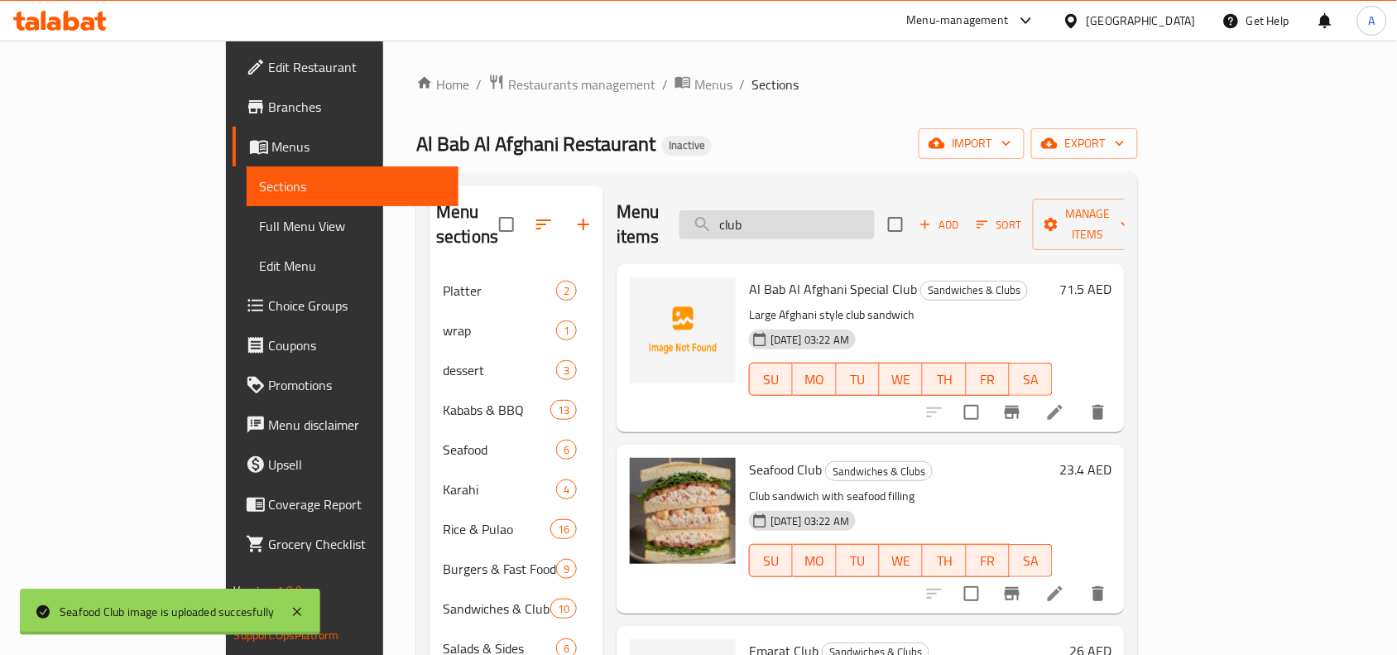
click at [833, 221] on input "club" at bounding box center [776, 224] width 195 height 29
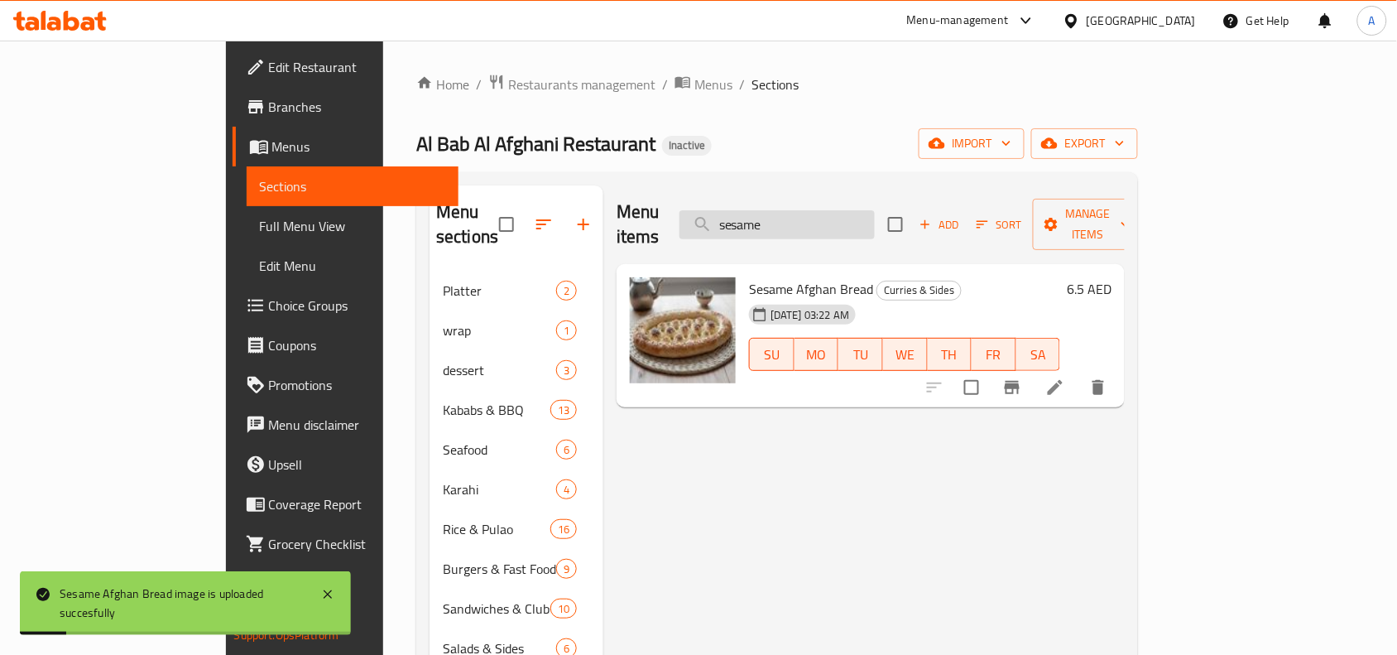
click at [824, 219] on input "sesame" at bounding box center [776, 224] width 195 height 29
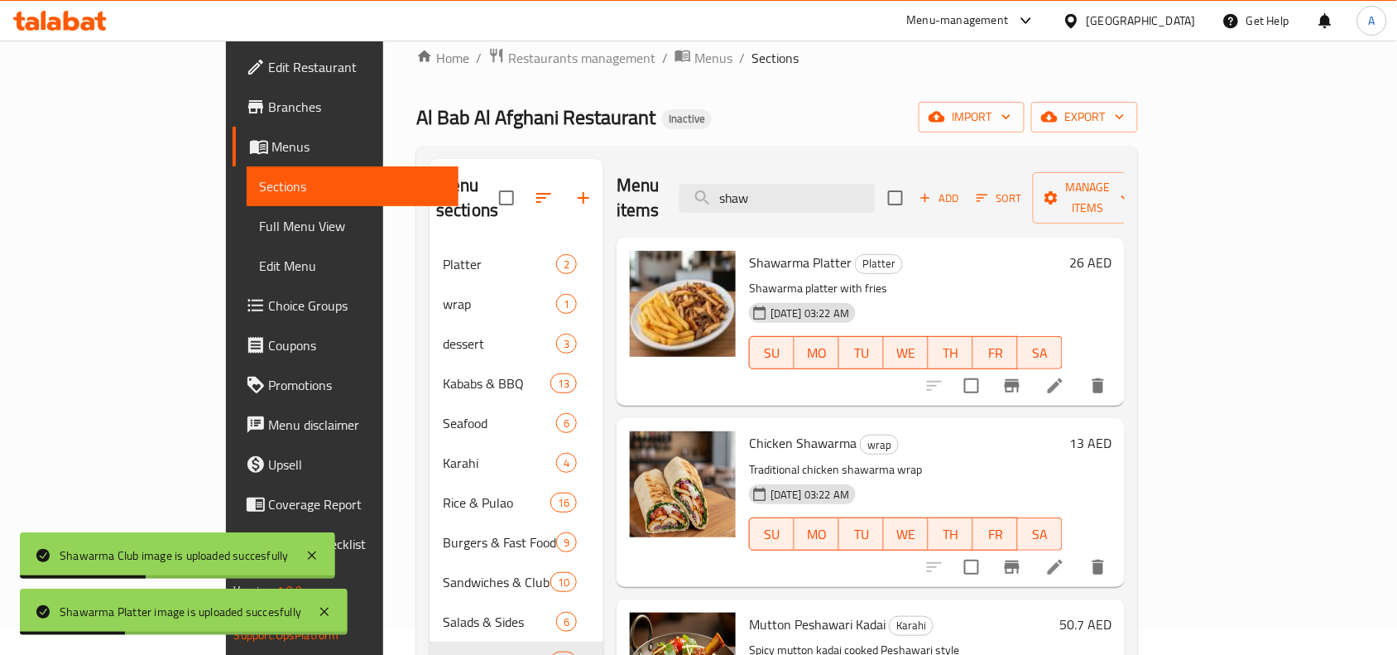
scroll to position [26, 0]
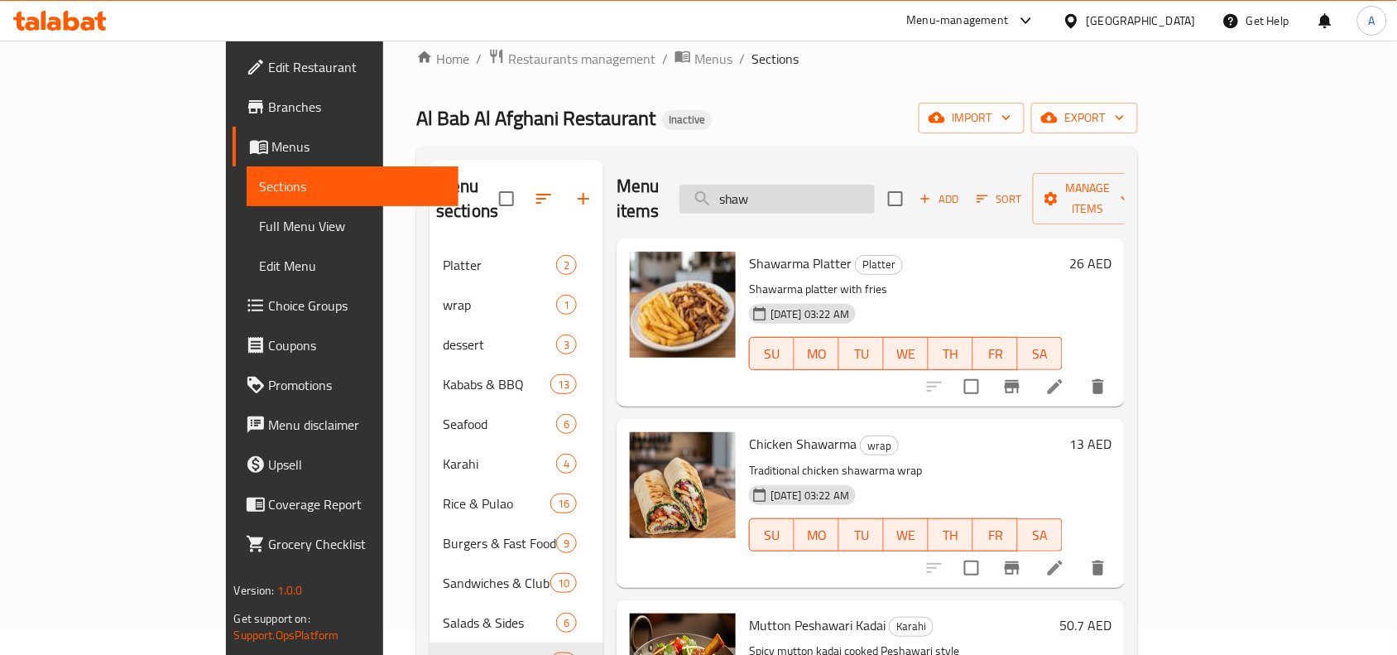
click at [813, 188] on input "shaw" at bounding box center [776, 199] width 195 height 29
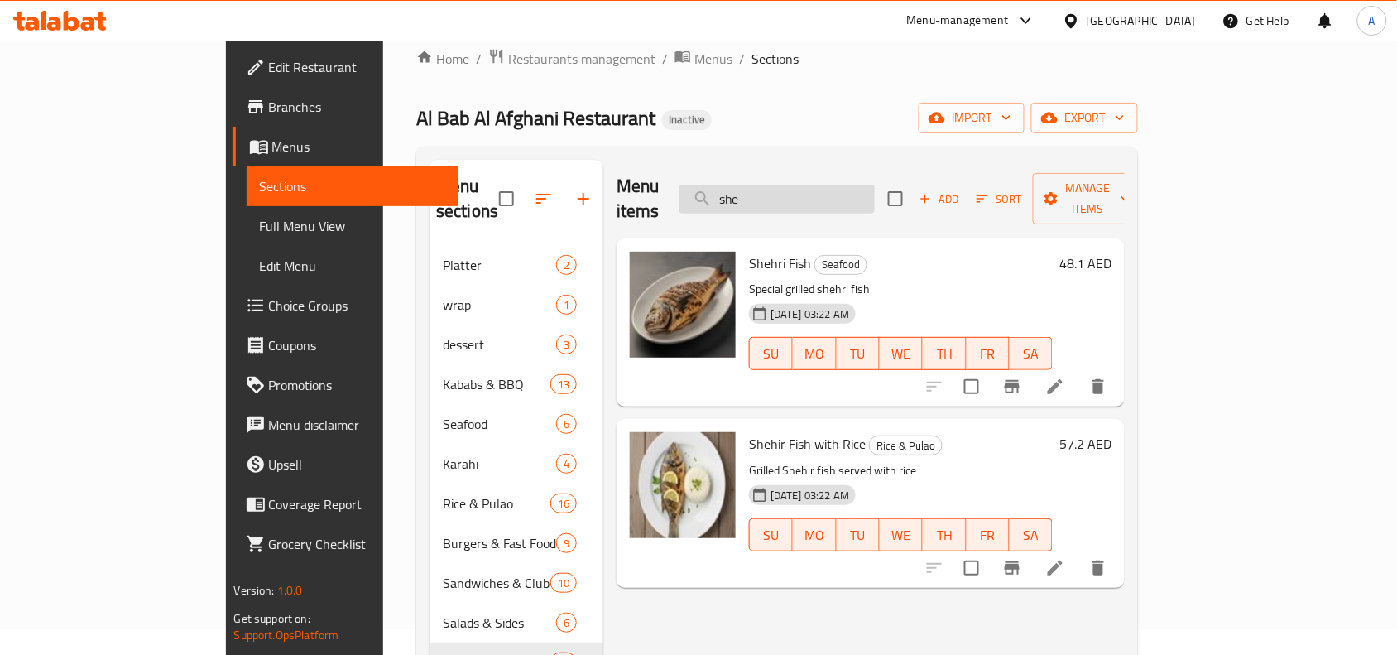
click at [848, 196] on input "she" at bounding box center [776, 199] width 195 height 29
click at [848, 195] on input "she" at bounding box center [776, 199] width 195 height 29
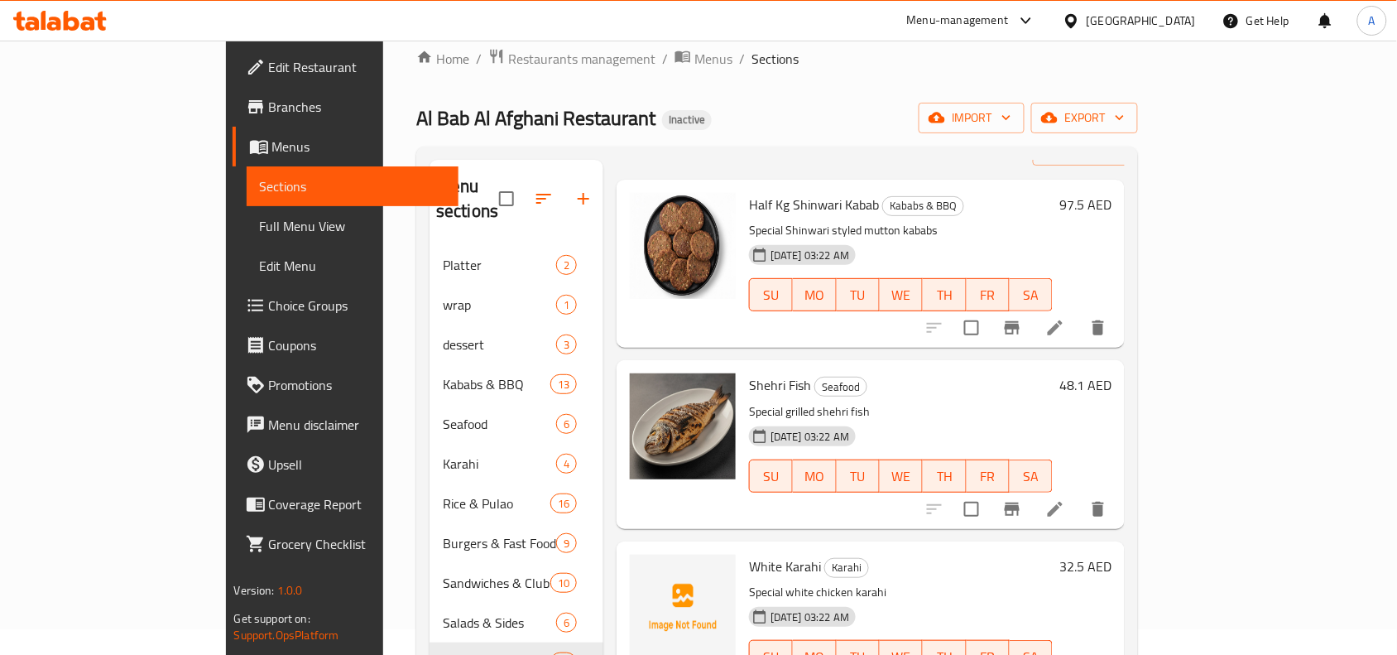
scroll to position [0, 0]
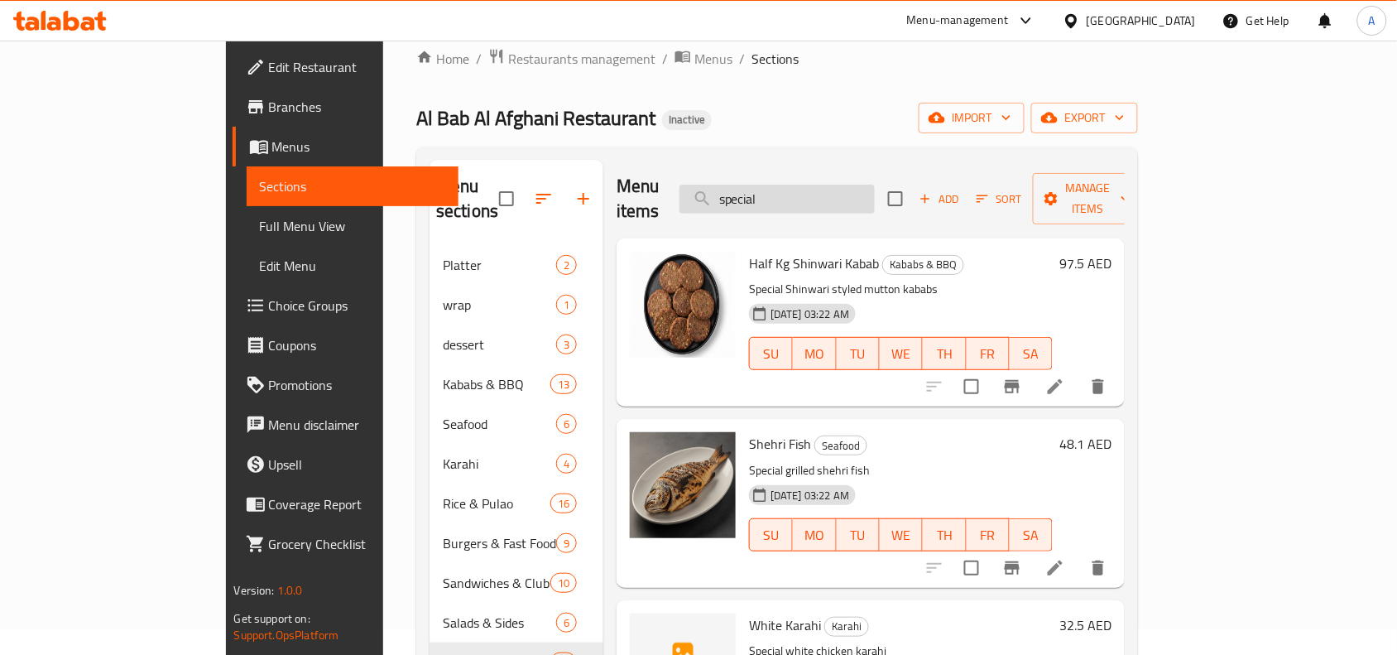
click at [832, 193] on input "special" at bounding box center [776, 199] width 195 height 29
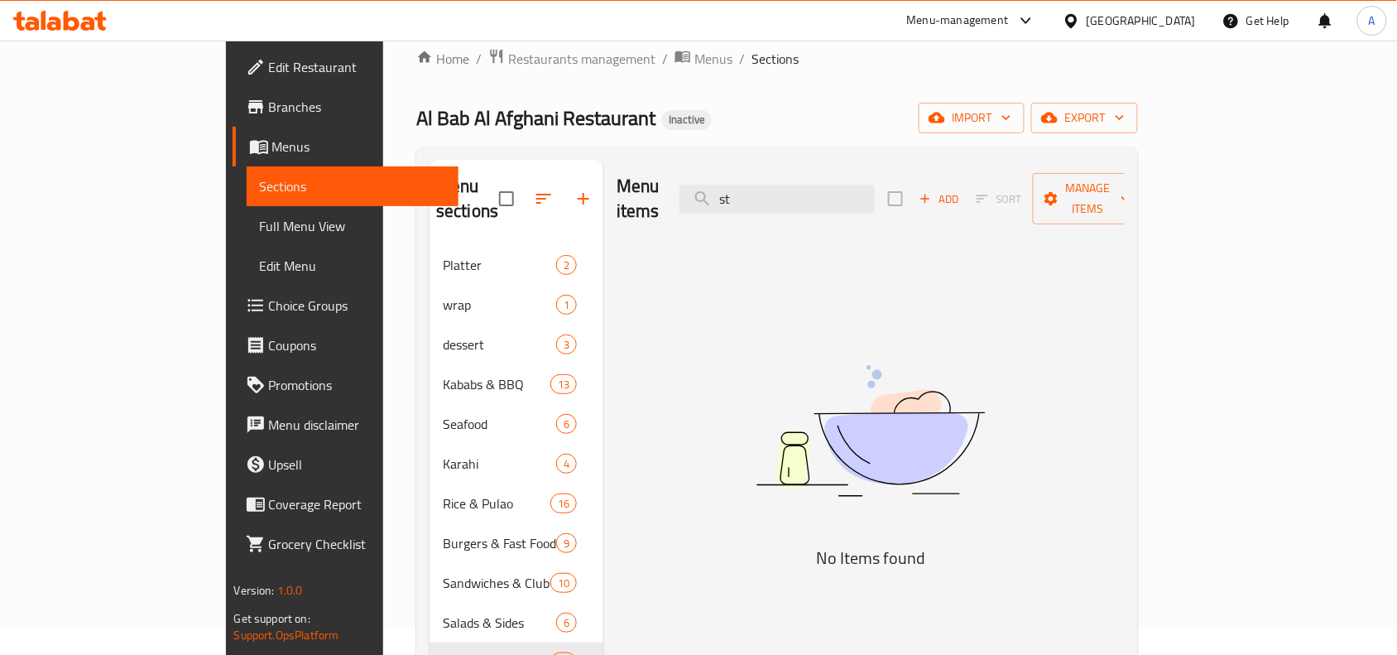
type input "s"
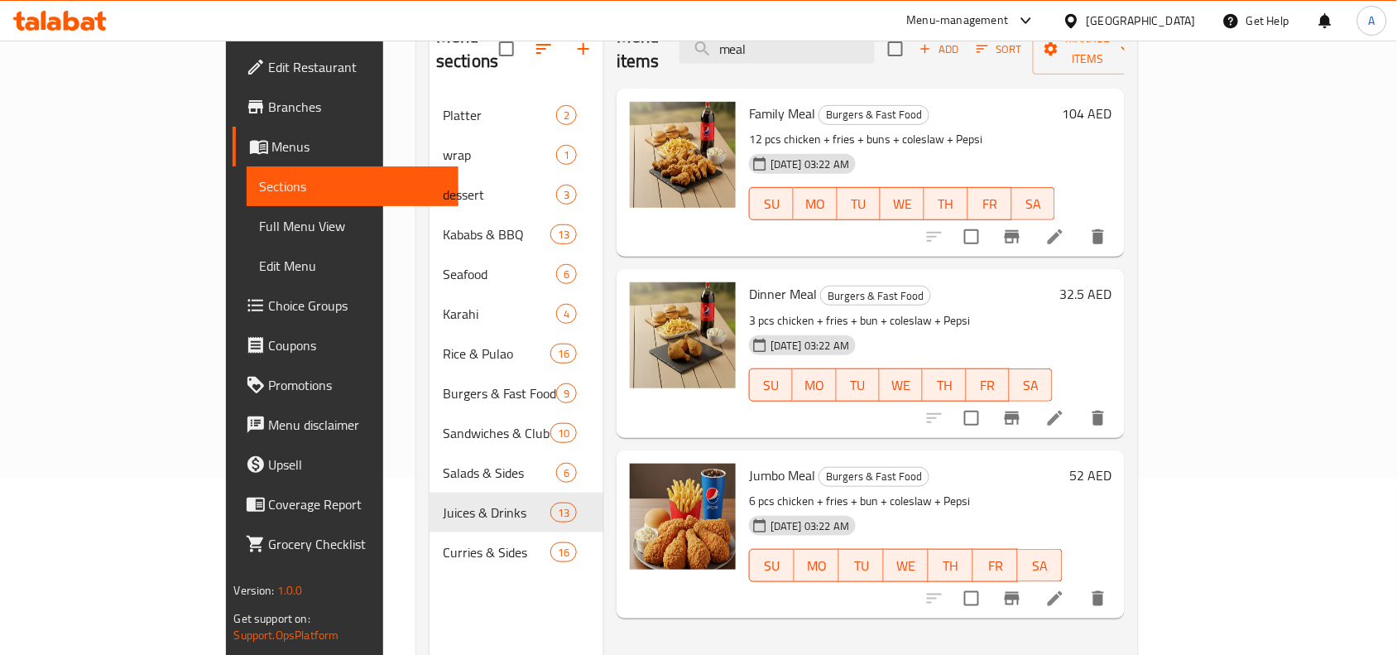
scroll to position [129, 0]
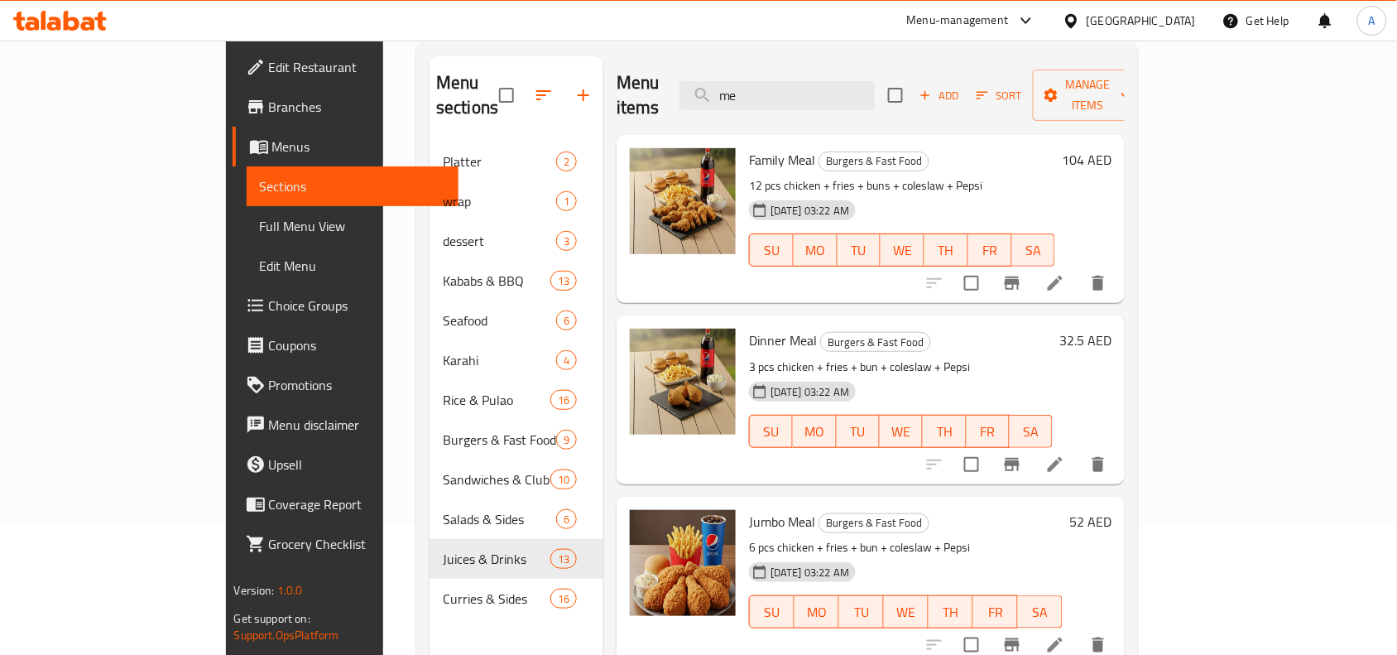
type input "m"
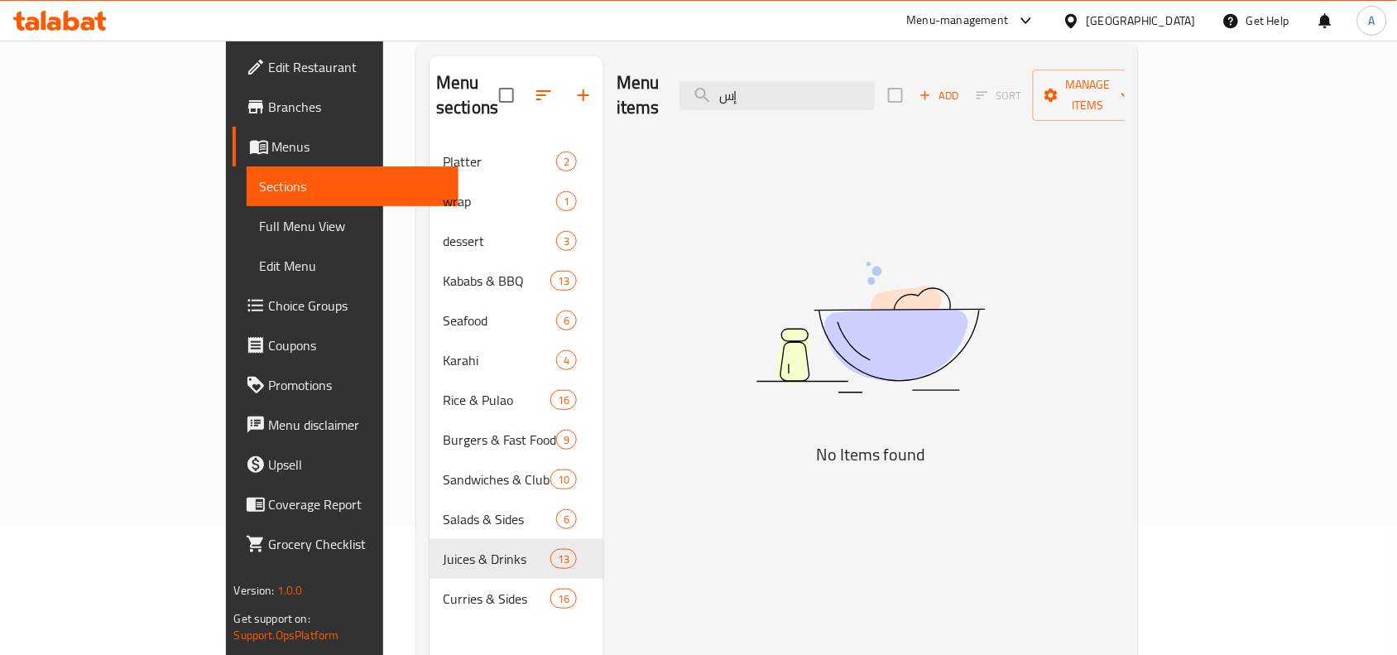
type input "إ"
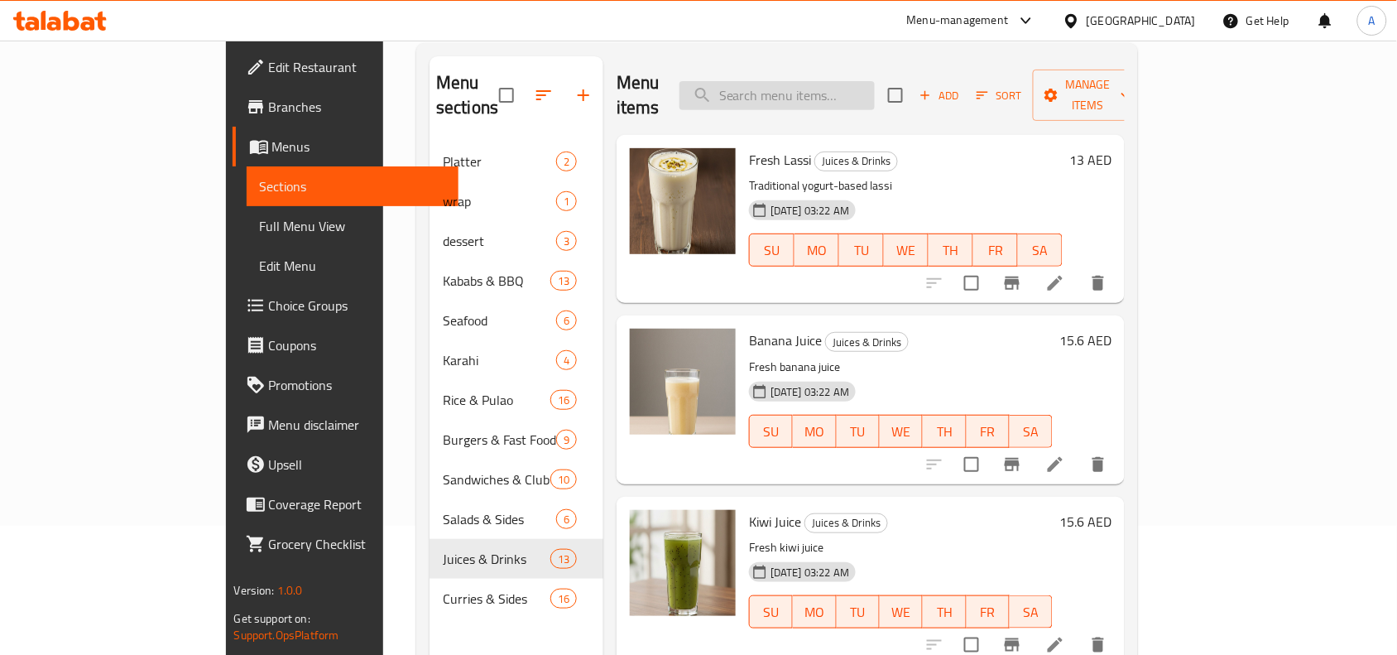
drag, startPoint x: 851, startPoint y: 106, endPoint x: 855, endPoint y: 93, distance: 13.9
click at [851, 105] on div "Menu items Add Sort Manage items" at bounding box center [871, 95] width 508 height 79
click at [855, 93] on input "search" at bounding box center [776, 95] width 195 height 29
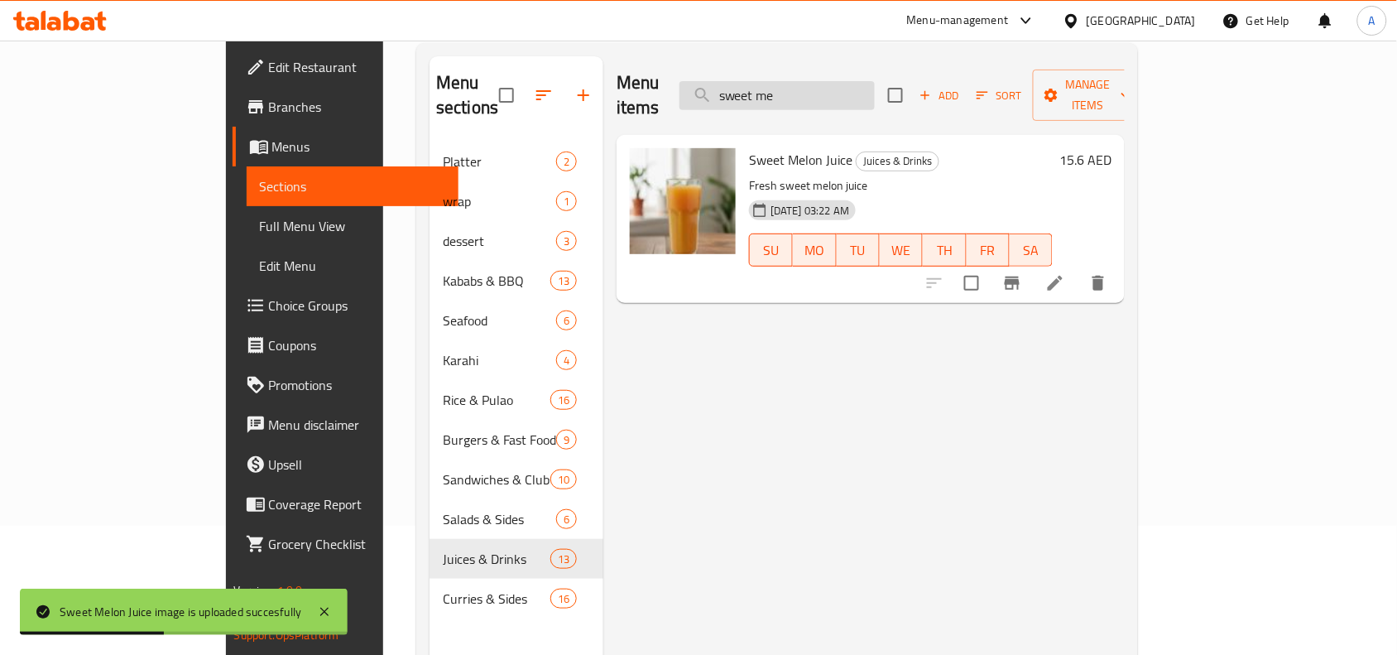
click at [861, 83] on input "sweet me" at bounding box center [776, 95] width 195 height 29
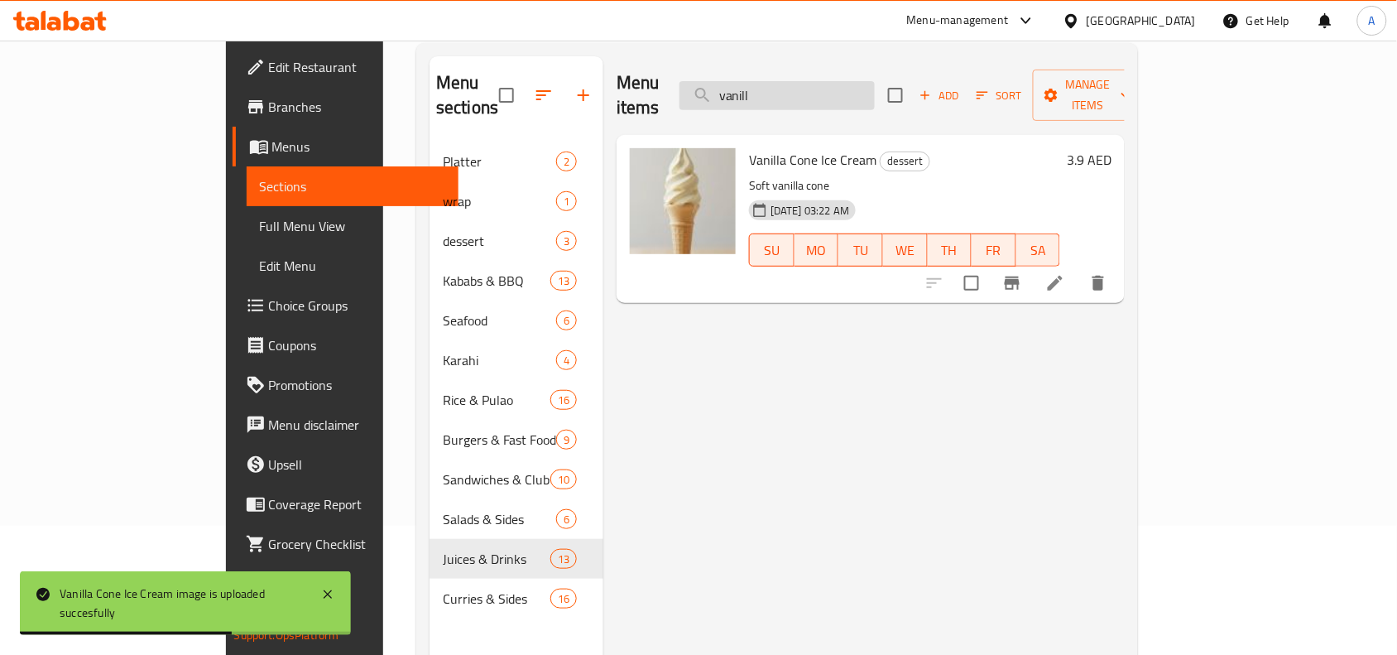
click at [849, 91] on input "vanill" at bounding box center [776, 95] width 195 height 29
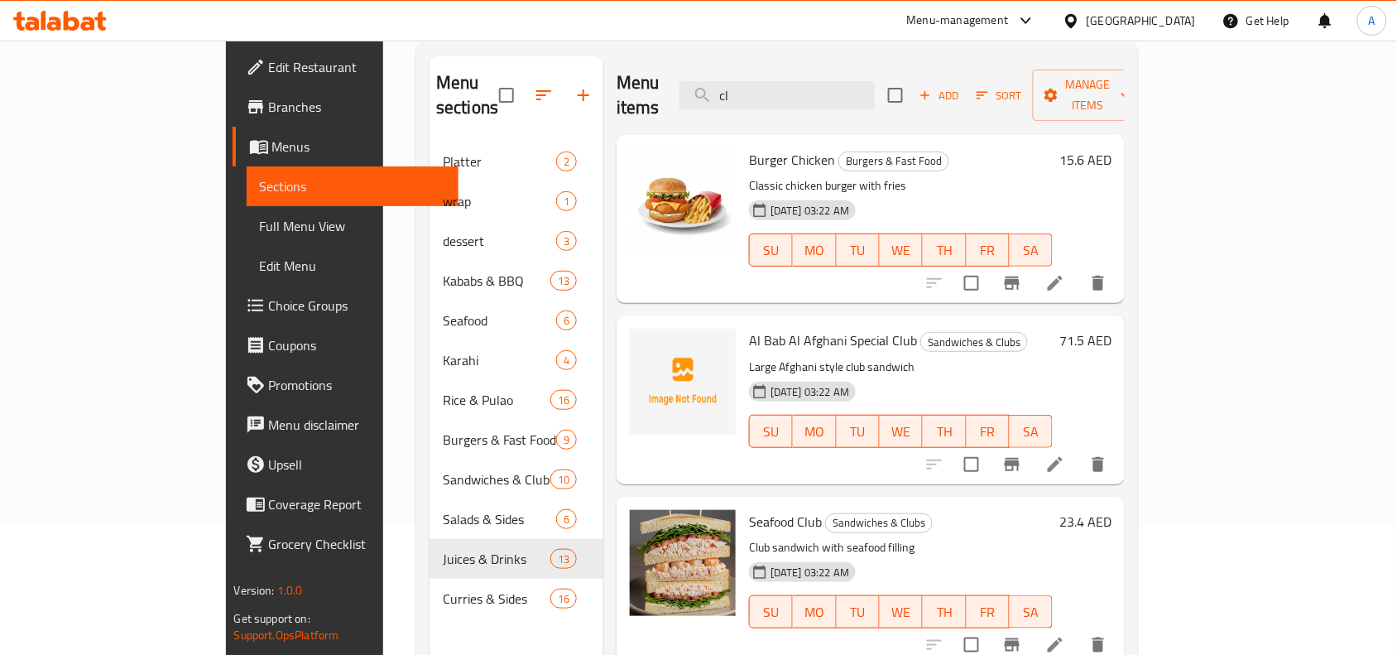
type input "c"
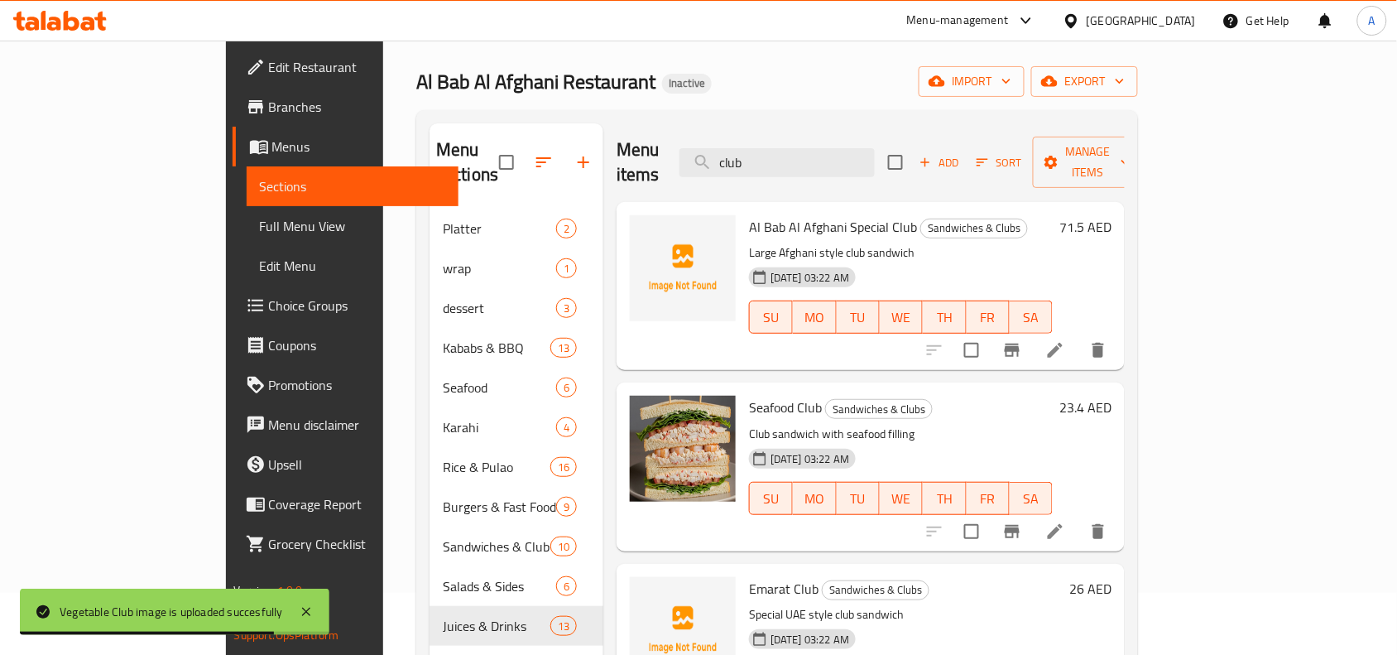
scroll to position [26, 0]
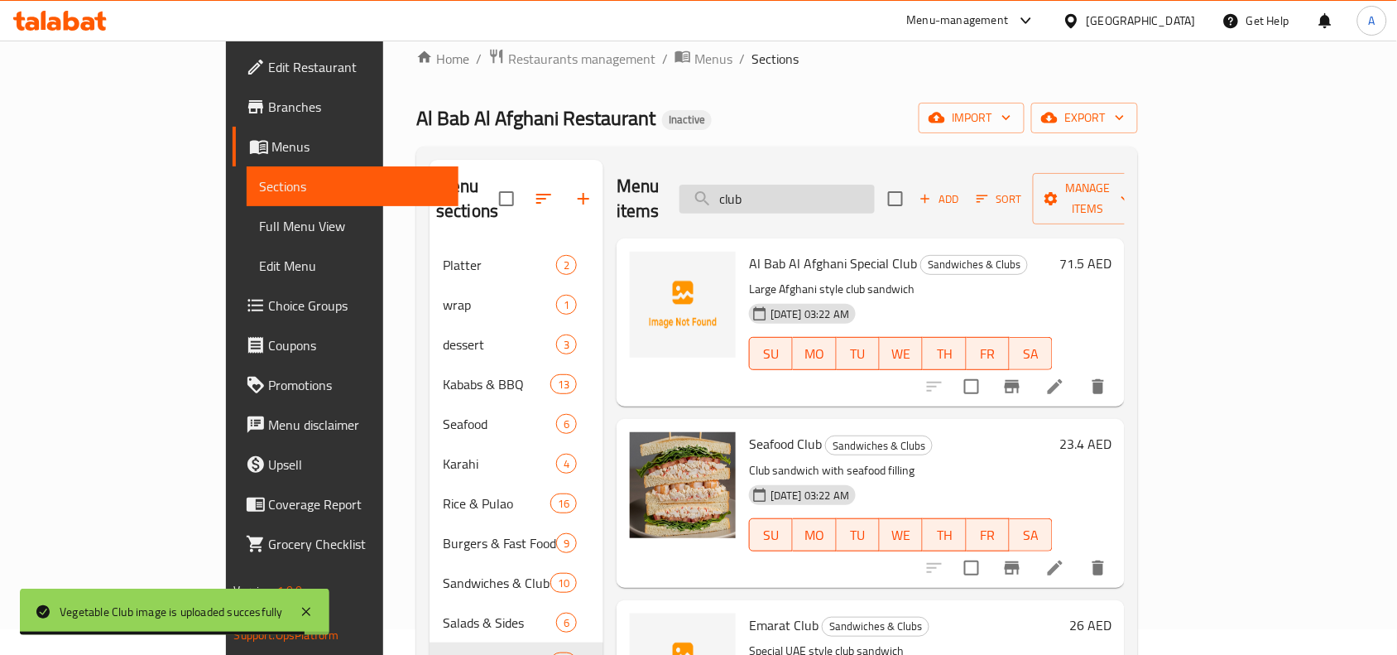
click at [845, 192] on input "club" at bounding box center [776, 199] width 195 height 29
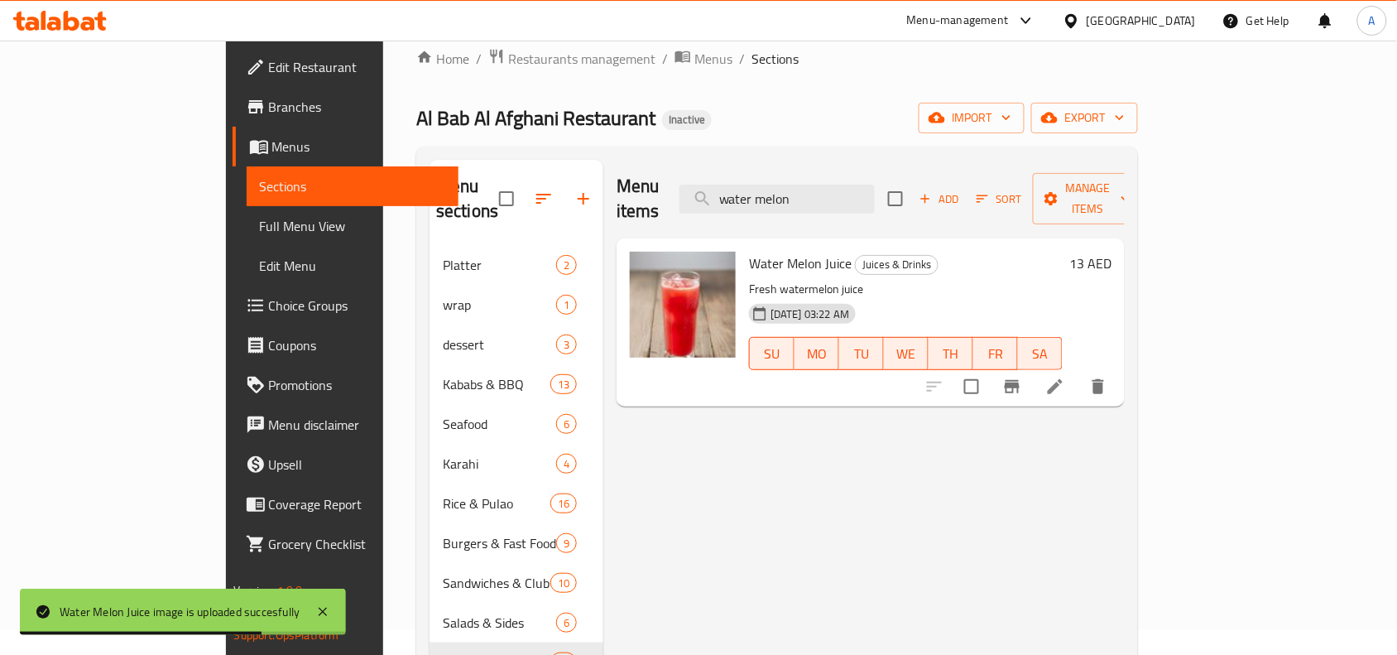
click at [869, 203] on div "Menu items water melon Add Sort Manage items" at bounding box center [871, 199] width 508 height 79
click at [869, 199] on input "water melon" at bounding box center [776, 199] width 195 height 29
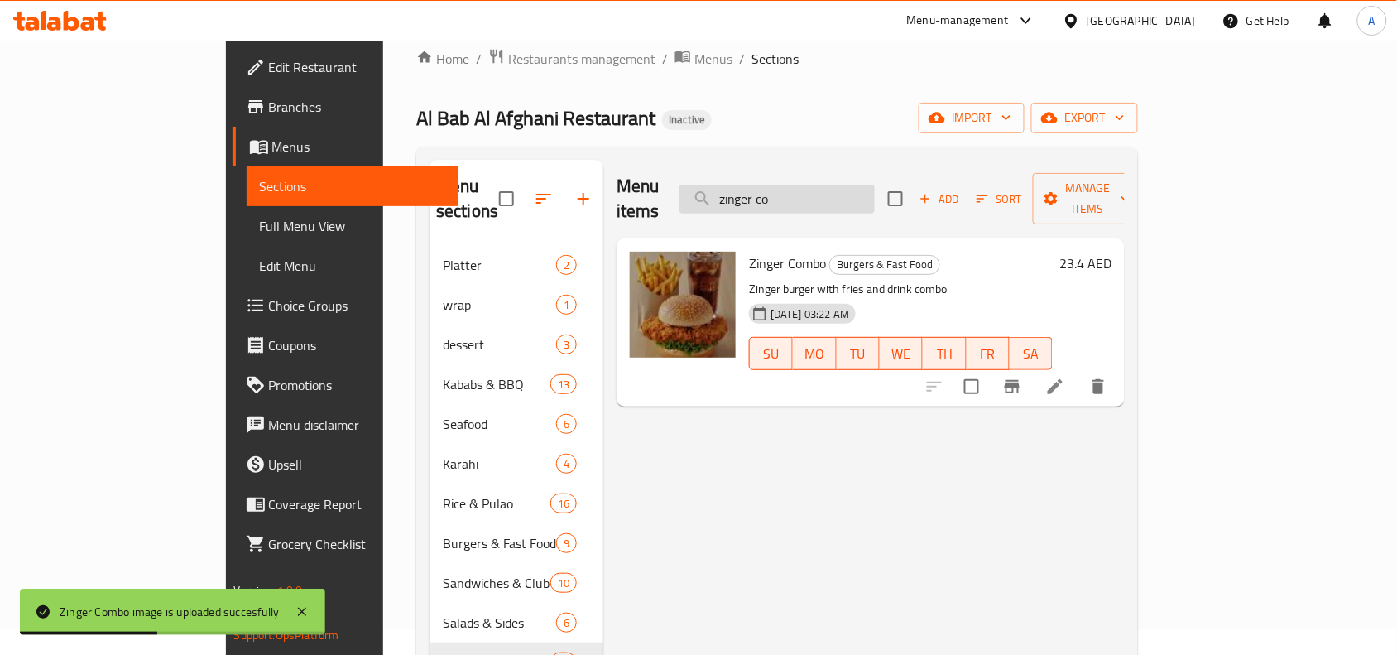
click at [875, 193] on input "zinger co" at bounding box center [776, 199] width 195 height 29
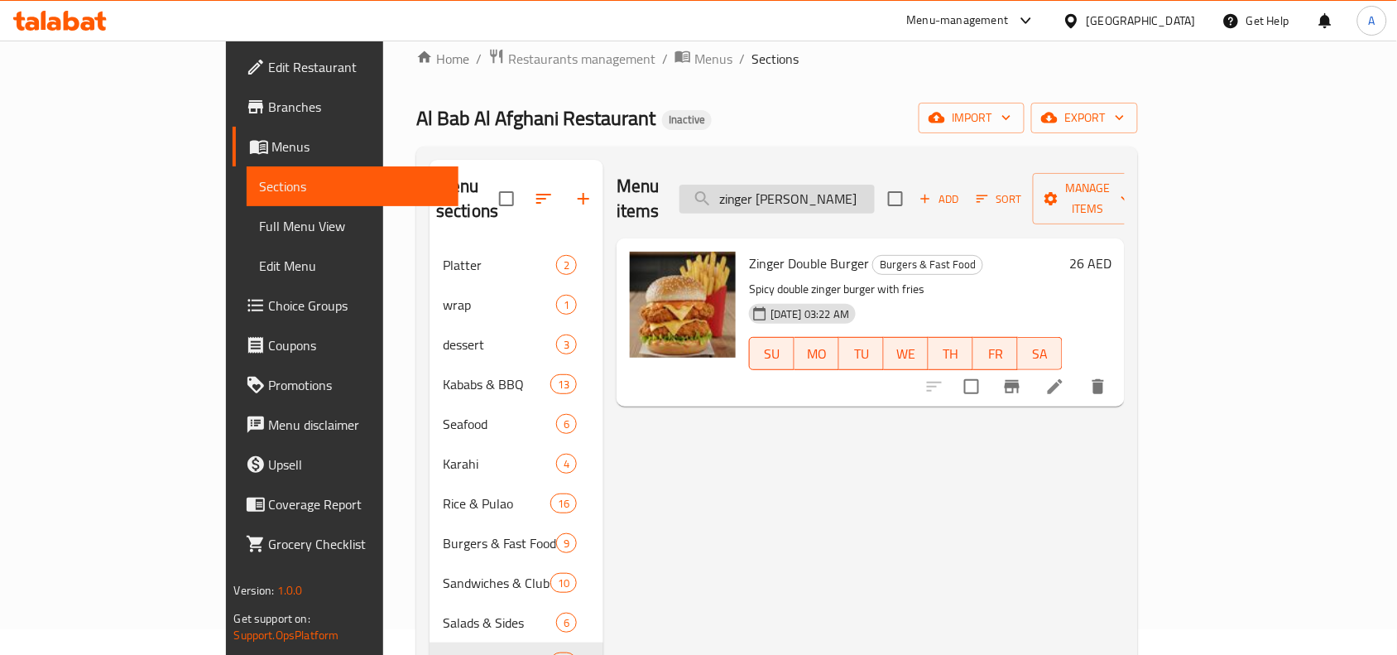
click at [857, 193] on input "zinger doub" at bounding box center [776, 199] width 195 height 29
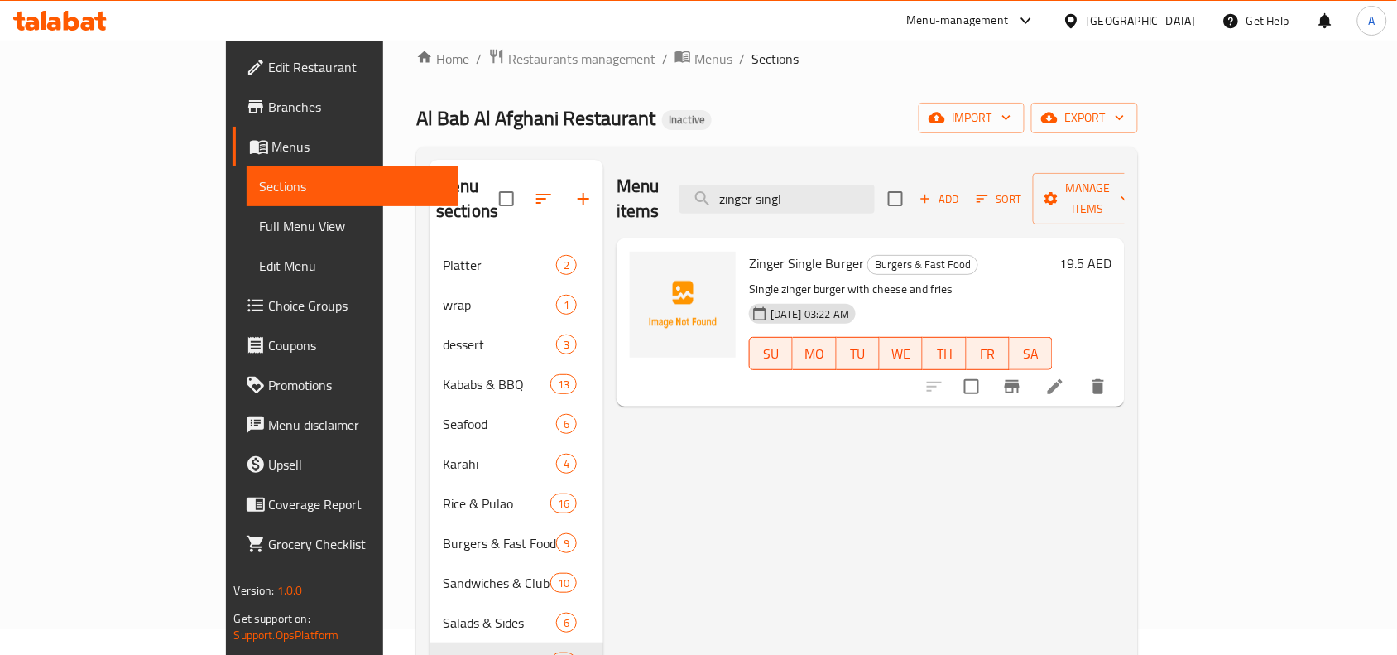
type input "zinger singl"
click at [713, 550] on div "Menu items zinger singl Add Sort Manage items Zinger Single Burger Burgers & Fa…" at bounding box center [863, 487] width 521 height 655
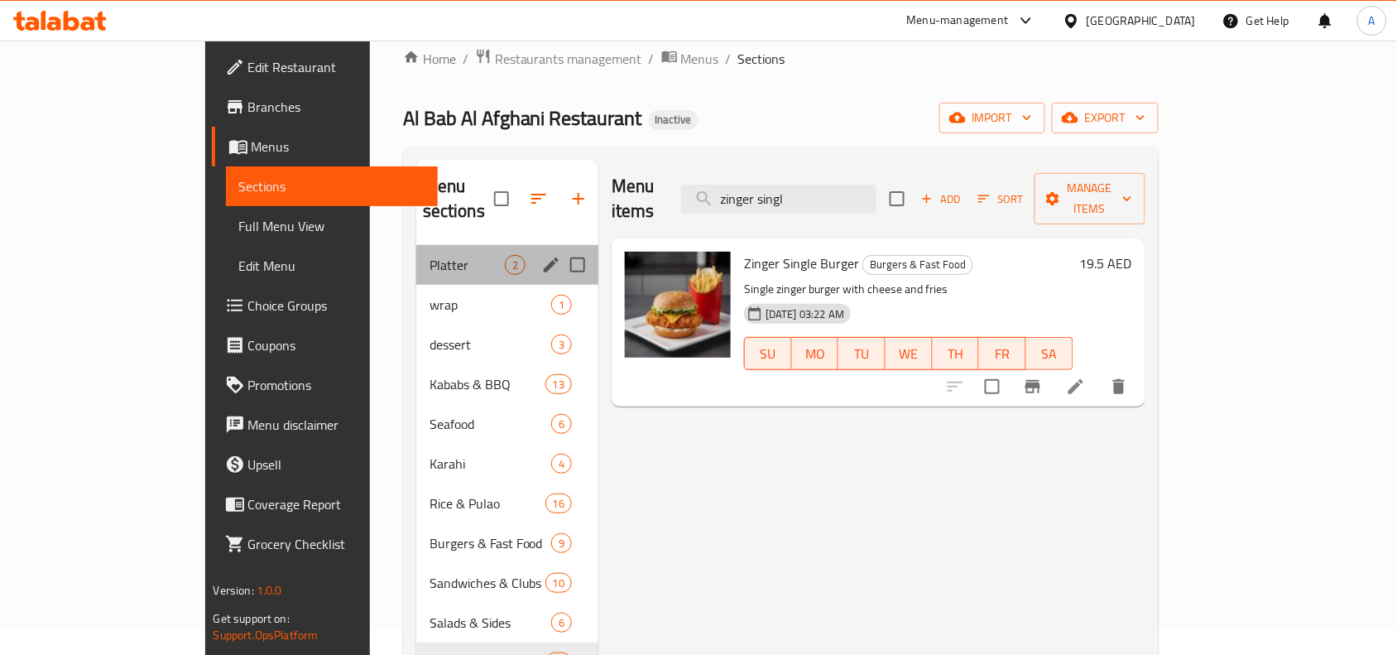
click at [416, 251] on div "Platter 2" at bounding box center [507, 265] width 182 height 40
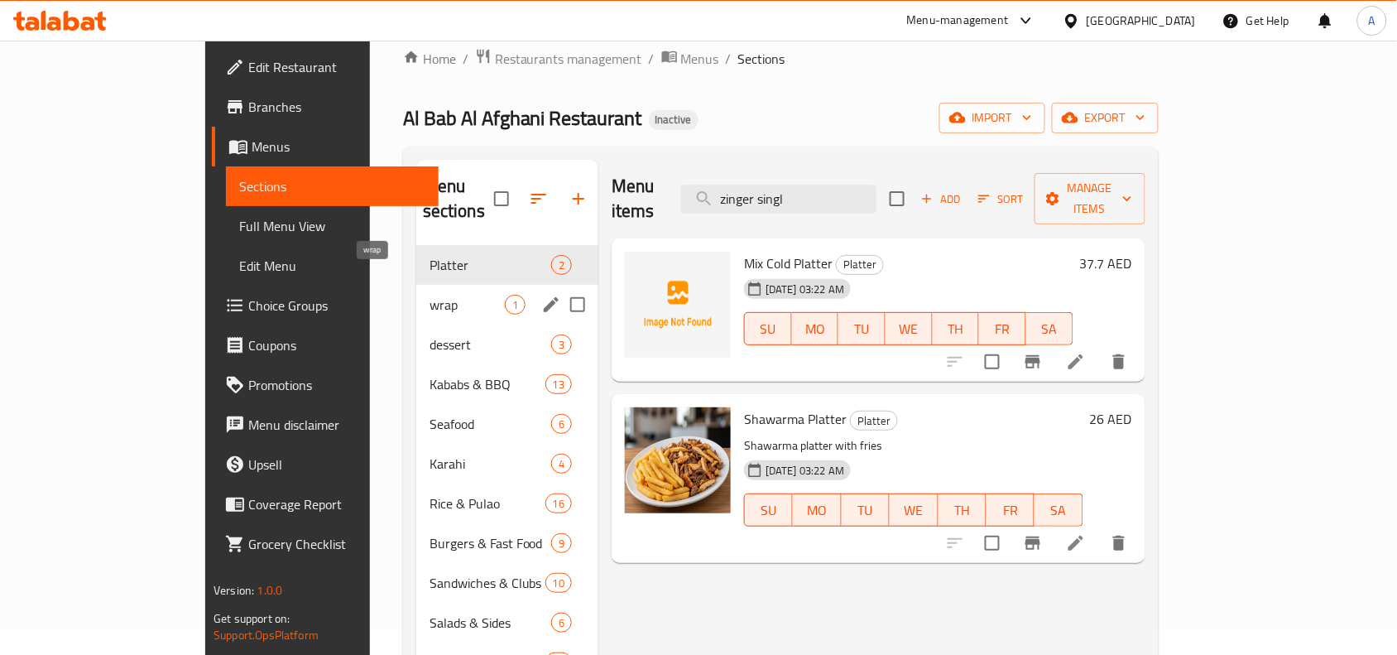
click at [429, 295] on span "wrap" at bounding box center [466, 305] width 75 height 20
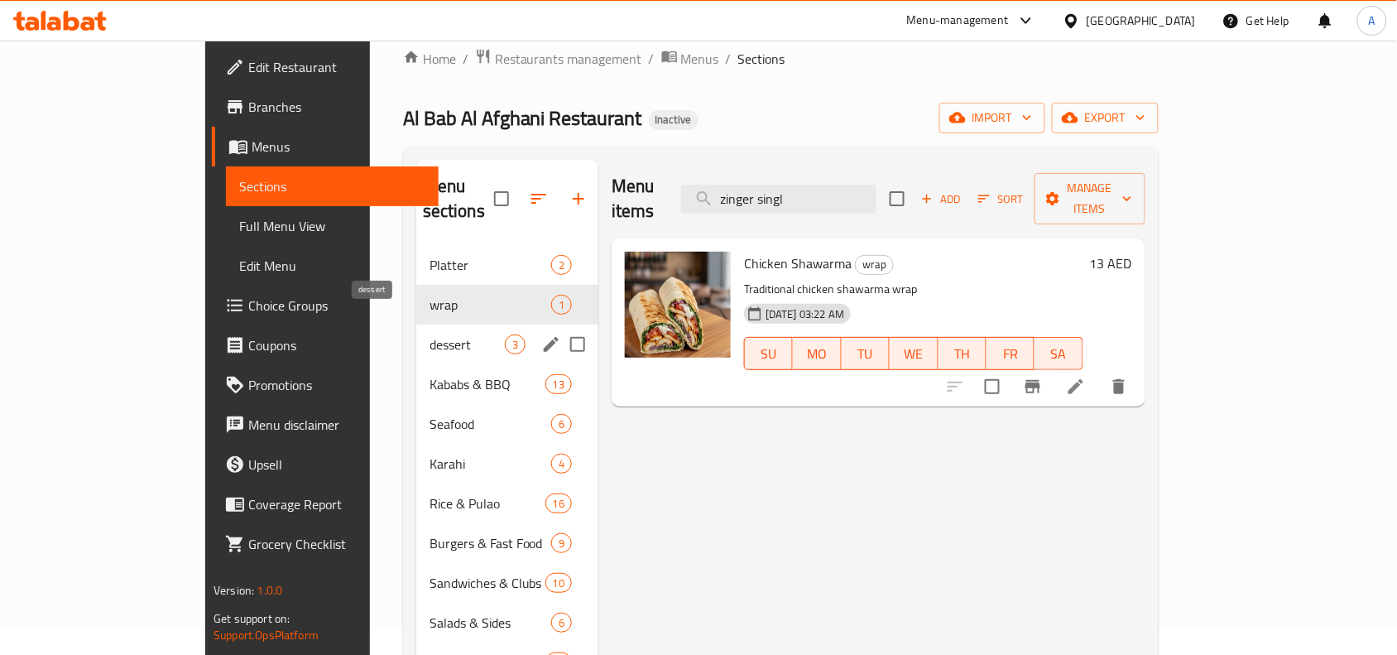
click at [429, 334] on span "dessert" at bounding box center [466, 344] width 75 height 20
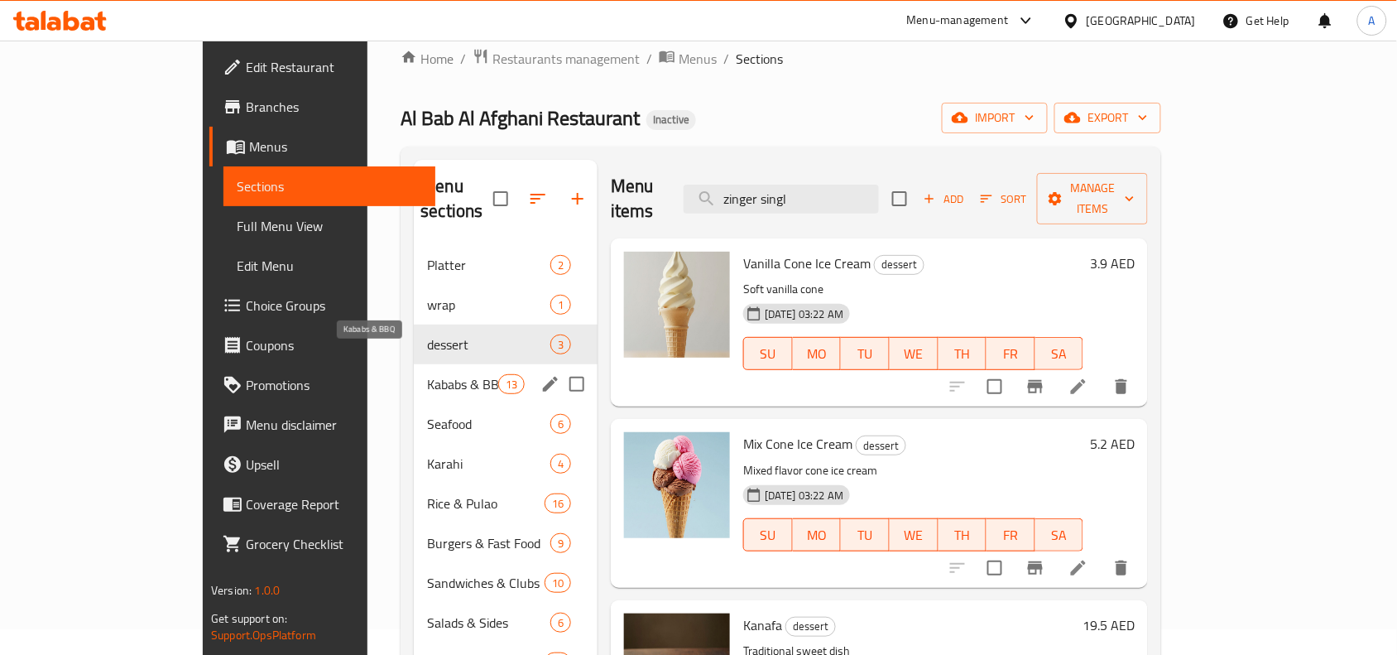
click at [427, 374] on span "Kababs & BBQ" at bounding box center [462, 384] width 70 height 20
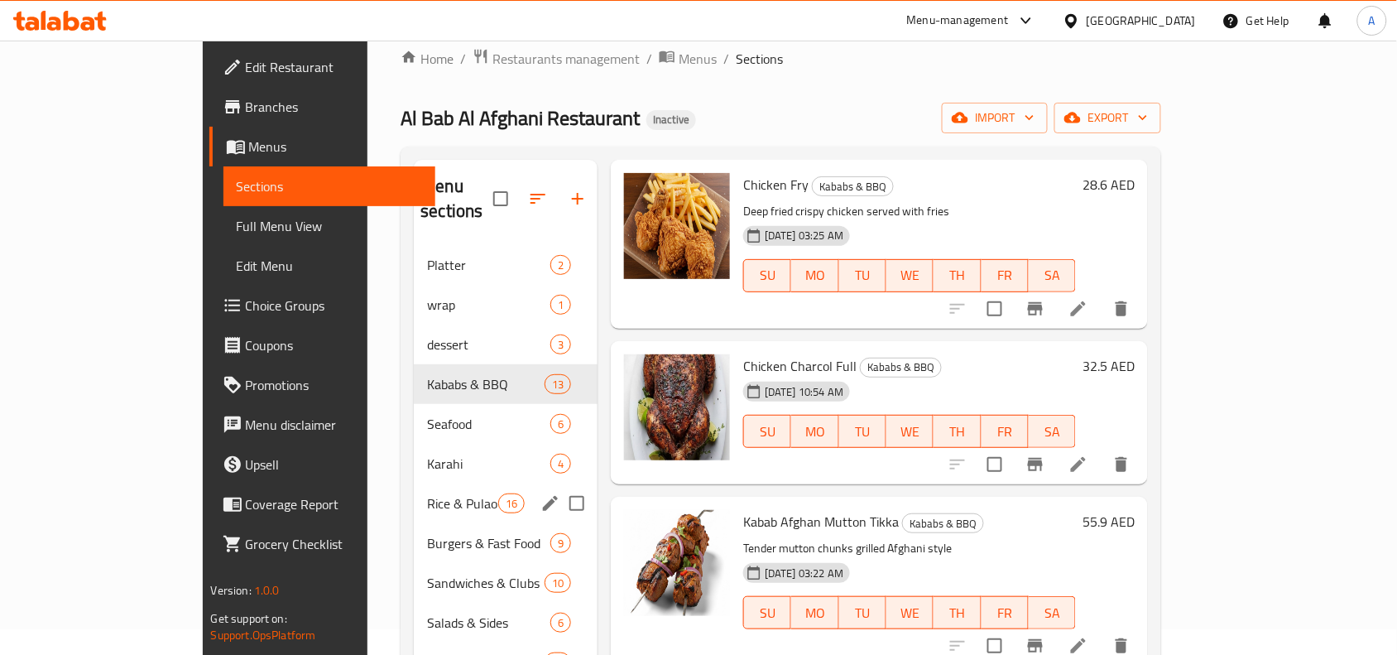
scroll to position [233, 0]
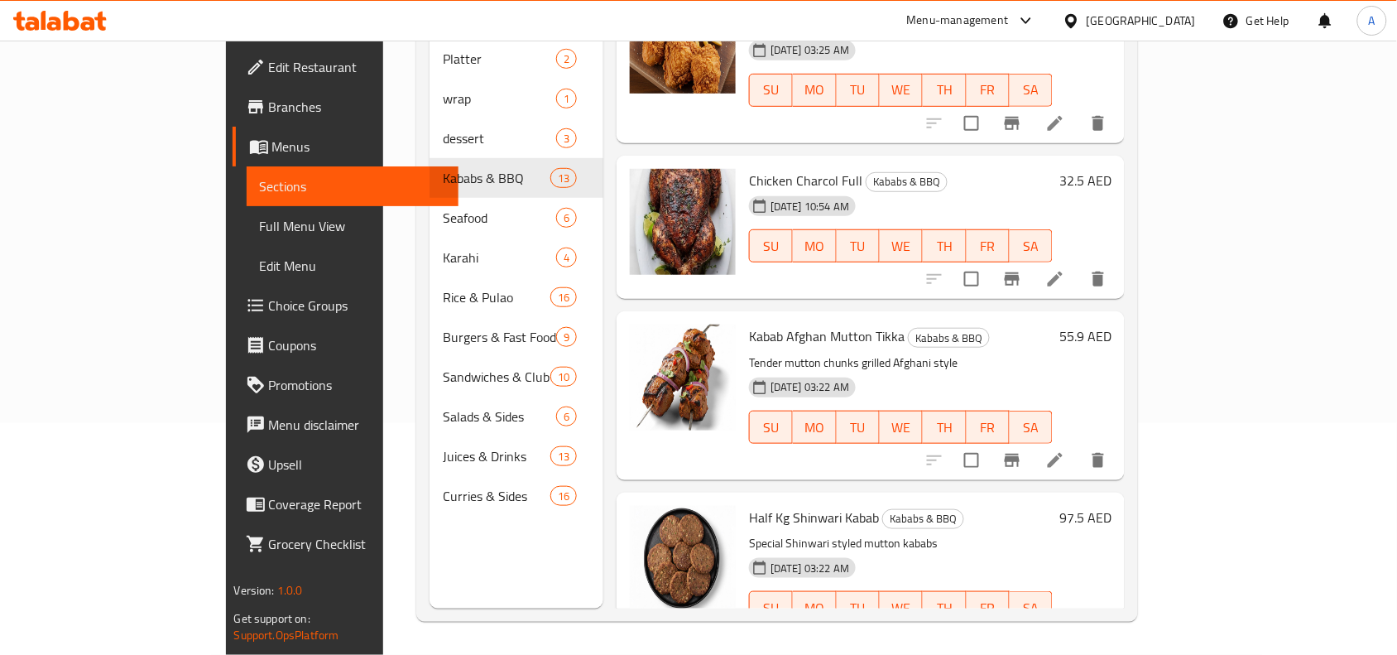
click at [260, 225] on span "Full Menu View" at bounding box center [353, 226] width 186 height 20
